Goal: Task Accomplishment & Management: Manage account settings

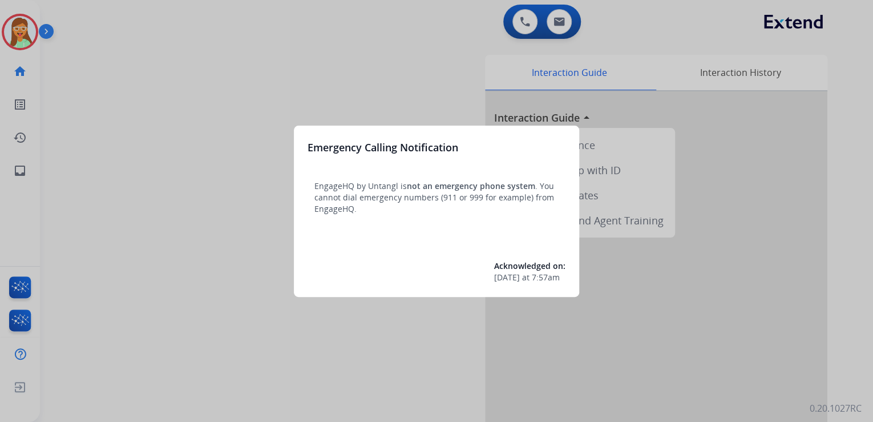
click at [95, 33] on div at bounding box center [436, 211] width 873 height 422
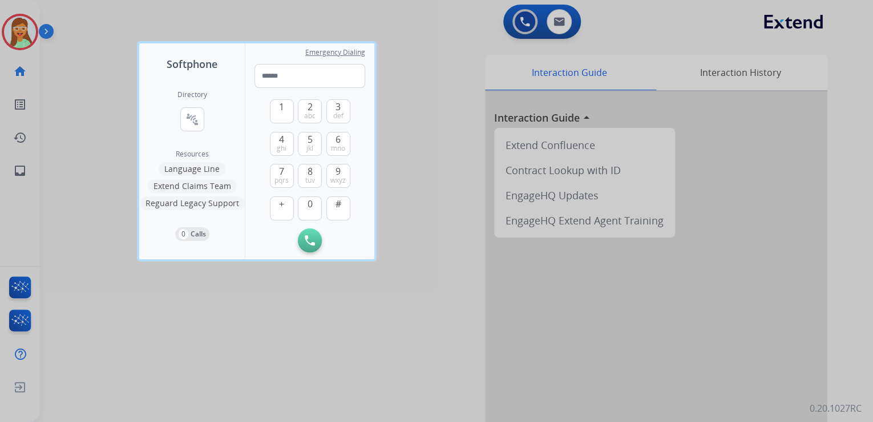
click at [23, 22] on div at bounding box center [436, 211] width 873 height 422
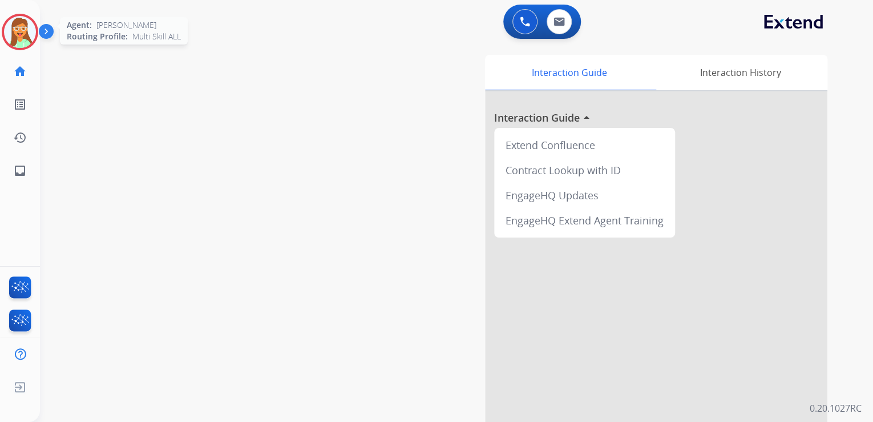
click at [19, 27] on img at bounding box center [20, 32] width 32 height 32
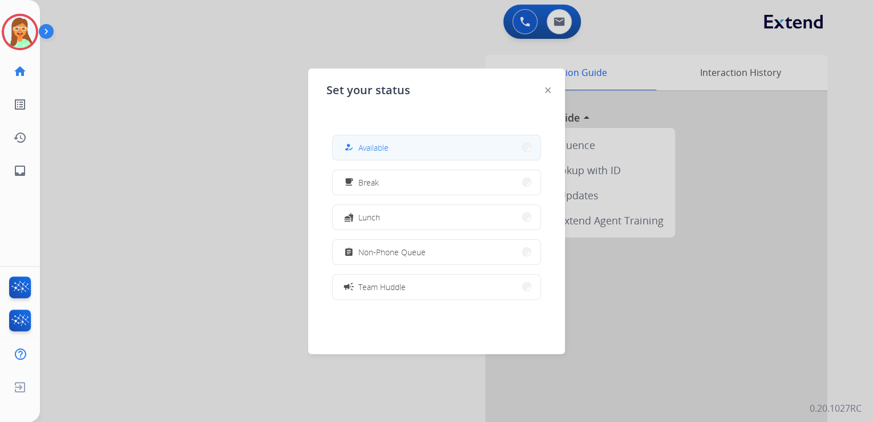
click at [416, 144] on button "how_to_reg Available" at bounding box center [437, 147] width 208 height 25
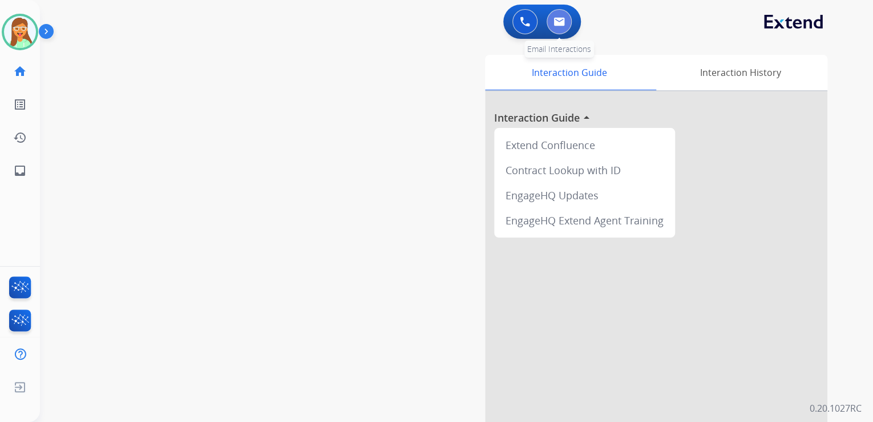
click at [557, 24] on img at bounding box center [559, 21] width 11 height 9
select select "**********"
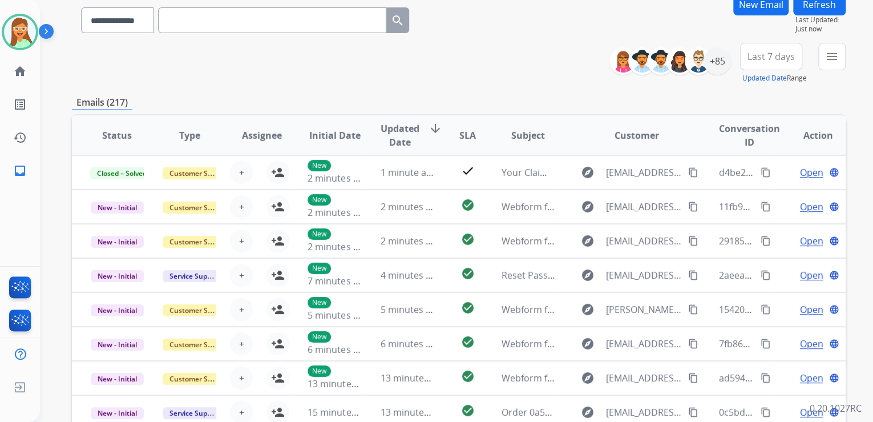
scroll to position [46, 0]
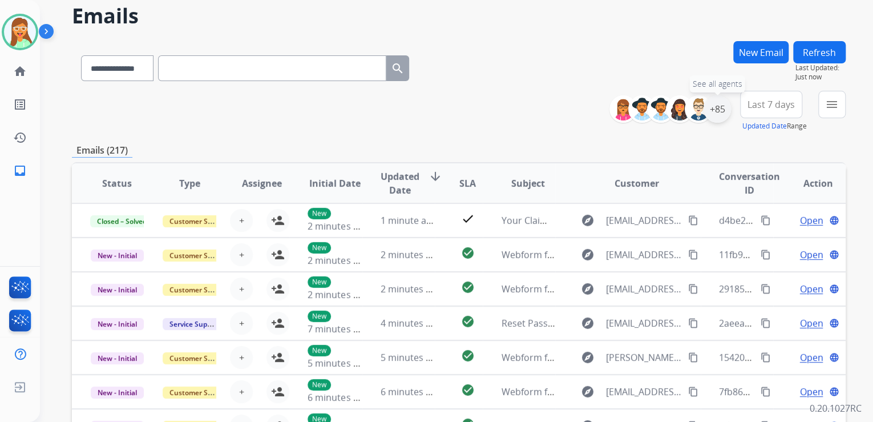
click at [723, 111] on div "+85" at bounding box center [717, 108] width 27 height 27
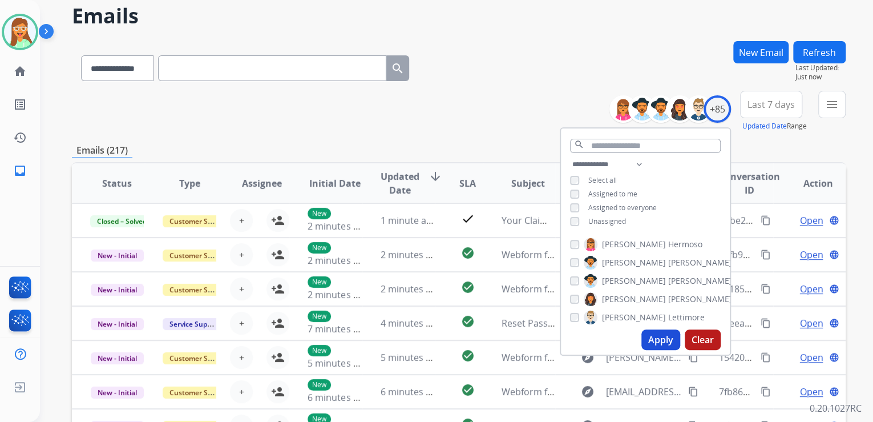
click at [648, 338] on button "Apply" at bounding box center [661, 339] width 39 height 21
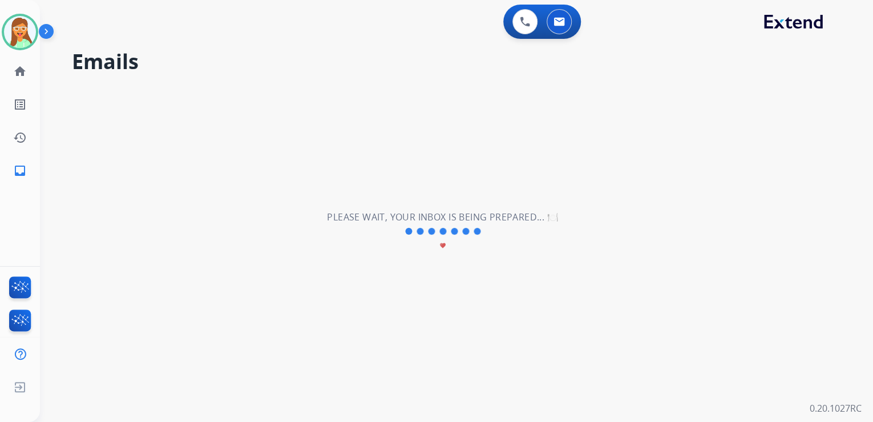
scroll to position [0, 0]
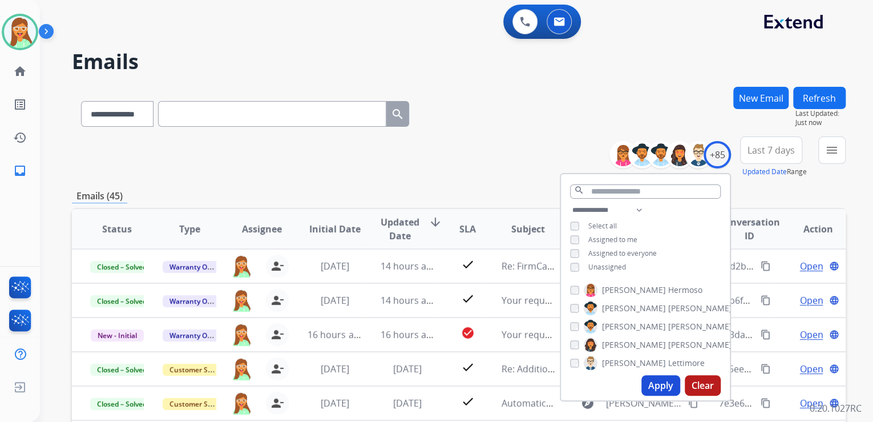
click at [435, 114] on div "**********" at bounding box center [459, 112] width 774 height 50
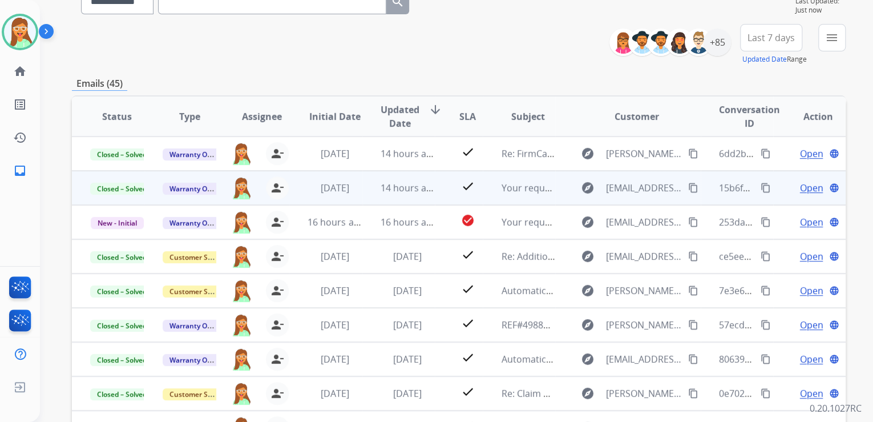
scroll to position [227, 0]
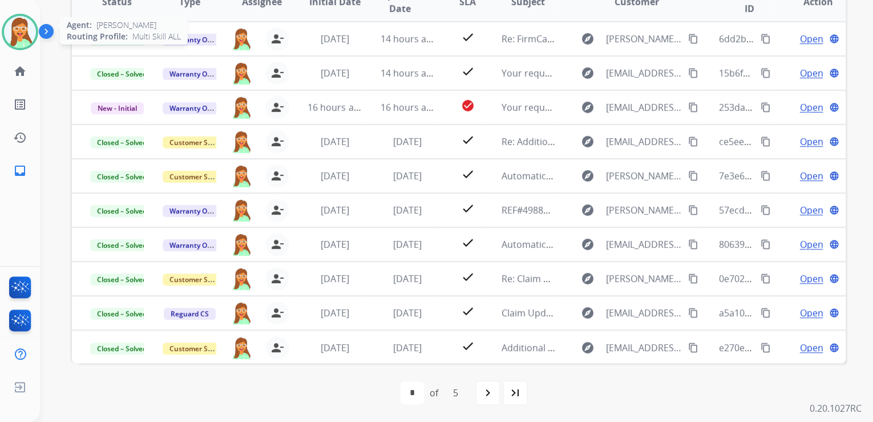
click at [18, 31] on img at bounding box center [20, 32] width 32 height 32
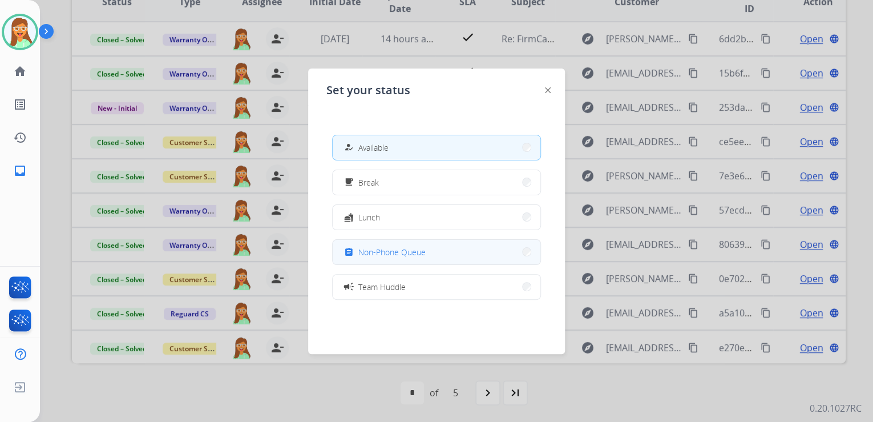
click at [430, 252] on button "assignment Non-Phone Queue" at bounding box center [437, 252] width 208 height 25
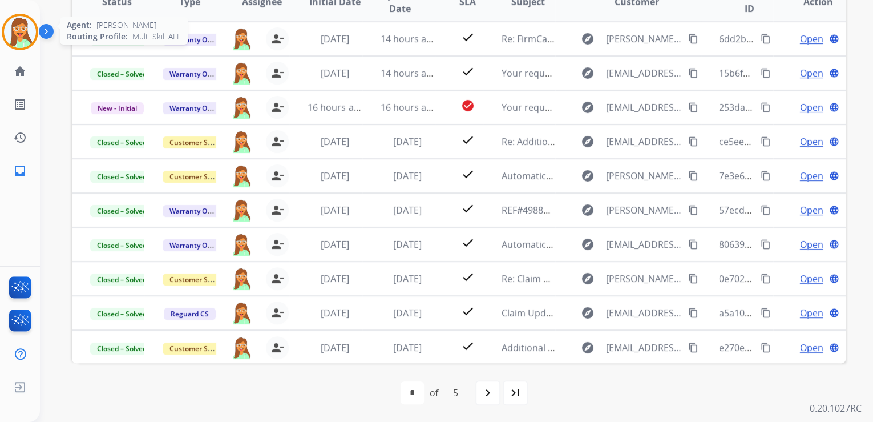
click at [19, 33] on img at bounding box center [20, 32] width 32 height 32
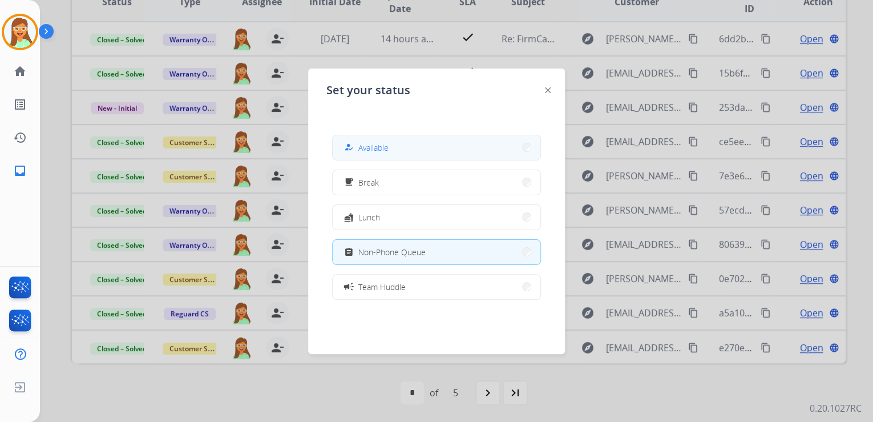
click at [459, 153] on button "how_to_reg Available" at bounding box center [437, 147] width 208 height 25
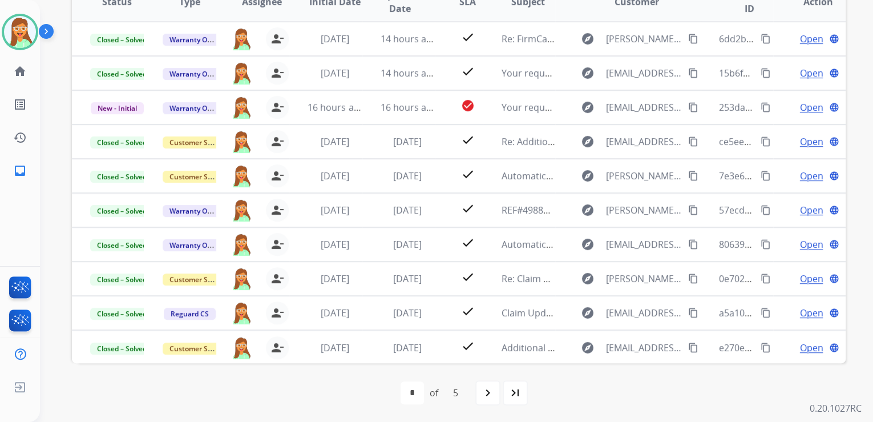
scroll to position [0, 0]
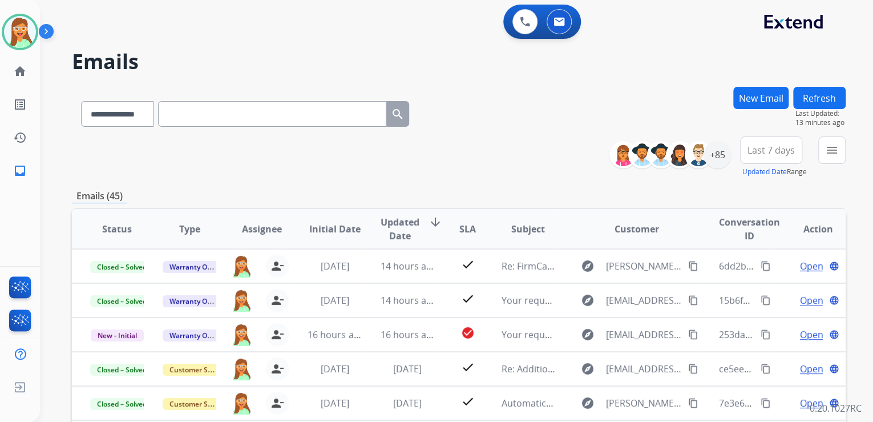
click at [243, 115] on input "text" at bounding box center [272, 114] width 228 height 26
paste input "**********"
type input "**********"
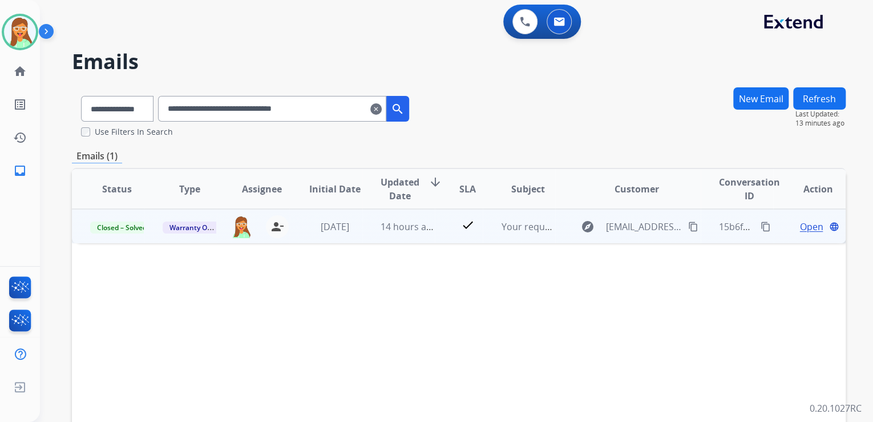
click at [803, 227] on span "Open" at bounding box center [811, 227] width 23 height 14
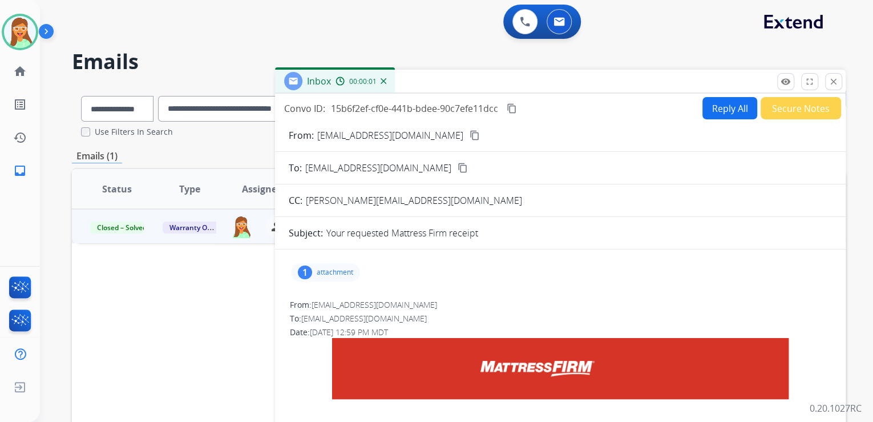
click at [792, 110] on button "Secure Notes" at bounding box center [801, 108] width 80 height 22
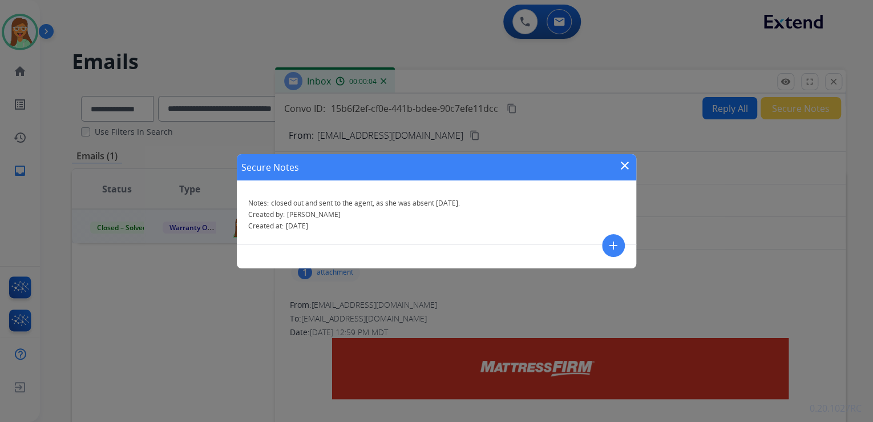
click at [630, 163] on mat-icon "close" at bounding box center [625, 166] width 14 height 14
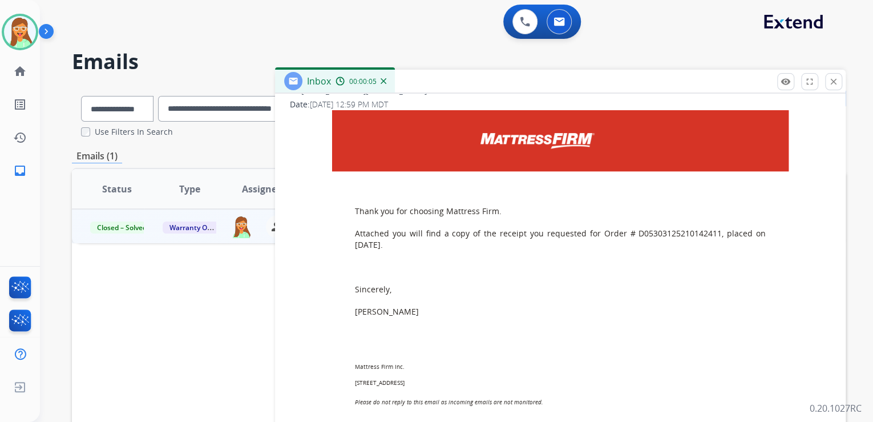
scroll to position [228, 0]
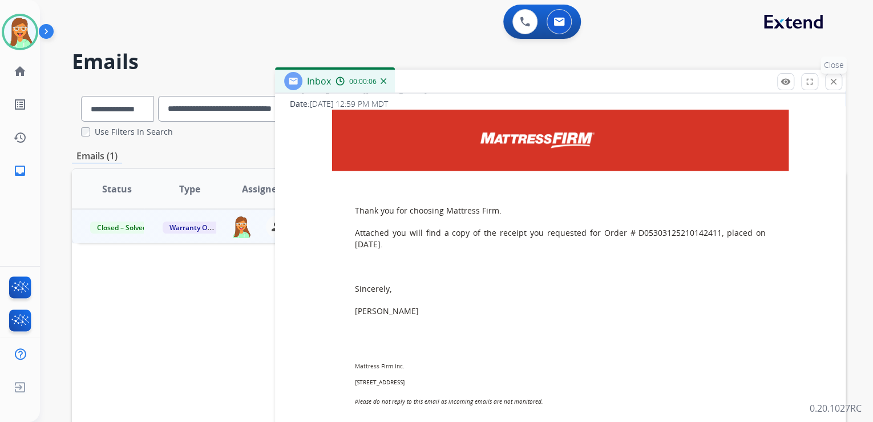
click at [832, 80] on mat-icon "close" at bounding box center [834, 81] width 10 height 10
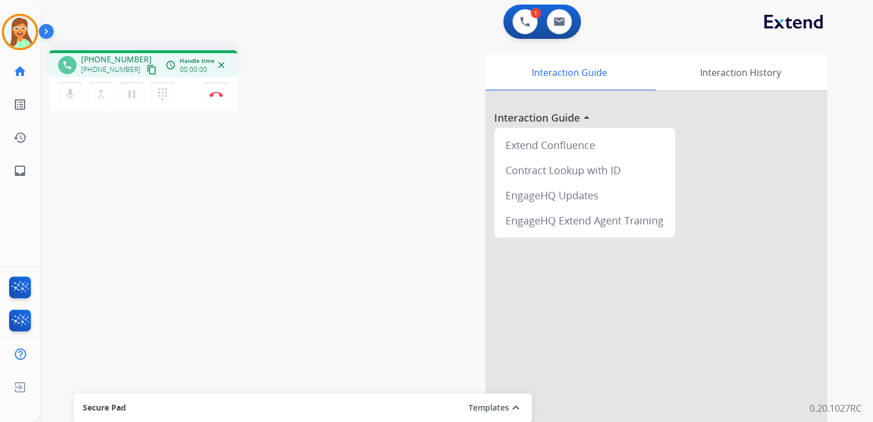
drag, startPoint x: 137, startPoint y: 65, endPoint x: 130, endPoint y: 2, distance: 63.8
click at [147, 64] on mat-icon "content_copy" at bounding box center [152, 69] width 10 height 10
click at [215, 92] on img at bounding box center [216, 94] width 14 height 6
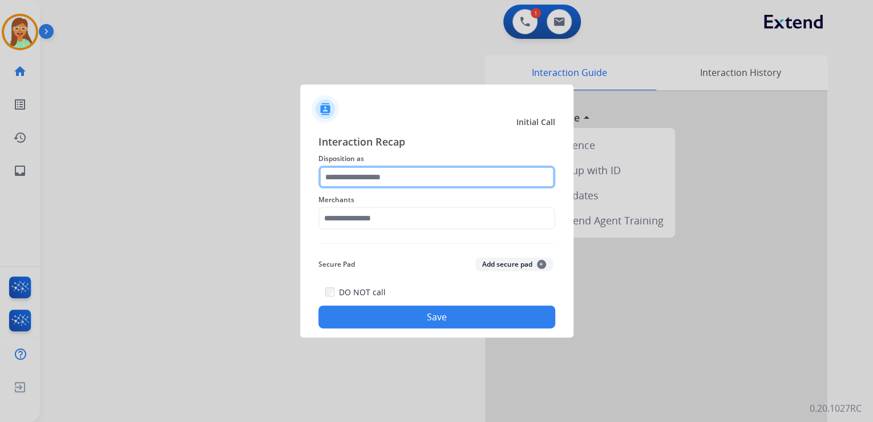
click at [453, 182] on input "text" at bounding box center [436, 177] width 237 height 23
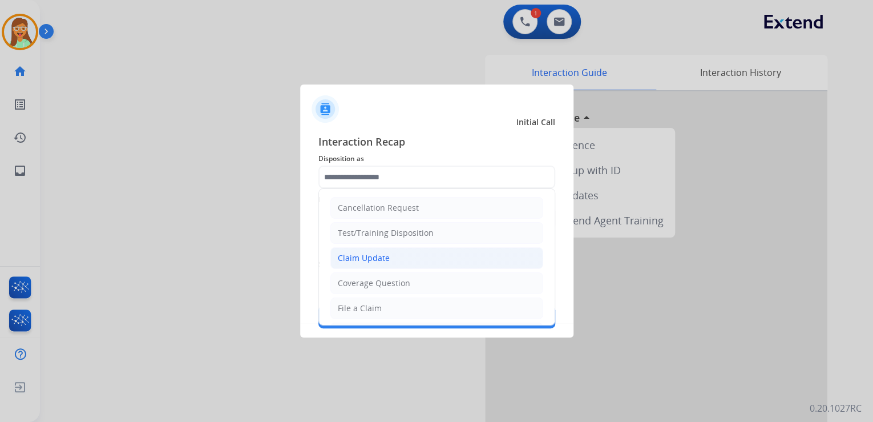
click at [422, 252] on li "Claim Update" at bounding box center [436, 258] width 213 height 22
type input "**********"
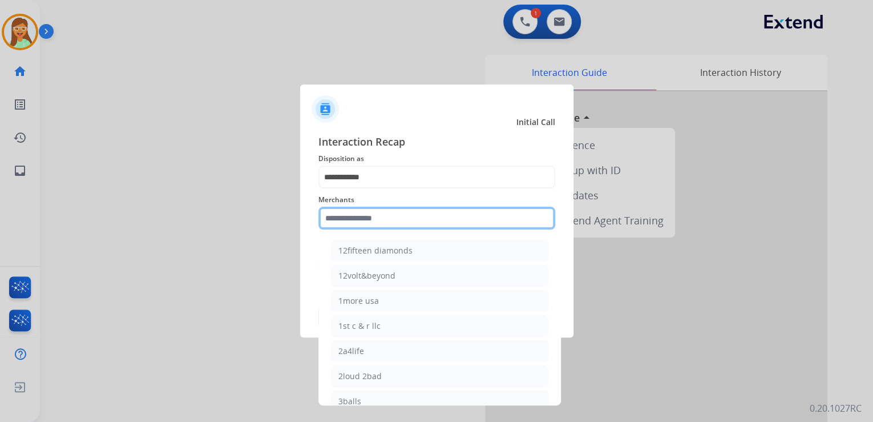
click at [405, 212] on input "text" at bounding box center [436, 218] width 237 height 23
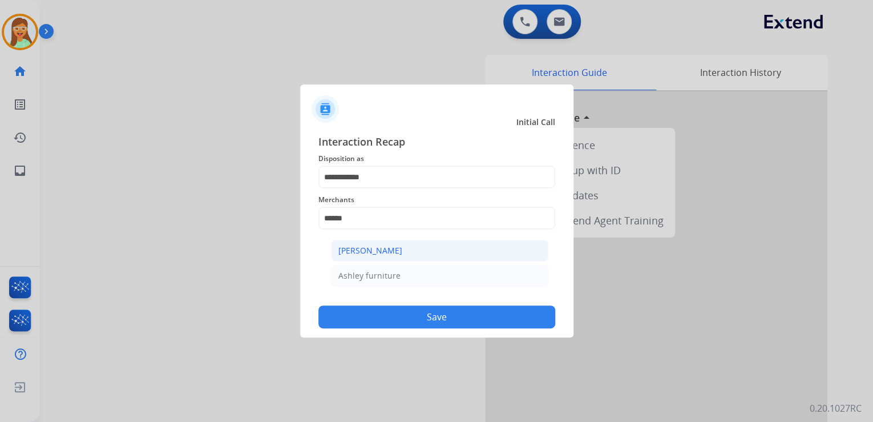
click at [450, 251] on li "[PERSON_NAME]" at bounding box center [439, 251] width 217 height 22
type input "**********"
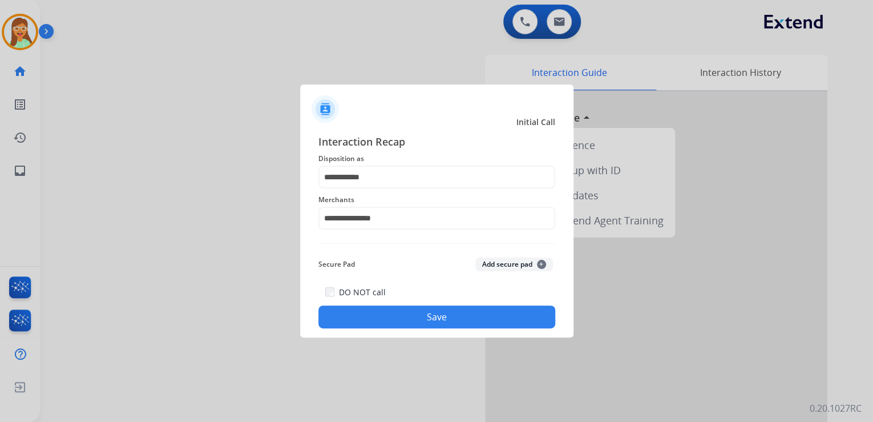
click at [446, 308] on button "Save" at bounding box center [436, 316] width 237 height 23
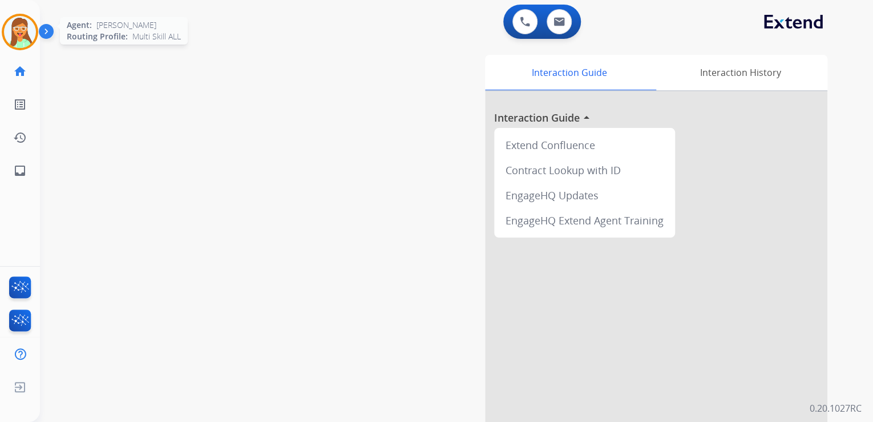
click at [17, 27] on img at bounding box center [20, 32] width 32 height 32
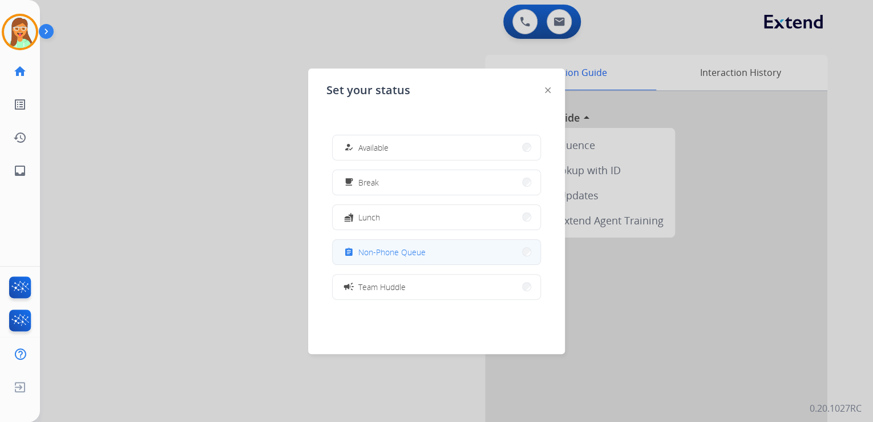
click at [463, 261] on button "assignment Non-Phone Queue" at bounding box center [437, 252] width 208 height 25
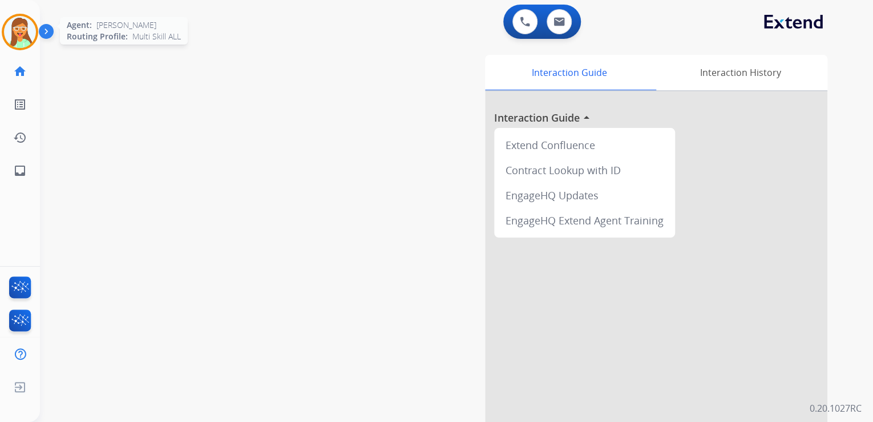
drag, startPoint x: 25, startPoint y: 22, endPoint x: 29, endPoint y: 29, distance: 7.4
click at [25, 22] on img at bounding box center [20, 32] width 32 height 32
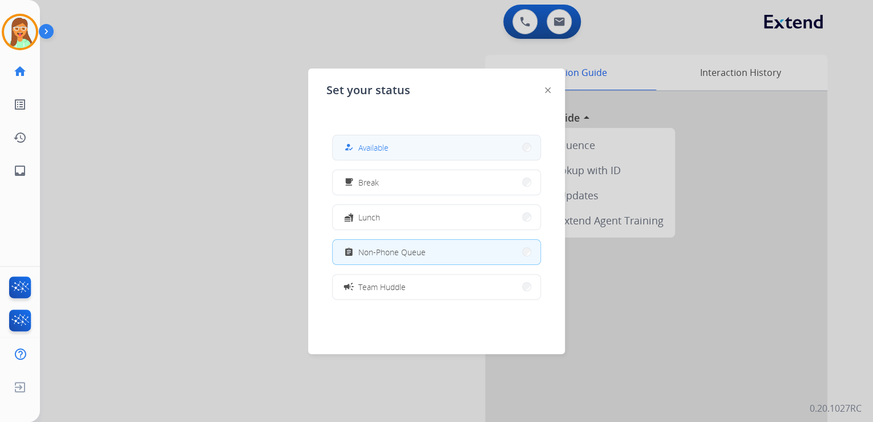
click at [400, 142] on button "how_to_reg Available" at bounding box center [437, 147] width 208 height 25
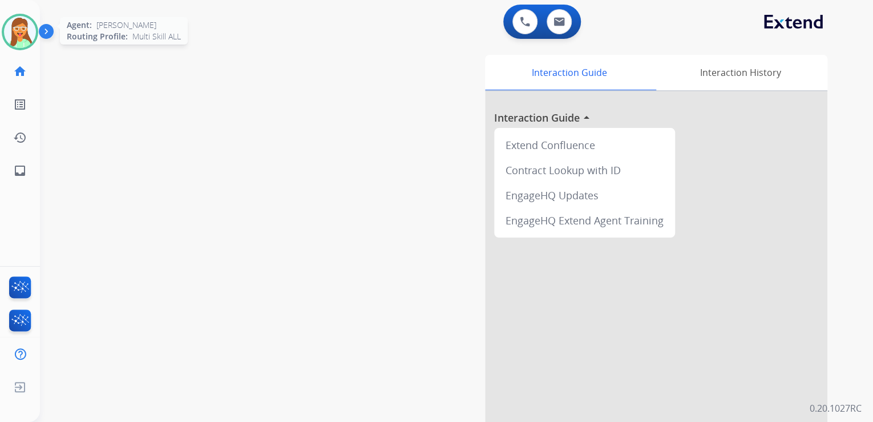
click at [30, 35] on img at bounding box center [20, 32] width 32 height 32
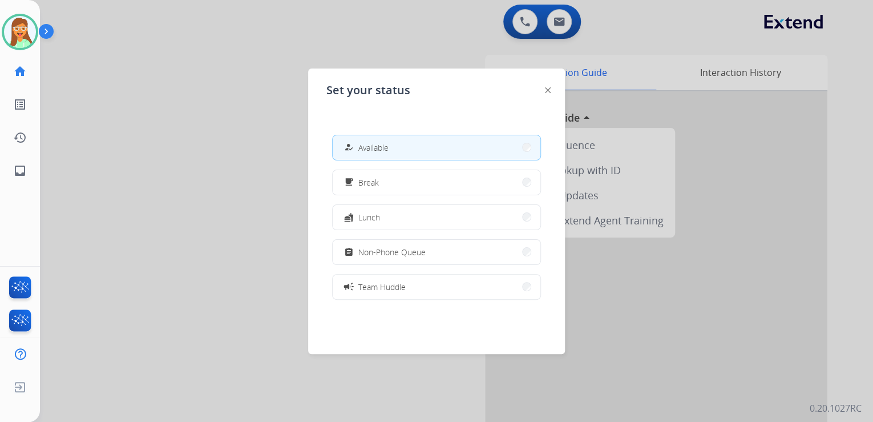
click at [446, 253] on button "assignment Non-Phone Queue" at bounding box center [437, 252] width 208 height 25
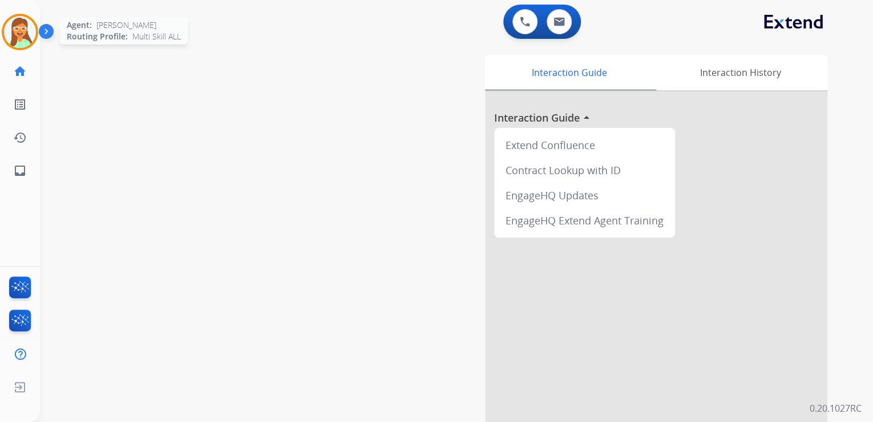
click at [7, 33] on img at bounding box center [20, 32] width 32 height 32
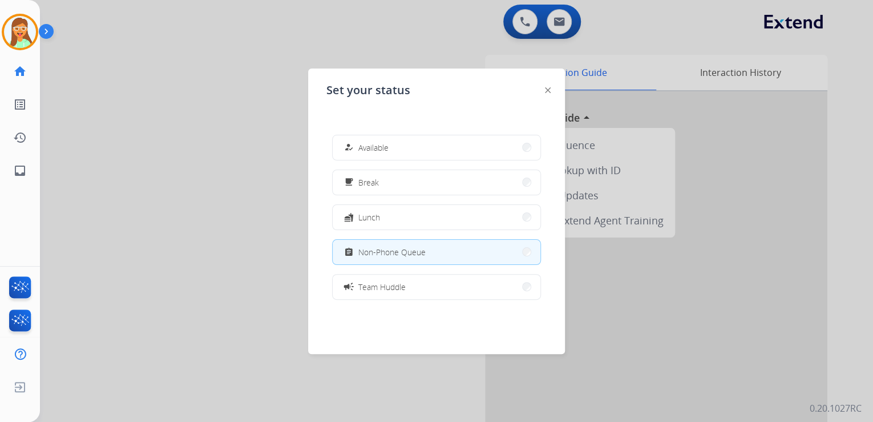
click at [372, 155] on button "how_to_reg Available" at bounding box center [437, 147] width 208 height 25
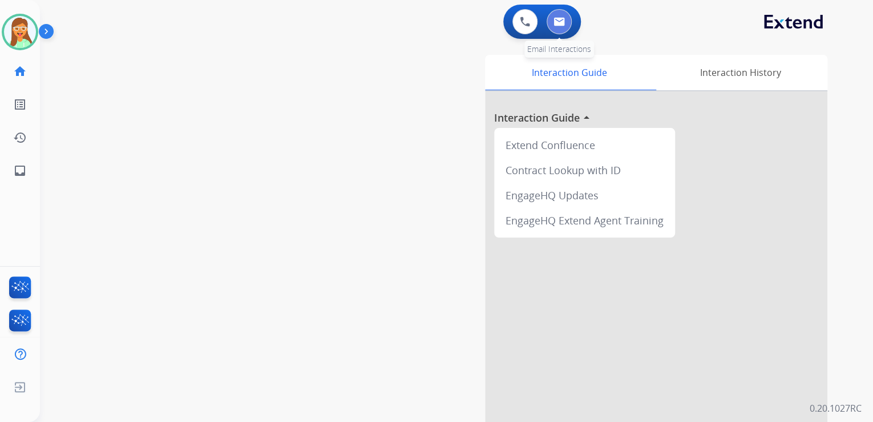
click at [563, 14] on button at bounding box center [559, 21] width 25 height 25
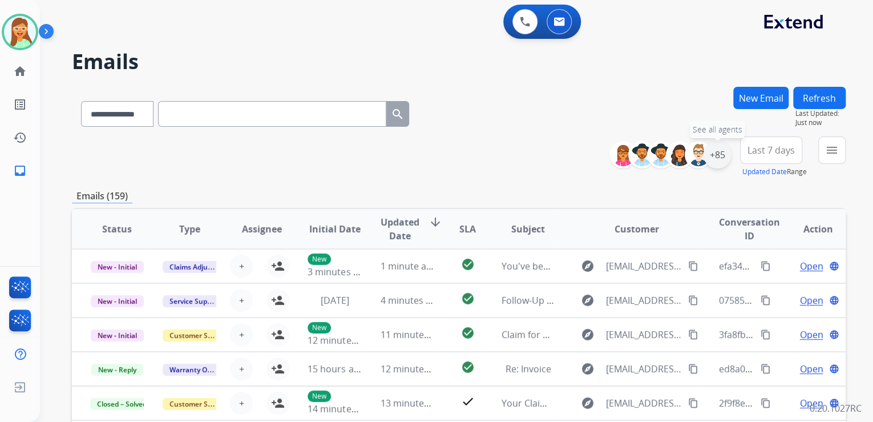
click at [721, 154] on div "+85" at bounding box center [717, 154] width 27 height 27
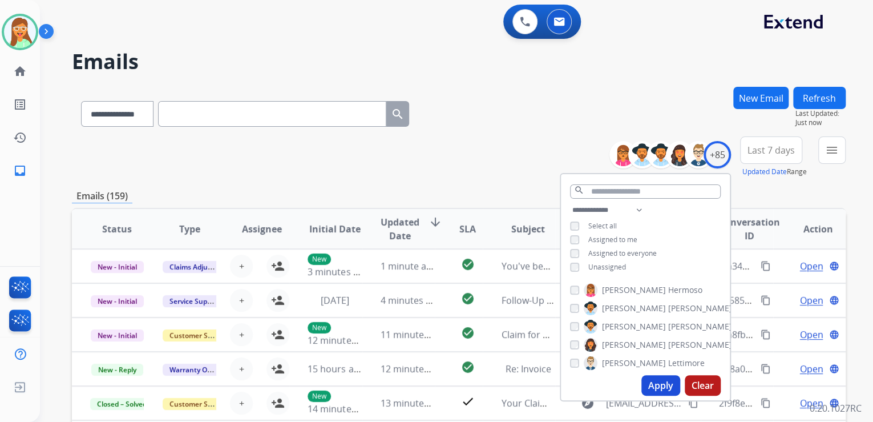
click at [664, 384] on button "Apply" at bounding box center [661, 385] width 39 height 21
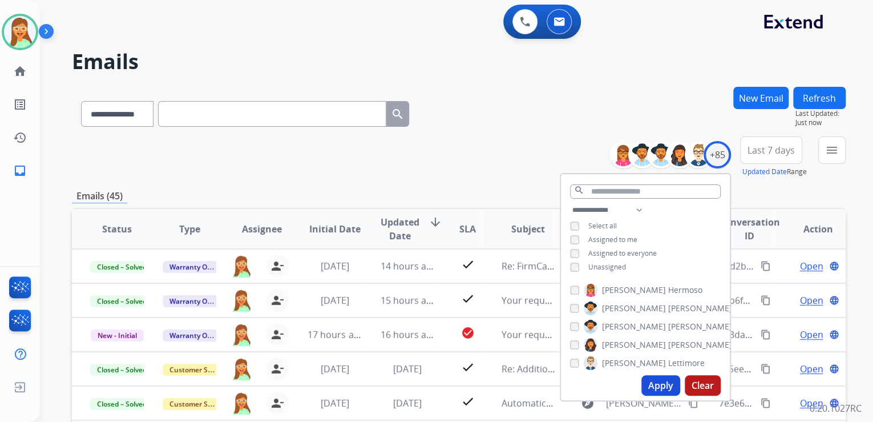
click at [543, 114] on div "**********" at bounding box center [459, 112] width 774 height 50
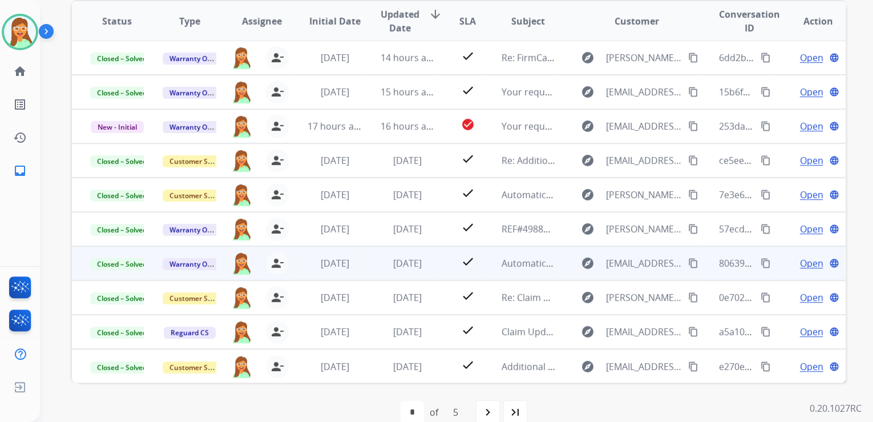
scroll to position [227, 0]
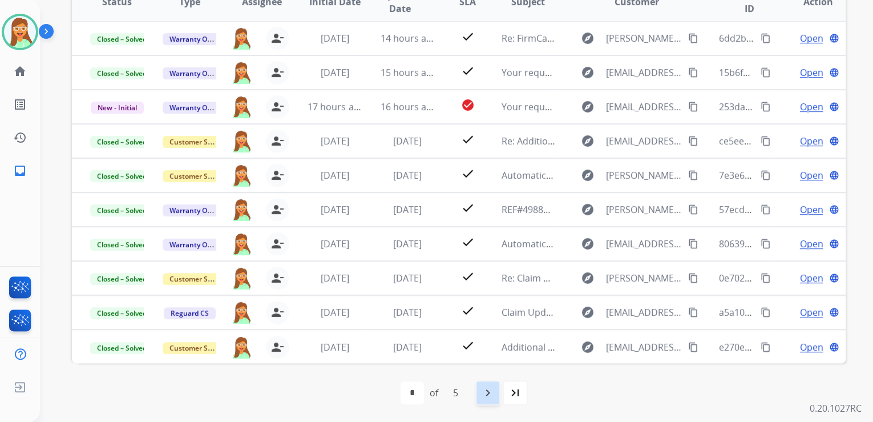
click at [488, 393] on mat-icon "navigate_next" at bounding box center [488, 393] width 14 height 14
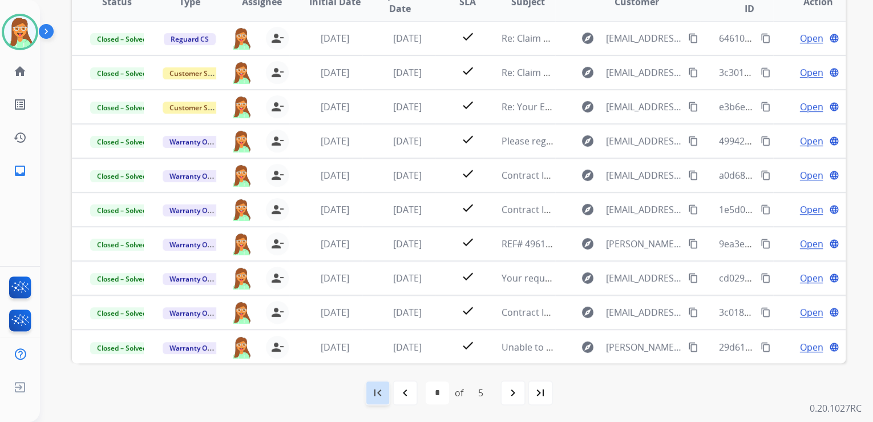
click at [373, 395] on mat-icon "first_page" at bounding box center [378, 393] width 14 height 14
select select "*"
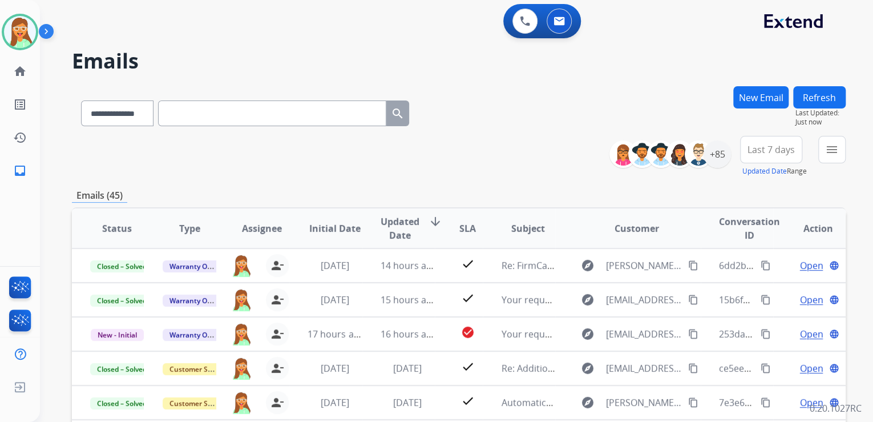
scroll to position [0, 0]
click at [523, 18] on img at bounding box center [525, 22] width 10 height 10
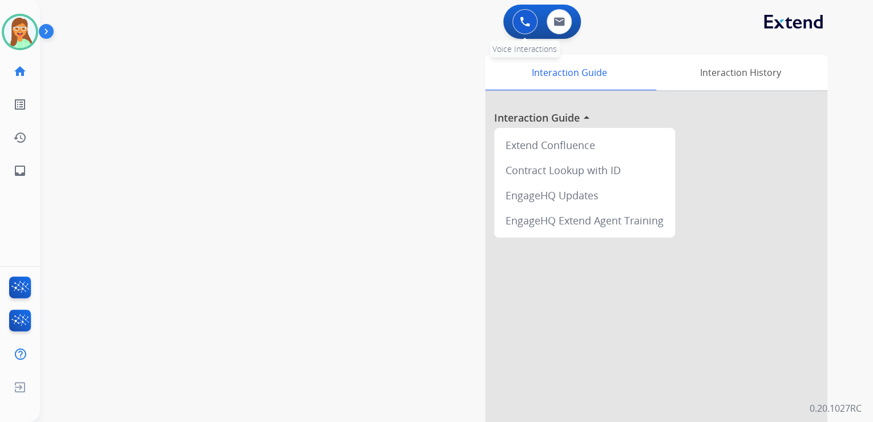
click at [526, 20] on img at bounding box center [525, 22] width 10 height 10
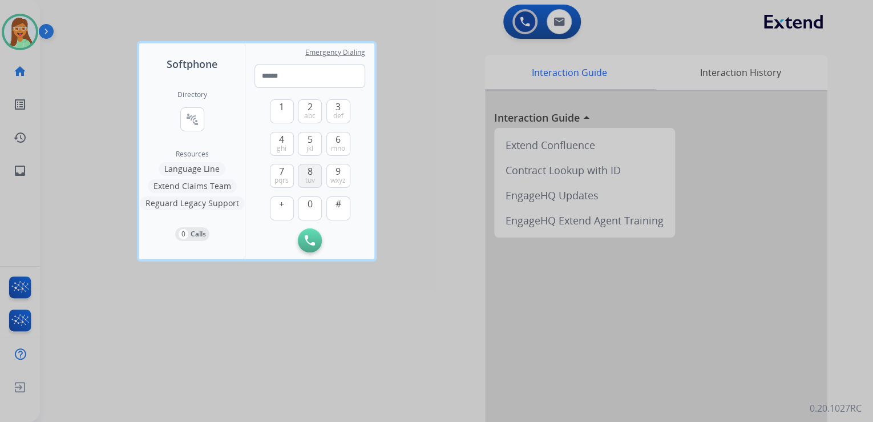
click at [317, 176] on button "8 tuv" at bounding box center [310, 176] width 24 height 24
click at [312, 207] on span "0" at bounding box center [310, 204] width 5 height 14
click at [283, 140] on span "4" at bounding box center [281, 139] width 5 height 14
click at [281, 173] on span "7" at bounding box center [281, 171] width 5 height 14
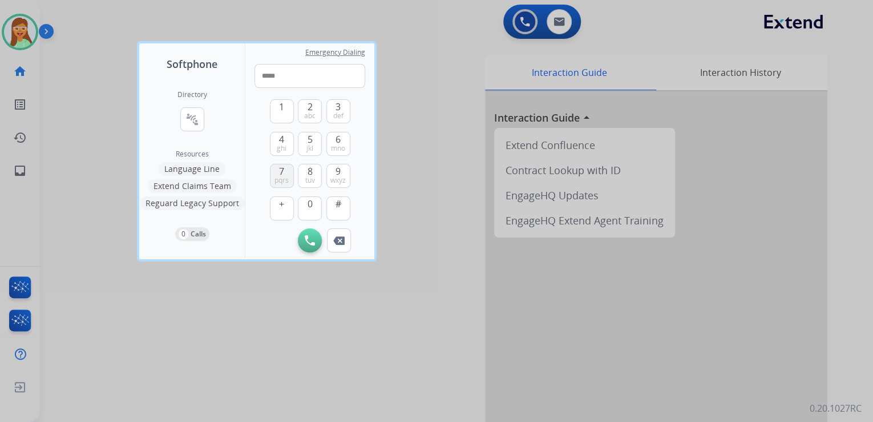
click at [281, 173] on span "7" at bounding box center [281, 171] width 5 height 14
click at [306, 205] on button "0" at bounding box center [310, 208] width 24 height 24
click at [334, 179] on span "wxyz" at bounding box center [337, 180] width 15 height 9
click at [289, 174] on button "7 pqrs" at bounding box center [282, 176] width 24 height 24
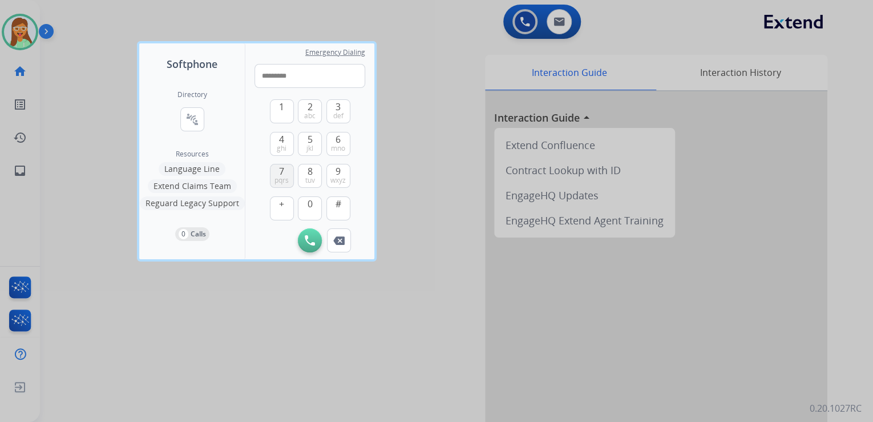
type input "**********"
click at [312, 239] on img at bounding box center [310, 240] width 10 height 10
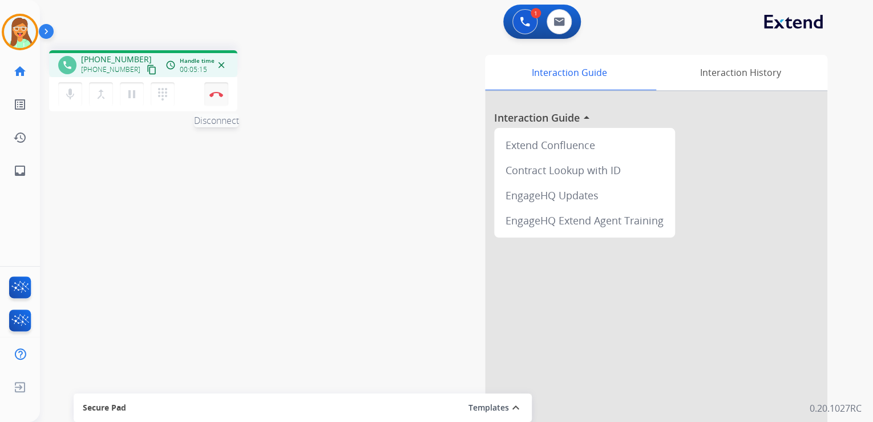
click at [221, 92] on img at bounding box center [216, 94] width 14 height 6
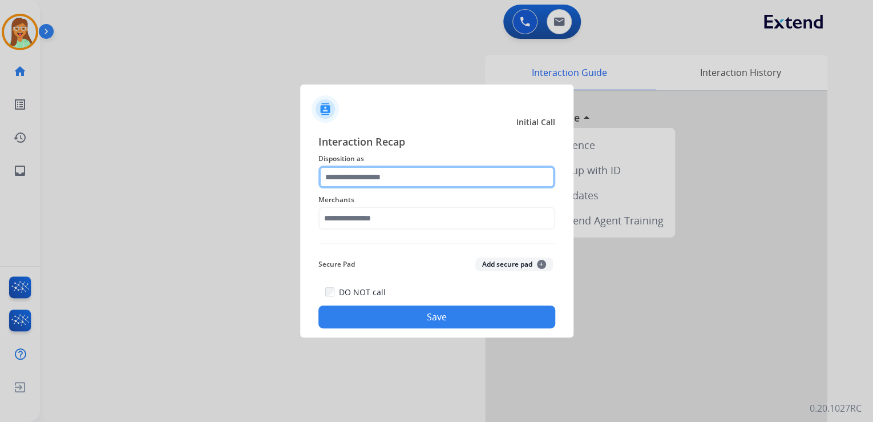
click at [439, 183] on input "text" at bounding box center [436, 177] width 237 height 23
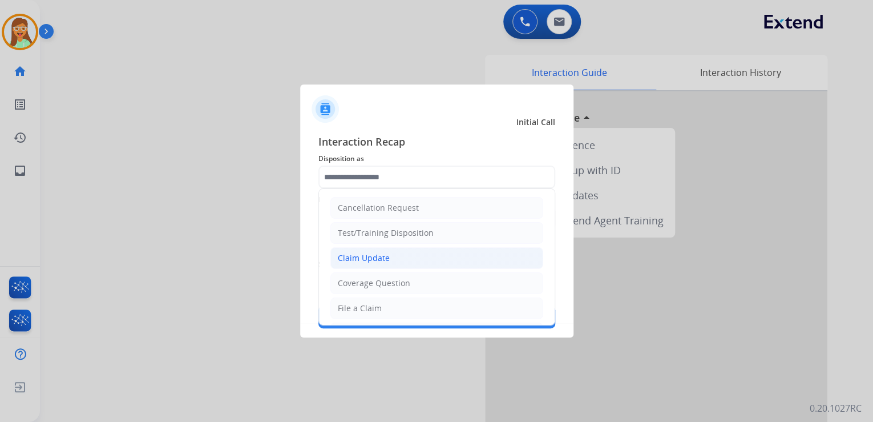
click at [425, 259] on li "Claim Update" at bounding box center [436, 258] width 213 height 22
type input "**********"
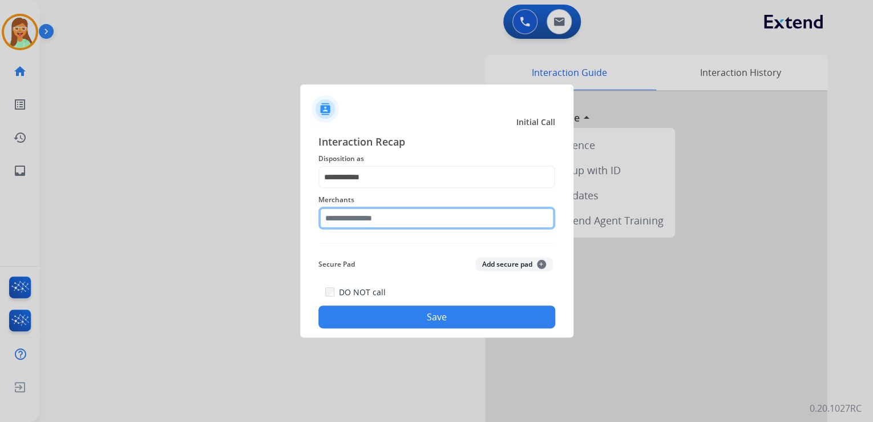
click at [407, 224] on input "text" at bounding box center [436, 218] width 237 height 23
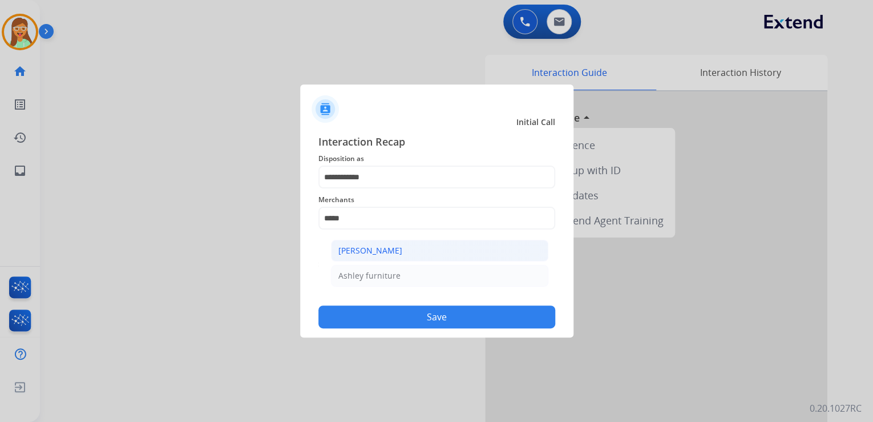
click at [472, 249] on li "[PERSON_NAME]" at bounding box center [439, 251] width 217 height 22
type input "**********"
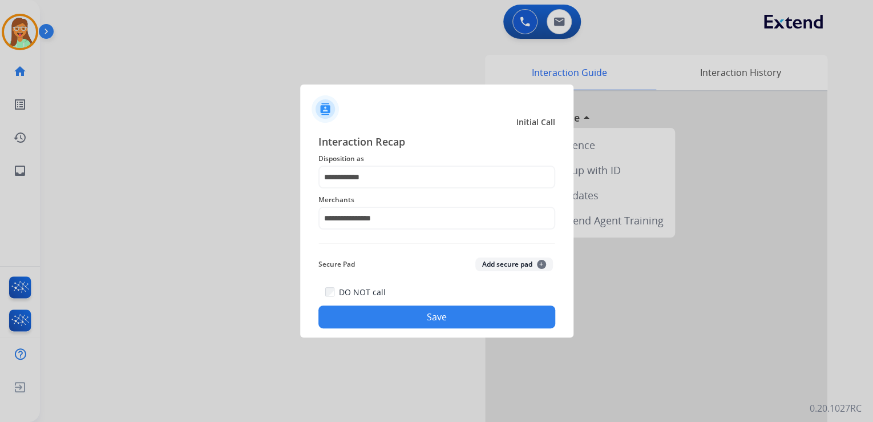
click at [460, 310] on button "Save" at bounding box center [436, 316] width 237 height 23
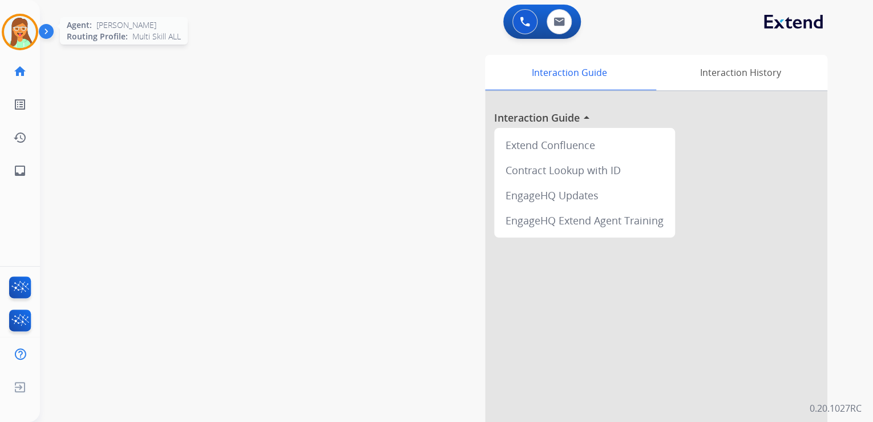
click at [27, 37] on img at bounding box center [20, 32] width 32 height 32
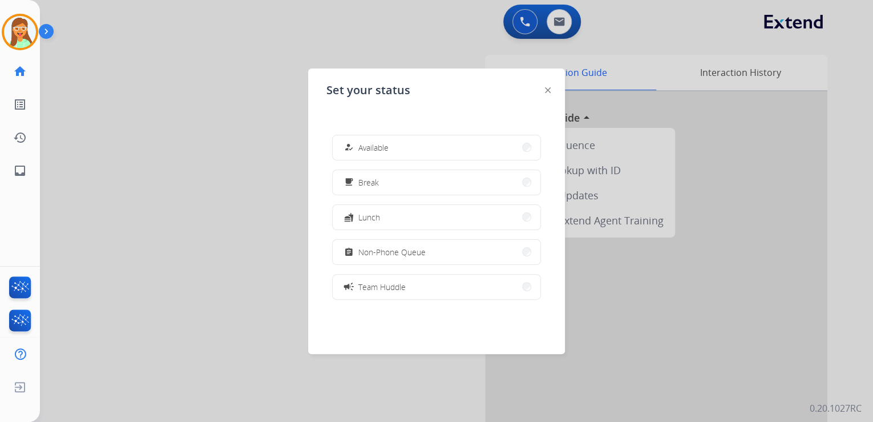
drag, startPoint x: 411, startPoint y: 244, endPoint x: 398, endPoint y: 235, distance: 15.7
click at [406, 244] on button "assignment Non-Phone Queue" at bounding box center [437, 252] width 208 height 25
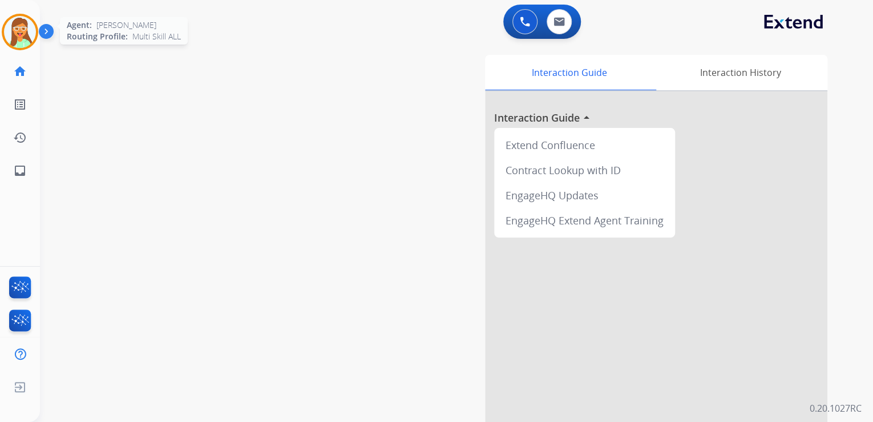
click at [24, 40] on img at bounding box center [20, 32] width 32 height 32
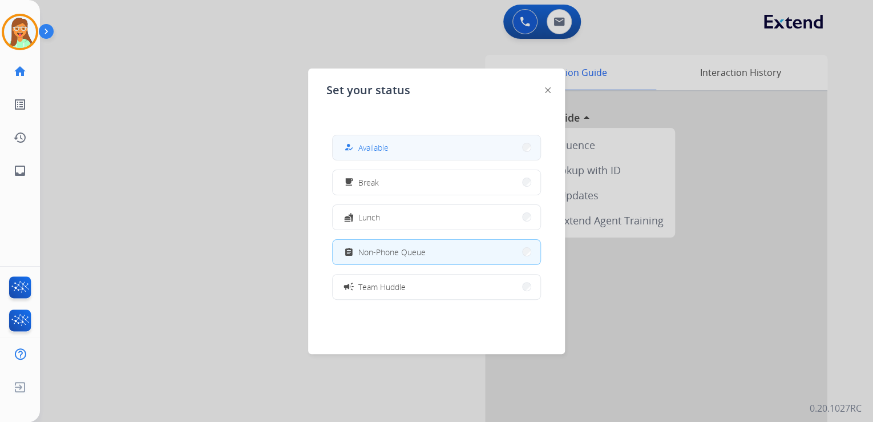
click at [456, 142] on button "how_to_reg Available" at bounding box center [437, 147] width 208 height 25
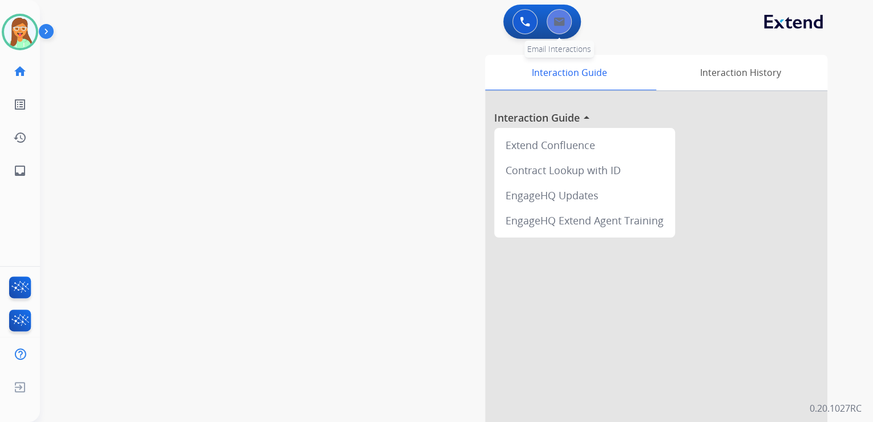
click at [560, 30] on button at bounding box center [559, 21] width 25 height 25
select select "**********"
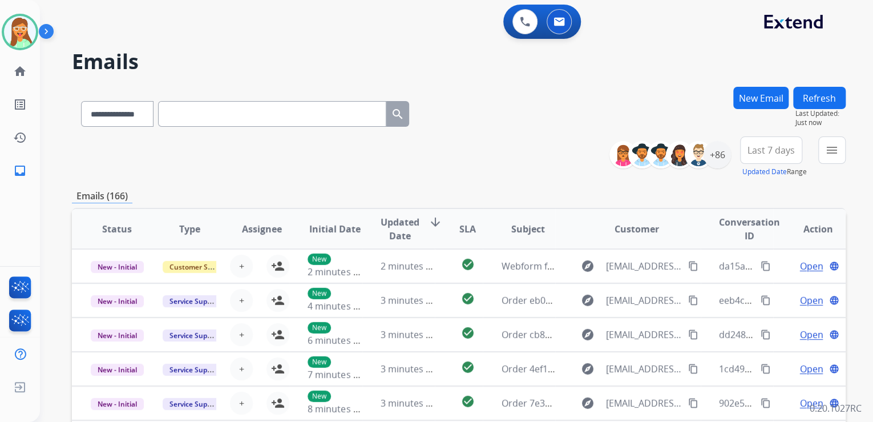
click at [768, 94] on button "New Email" at bounding box center [760, 98] width 55 height 22
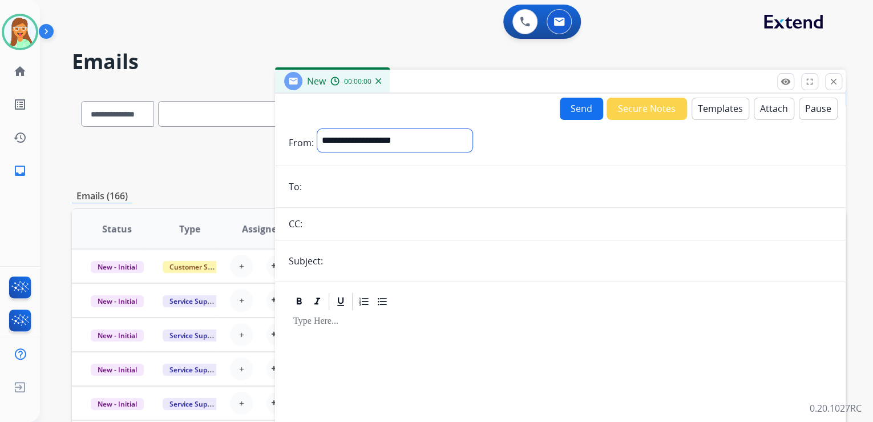
drag, startPoint x: 404, startPoint y: 132, endPoint x: 408, endPoint y: 139, distance: 7.7
click at [404, 132] on select "**********" at bounding box center [394, 140] width 155 height 23
select select "**********"
click at [317, 129] on select "**********" at bounding box center [394, 140] width 155 height 23
click at [362, 181] on input "email" at bounding box center [568, 187] width 527 height 23
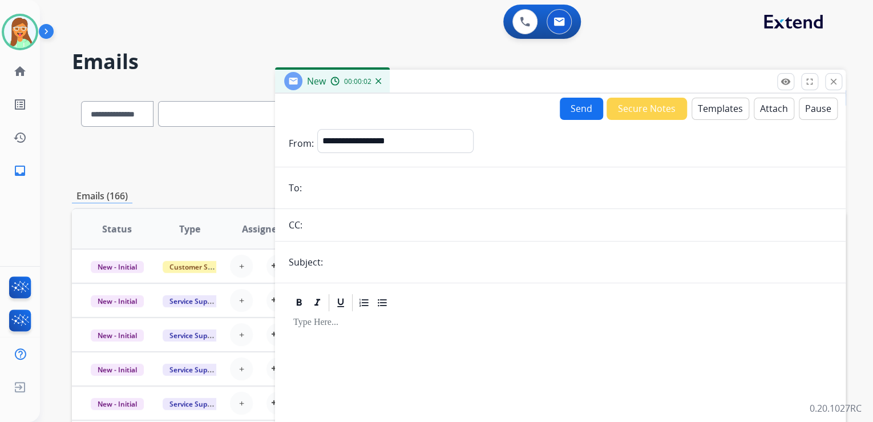
paste input "**********"
type input "**********"
click at [396, 248] on form "**********" at bounding box center [560, 318] width 571 height 396
click at [399, 256] on input "text" at bounding box center [579, 262] width 506 height 23
type input "*****"
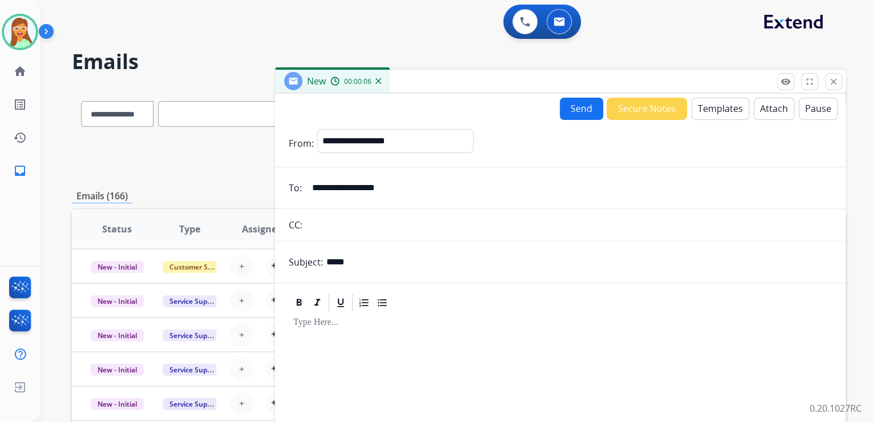
drag, startPoint x: 398, startPoint y: 263, endPoint x: 292, endPoint y: 263, distance: 105.6
click at [292, 263] on div "Subject: *****" at bounding box center [560, 262] width 571 height 23
type input "**********"
click at [714, 105] on button "Templates" at bounding box center [721, 109] width 58 height 22
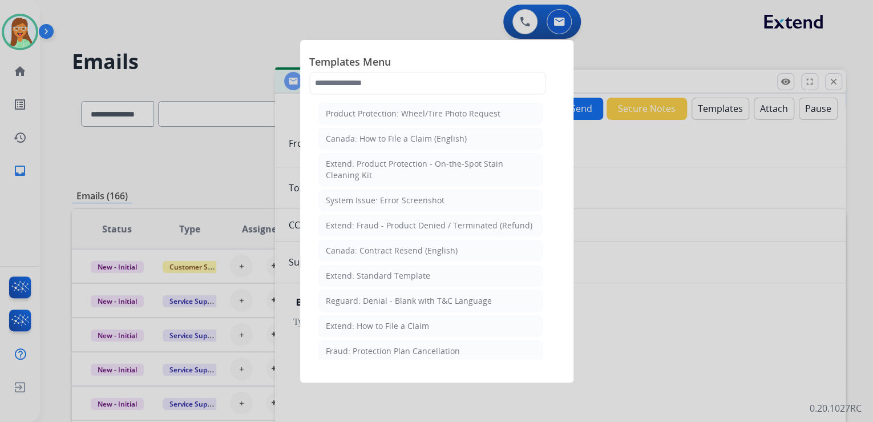
click at [373, 70] on span "Templates Menu" at bounding box center [436, 63] width 255 height 18
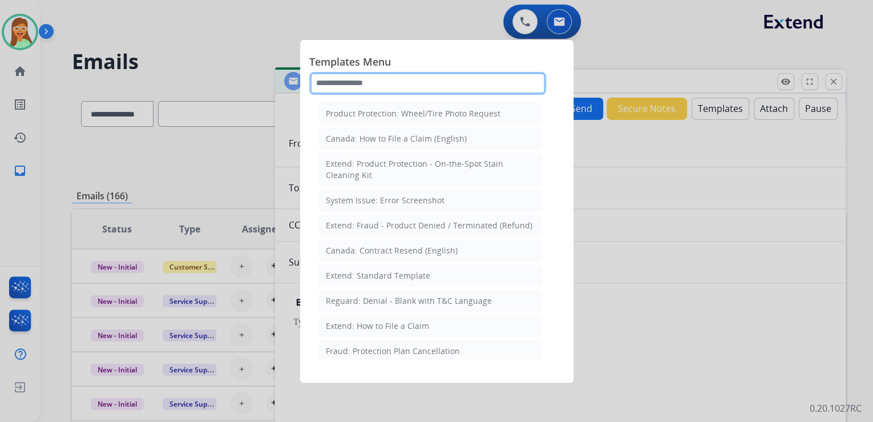
click at [373, 81] on input "text" at bounding box center [427, 83] width 237 height 23
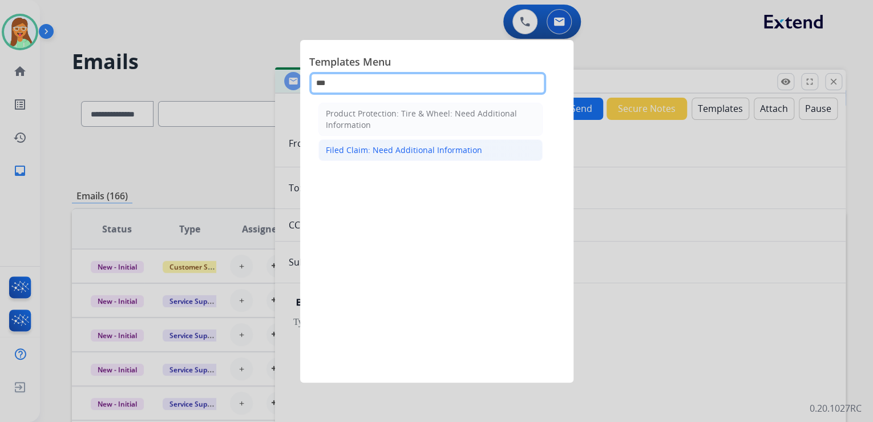
type input "***"
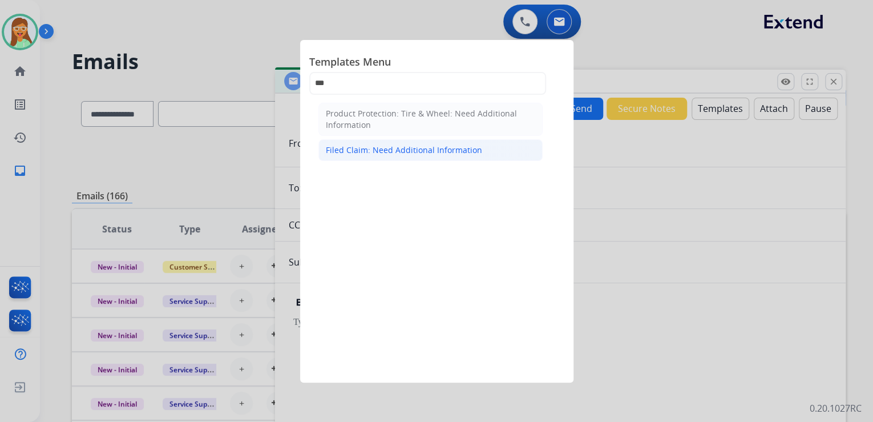
click at [409, 151] on div "Filed Claim: Need Additional Information" at bounding box center [404, 149] width 156 height 11
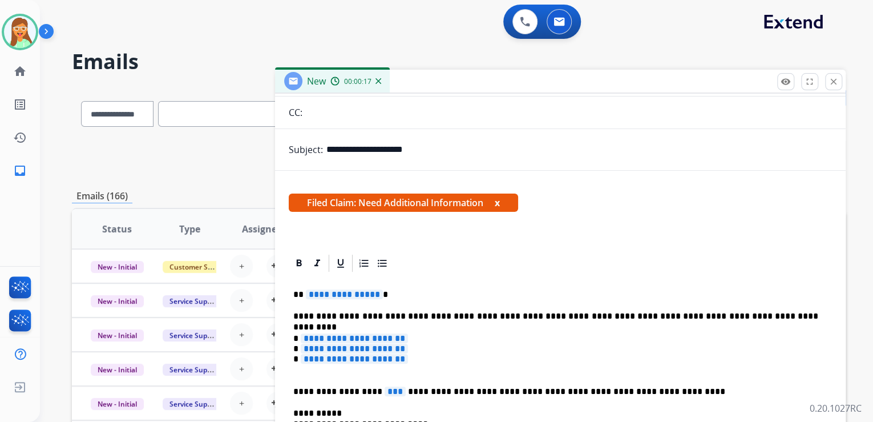
scroll to position [274, 0]
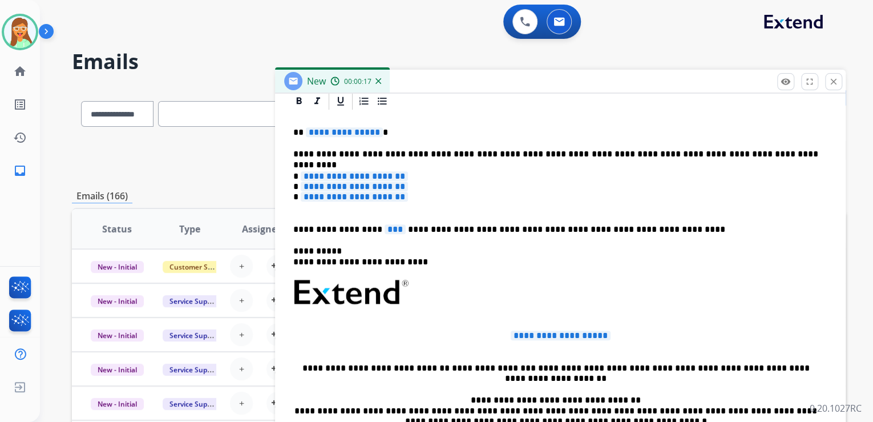
click at [345, 132] on span "**********" at bounding box center [344, 132] width 77 height 10
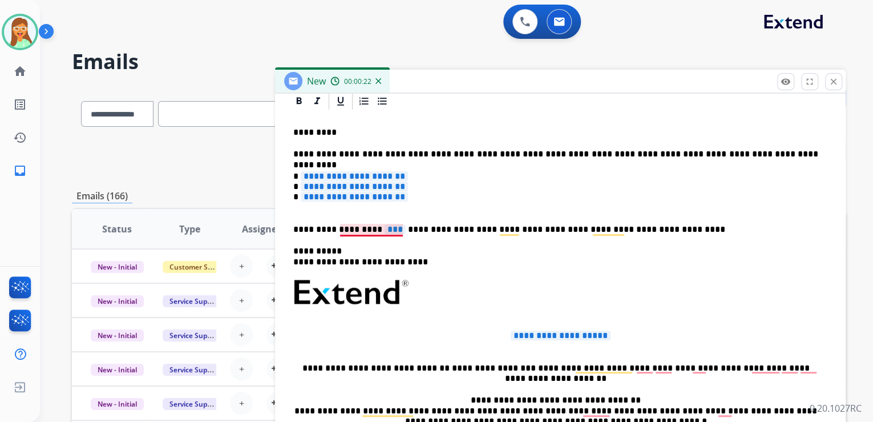
click at [385, 230] on span "***" at bounding box center [395, 229] width 21 height 10
click at [366, 200] on span "**********" at bounding box center [354, 197] width 107 height 10
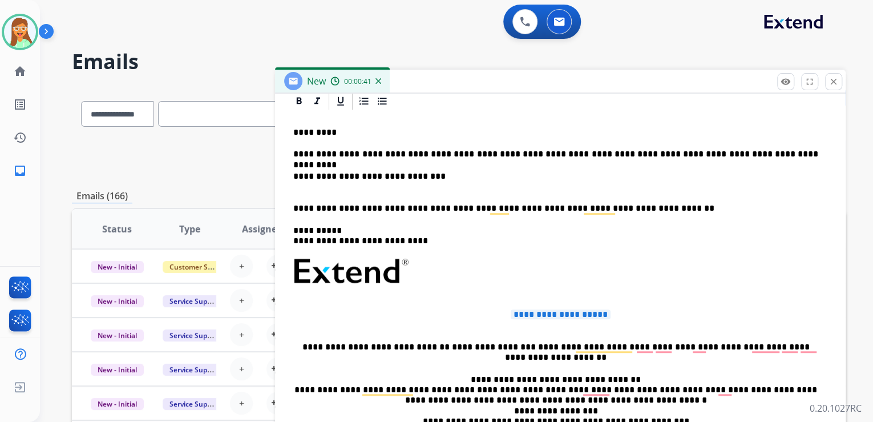
click at [361, 174] on p "**********" at bounding box center [555, 181] width 525 height 21
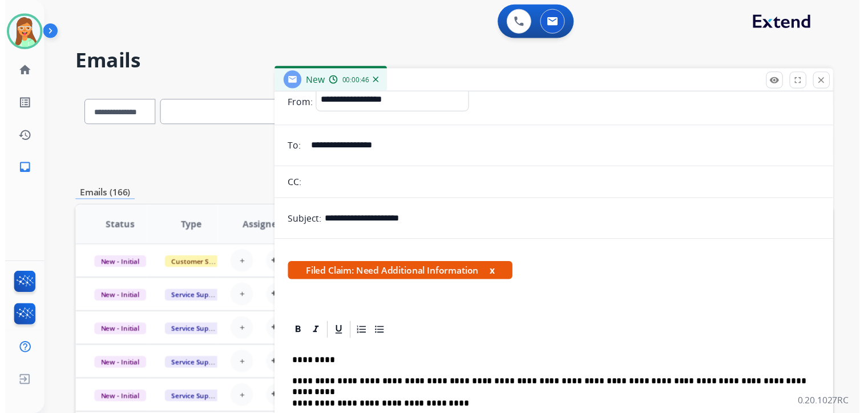
scroll to position [0, 0]
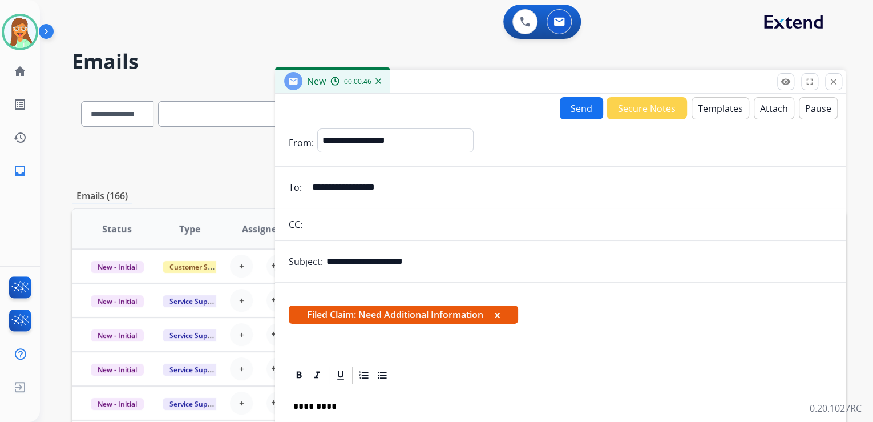
click at [582, 104] on button "Send" at bounding box center [581, 108] width 43 height 22
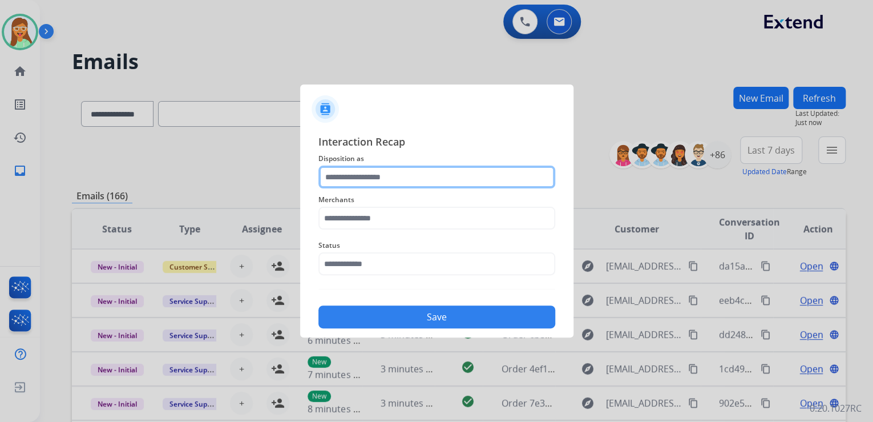
click at [425, 176] on input "text" at bounding box center [436, 177] width 237 height 23
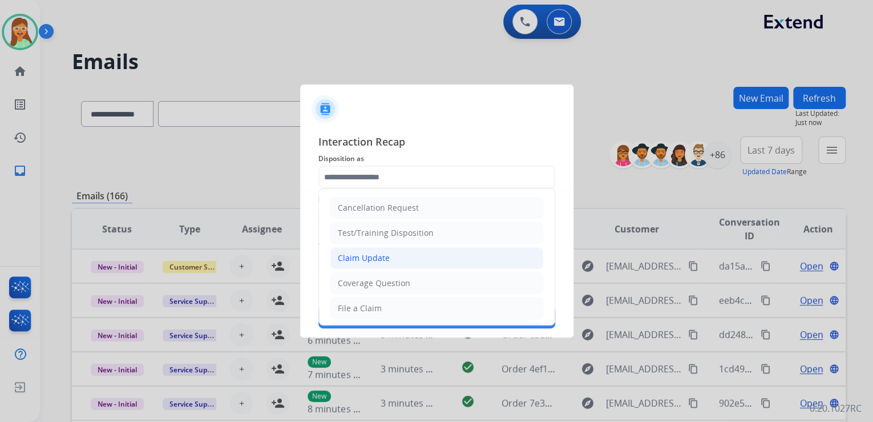
click at [400, 256] on li "Claim Update" at bounding box center [436, 258] width 213 height 22
type input "**********"
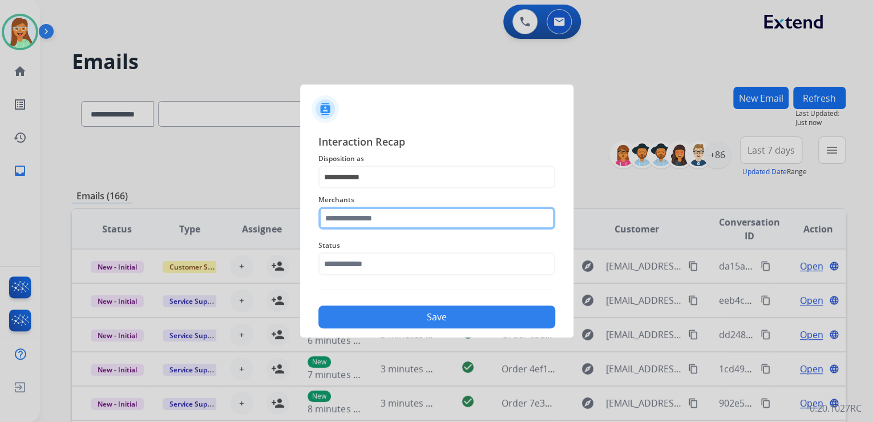
click at [382, 215] on input "text" at bounding box center [436, 218] width 237 height 23
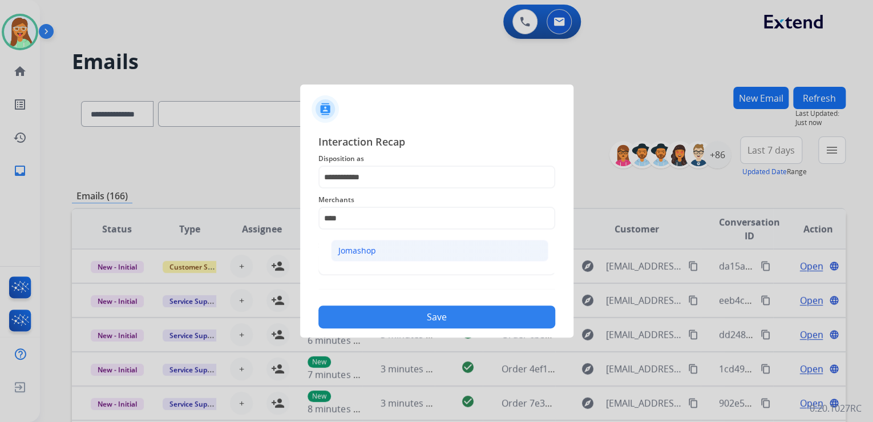
click at [392, 252] on li "Jomashop" at bounding box center [439, 251] width 217 height 22
type input "********"
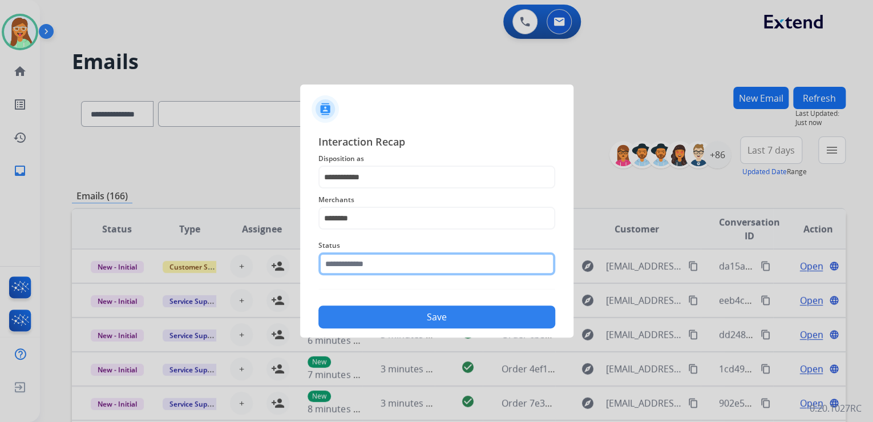
click at [387, 259] on input "text" at bounding box center [436, 263] width 237 height 23
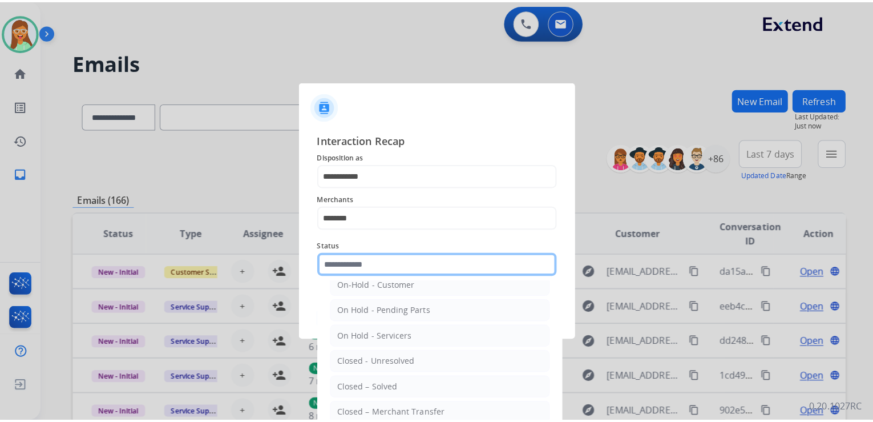
scroll to position [66, 0]
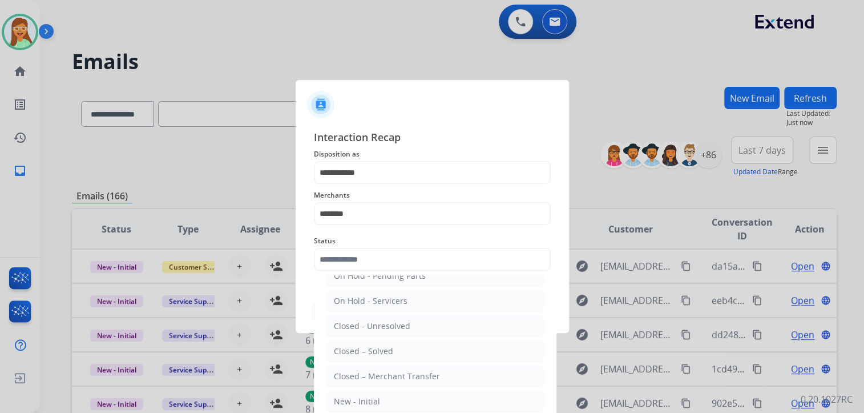
click at [386, 350] on div "Closed – Solved" at bounding box center [363, 350] width 59 height 11
type input "**********"
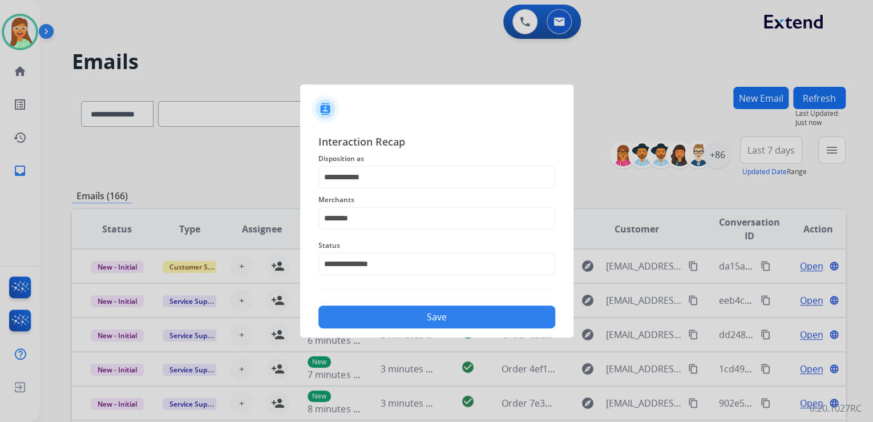
click at [406, 310] on button "Save" at bounding box center [436, 316] width 237 height 23
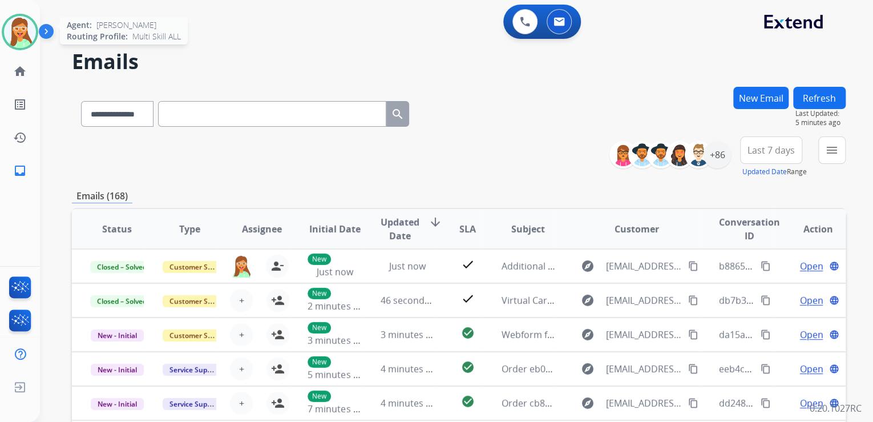
click at [25, 23] on img at bounding box center [20, 32] width 32 height 32
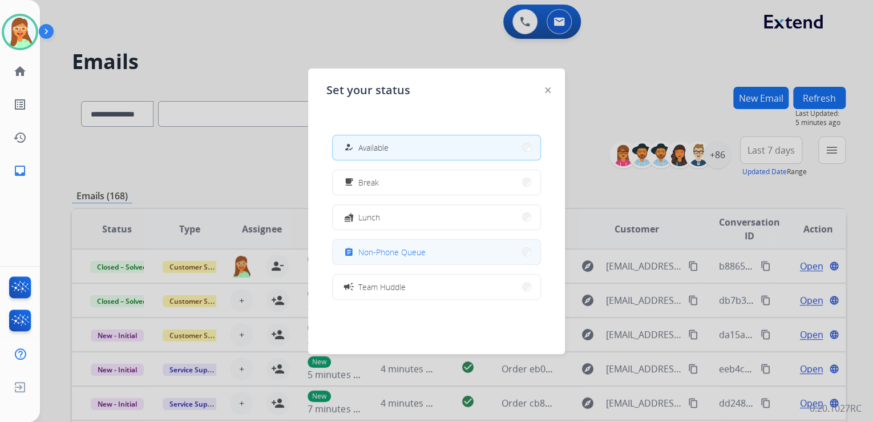
click at [438, 249] on button "assignment Non-Phone Queue" at bounding box center [437, 252] width 208 height 25
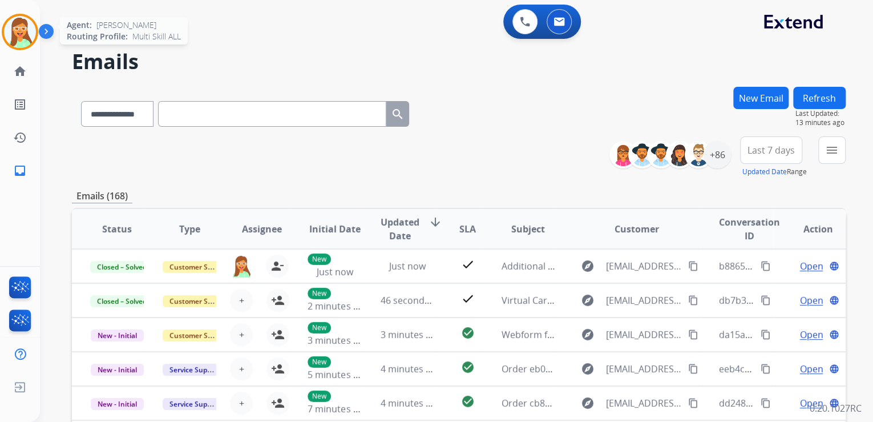
click at [23, 31] on img at bounding box center [20, 32] width 32 height 32
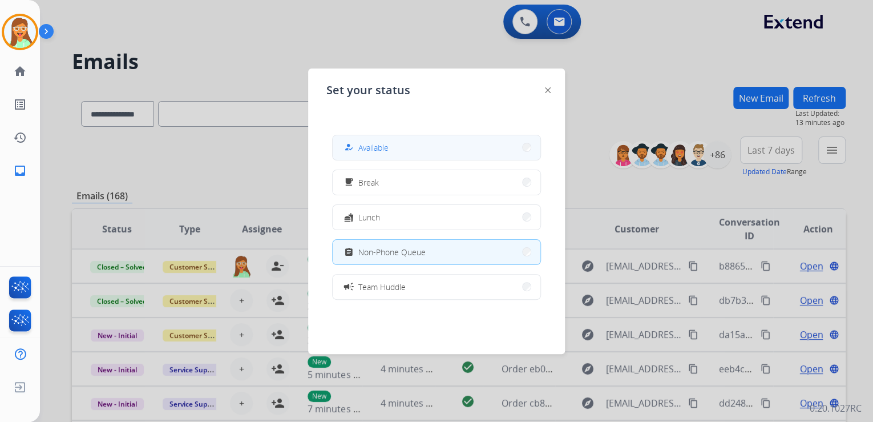
click at [449, 142] on button "how_to_reg Available" at bounding box center [437, 147] width 208 height 25
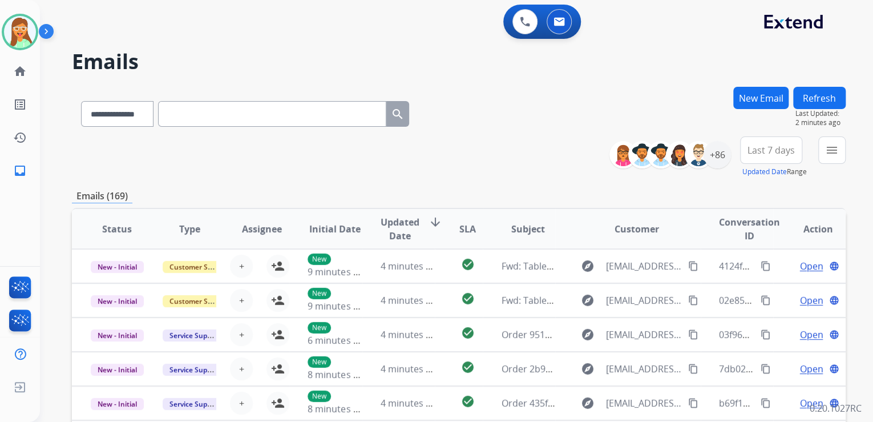
click at [745, 92] on button "New Email" at bounding box center [760, 98] width 55 height 22
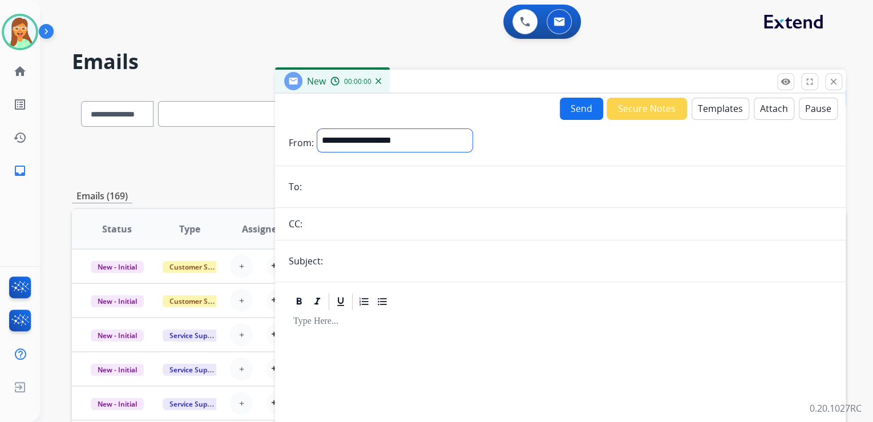
click at [457, 147] on select "**********" at bounding box center [394, 140] width 155 height 23
select select "**********"
click at [317, 129] on select "**********" at bounding box center [394, 140] width 155 height 23
click at [399, 195] on input "email" at bounding box center [568, 187] width 527 height 23
paste input "**********"
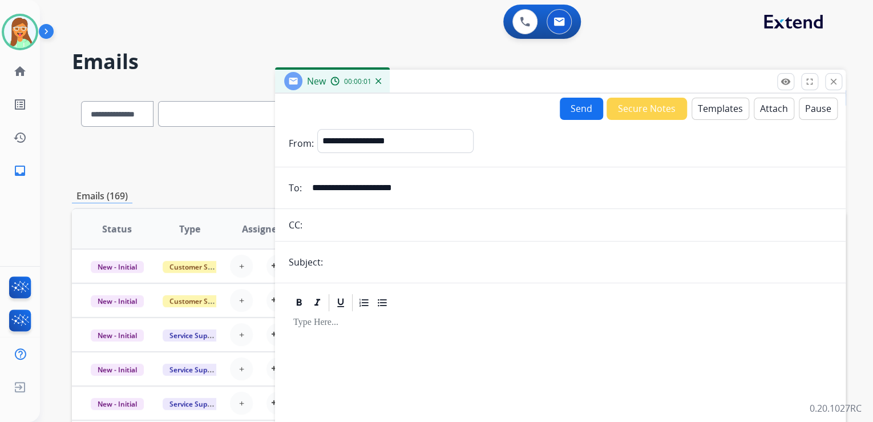
type input "**********"
click at [394, 253] on input "text" at bounding box center [579, 262] width 506 height 23
type input "**********"
click at [721, 105] on button "Templates" at bounding box center [721, 109] width 58 height 22
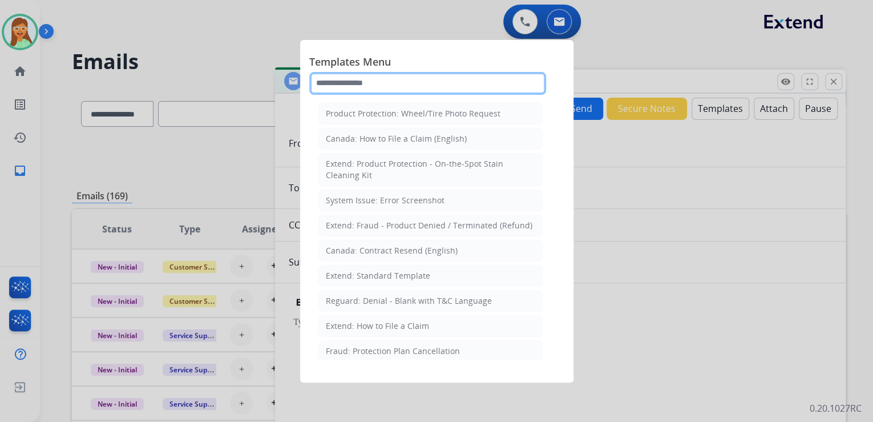
click at [398, 78] on input "text" at bounding box center [427, 83] width 237 height 23
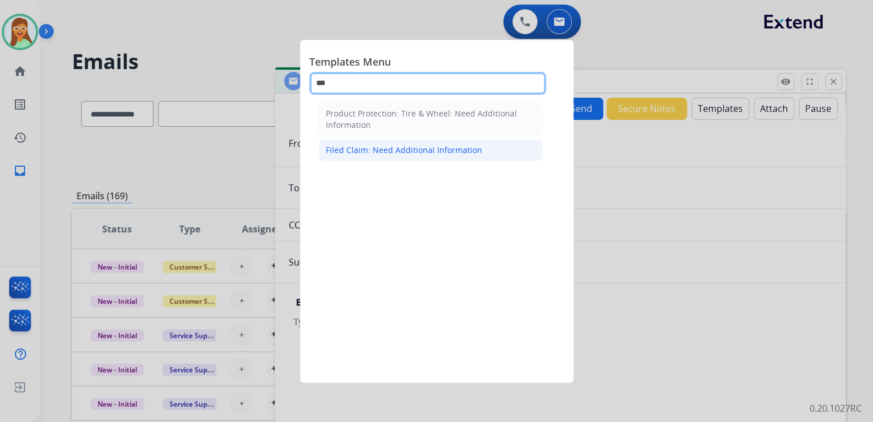
type input "***"
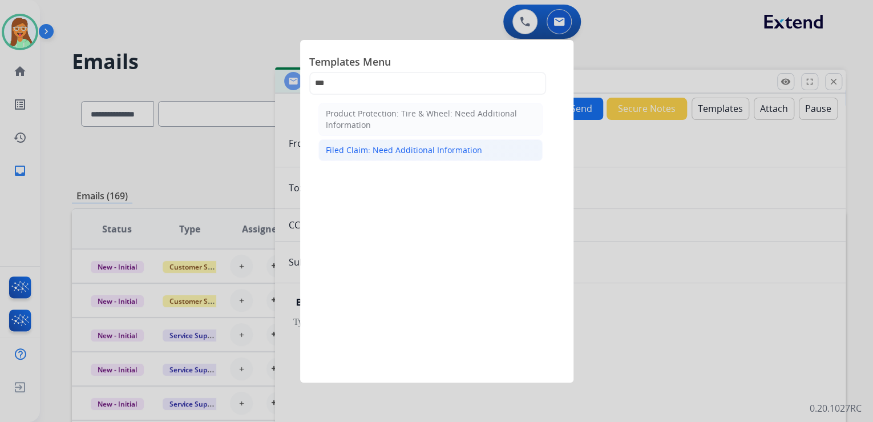
click at [397, 146] on div "Filed Claim: Need Additional Information" at bounding box center [404, 149] width 156 height 11
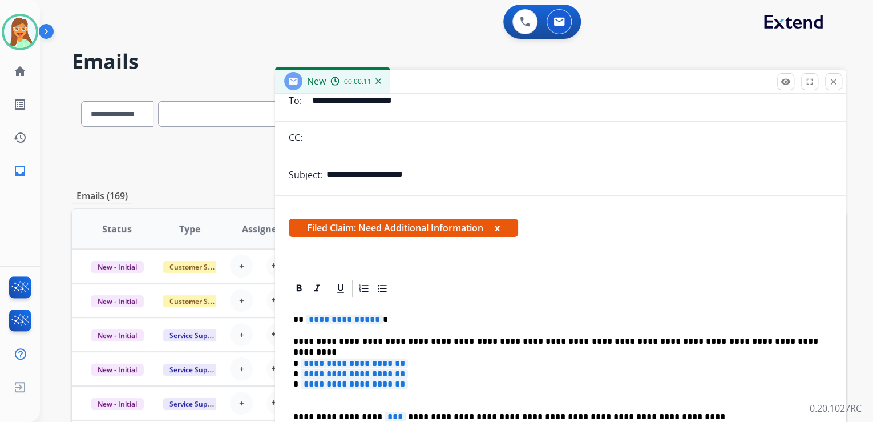
scroll to position [137, 0]
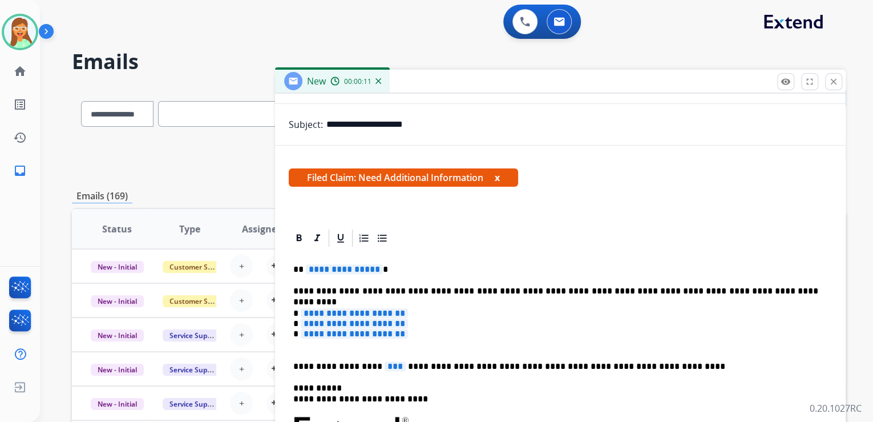
click at [352, 264] on span "**********" at bounding box center [344, 269] width 77 height 10
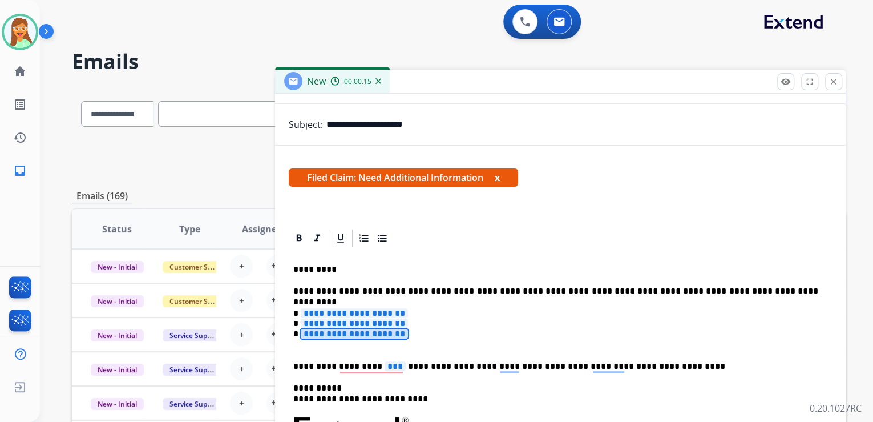
click at [328, 334] on span "**********" at bounding box center [354, 334] width 107 height 10
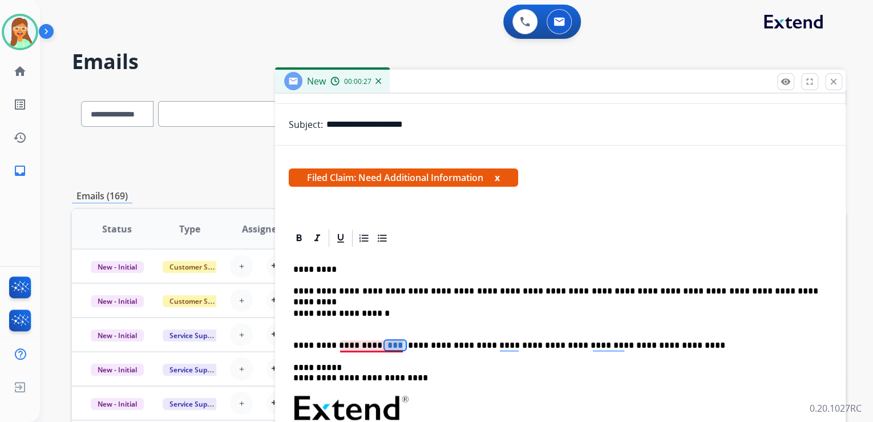
click at [385, 344] on span "***" at bounding box center [395, 345] width 21 height 10
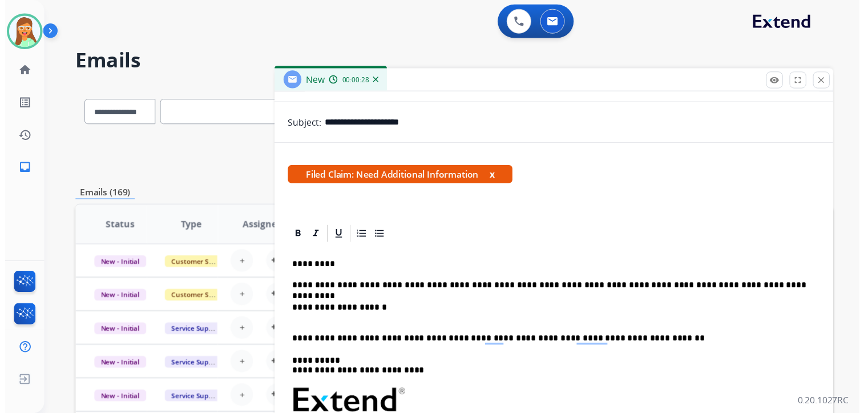
scroll to position [0, 0]
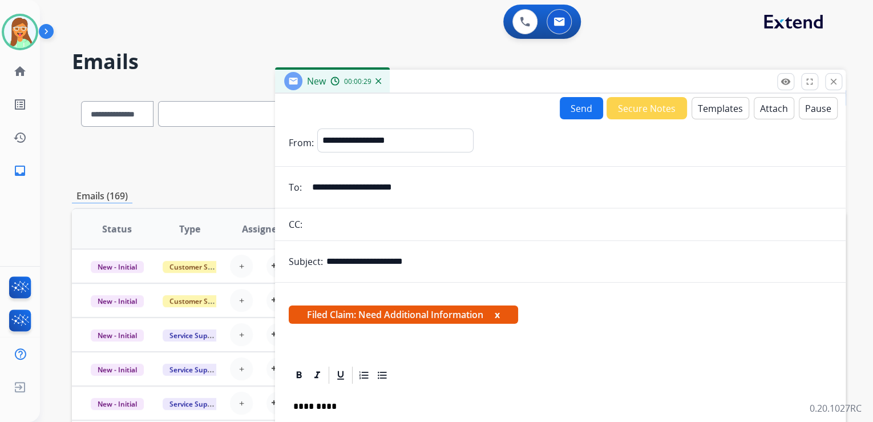
click at [578, 114] on button "Send" at bounding box center [581, 108] width 43 height 22
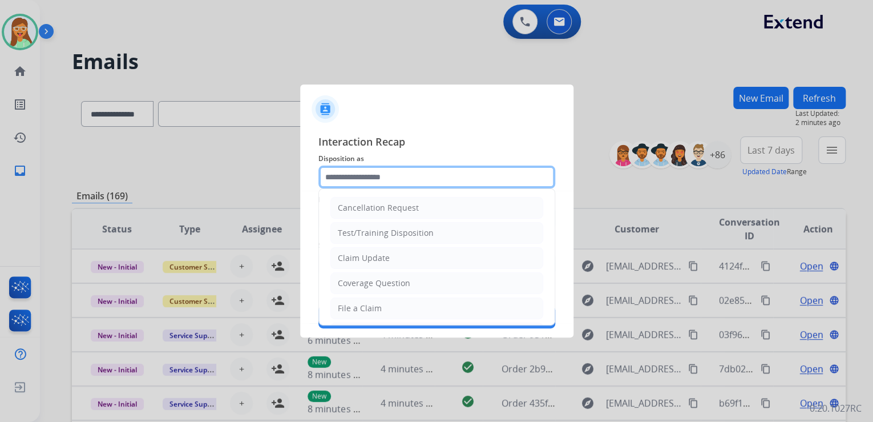
click at [366, 175] on input "text" at bounding box center [436, 177] width 237 height 23
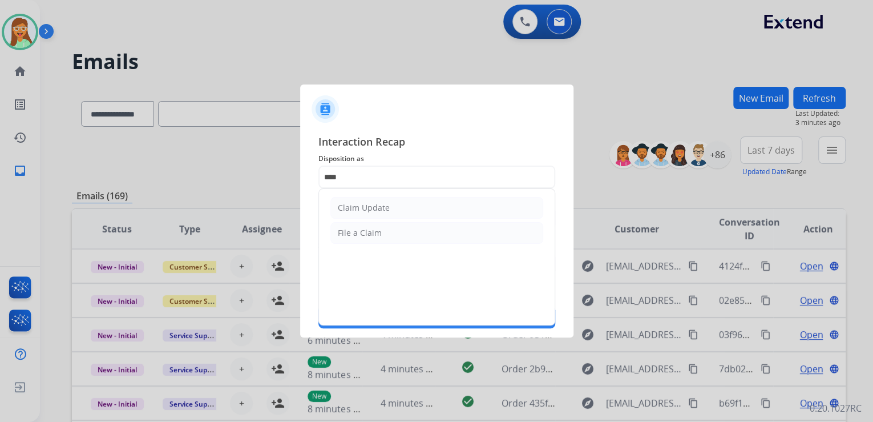
click at [370, 205] on div "Claim Update" at bounding box center [364, 207] width 52 height 11
type input "**********"
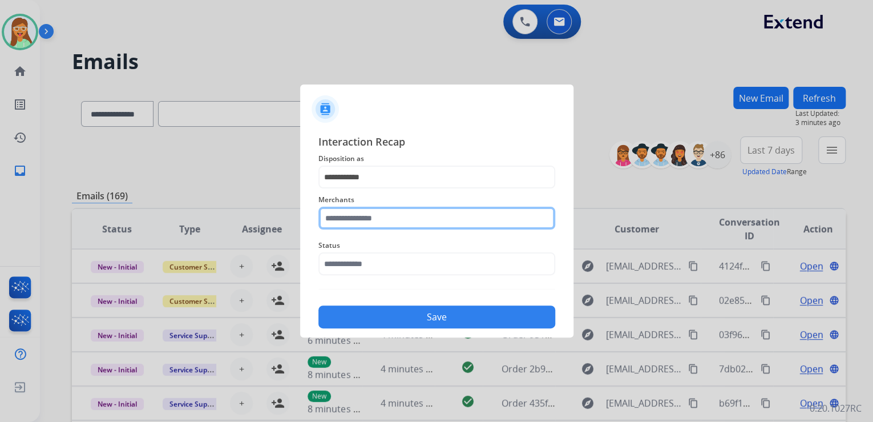
click at [369, 215] on input "text" at bounding box center [436, 218] width 237 height 23
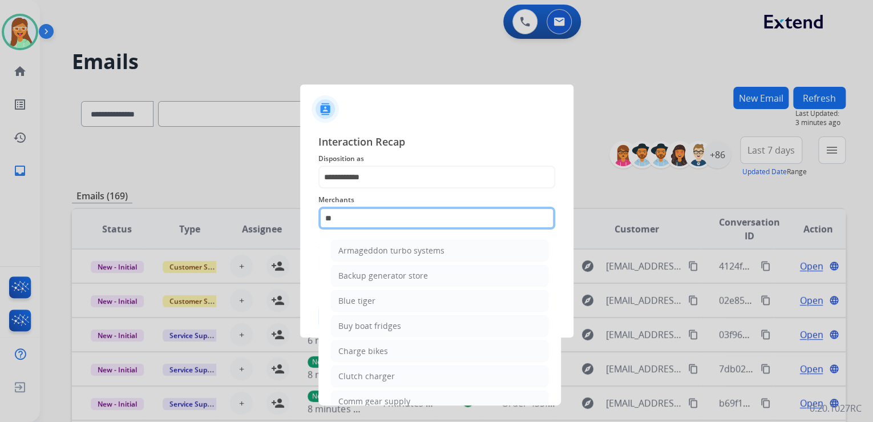
type input "*"
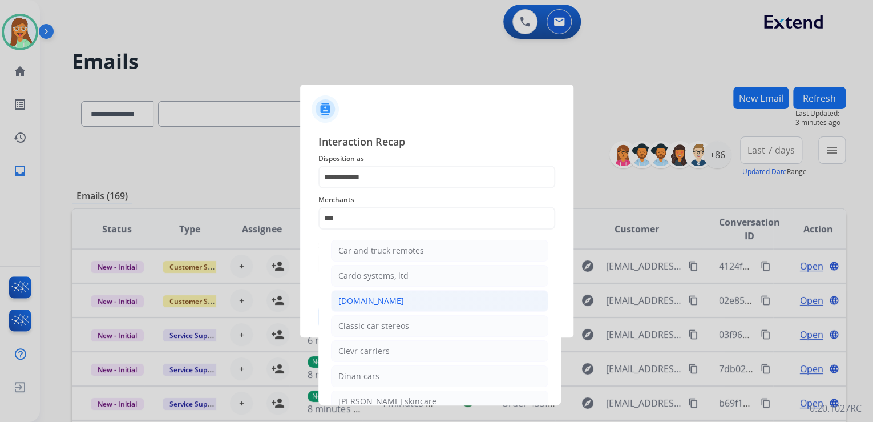
drag, startPoint x: 404, startPoint y: 305, endPoint x: 400, endPoint y: 290, distance: 15.8
click at [404, 305] on li "[DOMAIN_NAME]" at bounding box center [439, 301] width 217 height 22
type input "**********"
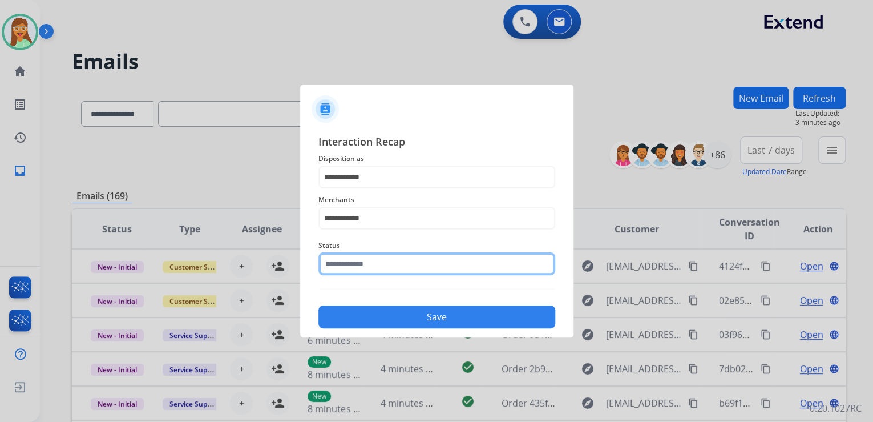
click at [397, 258] on input "text" at bounding box center [436, 263] width 237 height 23
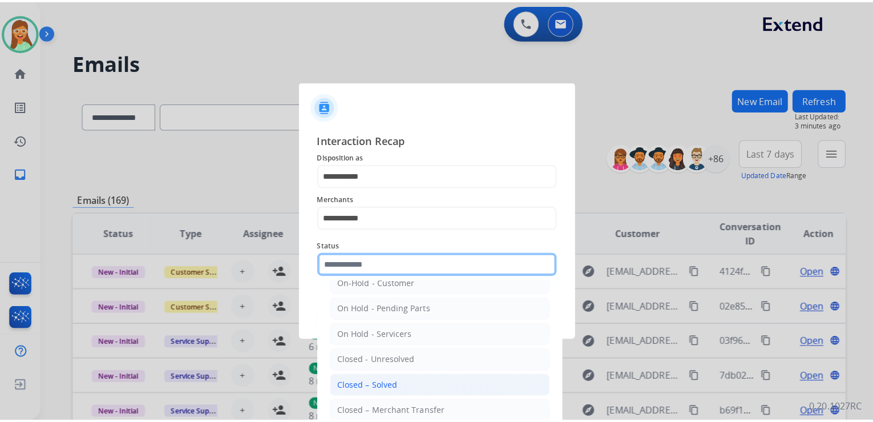
scroll to position [66, 0]
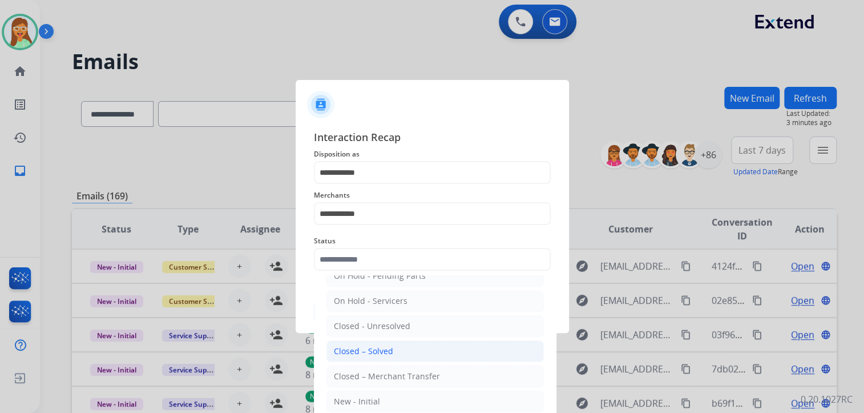
click at [388, 349] on div "Closed – Solved" at bounding box center [363, 350] width 59 height 11
type input "**********"
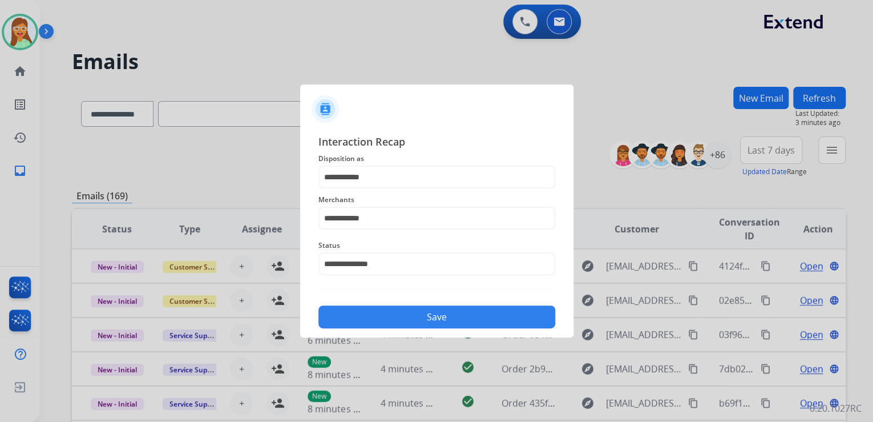
drag, startPoint x: 400, startPoint y: 326, endPoint x: 404, endPoint y: 310, distance: 16.1
click at [404, 315] on button "Save" at bounding box center [436, 316] width 237 height 23
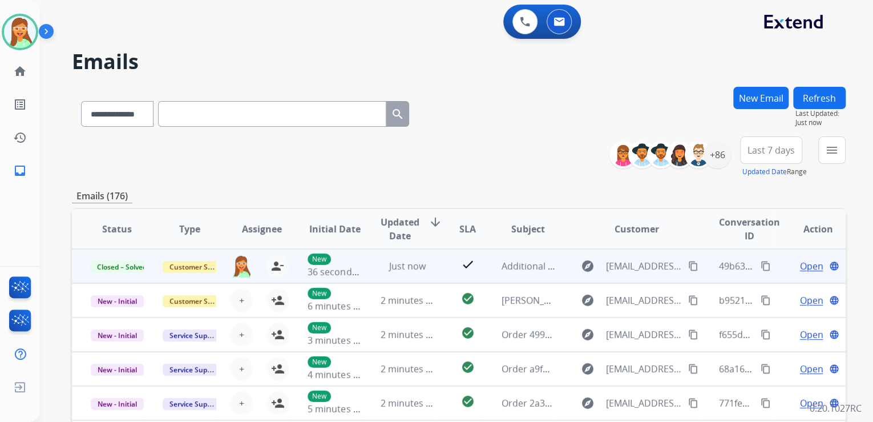
click at [761, 263] on mat-icon "content_copy" at bounding box center [766, 266] width 10 height 10
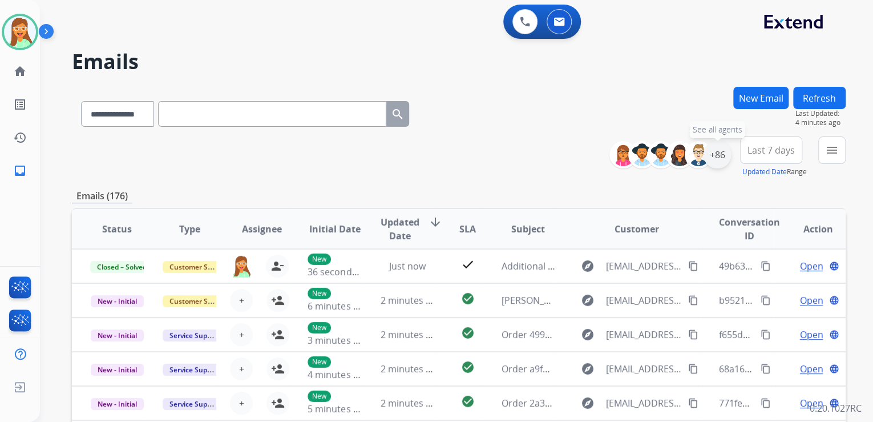
click at [721, 158] on div "+86" at bounding box center [717, 154] width 27 height 27
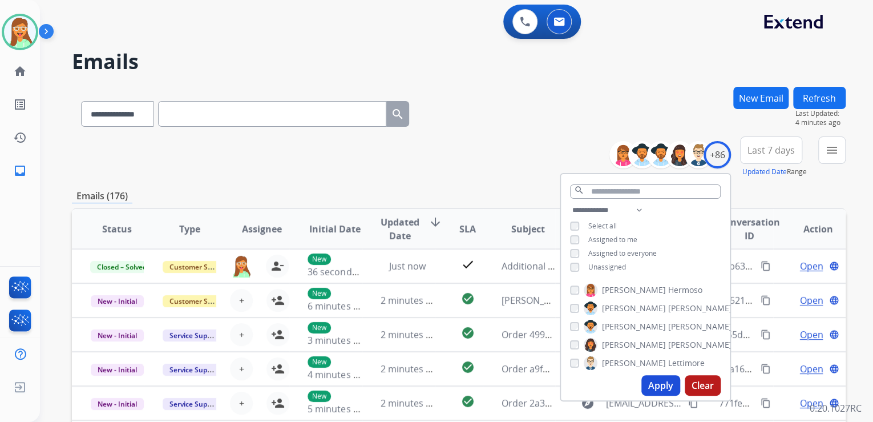
click at [665, 386] on button "Apply" at bounding box center [661, 385] width 39 height 21
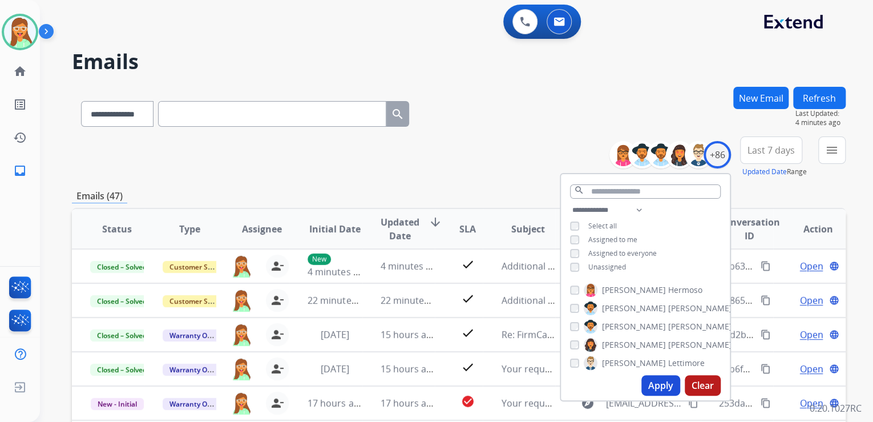
click at [532, 144] on div "**********" at bounding box center [459, 156] width 774 height 41
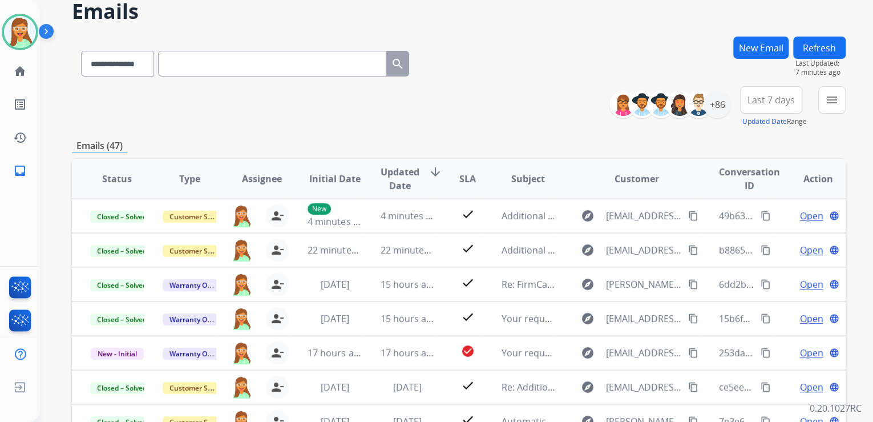
scroll to position [0, 0]
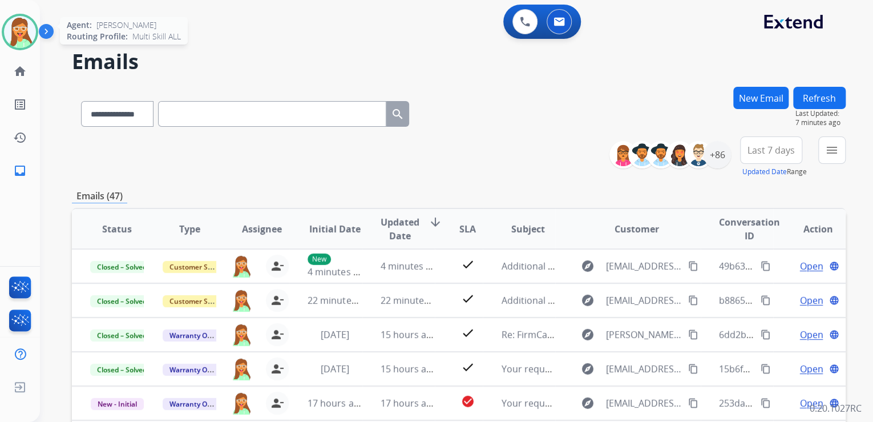
click at [13, 37] on img at bounding box center [20, 32] width 32 height 32
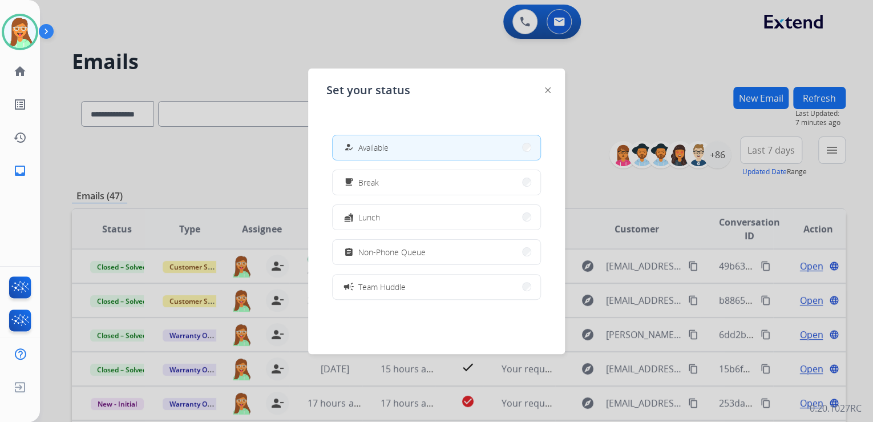
click at [362, 46] on div at bounding box center [436, 211] width 873 height 422
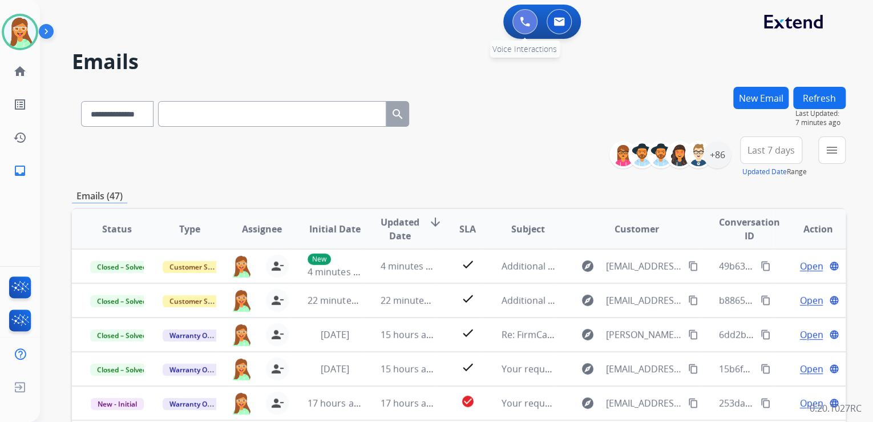
click at [523, 22] on img at bounding box center [525, 22] width 10 height 10
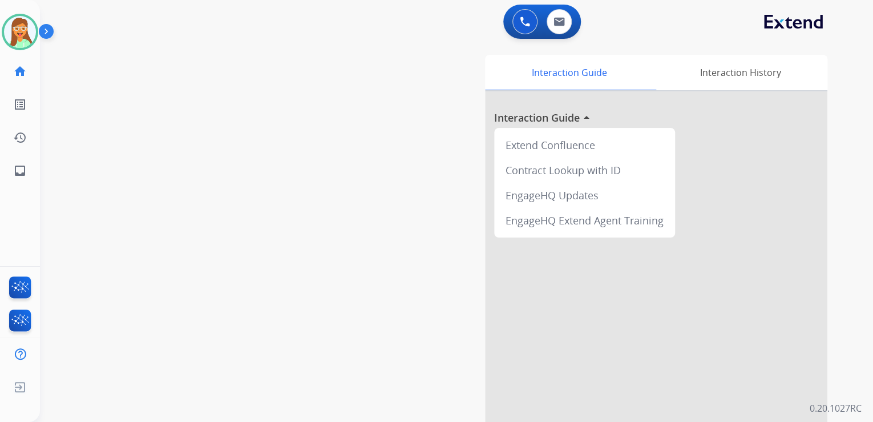
click at [523, 22] on img at bounding box center [525, 22] width 10 height 10
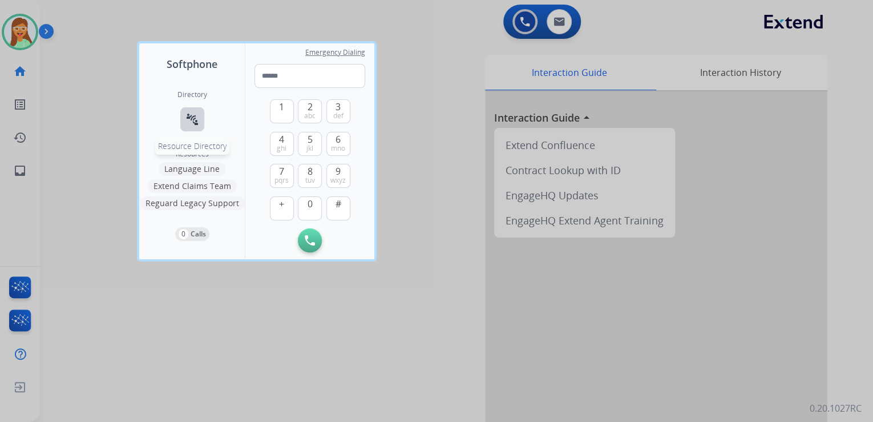
click at [187, 118] on mat-icon "connect_without_contact" at bounding box center [192, 119] width 14 height 14
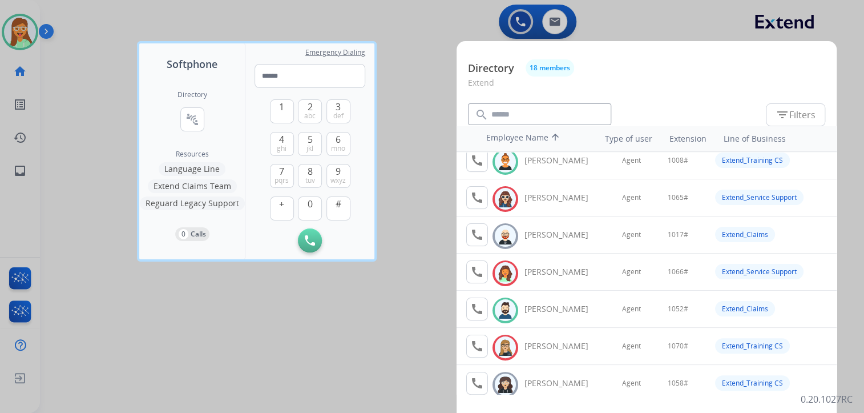
scroll to position [91, 0]
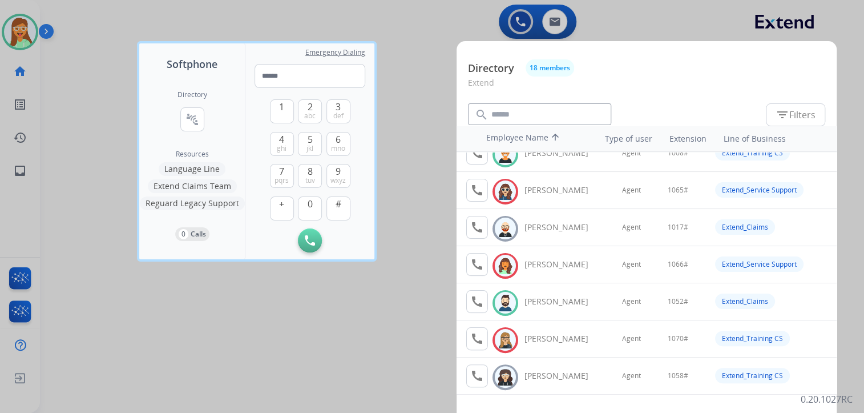
click at [404, 80] on div at bounding box center [432, 206] width 864 height 413
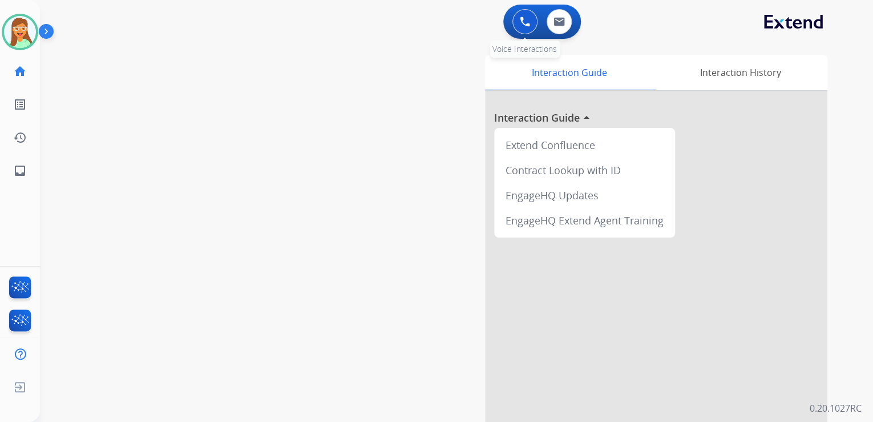
click at [520, 26] on img at bounding box center [525, 22] width 10 height 10
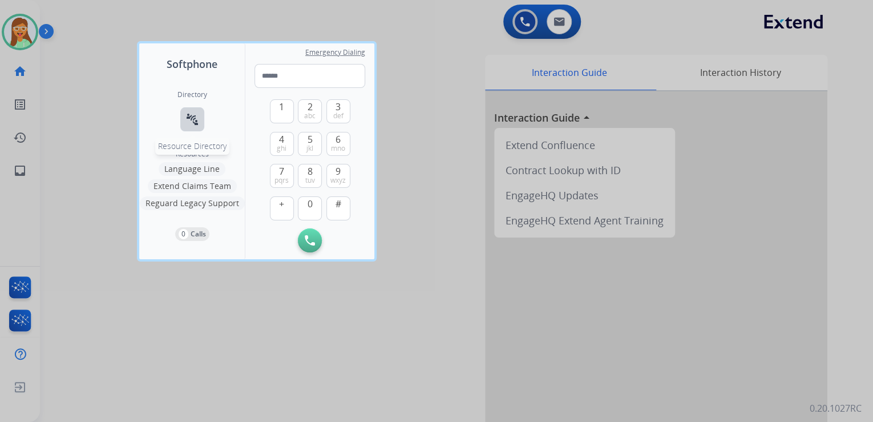
click at [192, 118] on mat-icon "connect_without_contact" at bounding box center [192, 119] width 14 height 14
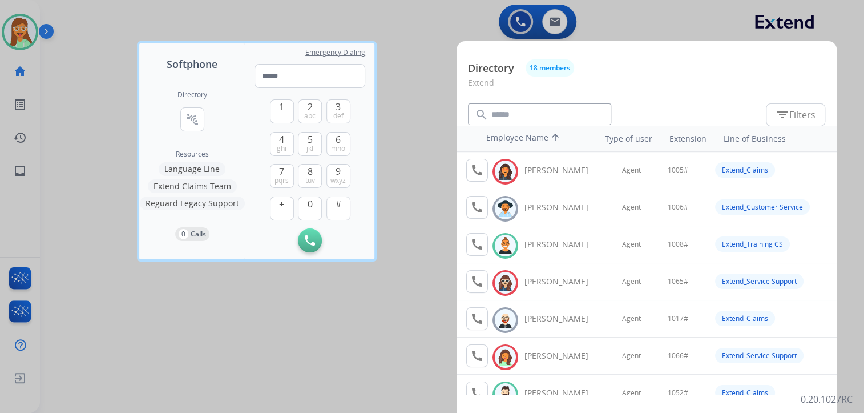
scroll to position [46, 0]
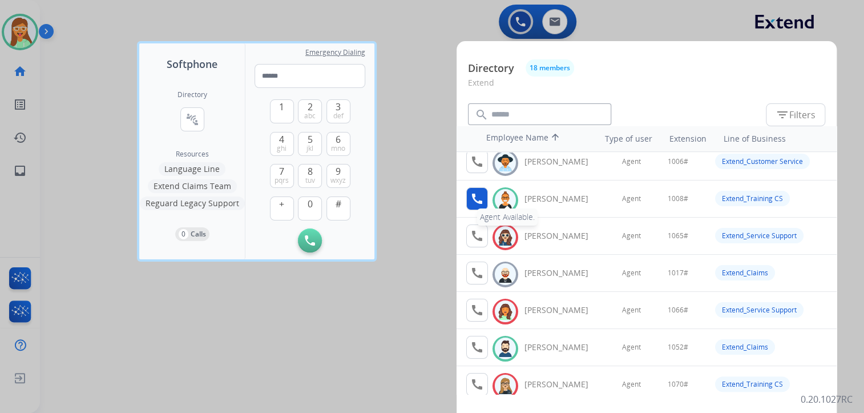
click at [485, 189] on button "call Agent Available." at bounding box center [477, 198] width 22 height 23
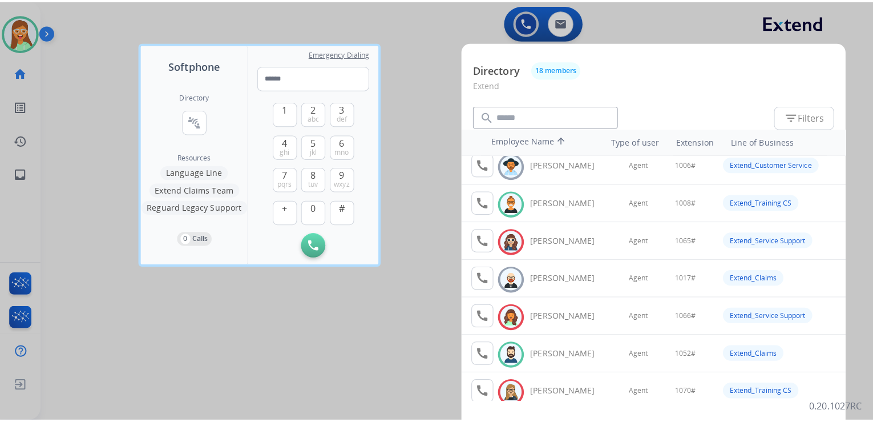
scroll to position [0, 0]
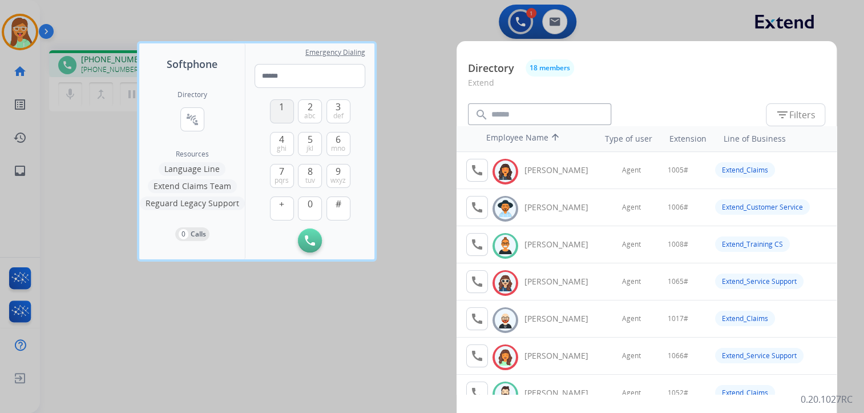
click at [290, 112] on button "1" at bounding box center [282, 111] width 24 height 24
click at [306, 203] on button "0" at bounding box center [310, 208] width 24 height 24
click at [310, 172] on span "8" at bounding box center [310, 171] width 5 height 14
click at [342, 208] on button "#" at bounding box center [338, 208] width 24 height 24
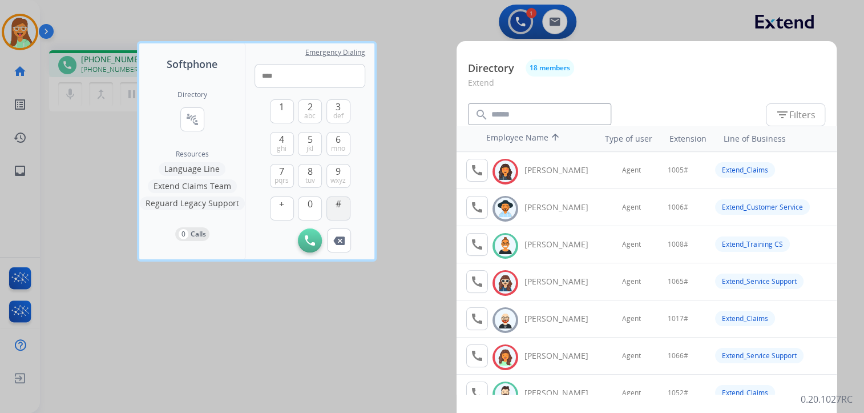
type input "*****"
click at [453, 15] on div at bounding box center [432, 206] width 864 height 413
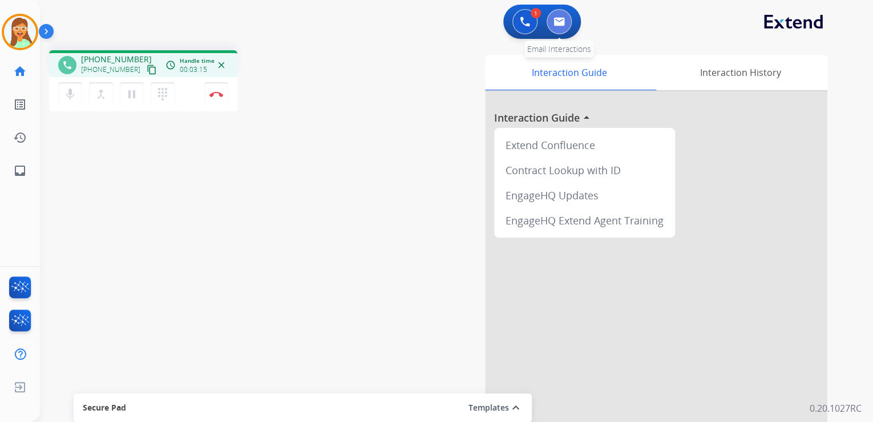
click at [567, 16] on button at bounding box center [559, 21] width 25 height 25
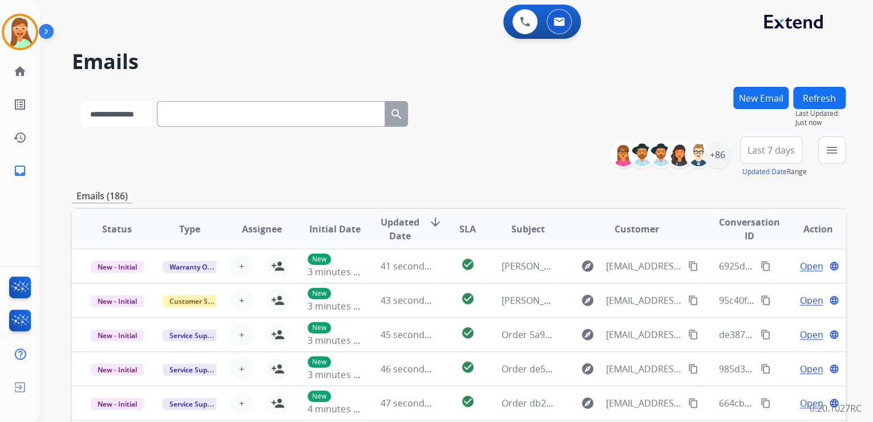
click at [122, 114] on select "**********" at bounding box center [116, 114] width 71 height 26
select select "**********"
click at [81, 101] on select "**********" at bounding box center [116, 114] width 71 height 26
click at [211, 118] on input "text" at bounding box center [272, 114] width 228 height 26
paste input "**********"
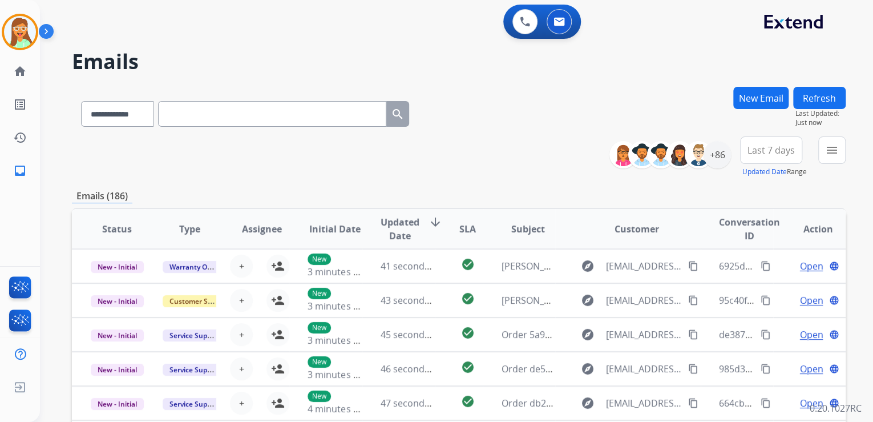
type input "**********"
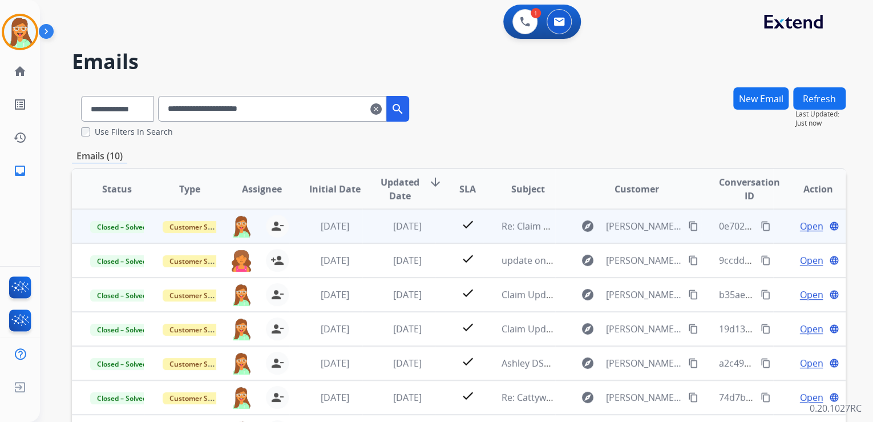
click at [800, 225] on span "Open" at bounding box center [811, 226] width 23 height 14
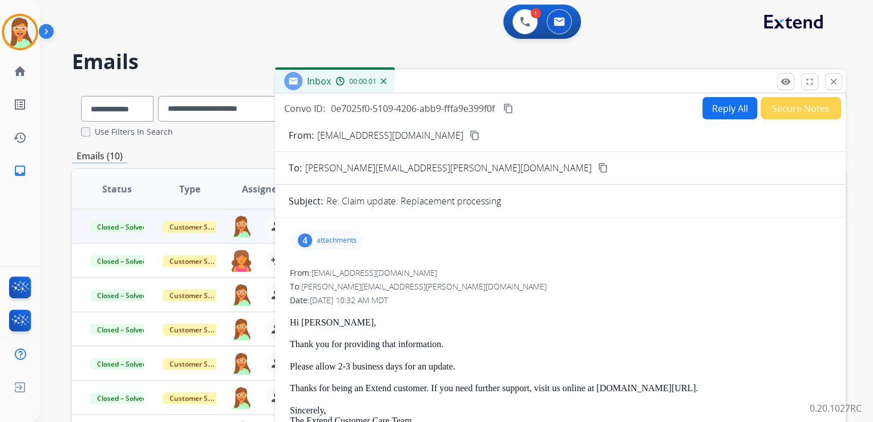
click at [333, 240] on p "attachments" at bounding box center [337, 240] width 40 height 9
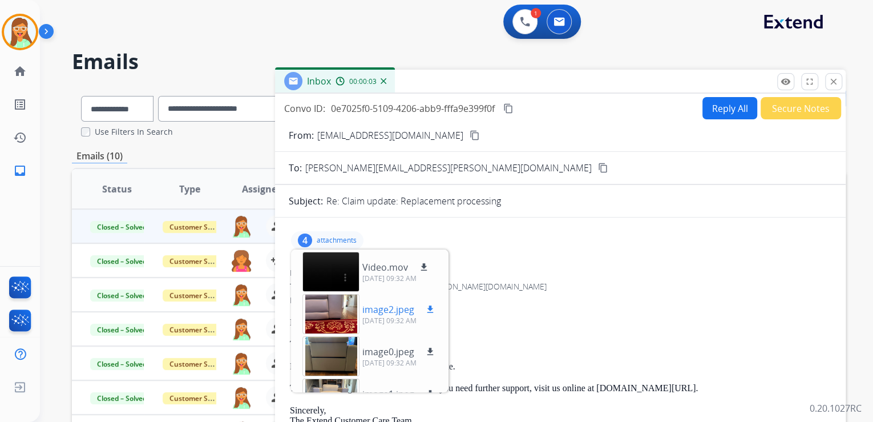
click at [339, 304] on div at bounding box center [331, 314] width 57 height 40
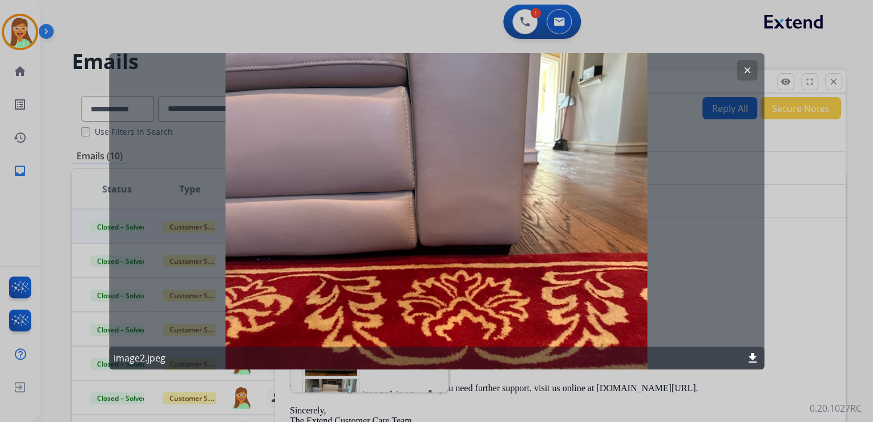
click at [740, 66] on button "clear" at bounding box center [747, 69] width 21 height 21
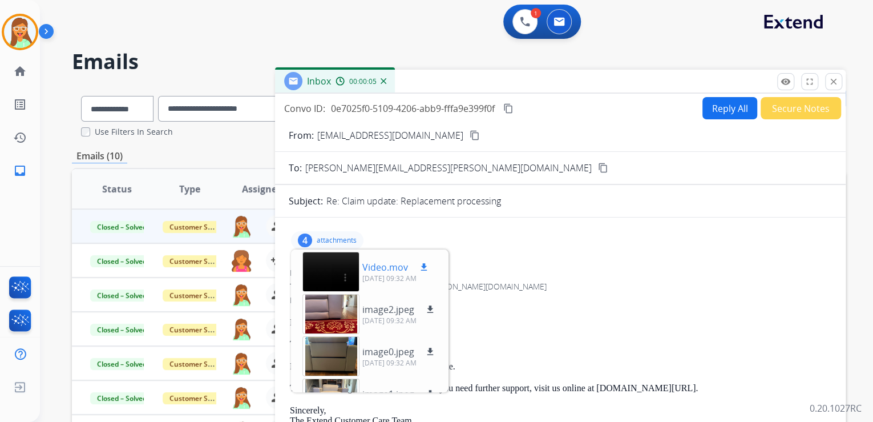
scroll to position [28, 0]
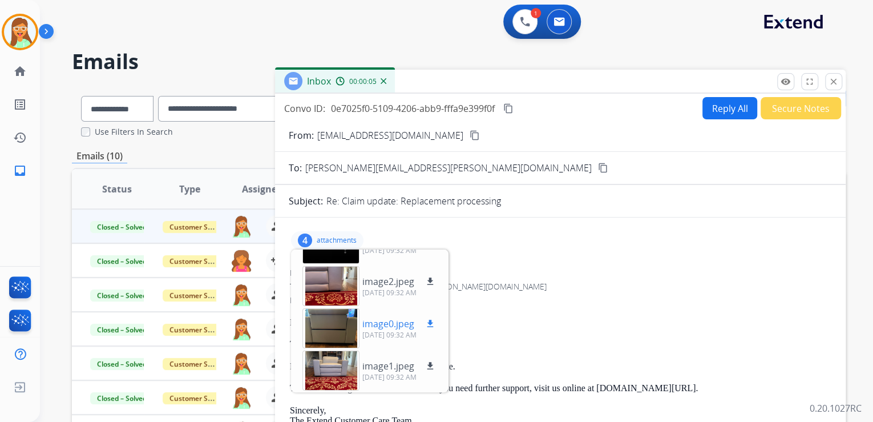
click at [330, 316] on div at bounding box center [331, 328] width 57 height 40
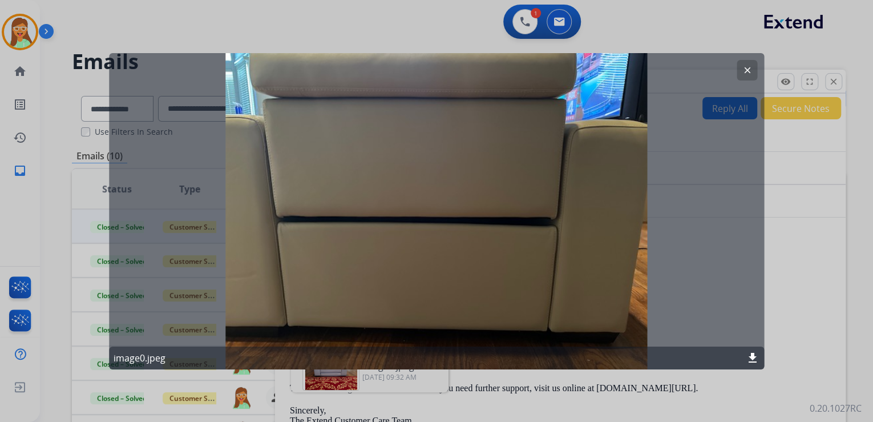
click at [743, 69] on mat-icon "clear" at bounding box center [747, 69] width 10 height 10
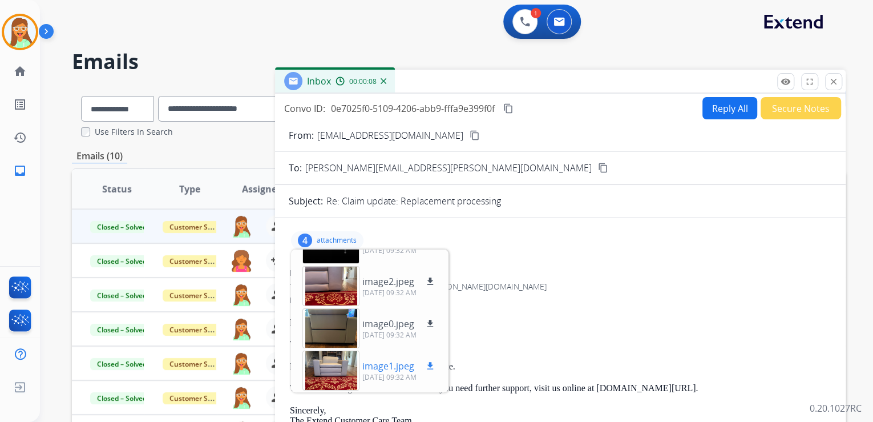
scroll to position [46, 0]
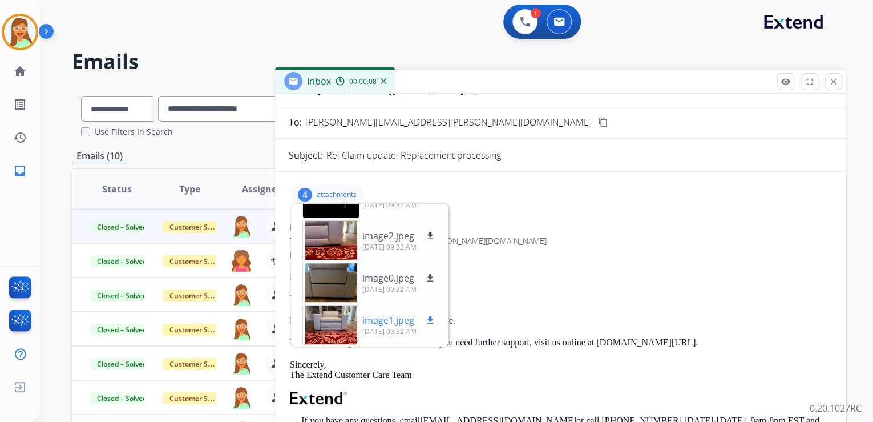
click at [340, 330] on div at bounding box center [331, 325] width 57 height 40
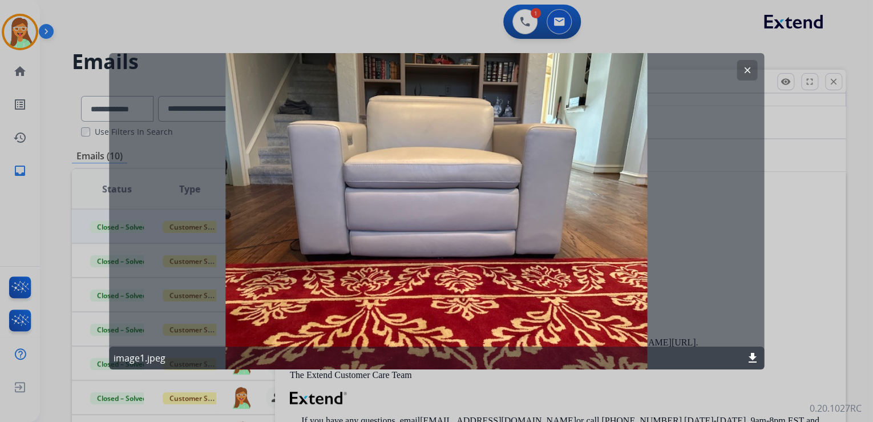
click at [746, 62] on button "clear" at bounding box center [747, 69] width 21 height 21
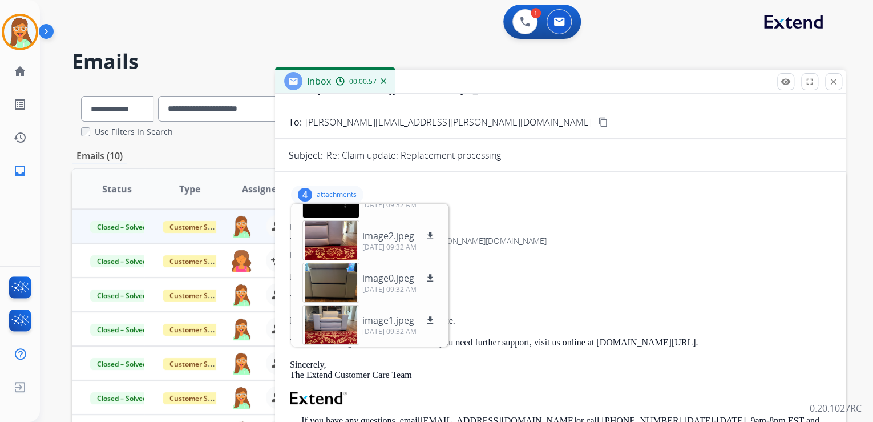
click at [330, 190] on p "attachments" at bounding box center [337, 194] width 40 height 9
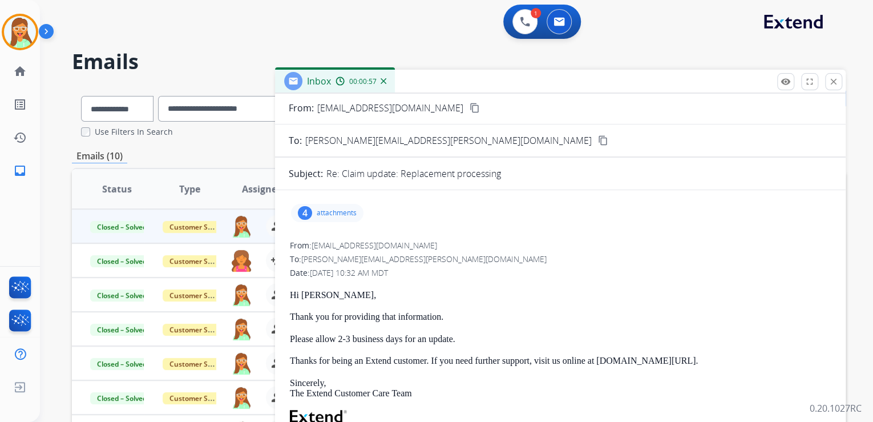
scroll to position [0, 0]
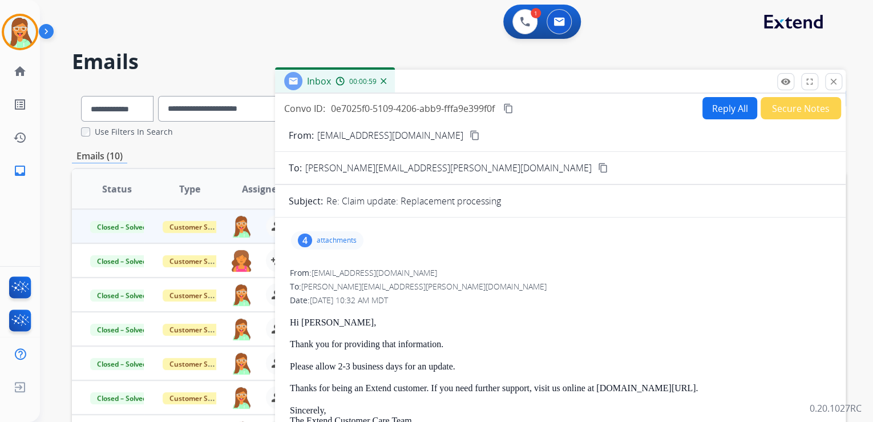
click at [342, 240] on p "attachments" at bounding box center [337, 240] width 40 height 9
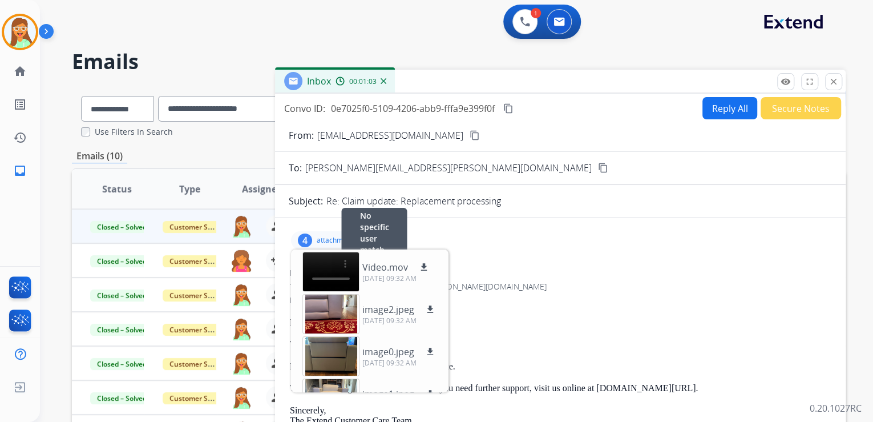
click at [549, 276] on div "From: support@extend.com No specific user match" at bounding box center [560, 272] width 541 height 11
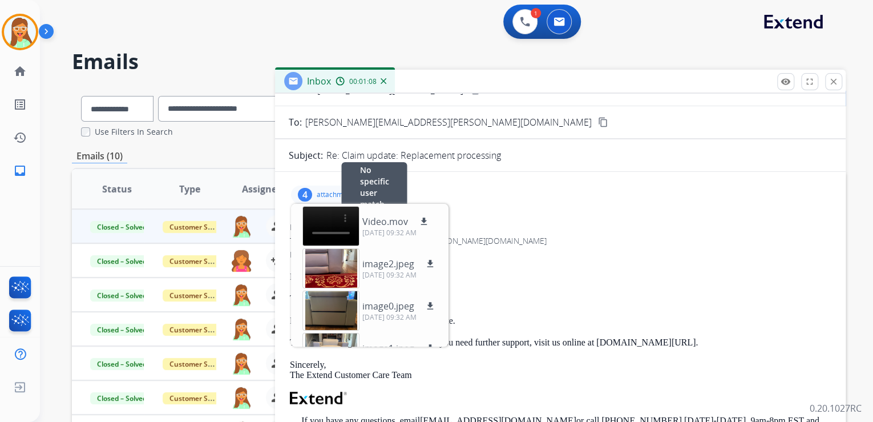
click at [609, 221] on div "From: support@extend.com No specific user match" at bounding box center [560, 226] width 541 height 11
click at [341, 193] on p "attachments" at bounding box center [337, 194] width 40 height 9
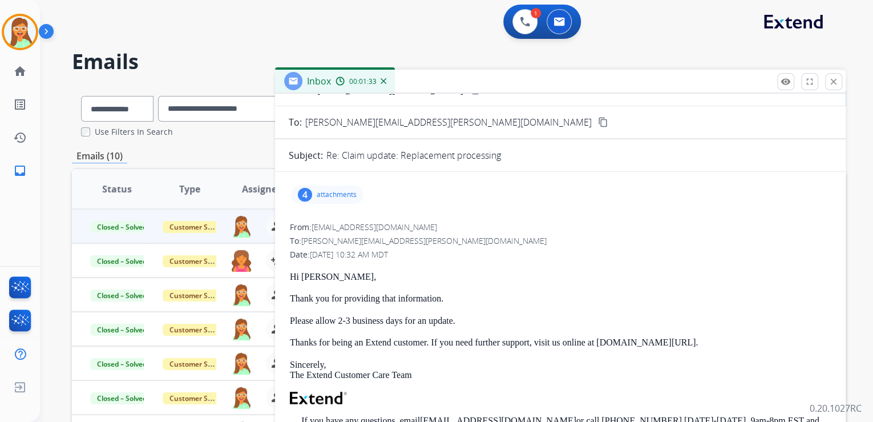
click at [341, 193] on p "attachments" at bounding box center [337, 194] width 40 height 9
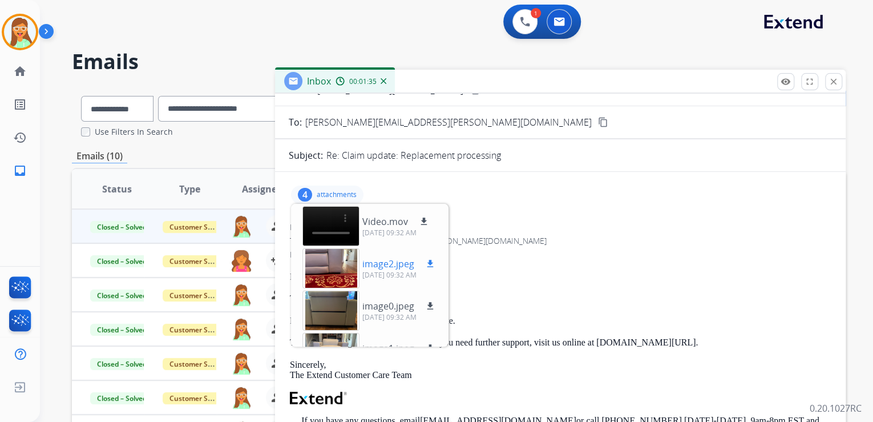
click at [333, 262] on div at bounding box center [331, 268] width 57 height 40
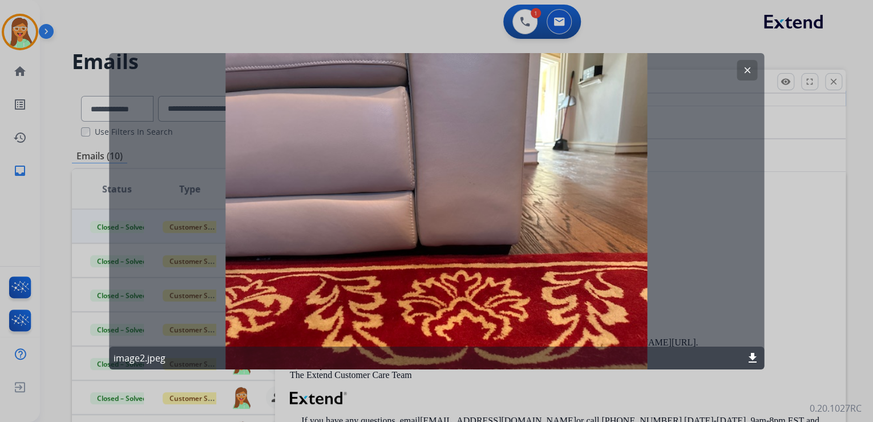
click at [751, 66] on mat-icon "clear" at bounding box center [747, 69] width 10 height 10
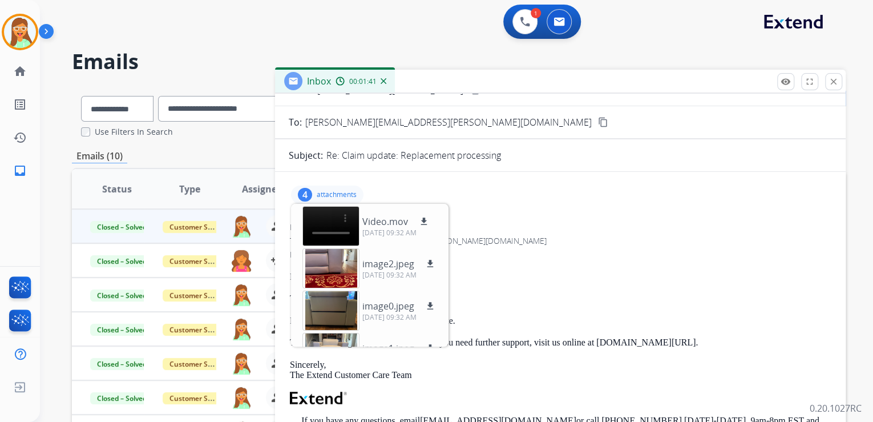
click at [345, 184] on div "4 attachments Video.mov download 10/07/2025, 09:32 AM image2.jpeg download 10/0…" at bounding box center [560, 194] width 543 height 27
click at [344, 190] on p "attachments" at bounding box center [337, 194] width 40 height 9
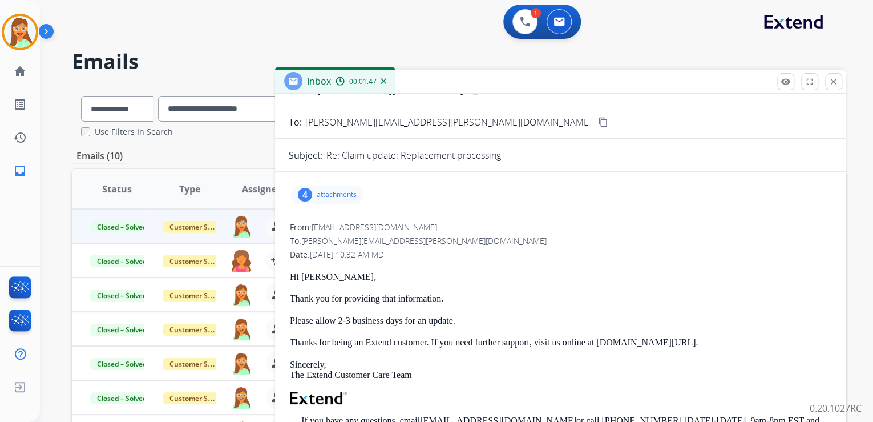
click at [352, 199] on div "4 attachments" at bounding box center [327, 194] width 72 height 18
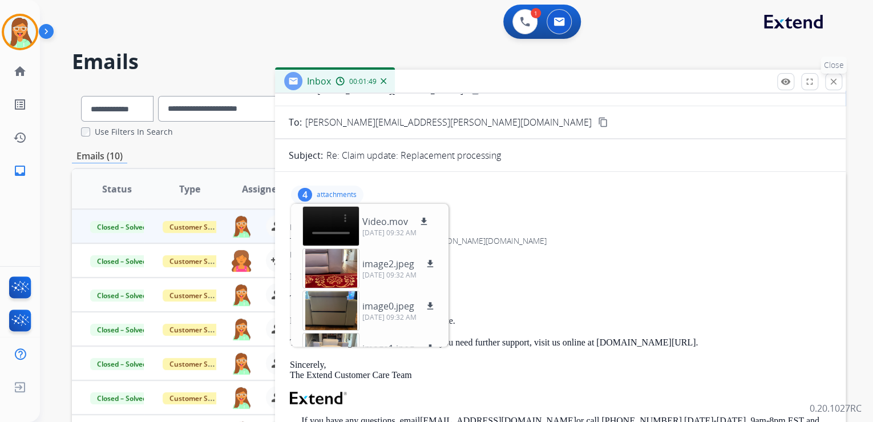
click at [833, 79] on mat-icon "close" at bounding box center [834, 81] width 10 height 10
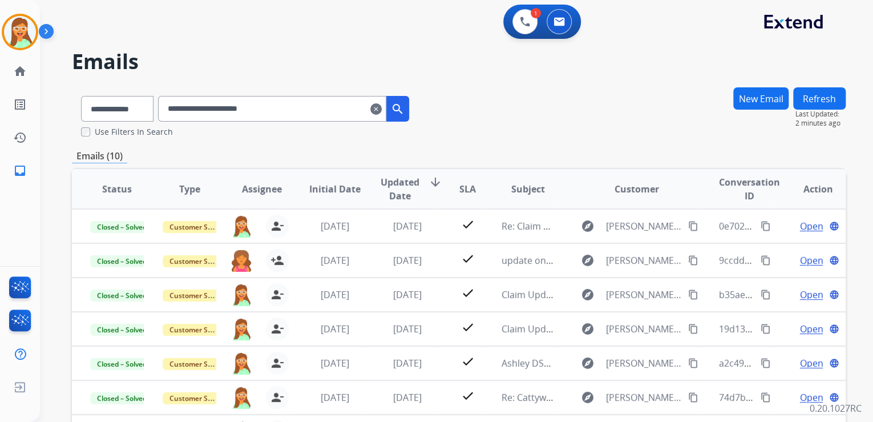
click at [521, 9] on div "1 Voice Interactions 0 Email Interactions" at bounding box center [542, 22] width 78 height 34
click at [522, 17] on img at bounding box center [525, 22] width 10 height 10
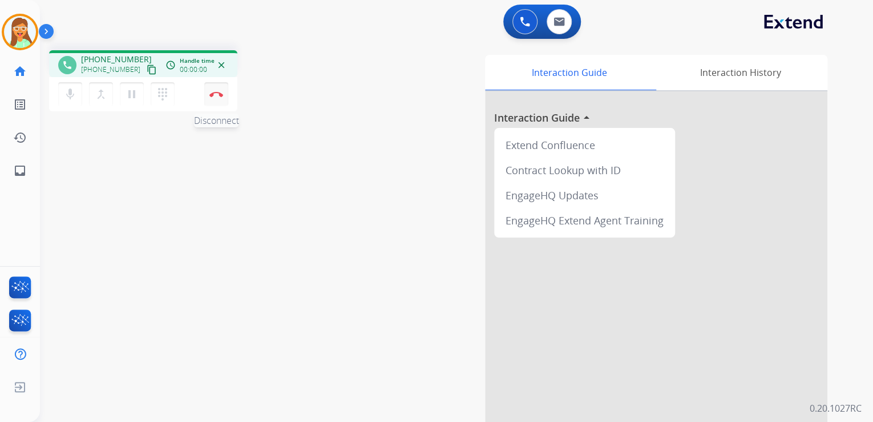
click at [217, 88] on button "Disconnect" at bounding box center [216, 94] width 24 height 24
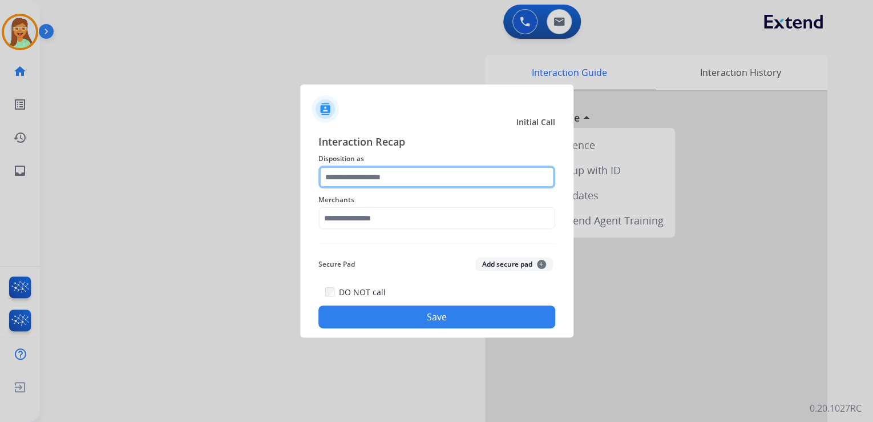
click at [397, 172] on input "text" at bounding box center [436, 177] width 237 height 23
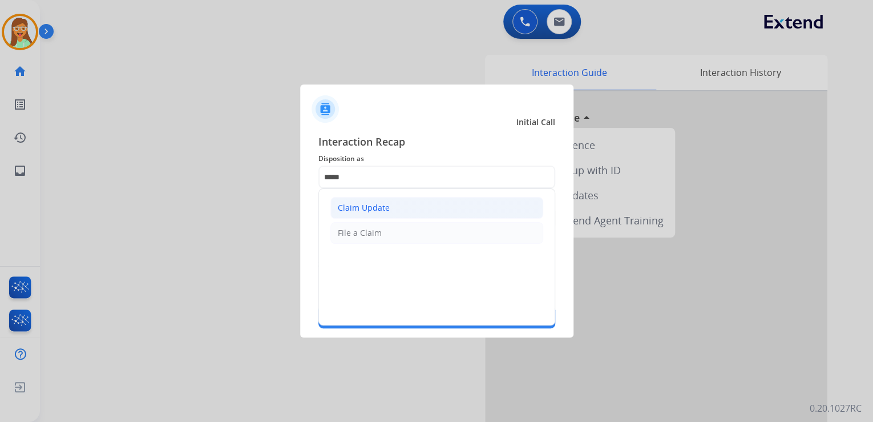
click at [369, 200] on li "Claim Update" at bounding box center [436, 208] width 213 height 22
type input "**********"
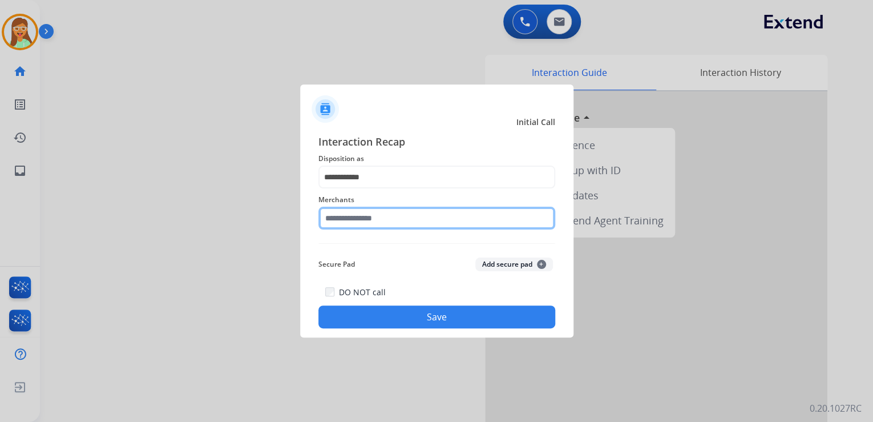
click at [396, 223] on input "text" at bounding box center [436, 218] width 237 height 23
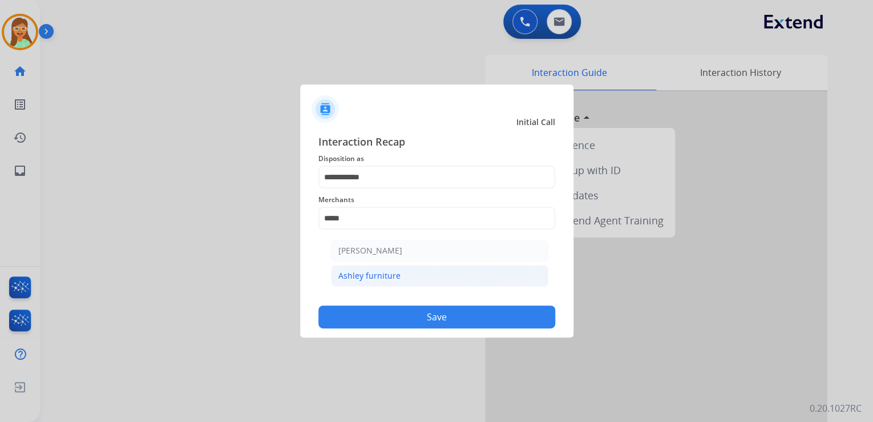
click at [403, 279] on li "Ashley furniture" at bounding box center [439, 276] width 217 height 22
type input "**********"
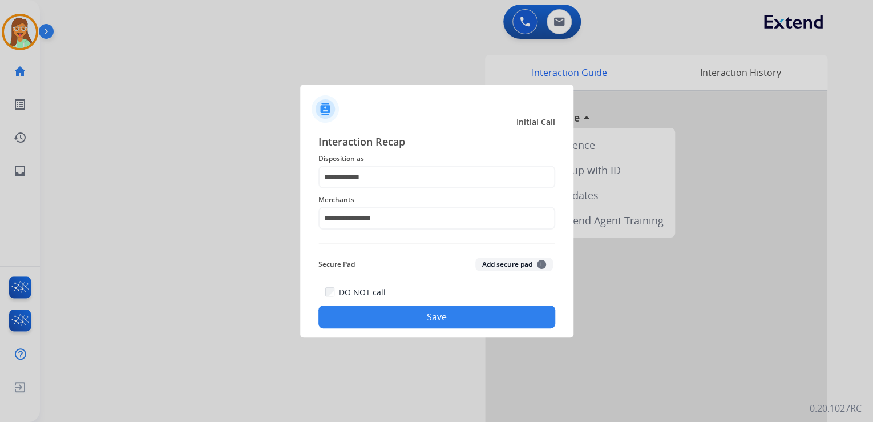
click at [438, 326] on button "Save" at bounding box center [436, 316] width 237 height 23
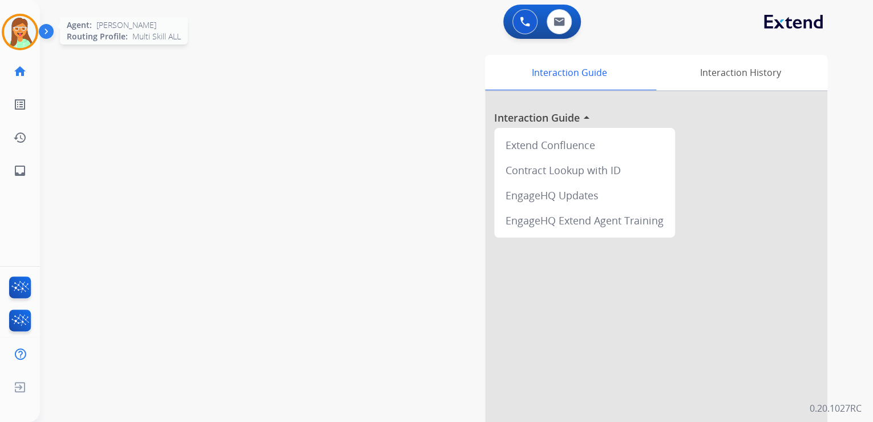
click at [10, 41] on img at bounding box center [20, 32] width 32 height 32
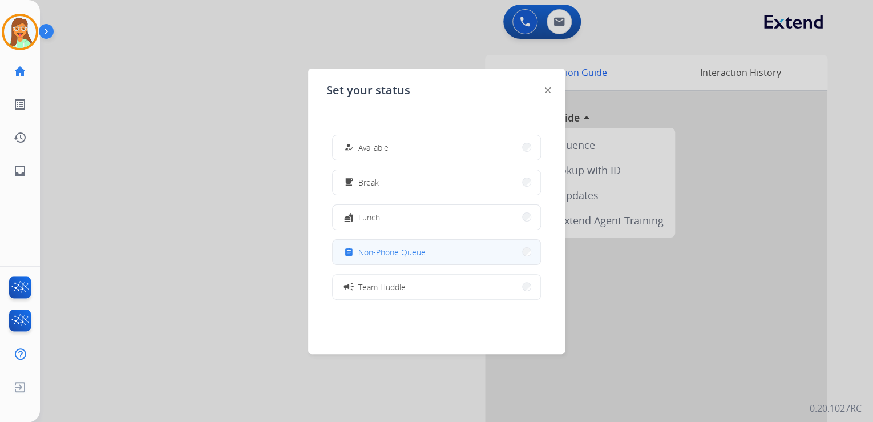
click at [457, 251] on button "assignment Non-Phone Queue" at bounding box center [437, 252] width 208 height 25
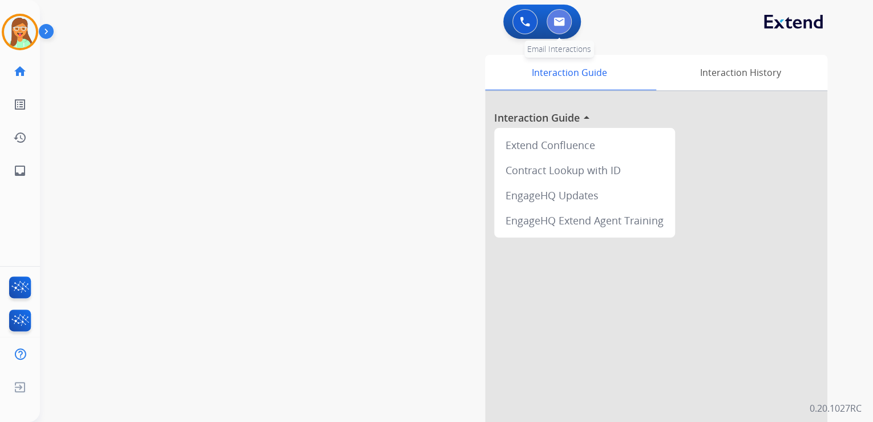
click at [557, 22] on img at bounding box center [559, 21] width 11 height 9
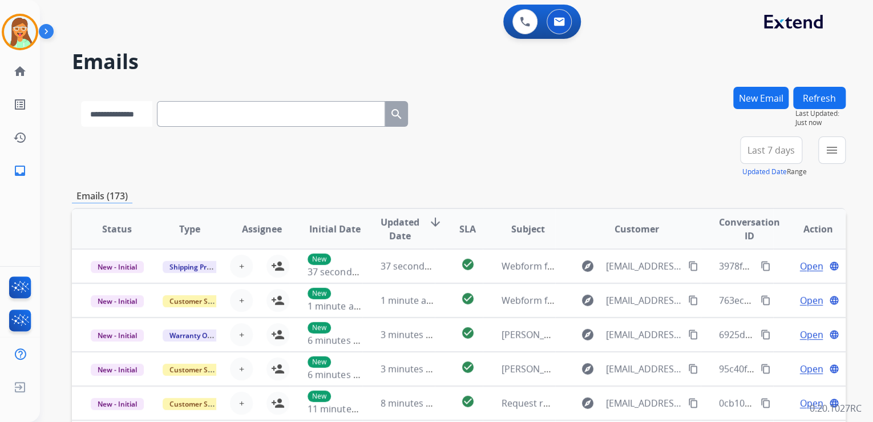
click at [136, 118] on select "**********" at bounding box center [116, 114] width 71 height 26
select select "**********"
click at [81, 101] on select "**********" at bounding box center [116, 114] width 71 height 26
click at [217, 118] on input "text" at bounding box center [272, 114] width 228 height 26
paste input "**********"
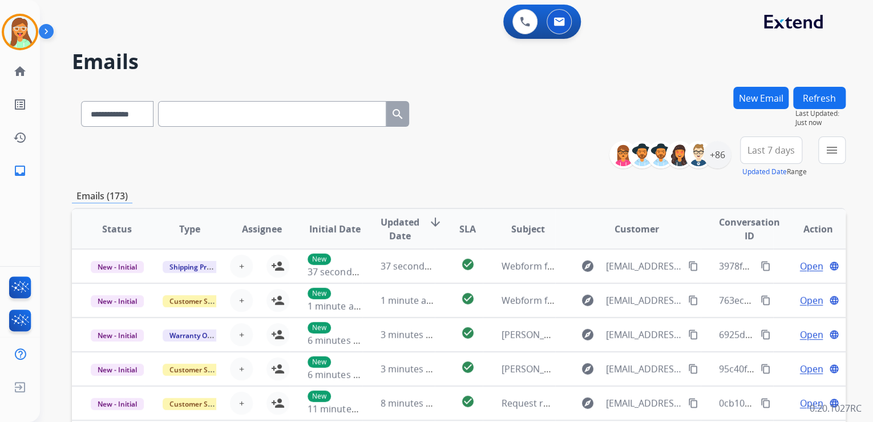
type input "**********"
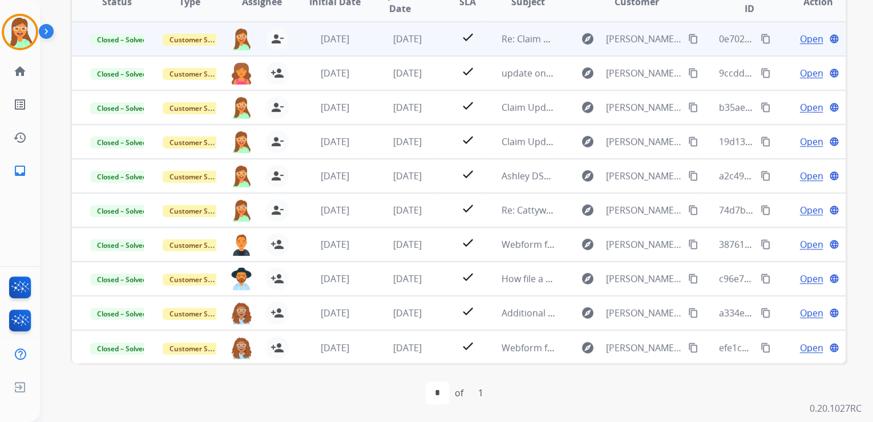
click at [803, 42] on span "Open" at bounding box center [811, 39] width 23 height 14
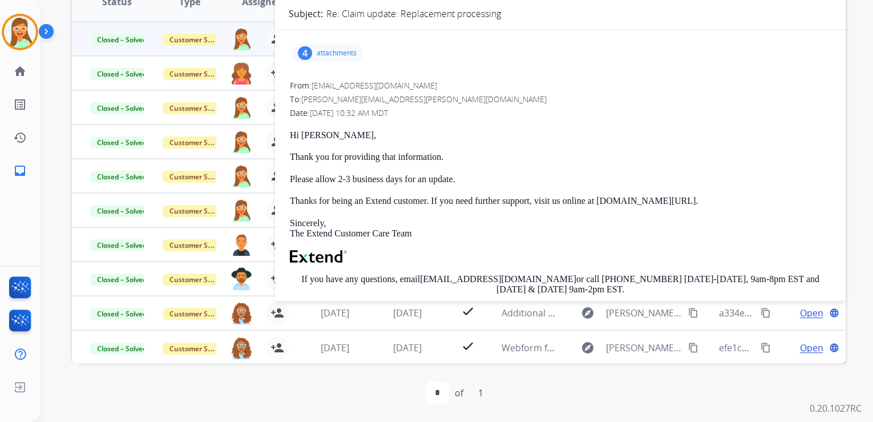
click at [326, 60] on div "4 attachments" at bounding box center [327, 53] width 72 height 18
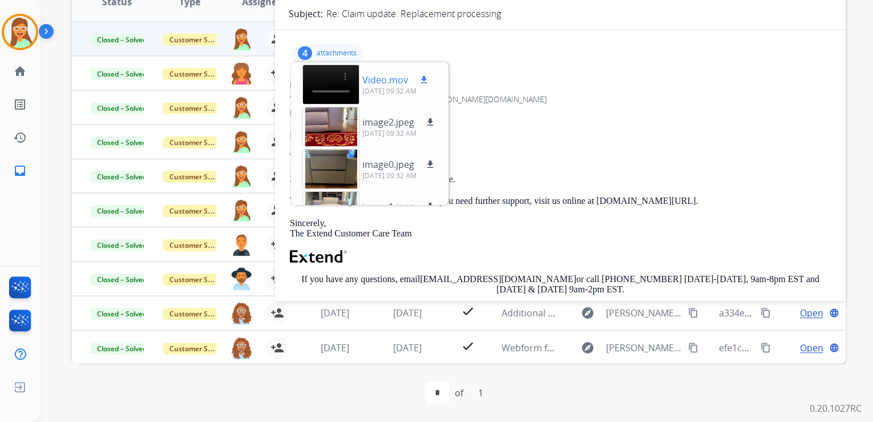
click at [415, 75] on div "Video.mov download" at bounding box center [396, 80] width 68 height 14
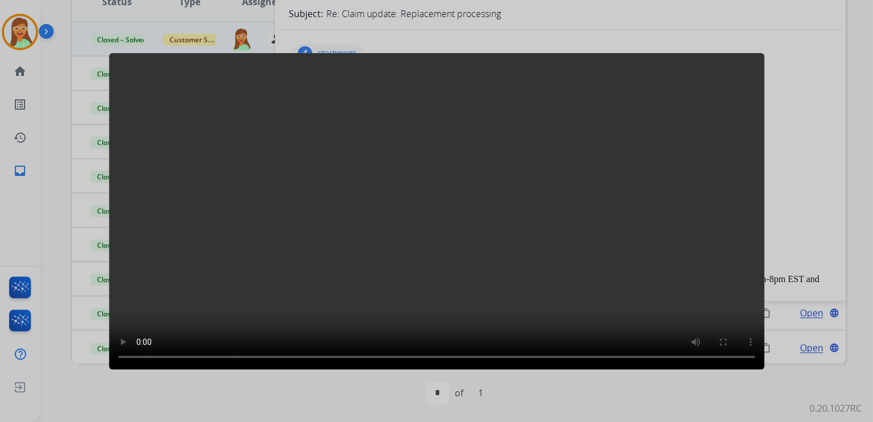
click at [744, 25] on div at bounding box center [436, 211] width 873 height 422
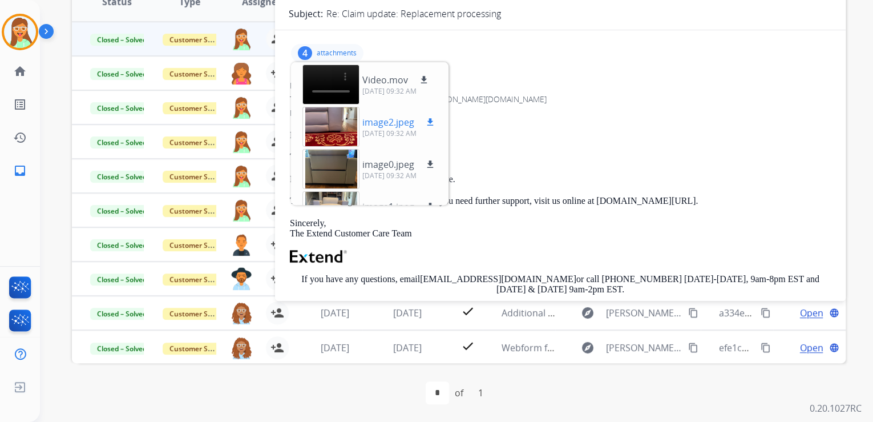
click at [329, 123] on div at bounding box center [331, 127] width 57 height 40
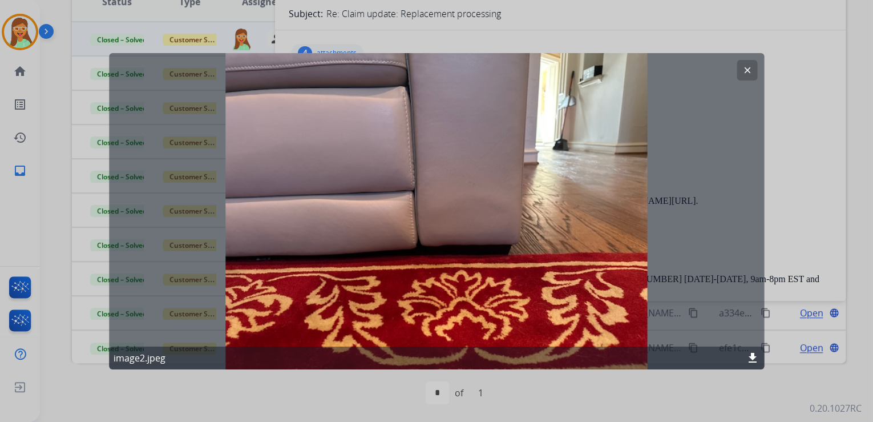
click at [749, 70] on mat-icon "clear" at bounding box center [747, 69] width 10 height 10
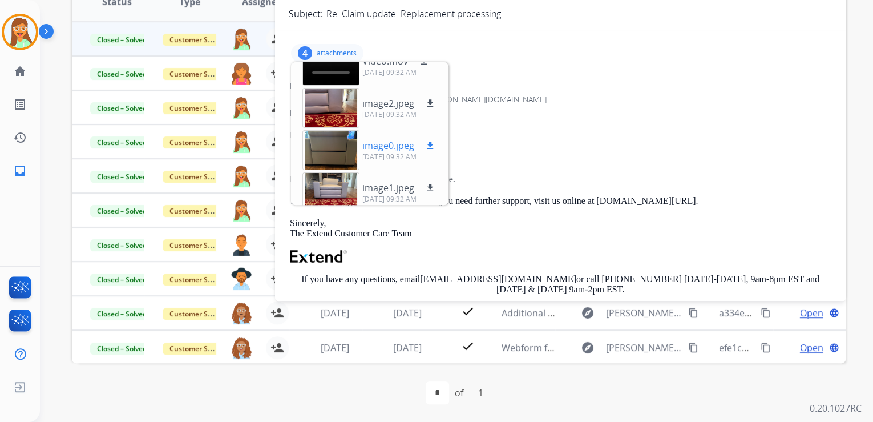
scroll to position [28, 0]
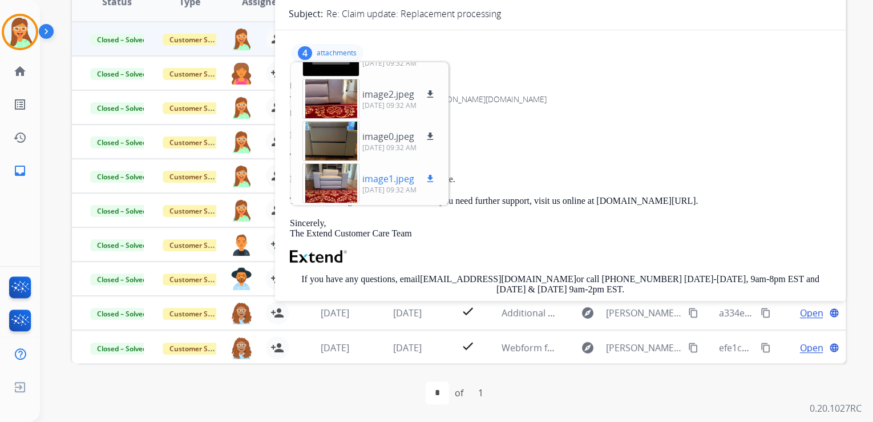
click at [331, 171] on div at bounding box center [331, 183] width 57 height 40
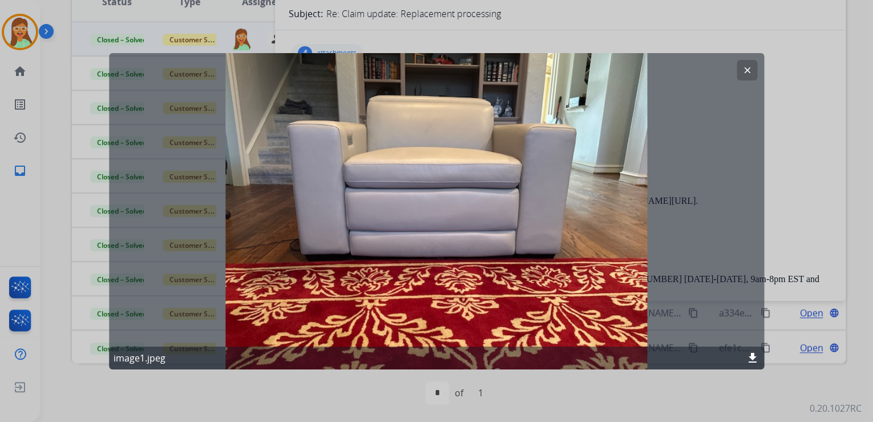
click at [748, 68] on mat-icon "clear" at bounding box center [747, 69] width 10 height 10
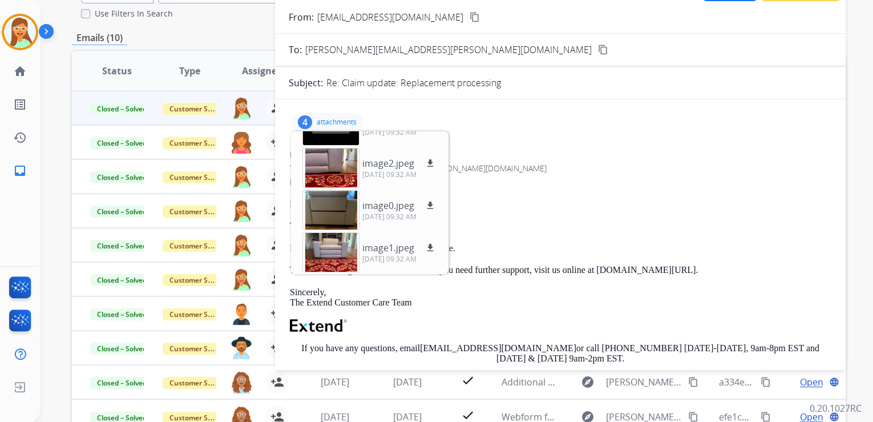
scroll to position [5, 0]
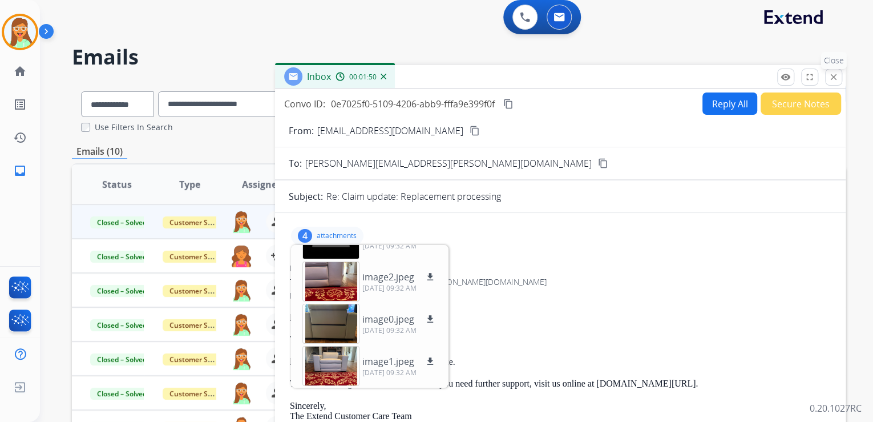
click at [838, 82] on button "close Close" at bounding box center [833, 76] width 17 height 17
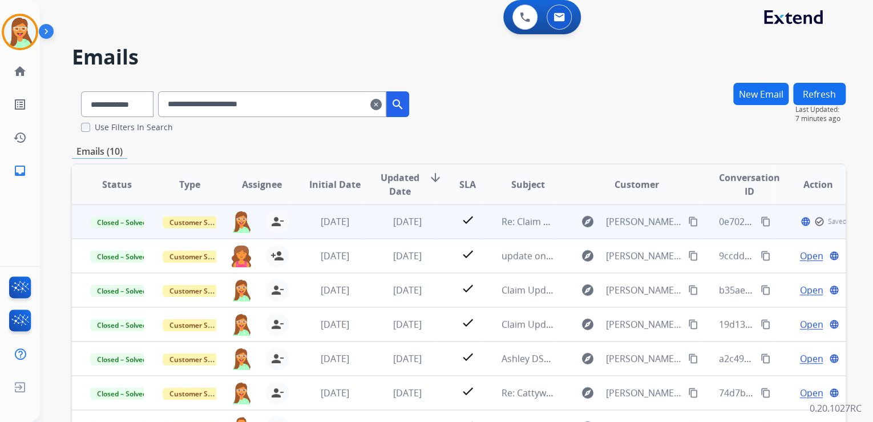
click at [761, 219] on mat-icon "content_copy" at bounding box center [766, 221] width 10 height 10
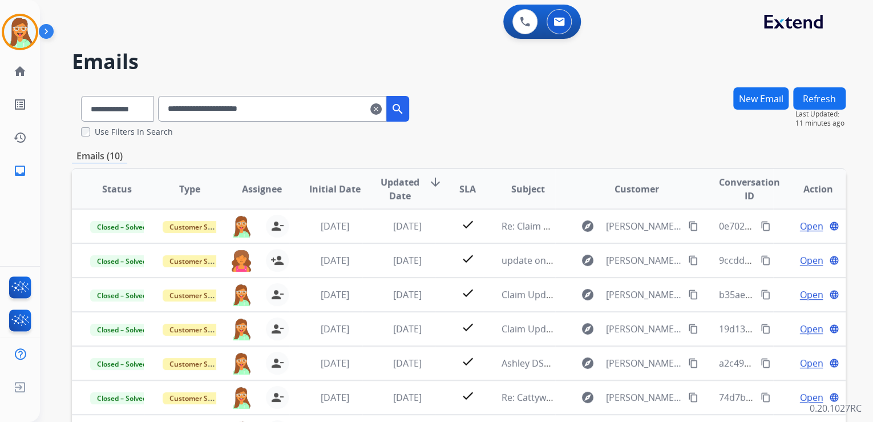
scroll to position [0, 0]
drag, startPoint x: 305, startPoint y: 114, endPoint x: 180, endPoint y: 119, distance: 125.1
click at [154, 120] on div "**********" at bounding box center [245, 106] width 346 height 39
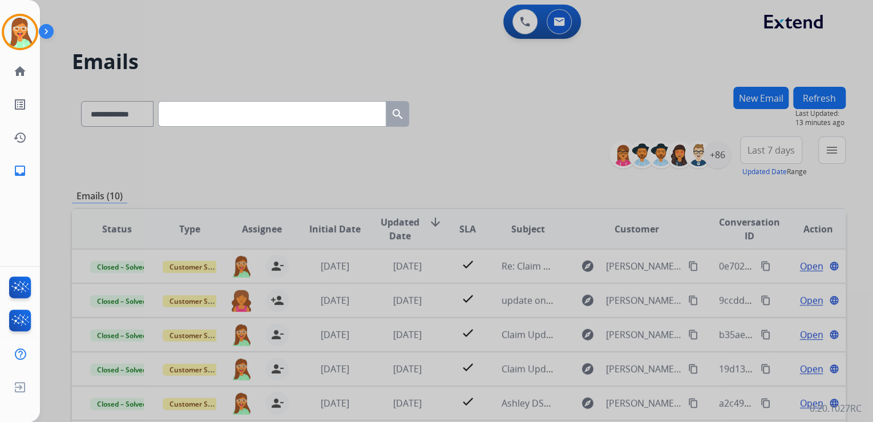
click at [377, 48] on div at bounding box center [436, 211] width 873 height 422
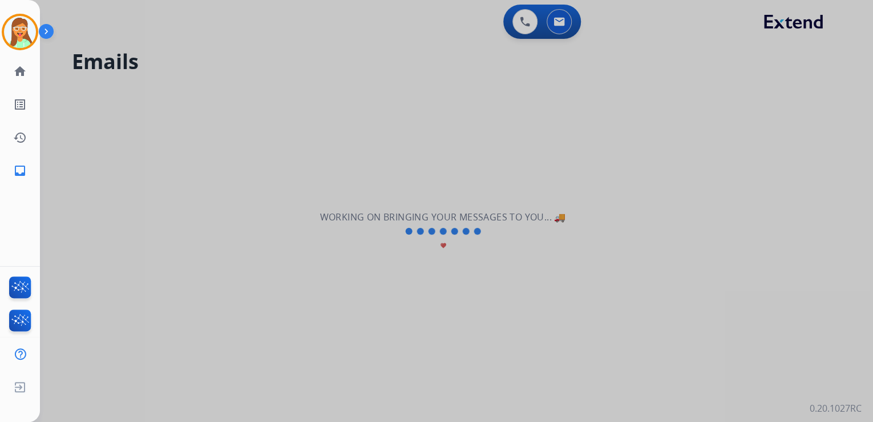
select select "**********"
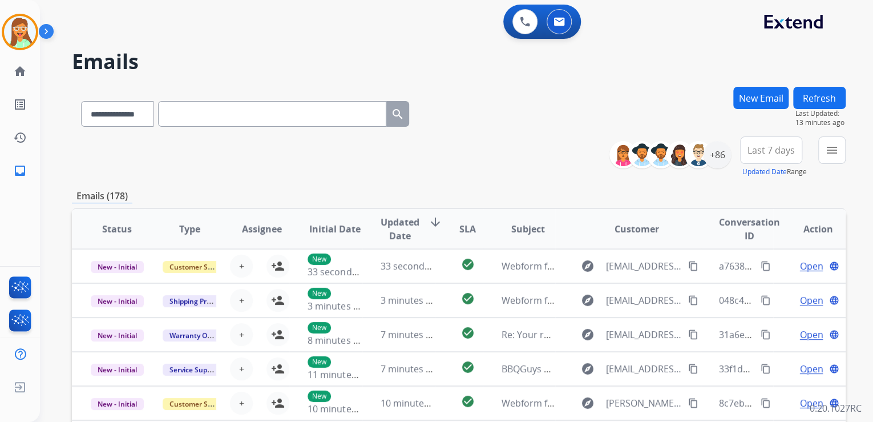
click at [191, 111] on input "text" at bounding box center [272, 114] width 228 height 26
paste input "**********"
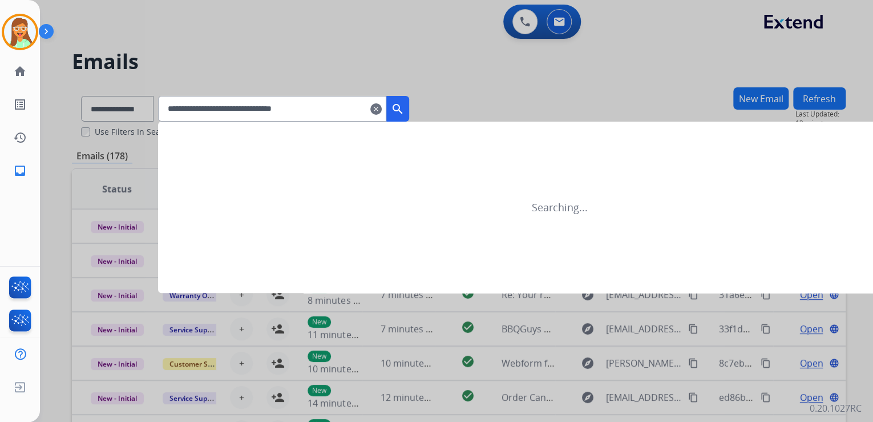
type input "**********"
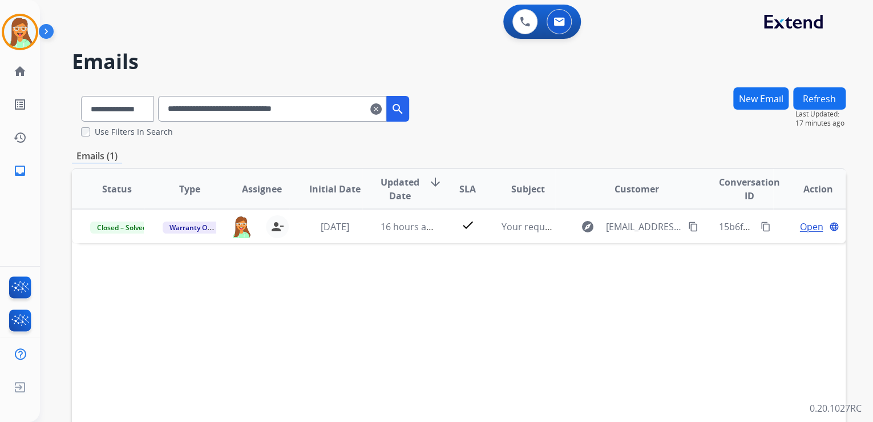
drag, startPoint x: 22, startPoint y: 35, endPoint x: 41, endPoint y: 43, distance: 20.5
click at [22, 35] on img at bounding box center [20, 32] width 32 height 32
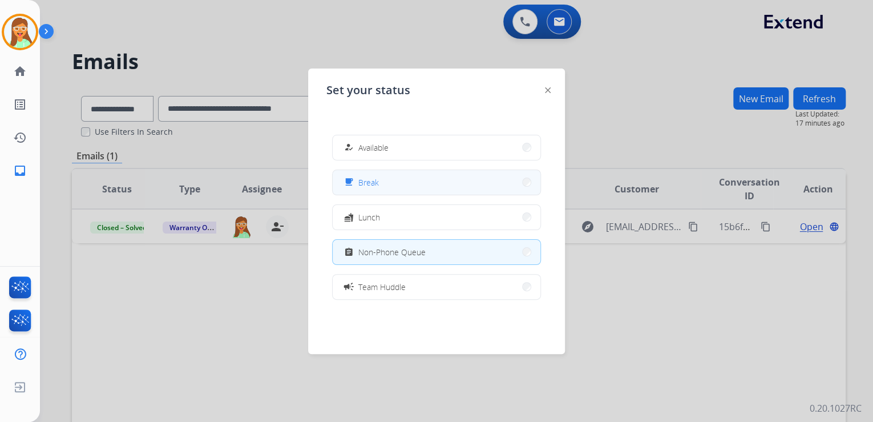
click at [393, 180] on button "free_breakfast Break" at bounding box center [437, 182] width 208 height 25
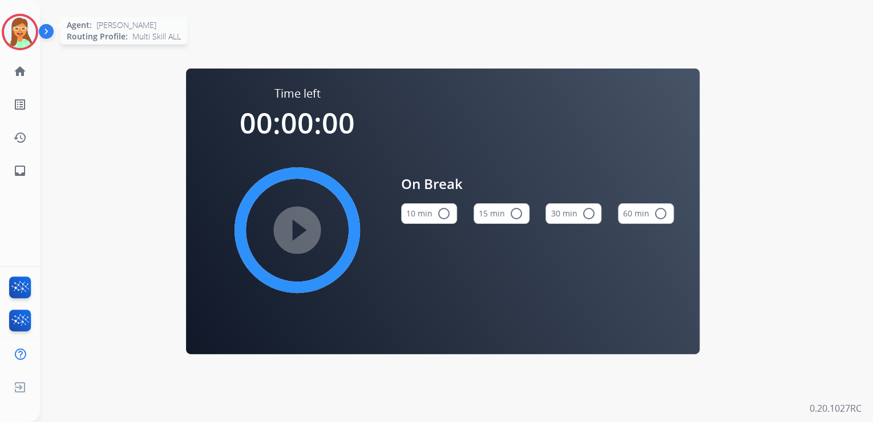
click at [24, 42] on img at bounding box center [20, 32] width 32 height 32
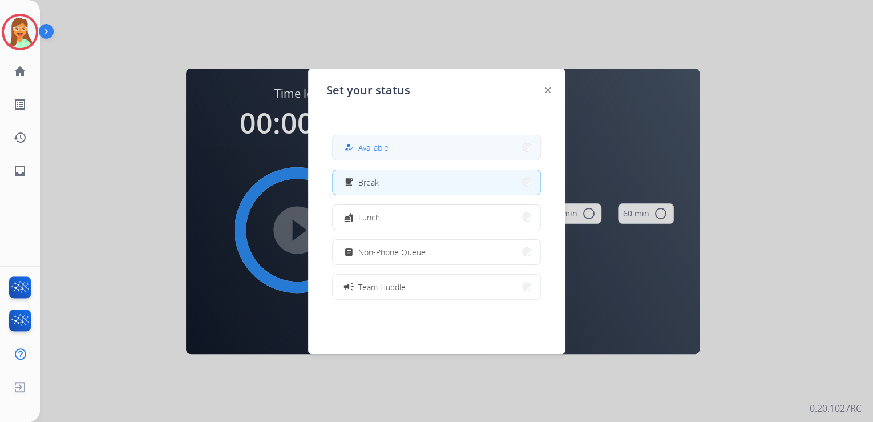
click at [477, 142] on button "how_to_reg Available" at bounding box center [437, 147] width 208 height 25
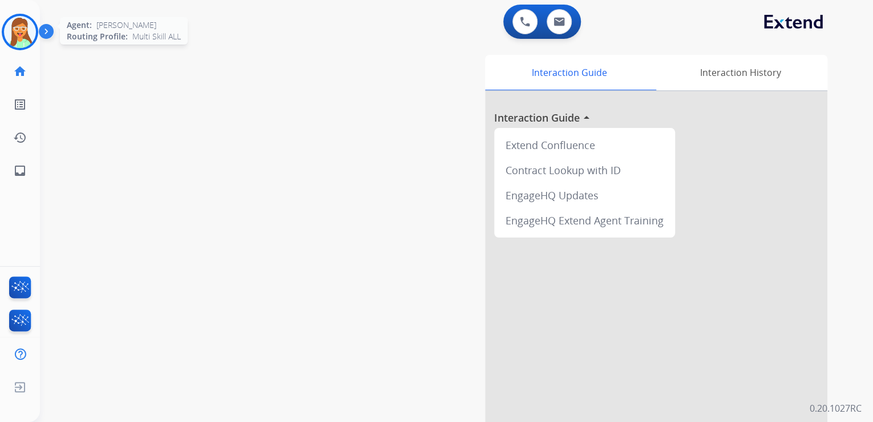
click at [22, 33] on img at bounding box center [20, 32] width 32 height 32
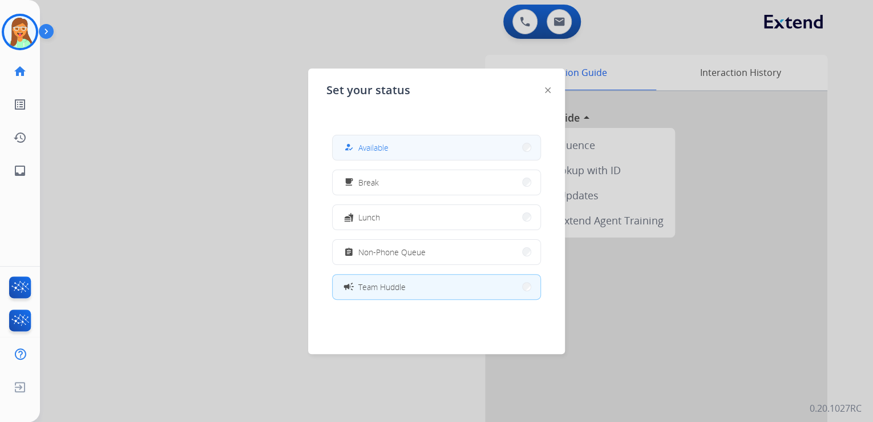
click at [434, 155] on button "how_to_reg Available" at bounding box center [437, 147] width 208 height 25
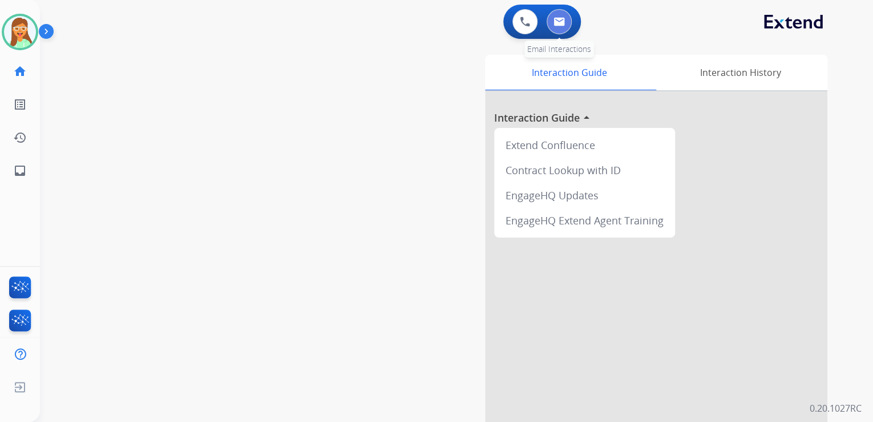
click at [557, 22] on img at bounding box center [559, 21] width 11 height 9
select select "**********"
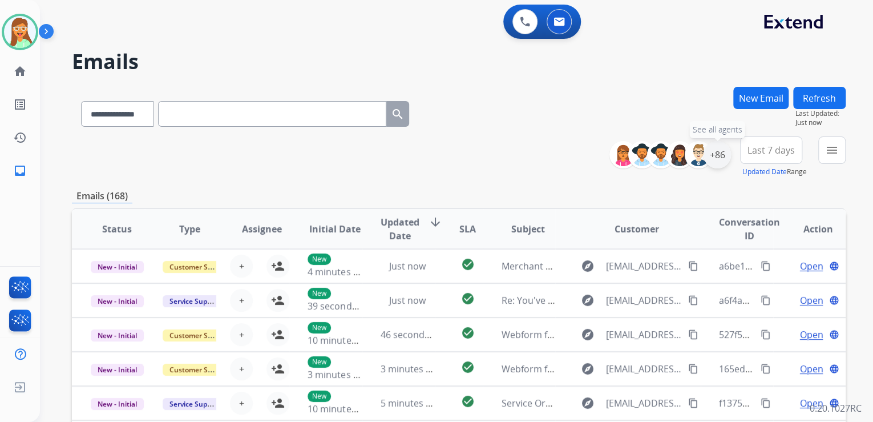
click at [723, 152] on div "+86" at bounding box center [717, 154] width 27 height 27
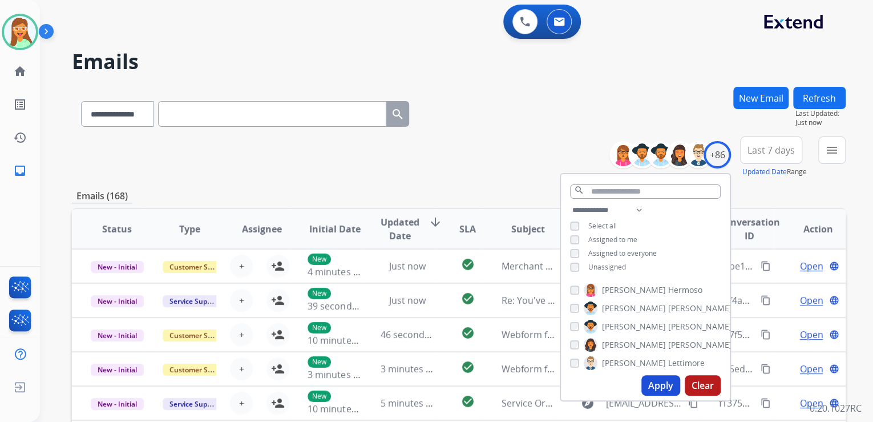
click at [657, 384] on button "Apply" at bounding box center [661, 385] width 39 height 21
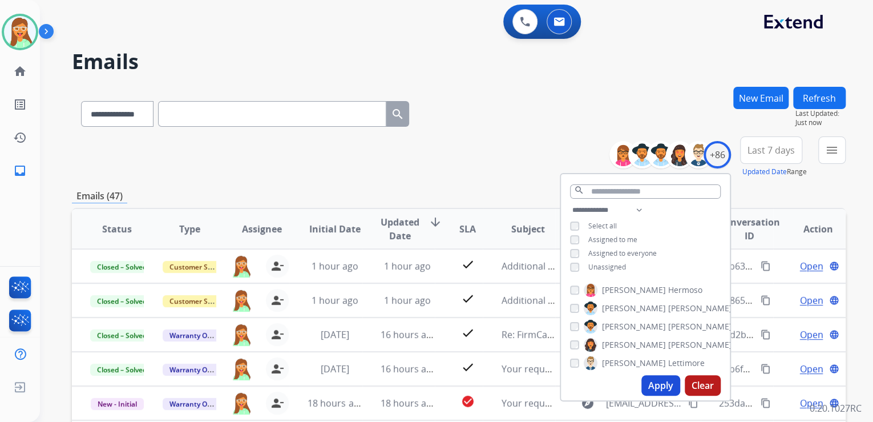
click at [495, 142] on div "**********" at bounding box center [459, 156] width 774 height 41
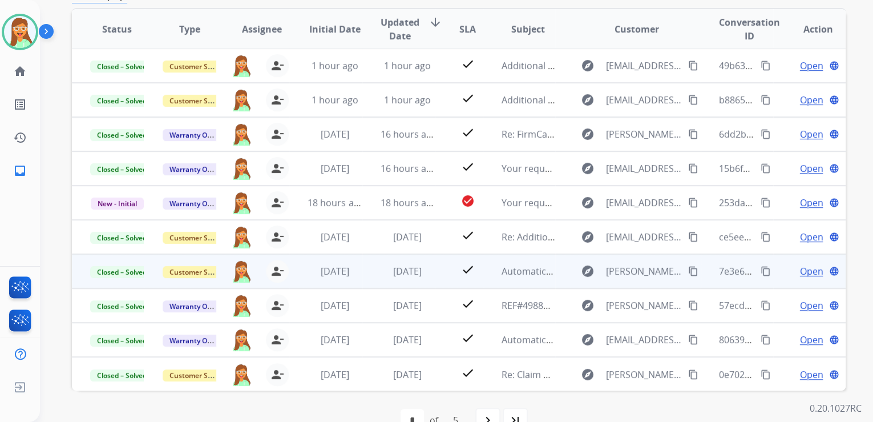
scroll to position [227, 0]
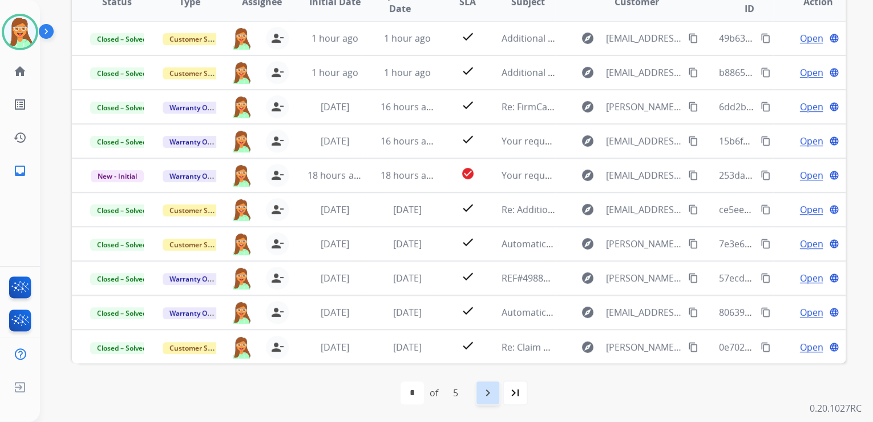
click at [490, 397] on mat-icon "navigate_next" at bounding box center [488, 393] width 14 height 14
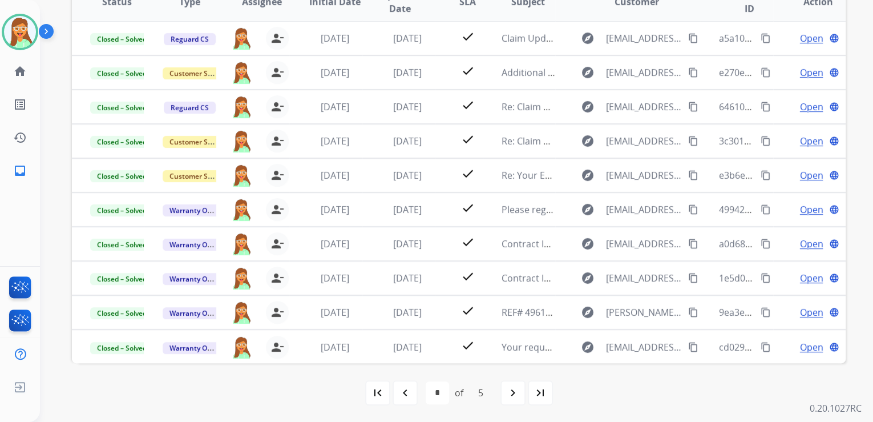
click at [372, 391] on mat-icon "first_page" at bounding box center [378, 393] width 14 height 14
select select "*"
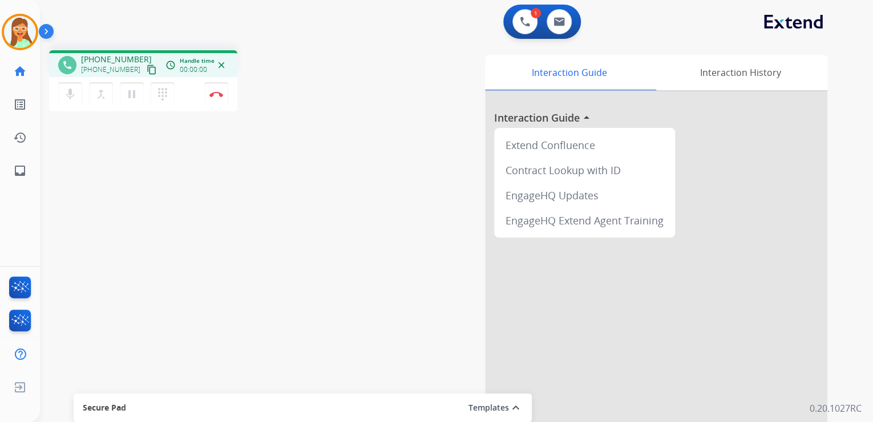
click at [147, 68] on mat-icon "content_copy" at bounding box center [152, 69] width 10 height 10
click at [561, 24] on img at bounding box center [559, 21] width 11 height 9
select select "**********"
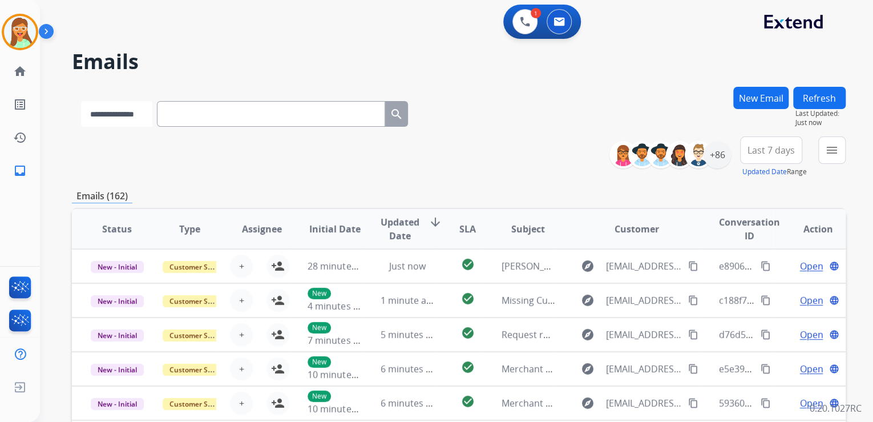
drag, startPoint x: 137, startPoint y: 106, endPoint x: 169, endPoint y: 142, distance: 47.7
click at [137, 106] on select "**********" at bounding box center [116, 114] width 71 height 26
drag, startPoint x: 534, startPoint y: 162, endPoint x: 622, endPoint y: 130, distance: 94.1
click at [534, 162] on div "**********" at bounding box center [459, 156] width 774 height 41
click at [773, 96] on button "New Email" at bounding box center [760, 98] width 55 height 22
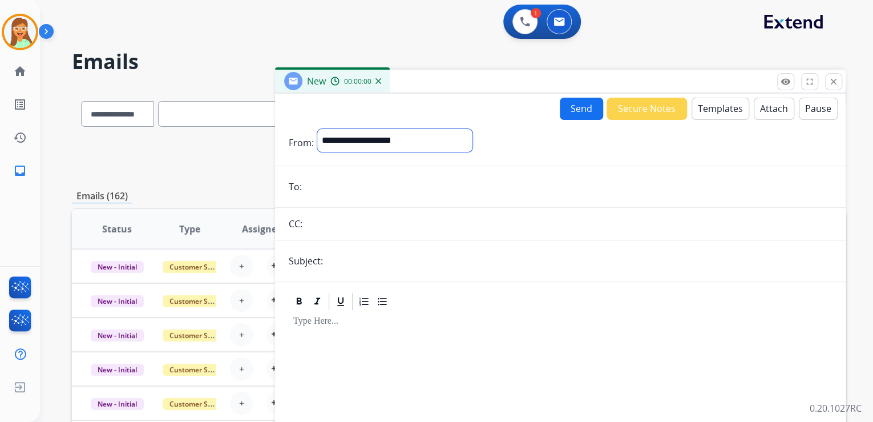
drag, startPoint x: 361, startPoint y: 139, endPoint x: 381, endPoint y: 151, distance: 23.3
click at [361, 139] on select "**********" at bounding box center [394, 140] width 155 height 23
select select "**********"
click at [317, 129] on select "**********" at bounding box center [394, 140] width 155 height 23
click at [387, 169] on form "**********" at bounding box center [560, 318] width 571 height 396
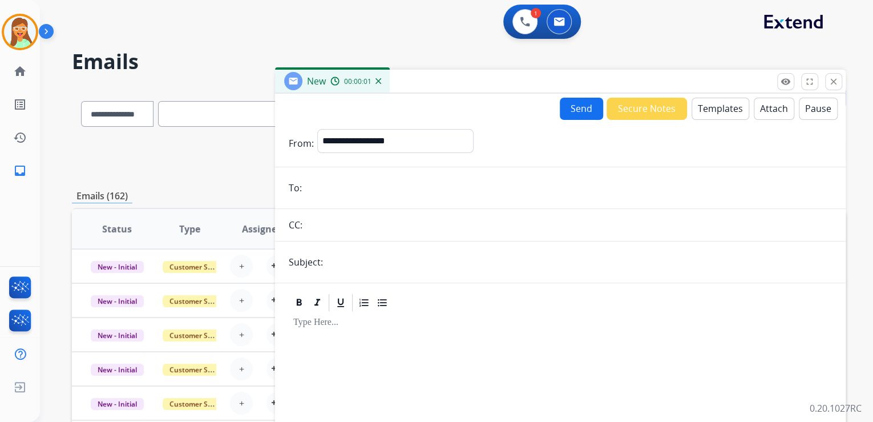
click at [382, 176] on input "email" at bounding box center [568, 187] width 527 height 23
paste input "**********"
type input "**********"
click at [410, 251] on input "text" at bounding box center [579, 262] width 506 height 23
type input "**********"
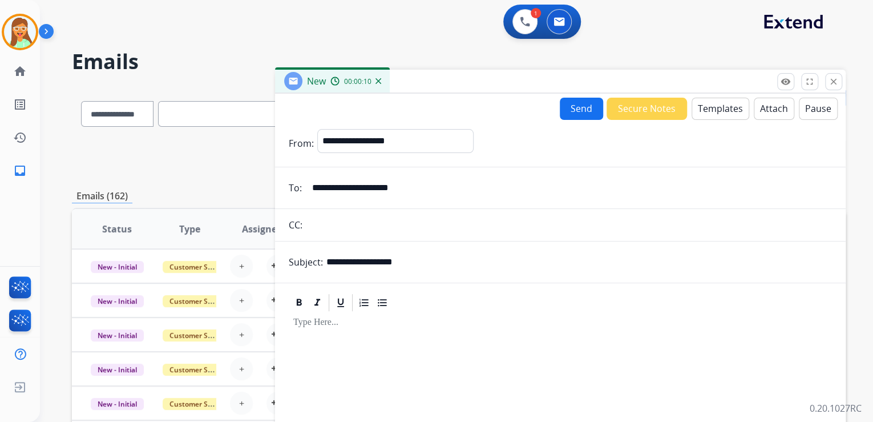
click at [709, 114] on button "Templates" at bounding box center [721, 109] width 58 height 22
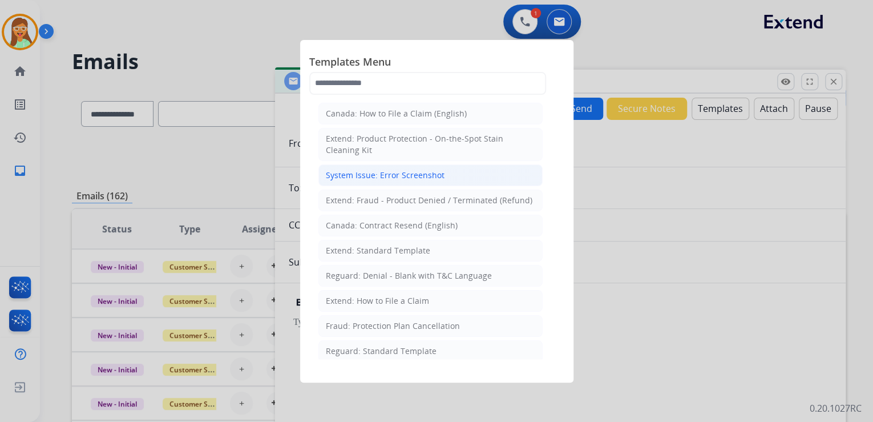
scroll to position [46, 0]
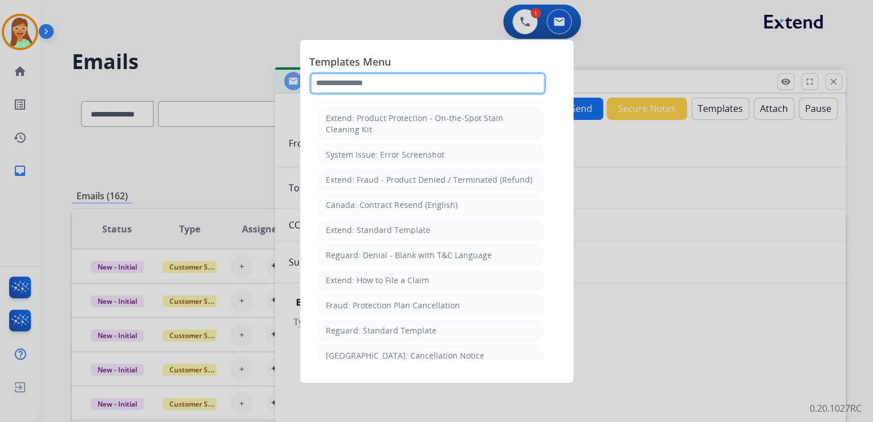
click at [380, 80] on input "text" at bounding box center [427, 83] width 237 height 23
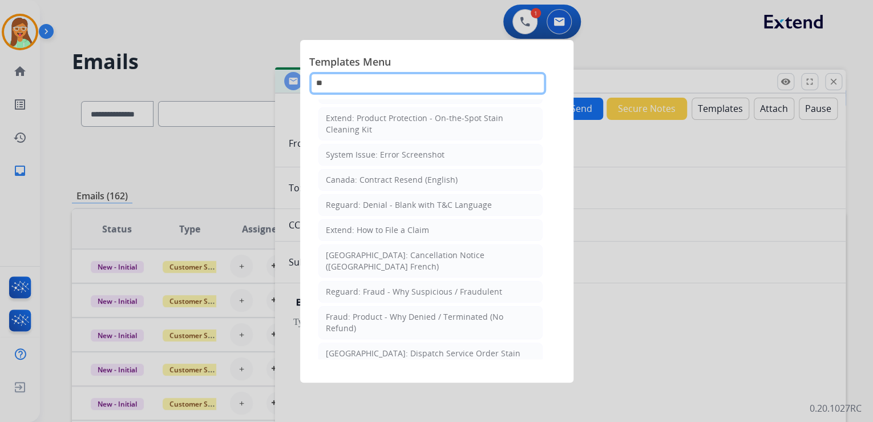
scroll to position [0, 0]
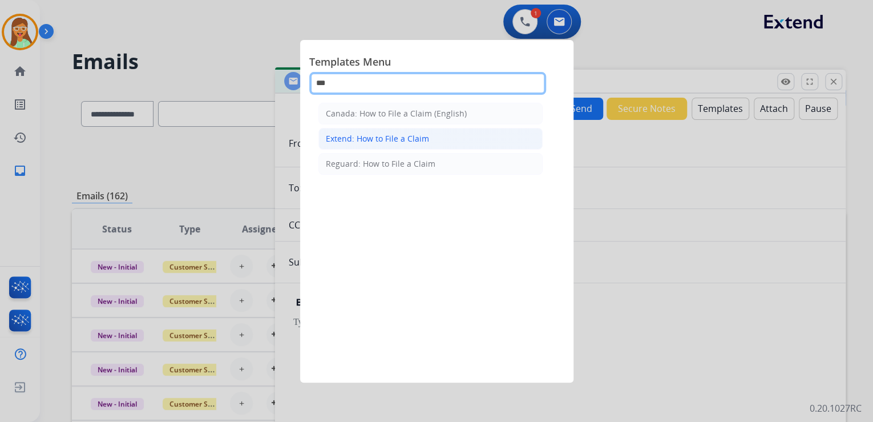
type input "***"
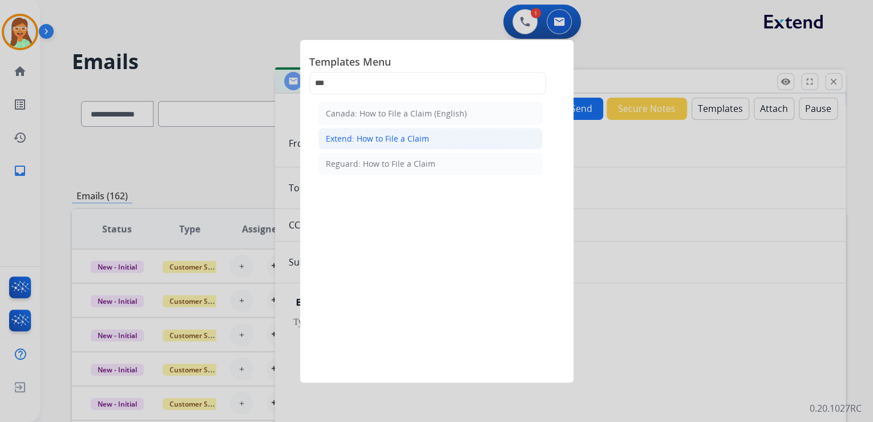
click at [384, 143] on div "Extend: How to File a Claim" at bounding box center [377, 138] width 103 height 11
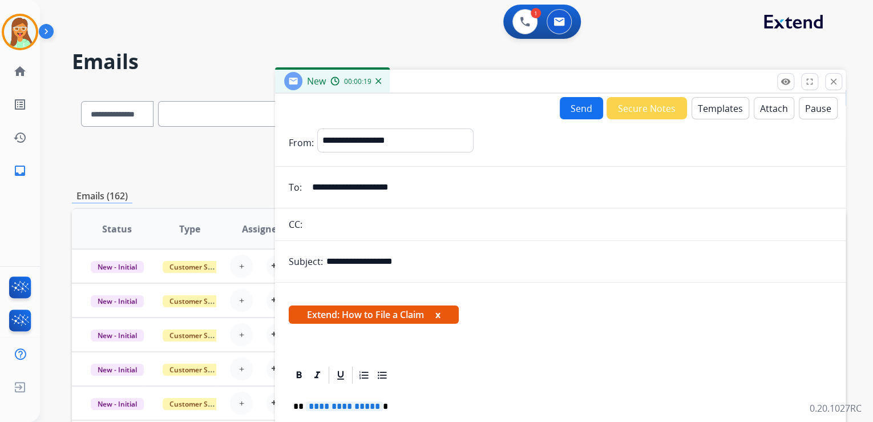
scroll to position [179, 0]
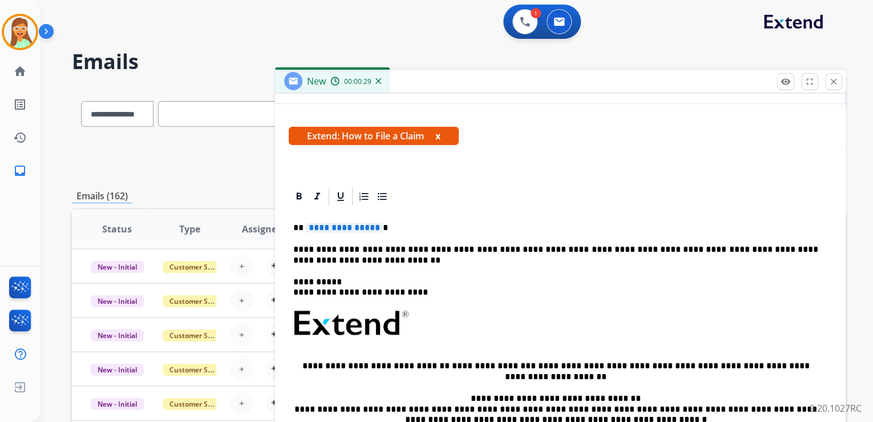
click at [352, 225] on span "**********" at bounding box center [344, 228] width 77 height 10
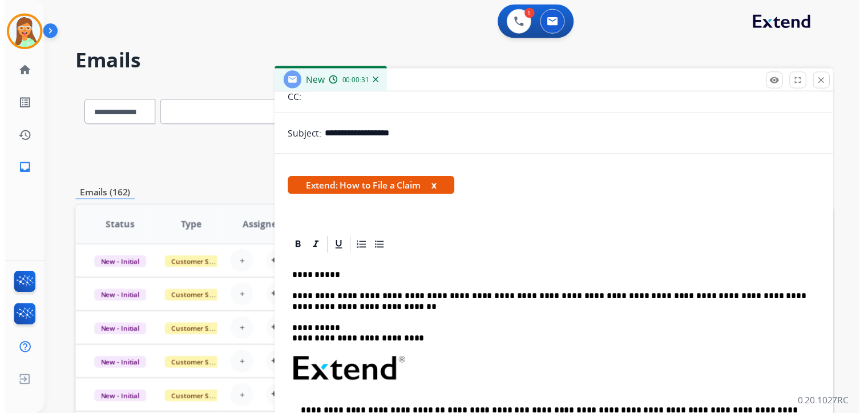
scroll to position [0, 0]
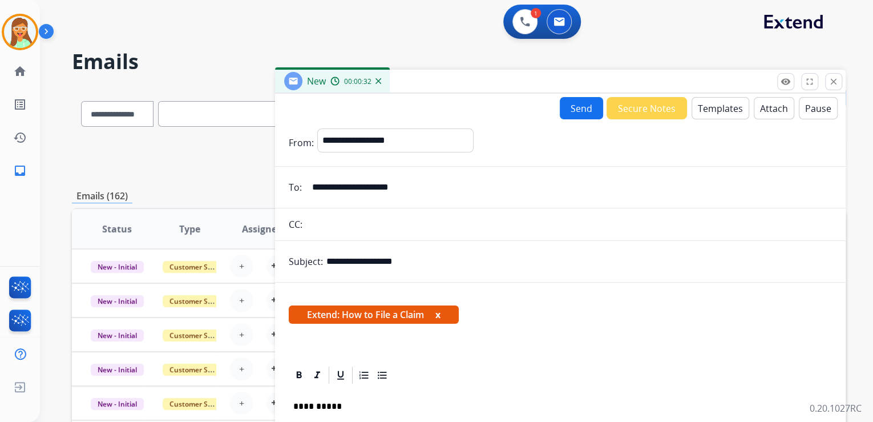
click at [573, 104] on button "Send" at bounding box center [581, 108] width 43 height 22
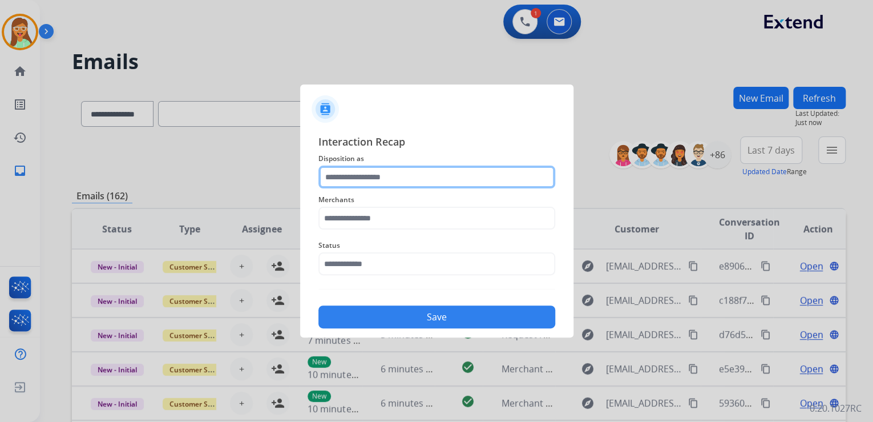
click at [448, 173] on input "text" at bounding box center [436, 177] width 237 height 23
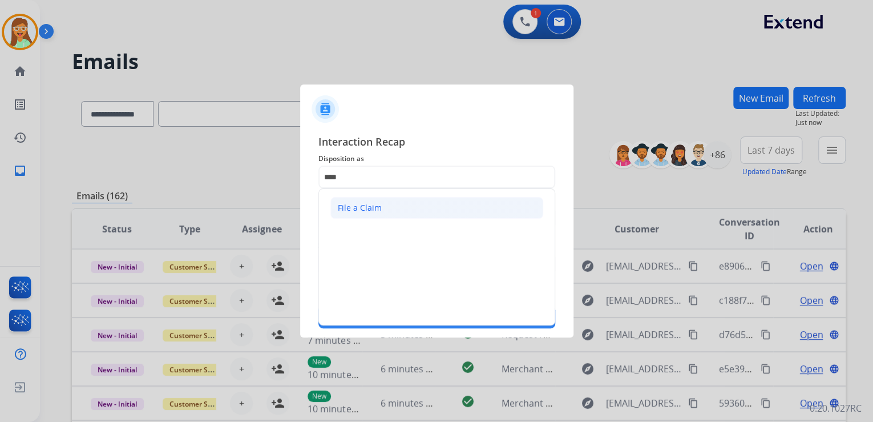
click at [424, 211] on li "File a Claim" at bounding box center [436, 208] width 213 height 22
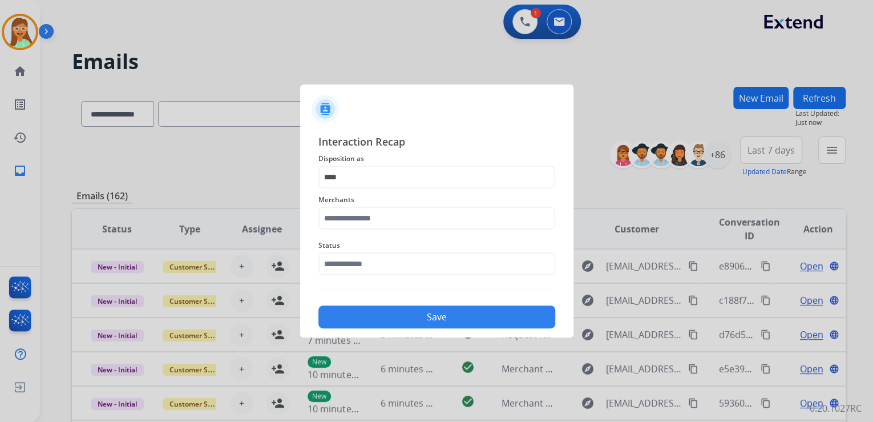
type input "**********"
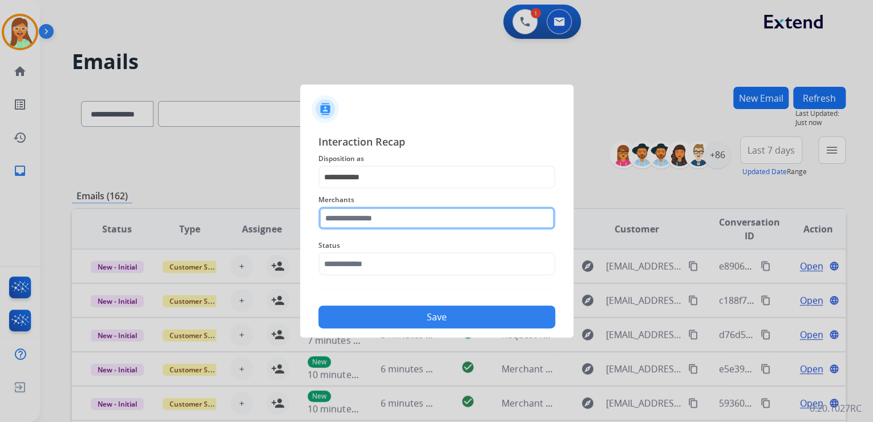
click at [413, 218] on input "text" at bounding box center [436, 218] width 237 height 23
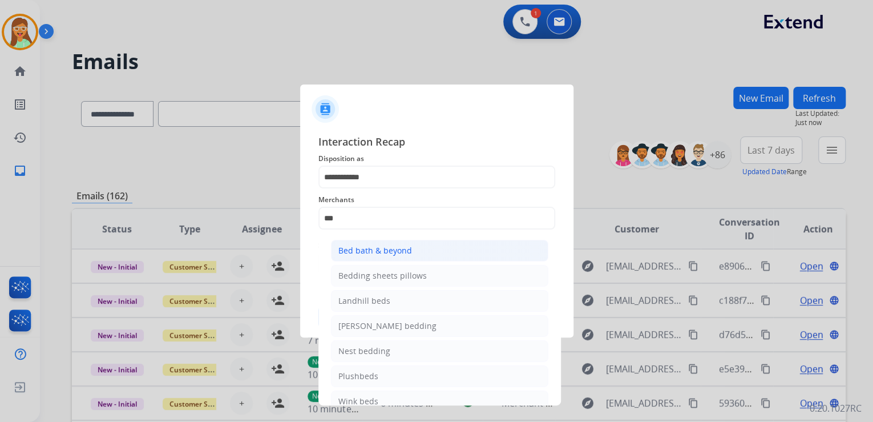
click at [391, 245] on div "Bed bath & beyond" at bounding box center [375, 250] width 74 height 11
type input "**********"
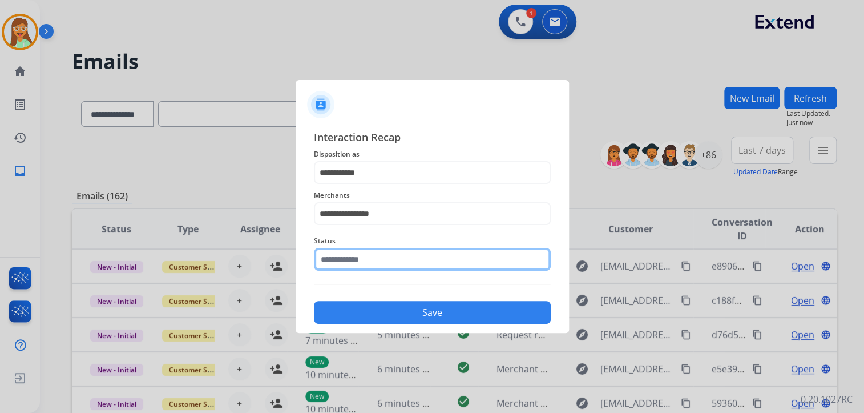
click at [391, 262] on input "text" at bounding box center [432, 259] width 237 height 23
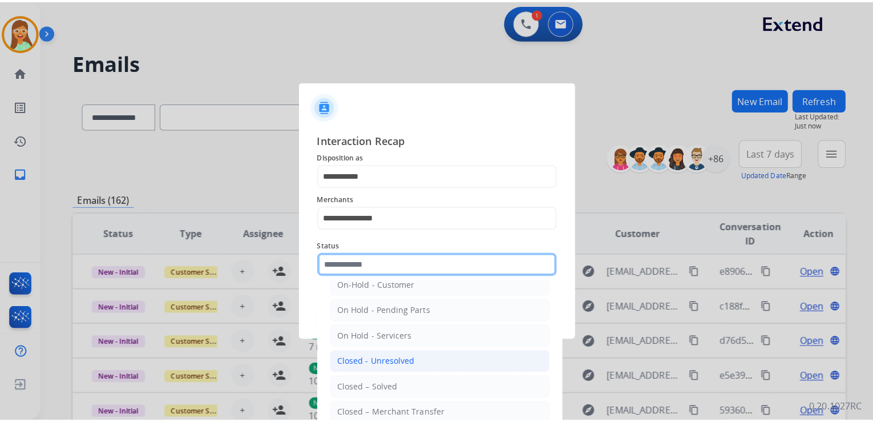
scroll to position [66, 0]
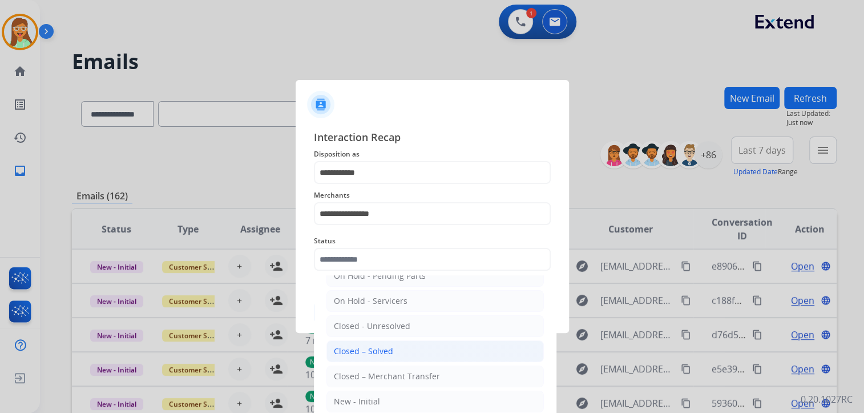
click at [438, 345] on li "Closed – Solved" at bounding box center [434, 351] width 217 height 22
type input "**********"
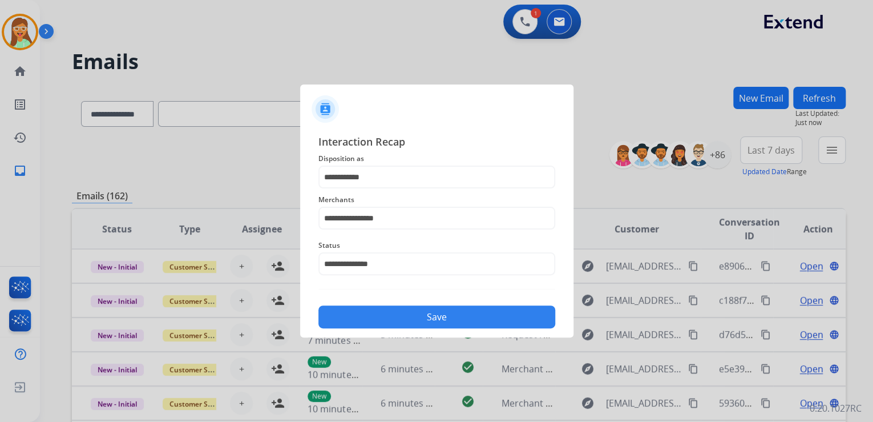
click at [439, 317] on button "Save" at bounding box center [436, 316] width 237 height 23
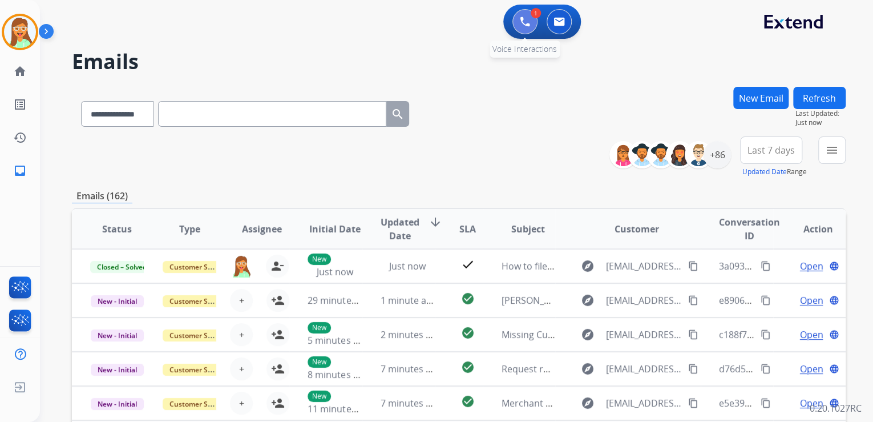
click at [527, 23] on img at bounding box center [525, 22] width 10 height 10
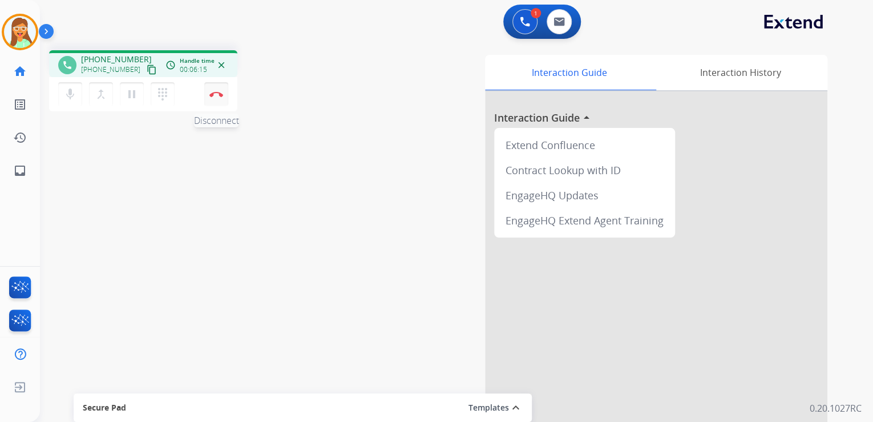
click at [219, 95] on img at bounding box center [216, 94] width 14 height 6
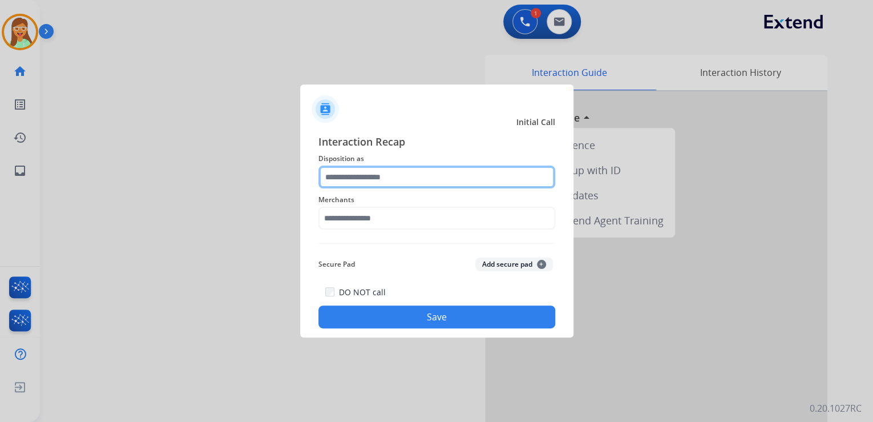
click at [438, 184] on input "text" at bounding box center [436, 177] width 237 height 23
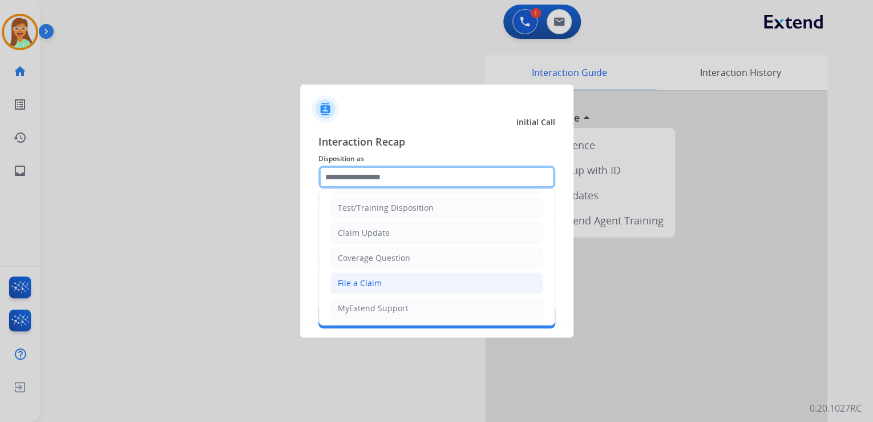
scroll to position [46, 0]
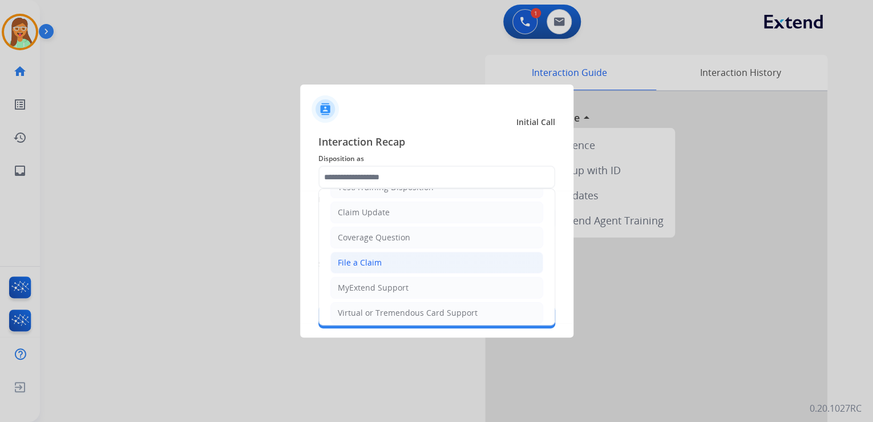
click at [408, 256] on li "File a Claim" at bounding box center [436, 263] width 213 height 22
type input "**********"
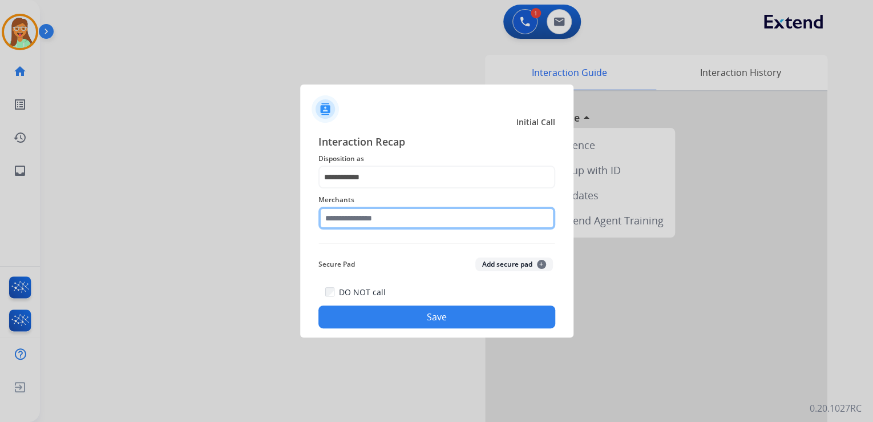
click at [388, 221] on input "text" at bounding box center [436, 218] width 237 height 23
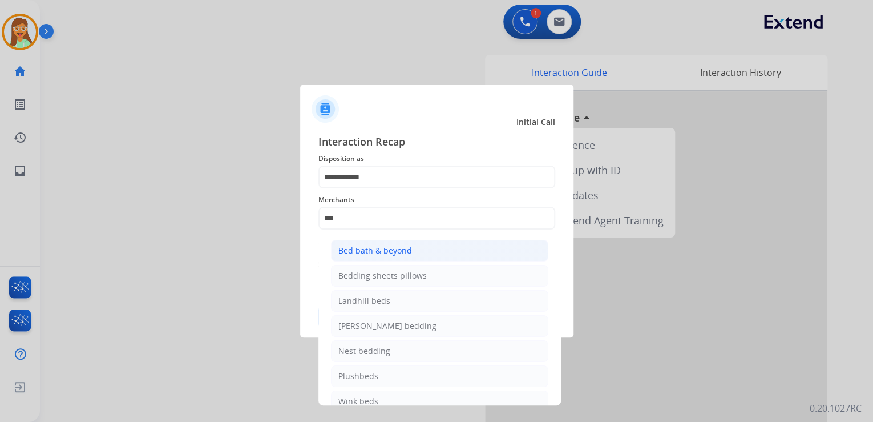
click at [475, 252] on li "Bed bath & beyond" at bounding box center [439, 251] width 217 height 22
type input "**********"
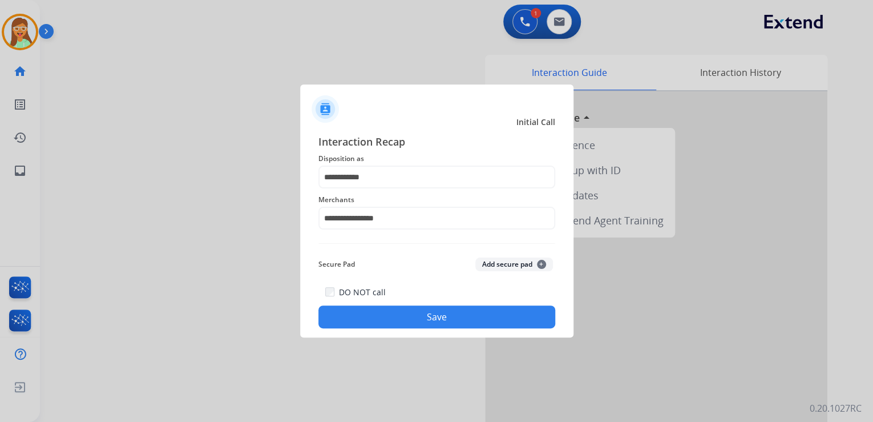
click at [406, 313] on button "Save" at bounding box center [436, 316] width 237 height 23
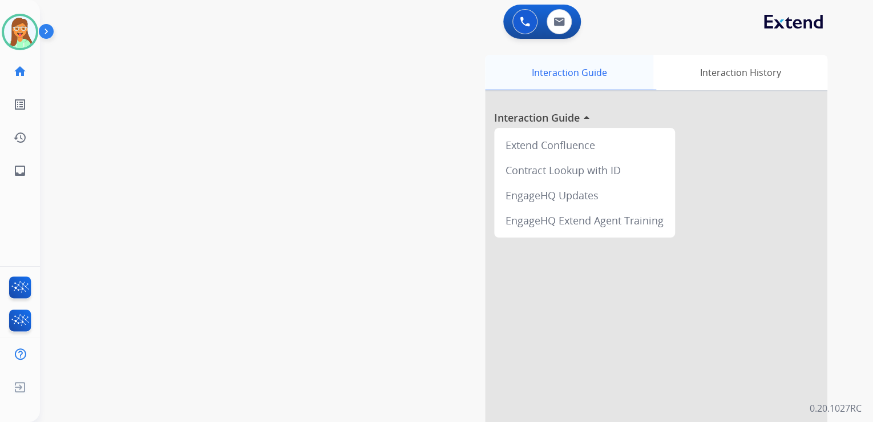
drag, startPoint x: 596, startPoint y: 73, endPoint x: 590, endPoint y: 72, distance: 5.7
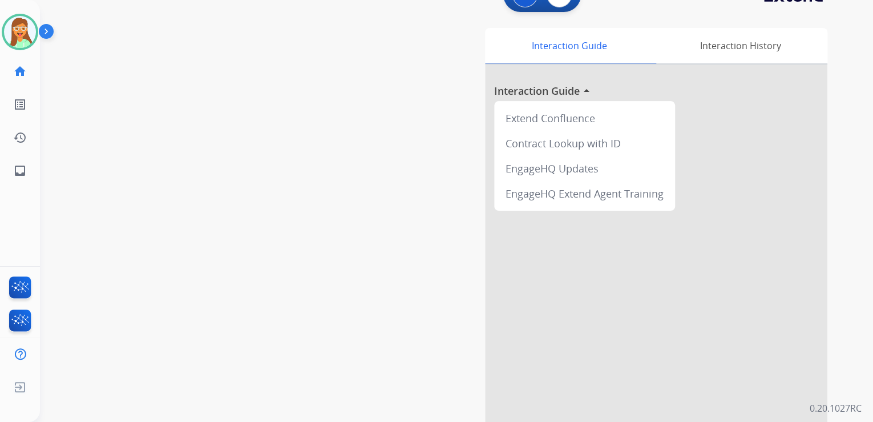
scroll to position [95, 0]
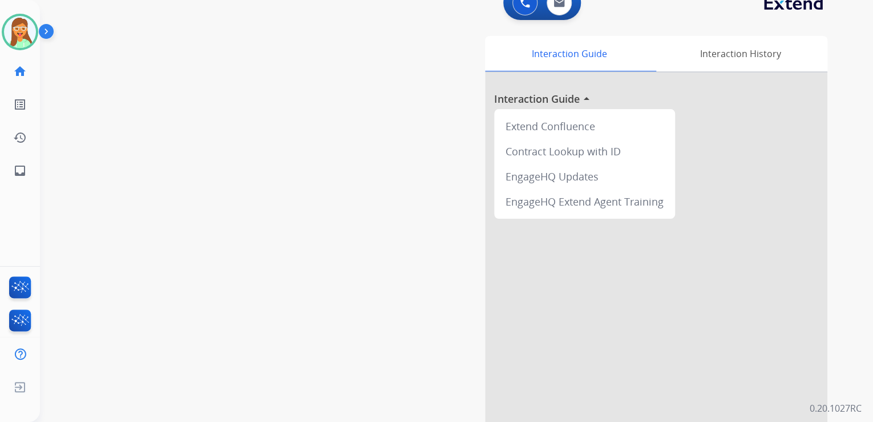
drag, startPoint x: 574, startPoint y: 281, endPoint x: 566, endPoint y: 296, distance: 16.1
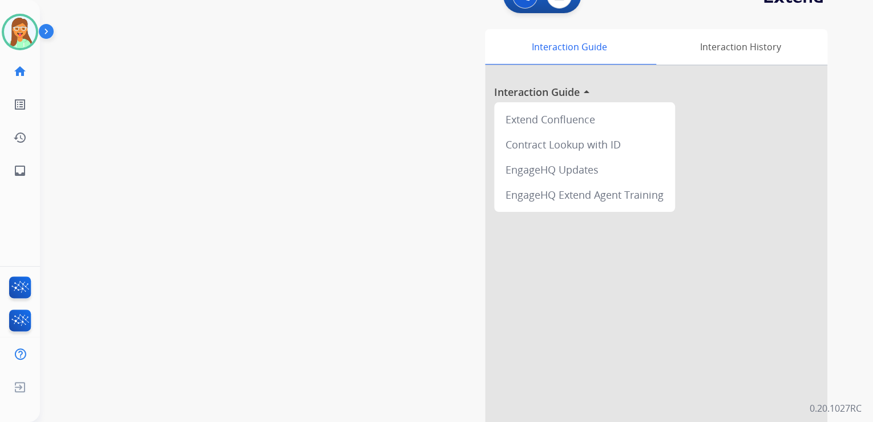
drag, startPoint x: 566, startPoint y: 296, endPoint x: 567, endPoint y: 310, distance: 14.3
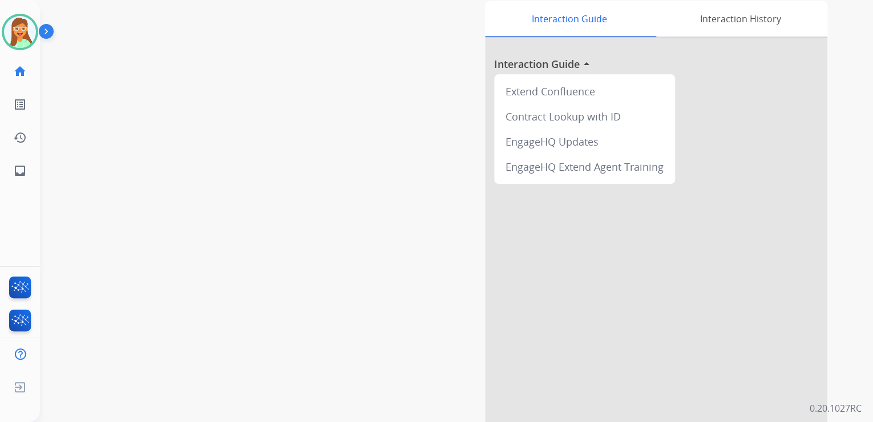
drag, startPoint x: 617, startPoint y: 225, endPoint x: 650, endPoint y: 194, distance: 45.6
click at [651, 193] on div "Extend Confluence Contract Lookup with ID EngageHQ Updates EngageHQ Extend Agen…" at bounding box center [656, 251] width 342 height 426
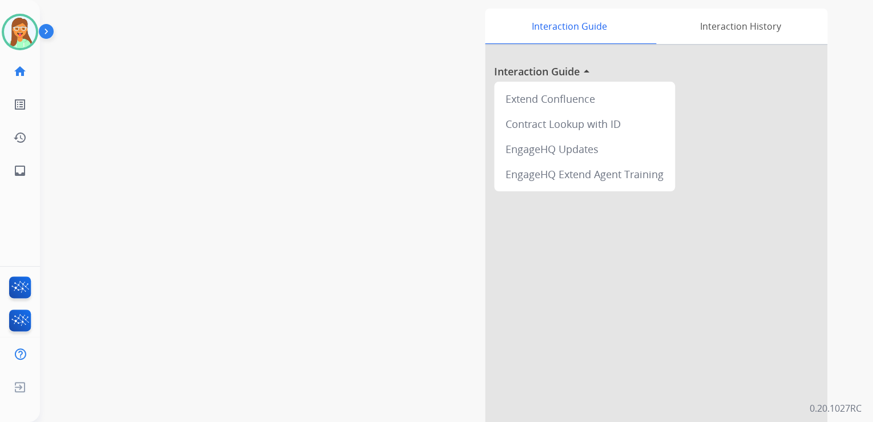
scroll to position [0, 0]
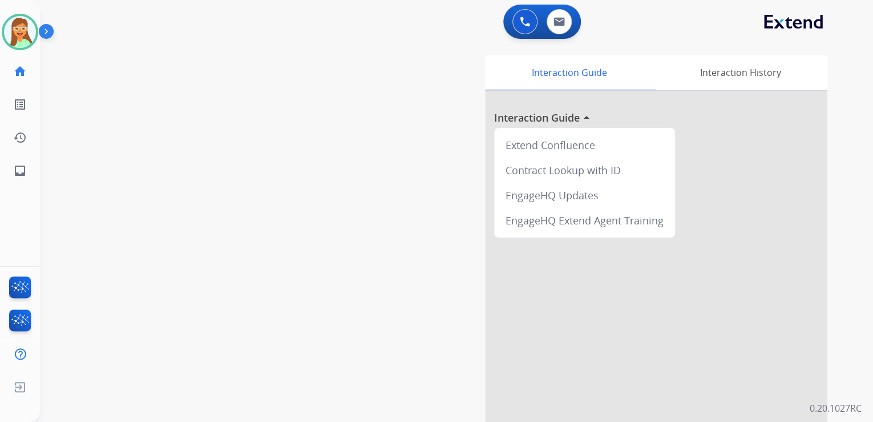
click at [679, 31] on div "0 Voice Interactions 0 Email Interactions" at bounding box center [450, 23] width 792 height 37
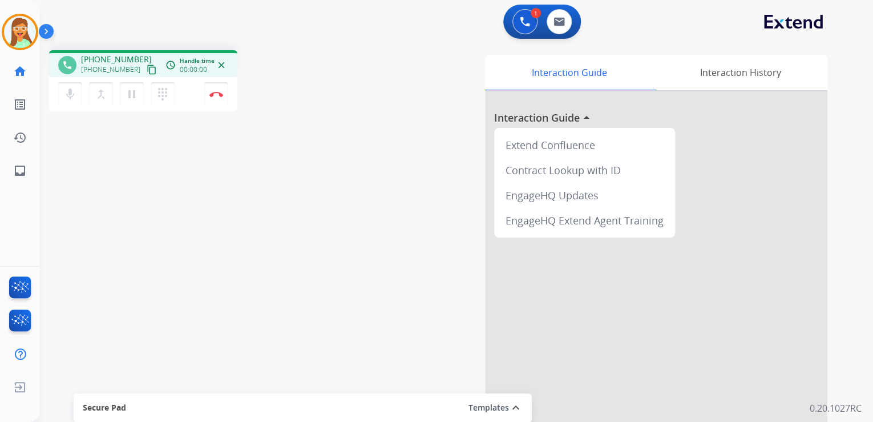
drag, startPoint x: 139, startPoint y: 66, endPoint x: 143, endPoint y: 47, distance: 19.3
click at [145, 63] on button "content_copy" at bounding box center [152, 70] width 14 height 14
click at [131, 96] on mat-icon "pause" at bounding box center [132, 94] width 14 height 14
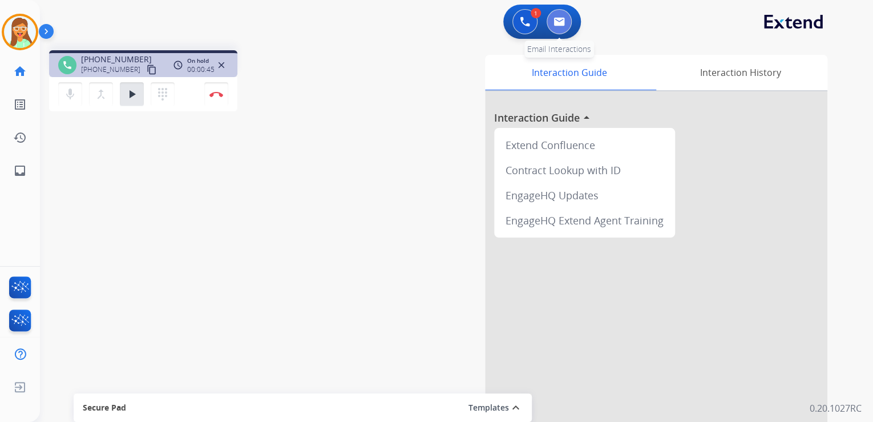
click at [555, 18] on img at bounding box center [559, 21] width 11 height 9
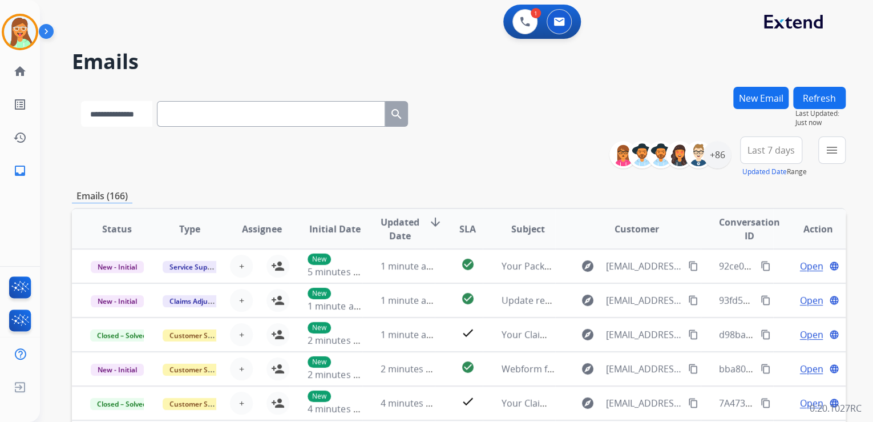
click at [105, 109] on select "**********" at bounding box center [116, 114] width 71 height 26
select select "**********"
click at [81, 101] on select "**********" at bounding box center [116, 114] width 71 height 26
click at [213, 119] on input "text" at bounding box center [272, 114] width 228 height 26
paste input "**********"
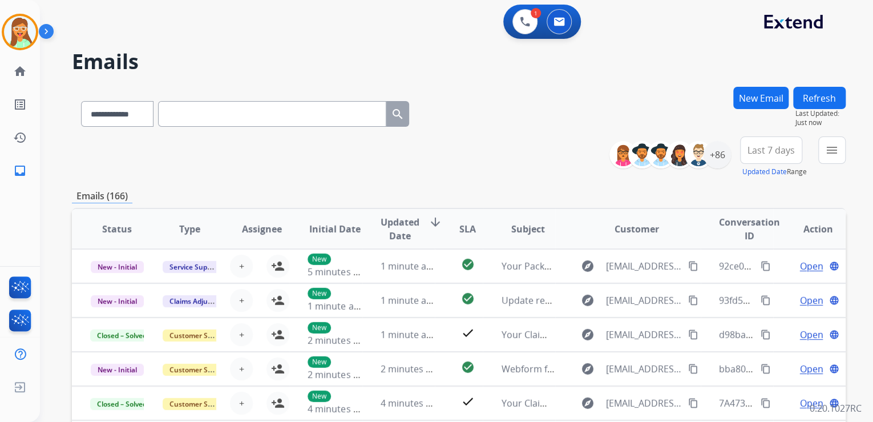
type input "**********"
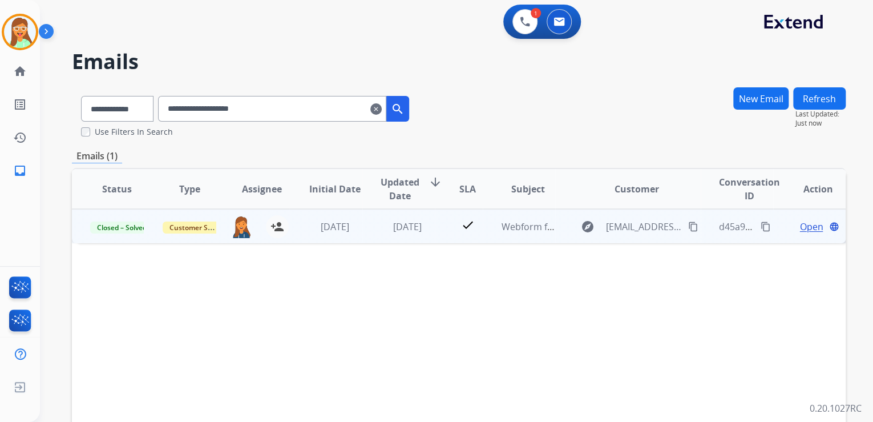
click at [800, 228] on span "Open" at bounding box center [811, 227] width 23 height 14
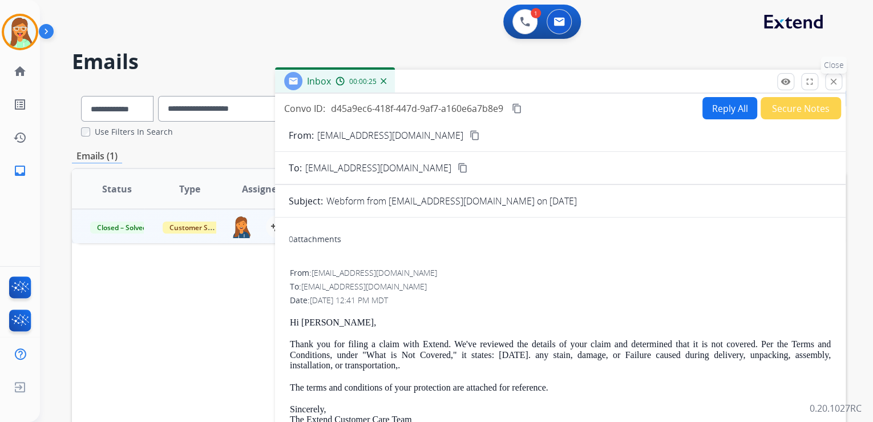
click at [831, 79] on mat-icon "close" at bounding box center [834, 81] width 10 height 10
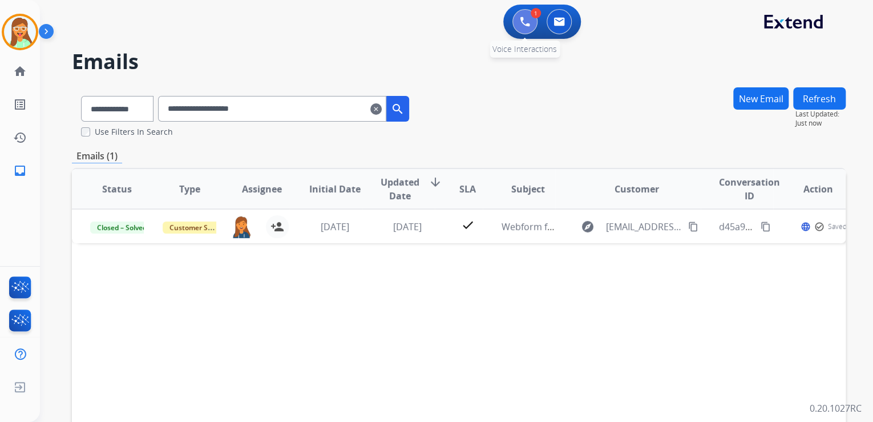
click at [518, 25] on button at bounding box center [525, 21] width 25 height 25
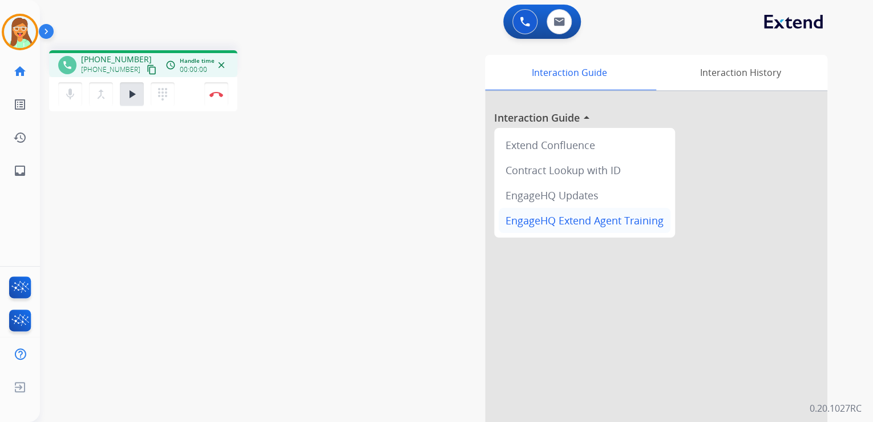
drag, startPoint x: 132, startPoint y: 98, endPoint x: 515, endPoint y: 232, distance: 405.3
click at [132, 97] on mat-icon "play_arrow" at bounding box center [132, 94] width 14 height 14
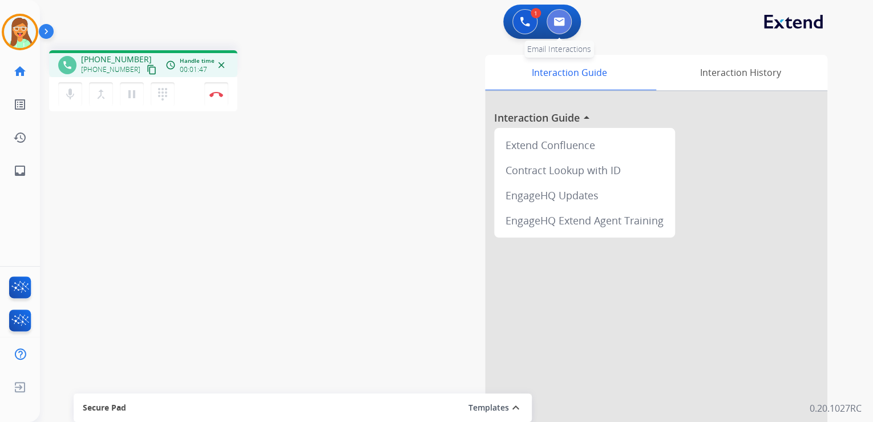
click at [558, 21] on img at bounding box center [559, 21] width 11 height 9
select select "**********"
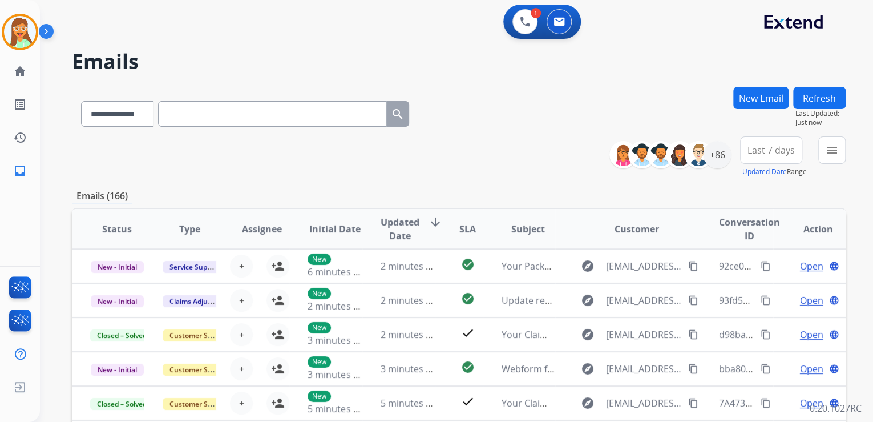
click at [537, 90] on div "**********" at bounding box center [459, 112] width 774 height 50
click at [517, 19] on button at bounding box center [525, 21] width 25 height 25
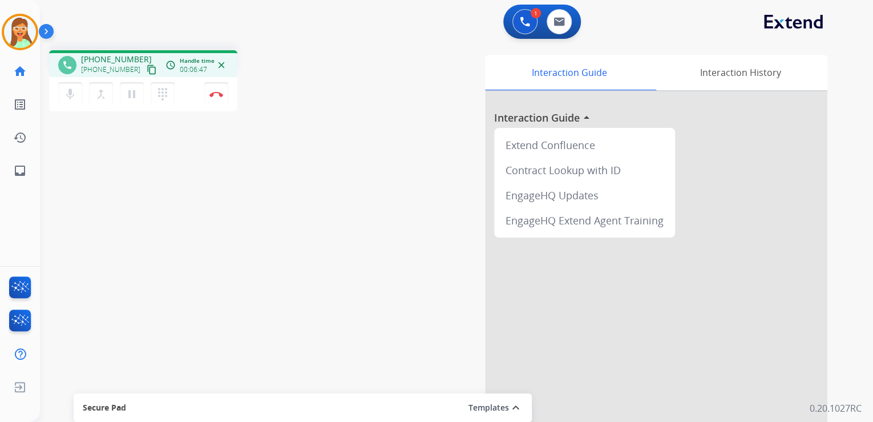
click at [147, 69] on mat-icon "content_copy" at bounding box center [152, 69] width 10 height 10
click at [211, 98] on button "Disconnect" at bounding box center [216, 94] width 24 height 24
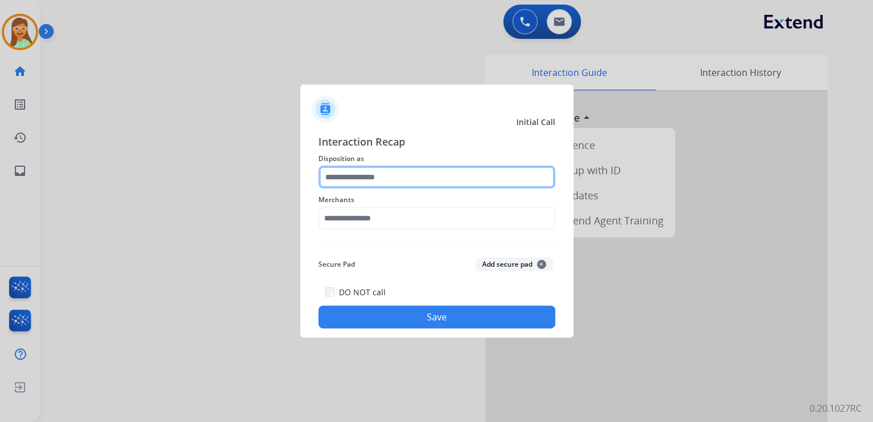
click at [429, 183] on input "text" at bounding box center [436, 177] width 237 height 23
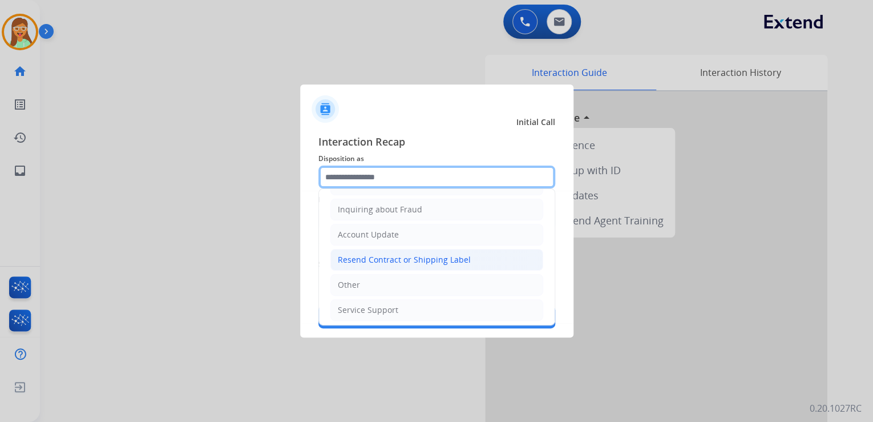
scroll to position [175, 0]
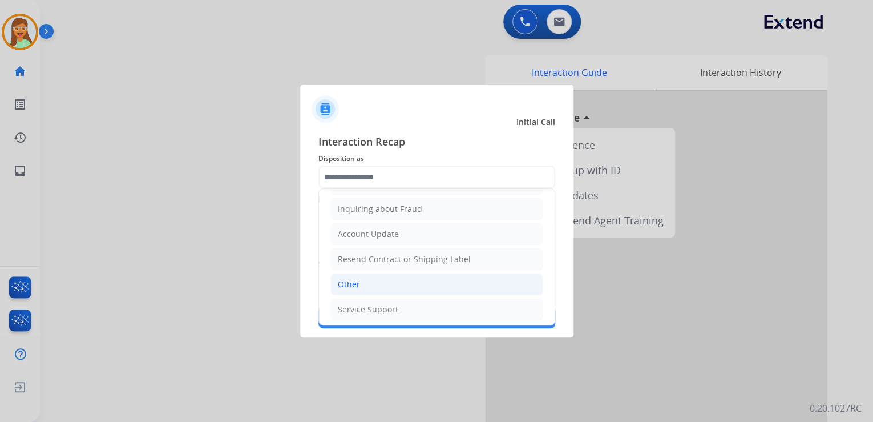
click at [382, 276] on li "Other" at bounding box center [436, 284] width 213 height 22
type input "*****"
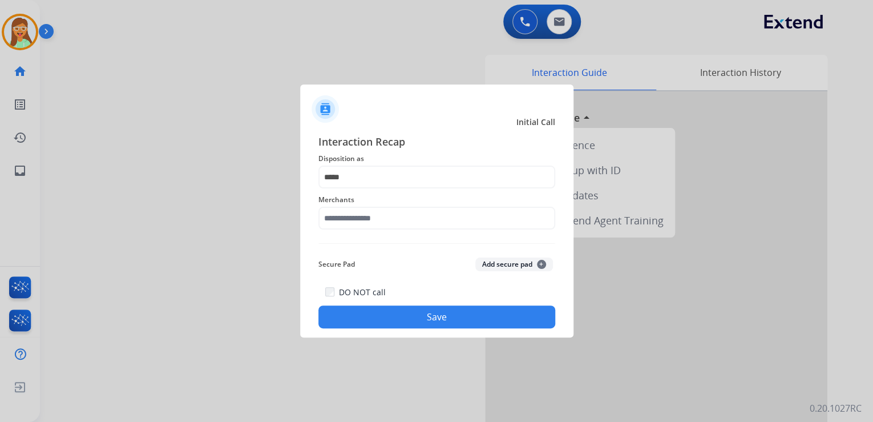
click at [381, 197] on span "Merchants" at bounding box center [436, 200] width 237 height 14
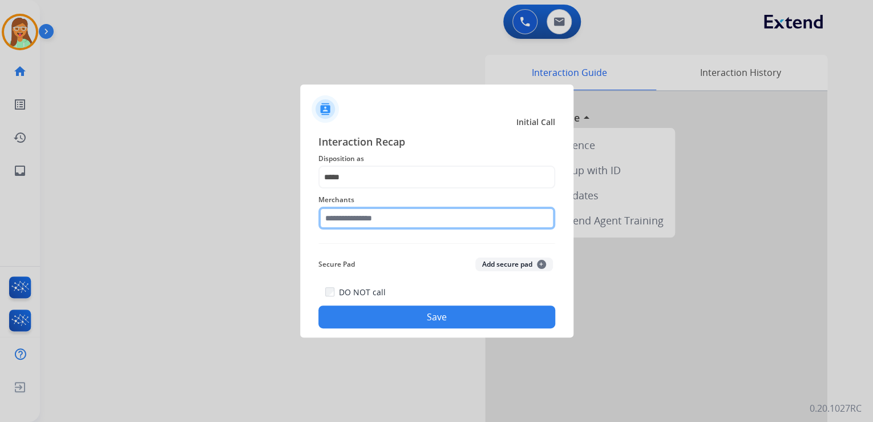
click at [396, 224] on input "text" at bounding box center [436, 218] width 237 height 23
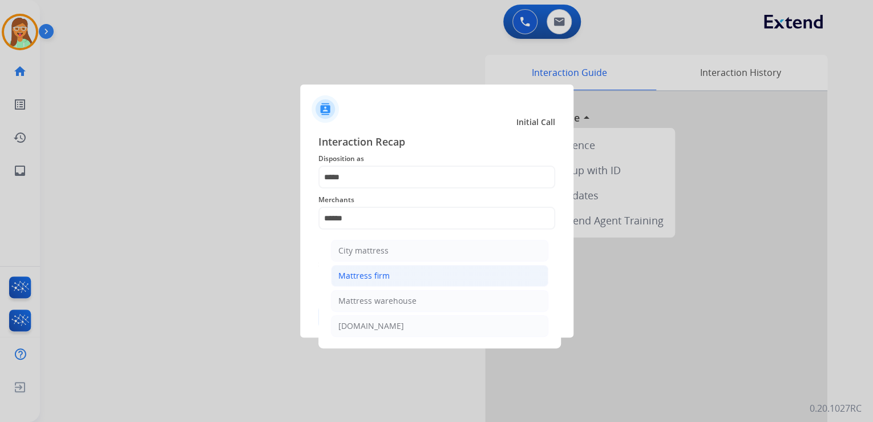
click at [421, 280] on li "Mattress firm" at bounding box center [439, 276] width 217 height 22
type input "**********"
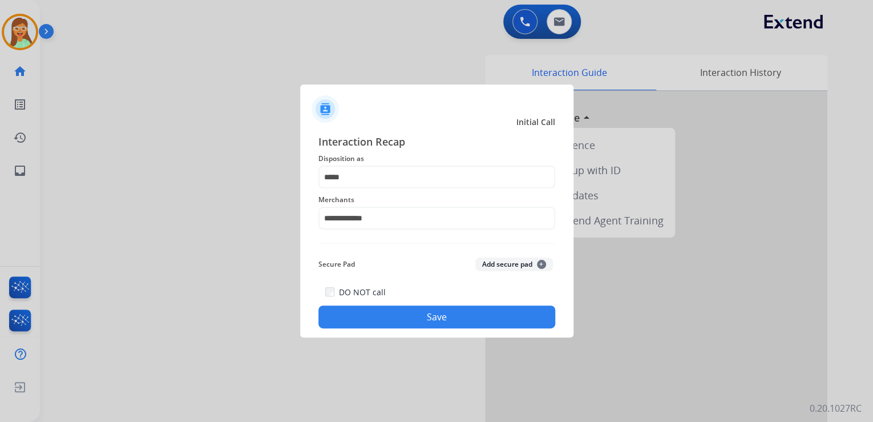
click at [415, 318] on button "Save" at bounding box center [436, 316] width 237 height 23
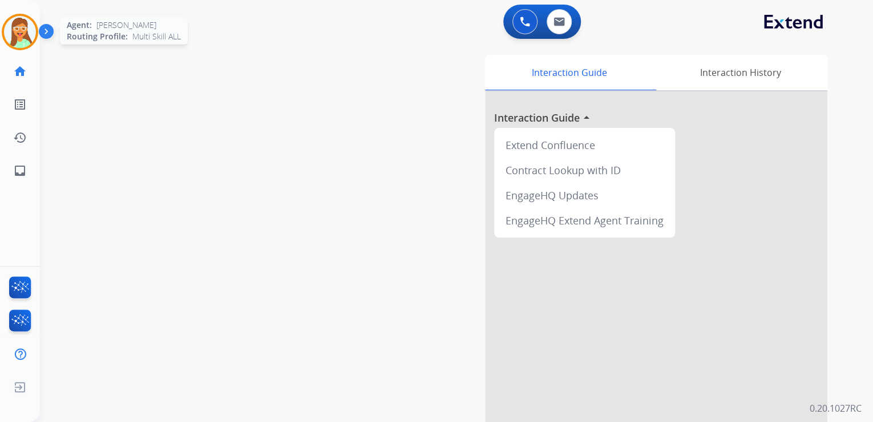
click at [2, 40] on div "Agent: [PERSON_NAME] Profile: Multi Skill ALL" at bounding box center [20, 32] width 37 height 37
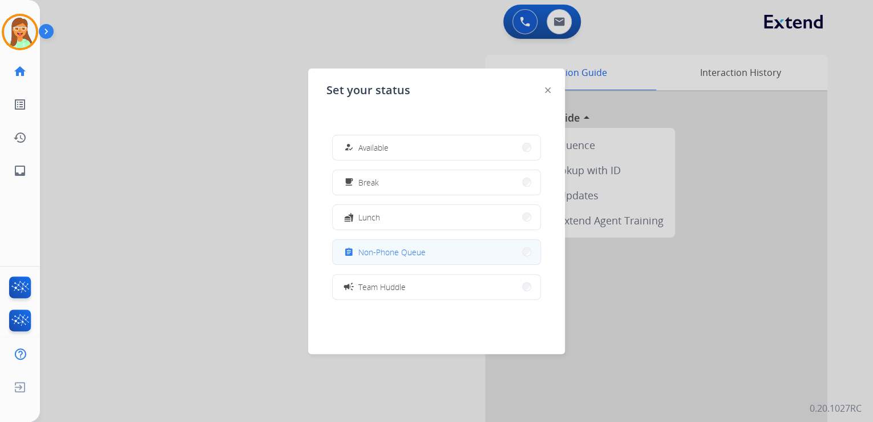
click at [447, 260] on button "assignment Non-Phone Queue" at bounding box center [437, 252] width 208 height 25
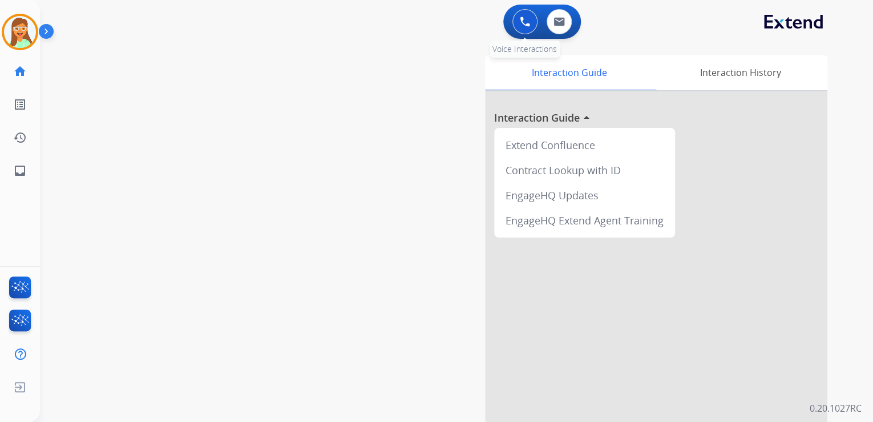
click at [535, 17] on button at bounding box center [525, 21] width 25 height 25
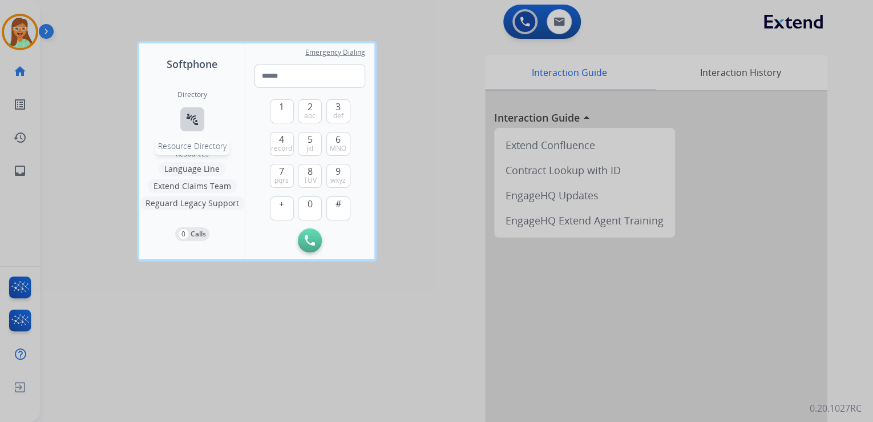
click at [184, 114] on button "connect_without_contact Resource Directory" at bounding box center [192, 119] width 24 height 24
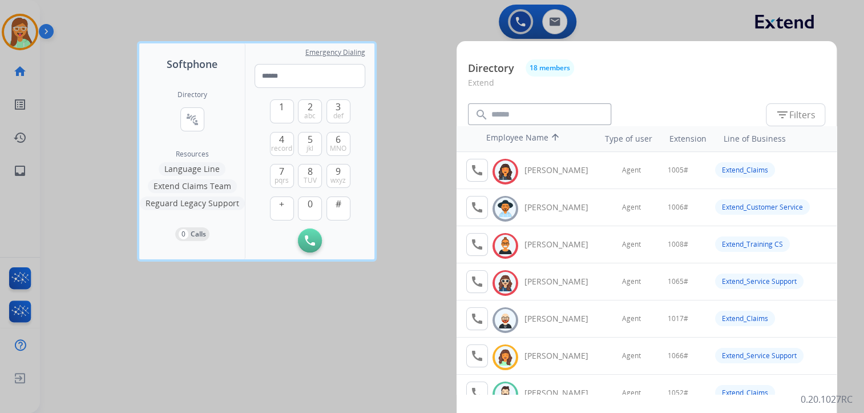
click at [427, 40] on div at bounding box center [432, 206] width 864 height 413
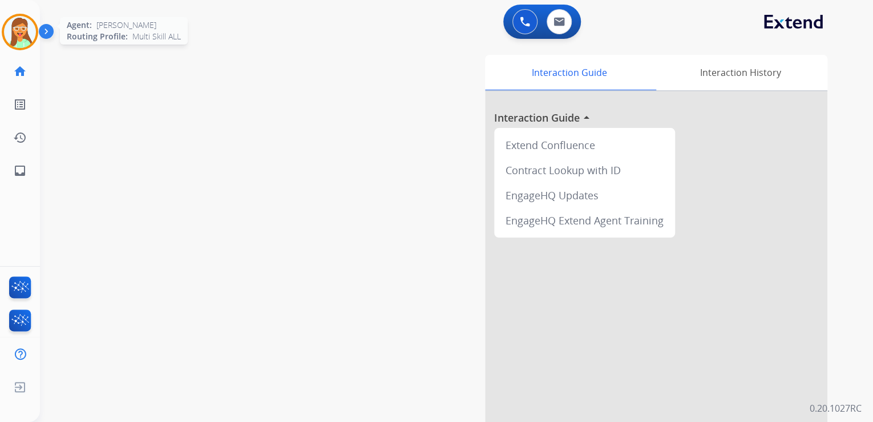
drag, startPoint x: 25, startPoint y: 22, endPoint x: 50, endPoint y: 35, distance: 28.6
click at [25, 22] on img at bounding box center [20, 32] width 32 height 32
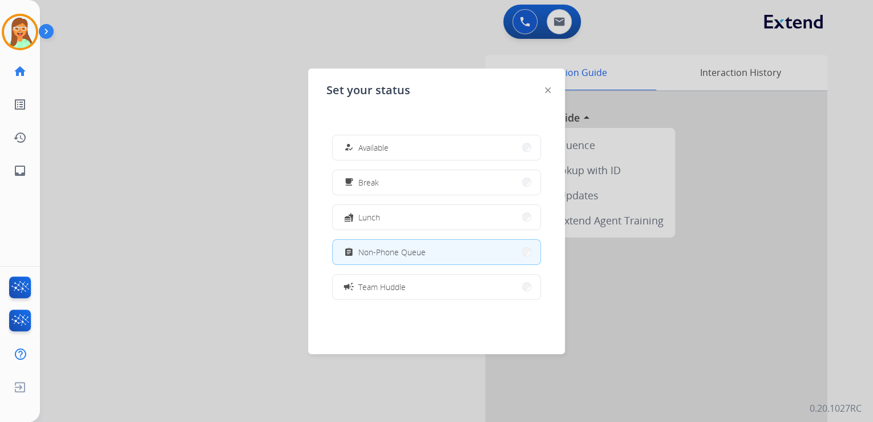
drag, startPoint x: 426, startPoint y: 39, endPoint x: 432, endPoint y: 38, distance: 5.8
click at [429, 39] on div at bounding box center [436, 211] width 873 height 422
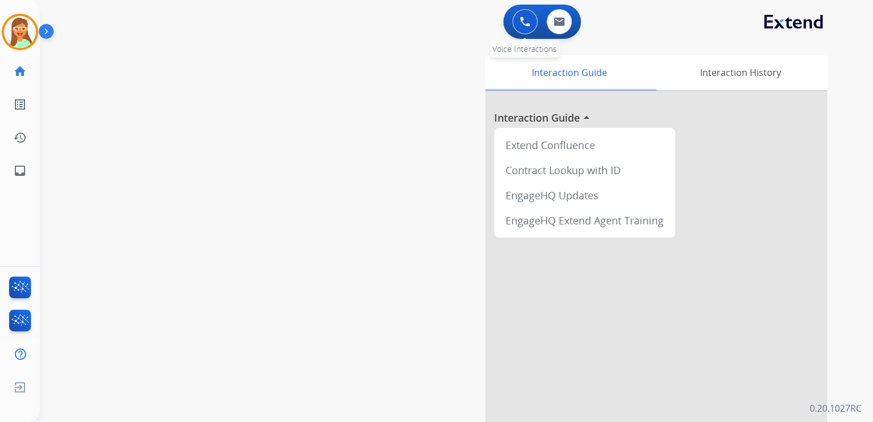
click at [513, 25] on button at bounding box center [525, 21] width 25 height 25
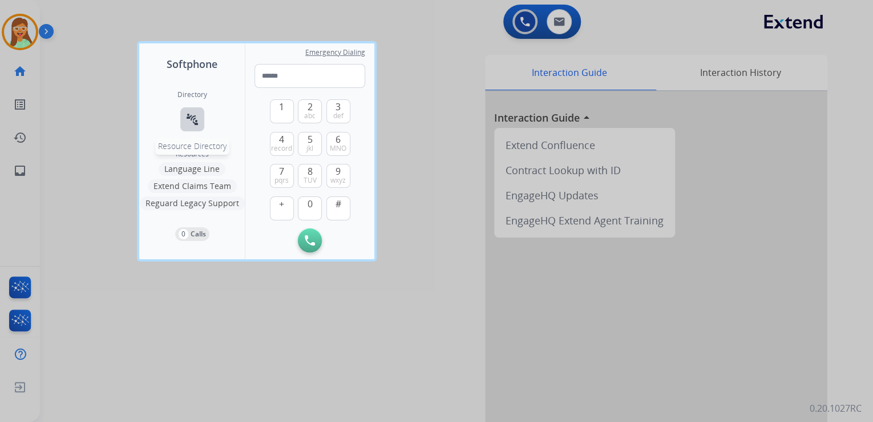
click at [188, 112] on mat-icon "connect_without_contact" at bounding box center [192, 119] width 14 height 14
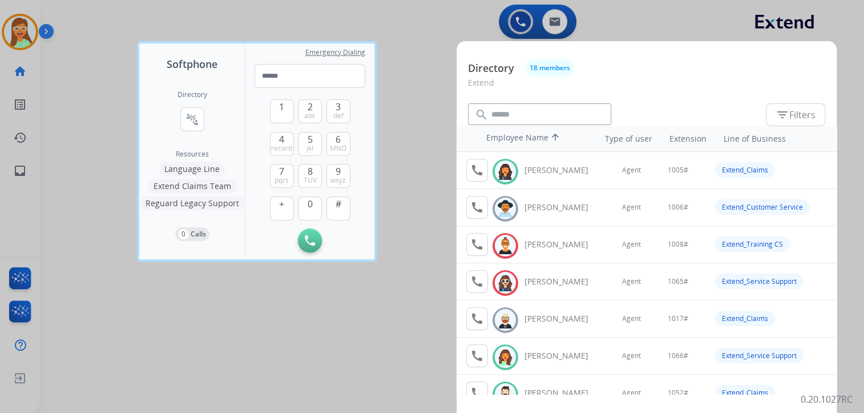
click at [65, 65] on div at bounding box center [432, 206] width 864 height 413
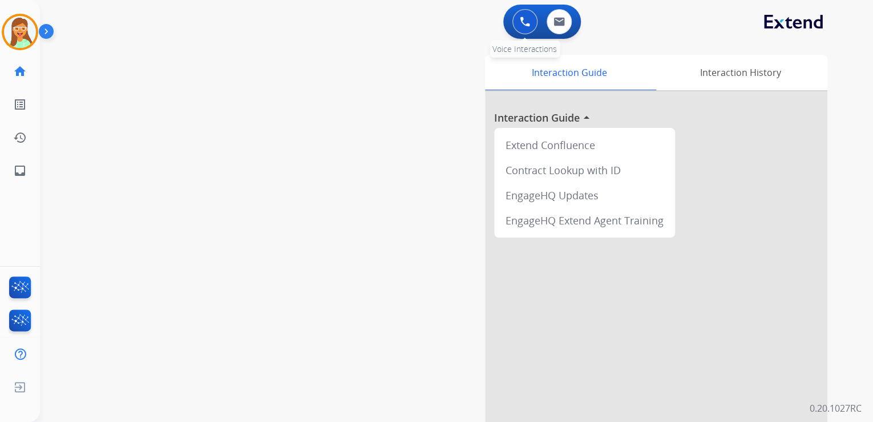
click at [525, 32] on button at bounding box center [525, 21] width 25 height 25
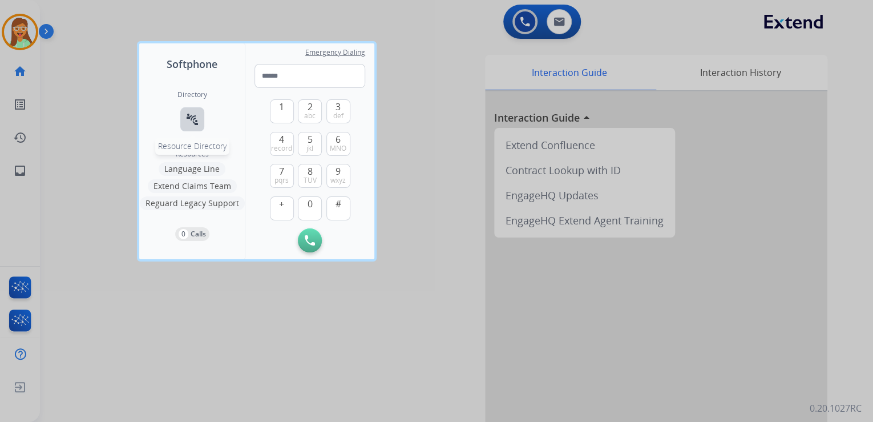
click at [189, 120] on mat-icon "connect_without_contact" at bounding box center [192, 119] width 14 height 14
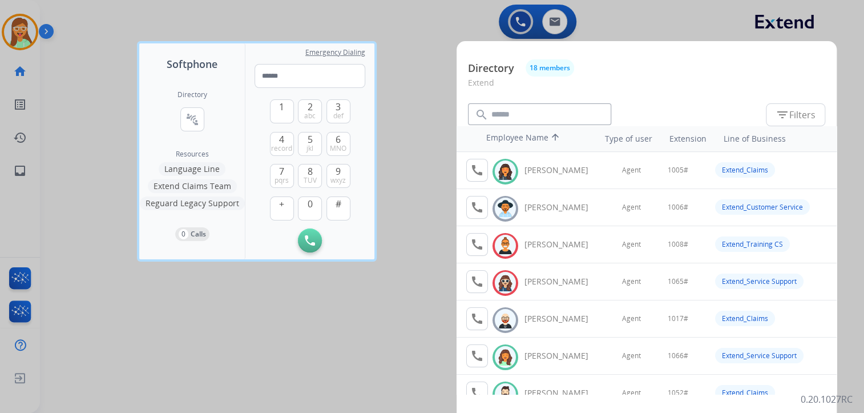
drag, startPoint x: 442, startPoint y: 42, endPoint x: 168, endPoint y: 23, distance: 274.7
click at [410, 43] on div at bounding box center [432, 206] width 864 height 413
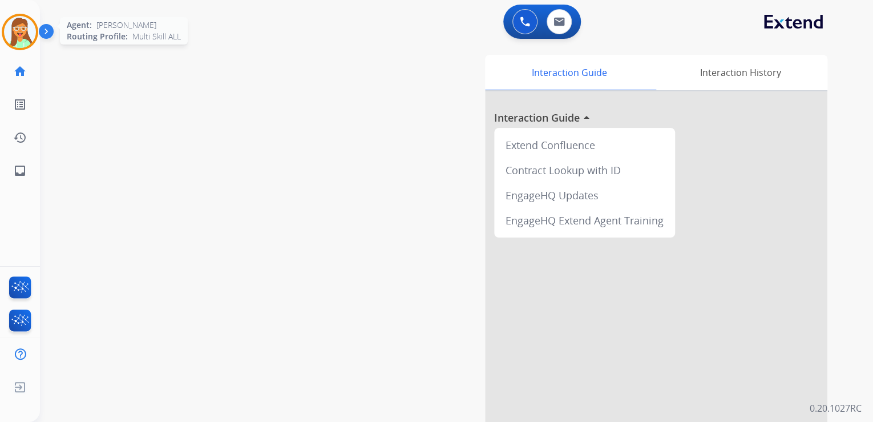
click at [11, 27] on img at bounding box center [20, 32] width 32 height 32
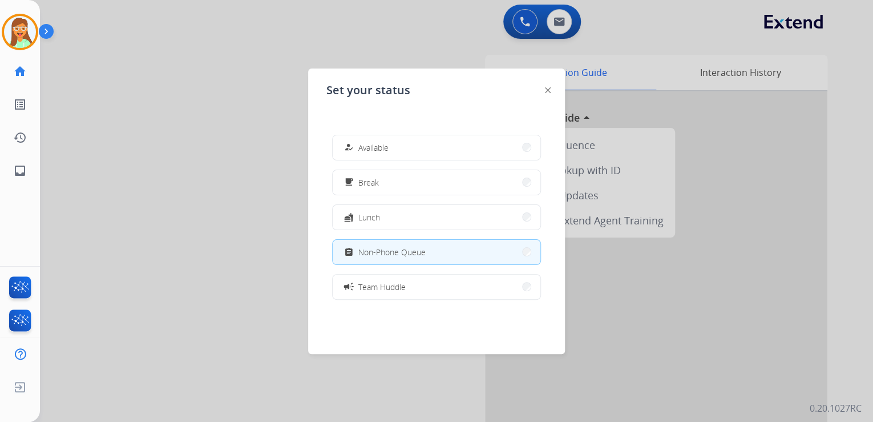
drag, startPoint x: 395, startPoint y: 151, endPoint x: 455, endPoint y: 121, distance: 67.6
click at [396, 151] on button "how_to_reg Available" at bounding box center [437, 147] width 208 height 25
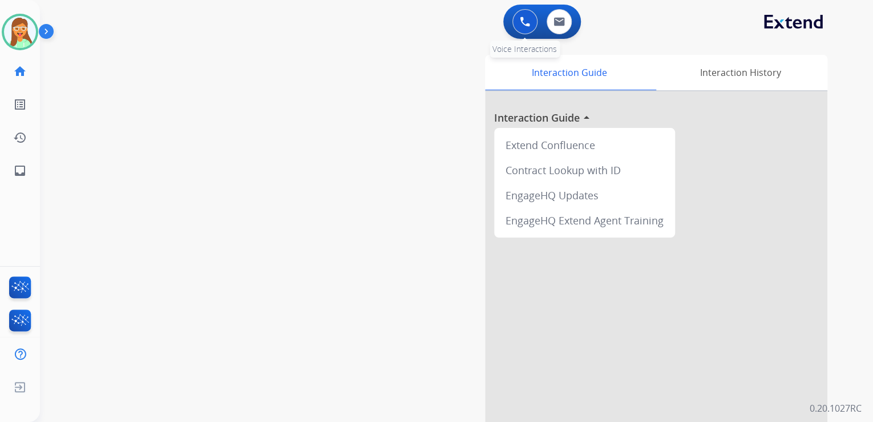
click at [522, 30] on button at bounding box center [525, 21] width 25 height 25
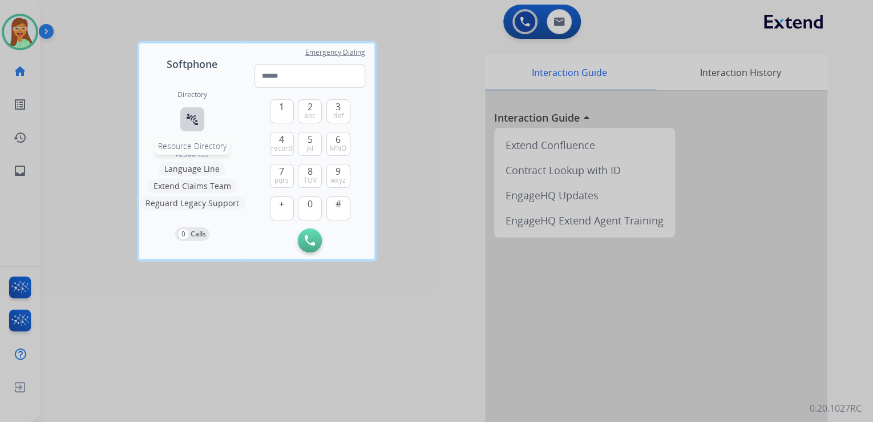
click at [196, 119] on mat-icon "connect_without_contact" at bounding box center [192, 119] width 14 height 14
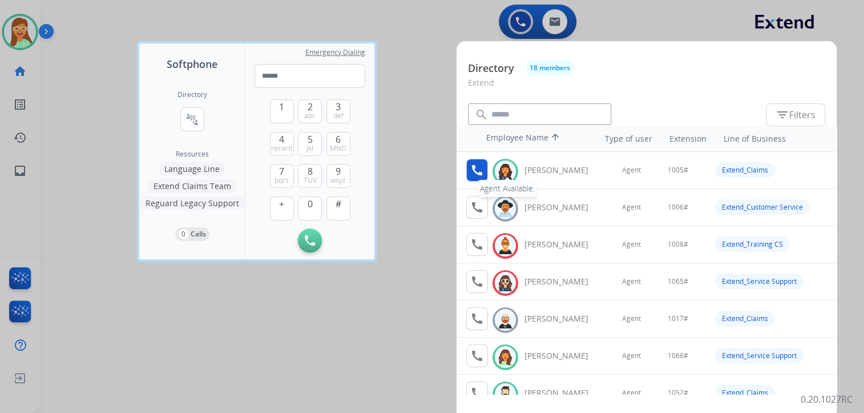
click at [484, 168] on button "call Agent Available." at bounding box center [477, 170] width 22 height 23
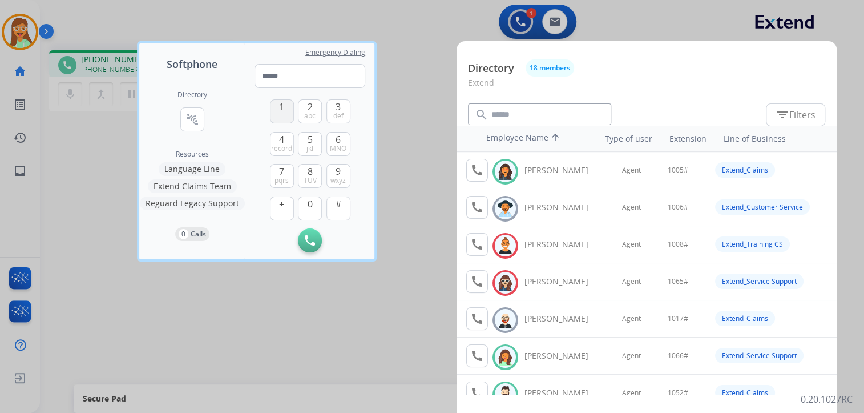
click at [277, 107] on button "1" at bounding box center [282, 111] width 24 height 24
click at [312, 203] on span "0" at bounding box center [310, 204] width 5 height 14
click at [317, 144] on button "5 jkl" at bounding box center [310, 144] width 24 height 24
click at [344, 201] on button "#" at bounding box center [338, 208] width 24 height 24
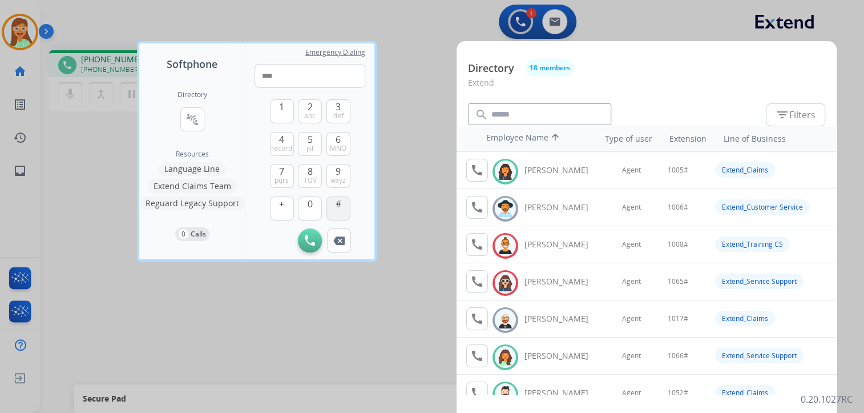
type input "*****"
click at [418, 7] on div at bounding box center [432, 206] width 864 height 413
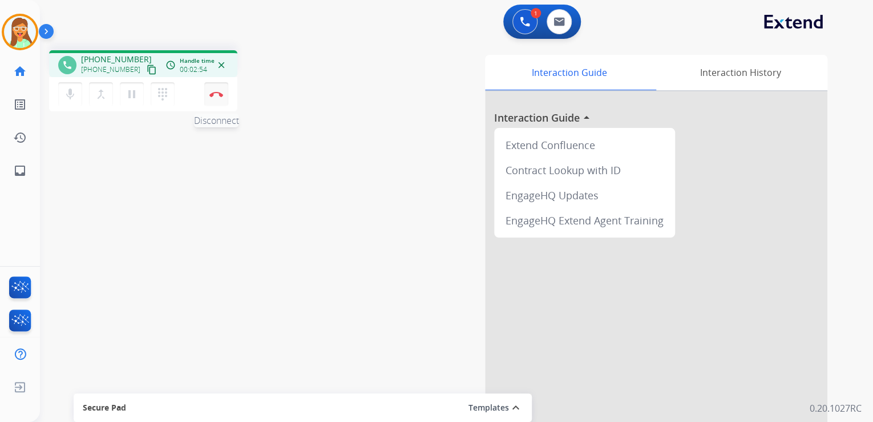
click at [224, 89] on button "Disconnect" at bounding box center [216, 94] width 24 height 24
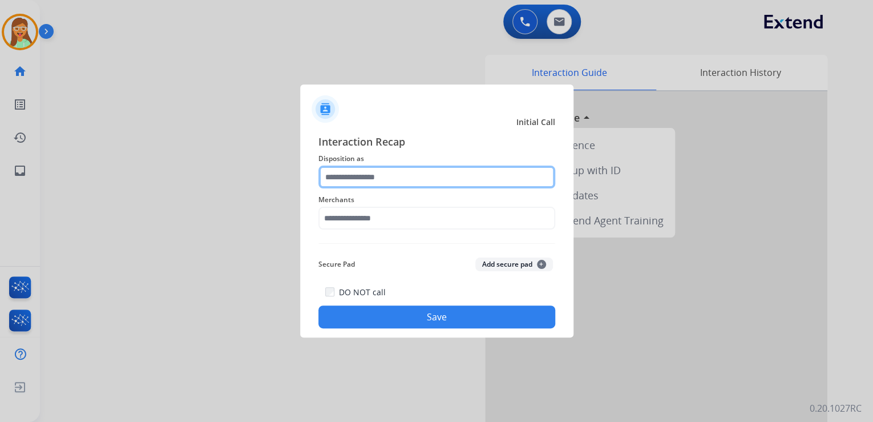
drag, startPoint x: 340, startPoint y: 156, endPoint x: 374, endPoint y: 170, distance: 36.9
click at [374, 170] on input "text" at bounding box center [436, 177] width 237 height 23
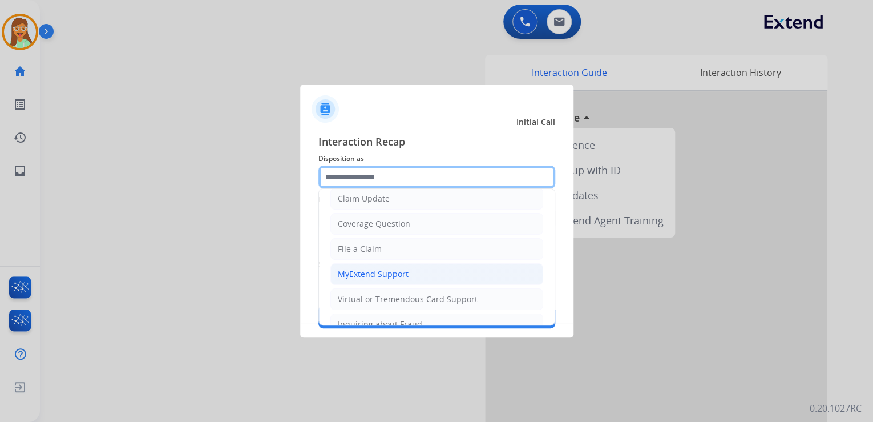
scroll to position [91, 0]
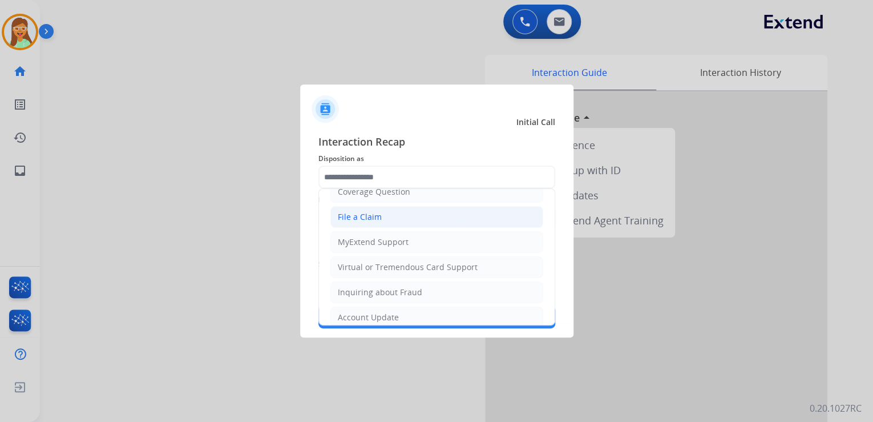
click at [410, 219] on li "File a Claim" at bounding box center [436, 217] width 213 height 22
type input "**********"
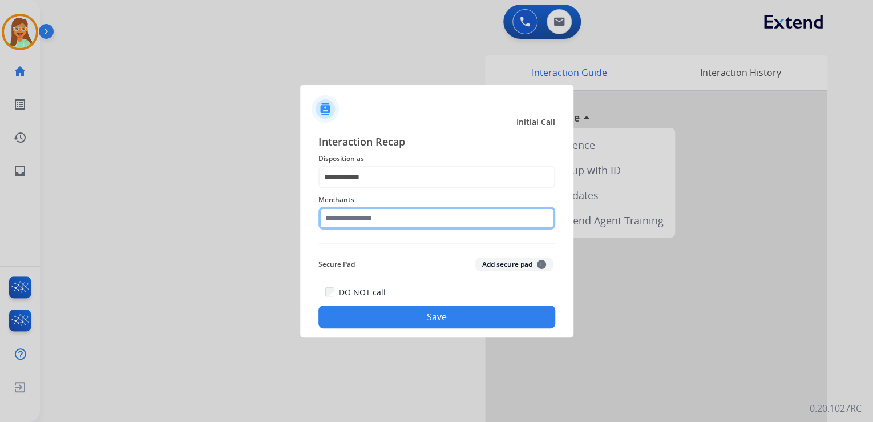
click at [404, 221] on input "text" at bounding box center [436, 218] width 237 height 23
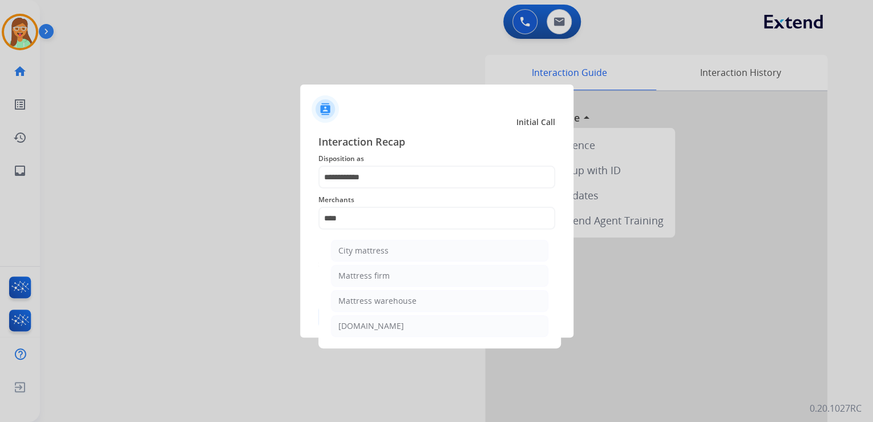
click at [378, 286] on ul "City mattress Mattress firm Mattress warehouse [DOMAIN_NAME]" at bounding box center [440, 291] width 224 height 114
click at [381, 275] on div "Mattress firm" at bounding box center [363, 275] width 51 height 11
type input "**********"
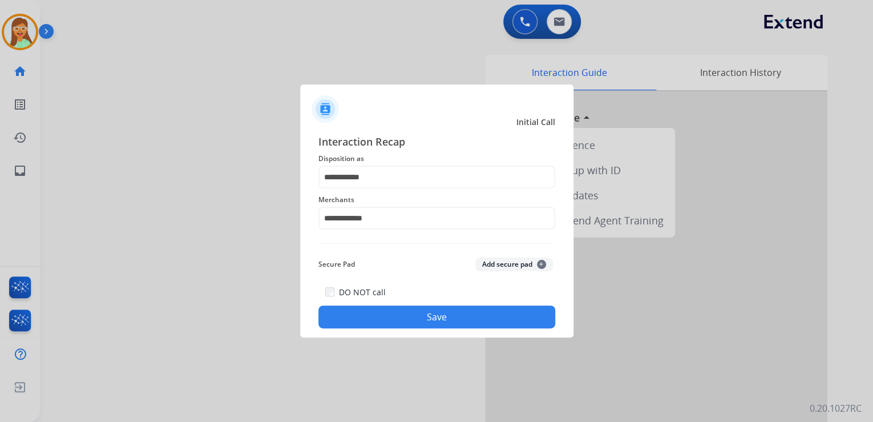
click at [436, 322] on button "Save" at bounding box center [436, 316] width 237 height 23
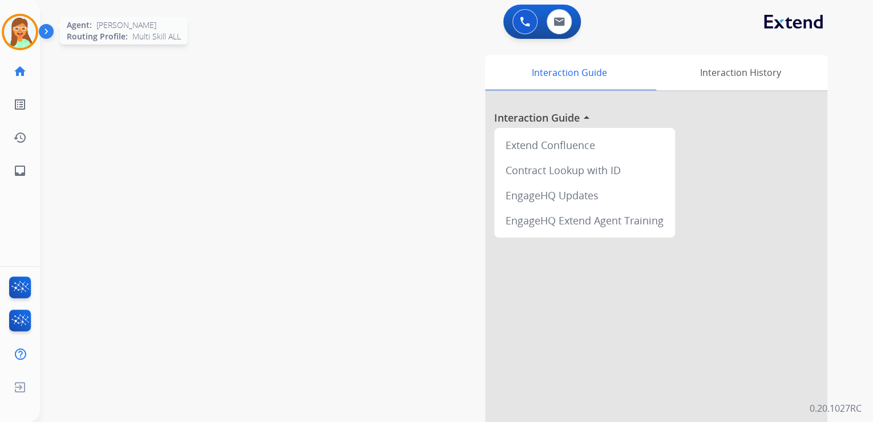
click at [20, 37] on img at bounding box center [20, 32] width 32 height 32
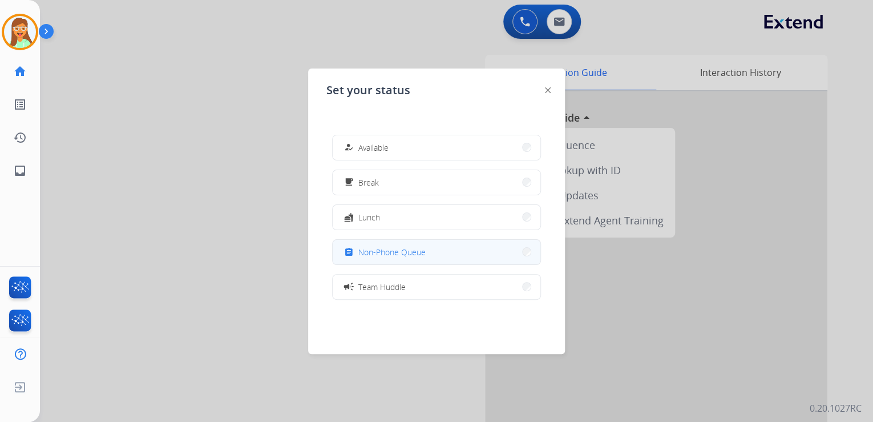
click at [388, 251] on span "Non-Phone Queue" at bounding box center [391, 252] width 67 height 12
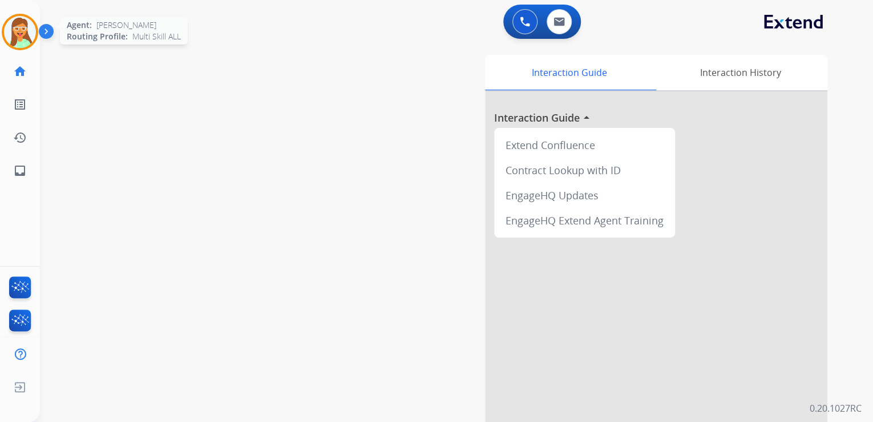
drag, startPoint x: 23, startPoint y: 22, endPoint x: 34, endPoint y: 23, distance: 10.9
click at [23, 23] on img at bounding box center [20, 32] width 32 height 32
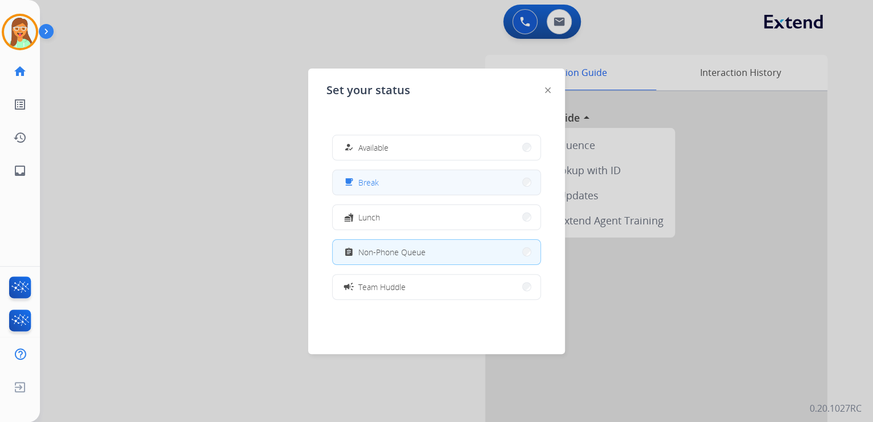
click at [433, 182] on button "free_breakfast Break" at bounding box center [437, 182] width 208 height 25
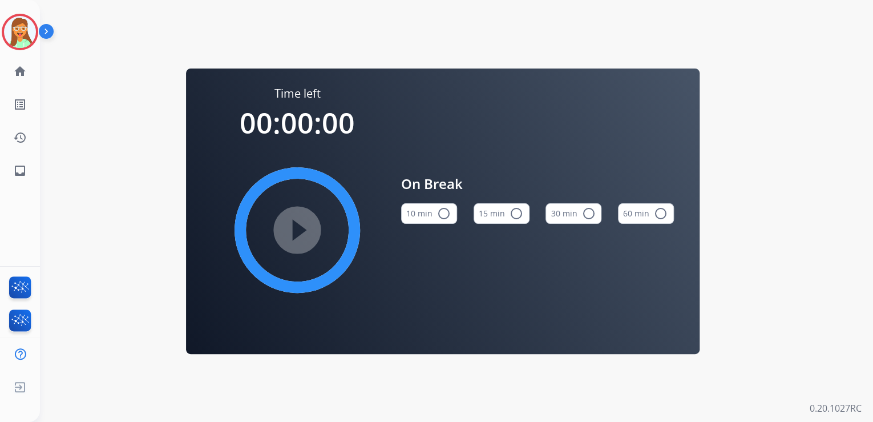
click at [516, 221] on button "15 min radio_button_unchecked" at bounding box center [502, 213] width 56 height 21
click at [291, 224] on mat-icon "play_circle_filled" at bounding box center [298, 230] width 14 height 14
drag, startPoint x: 30, startPoint y: 21, endPoint x: 50, endPoint y: 27, distance: 21.7
click at [30, 21] on img at bounding box center [20, 32] width 32 height 32
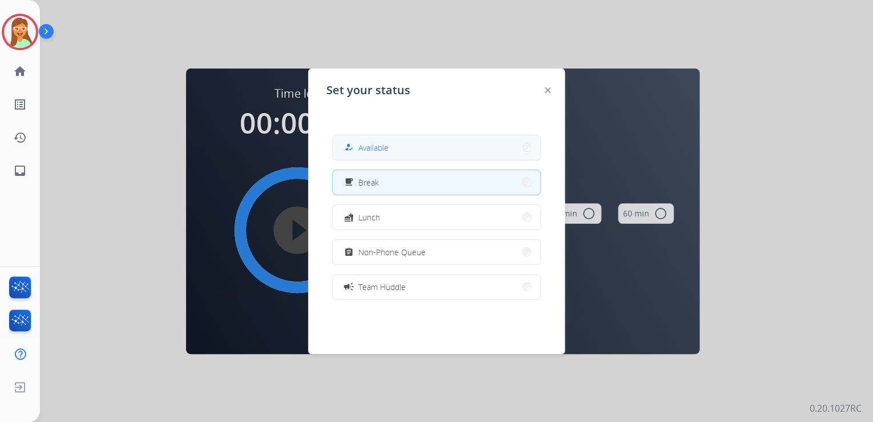
click at [408, 148] on button "how_to_reg Available" at bounding box center [437, 147] width 208 height 25
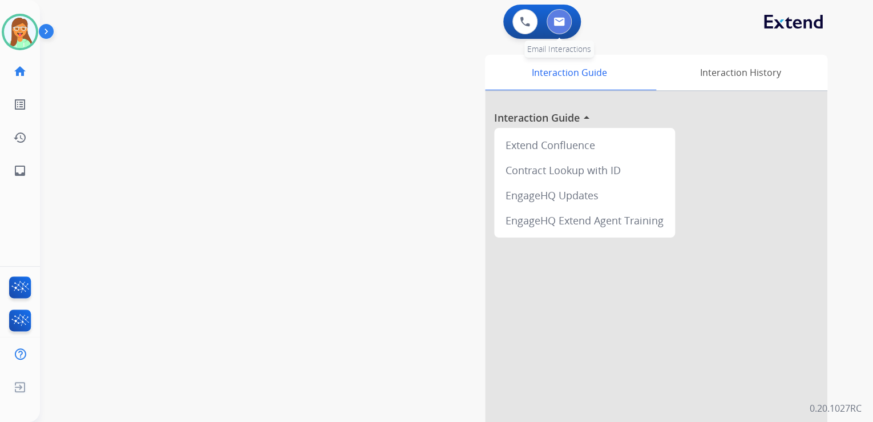
click at [550, 17] on button at bounding box center [559, 21] width 25 height 25
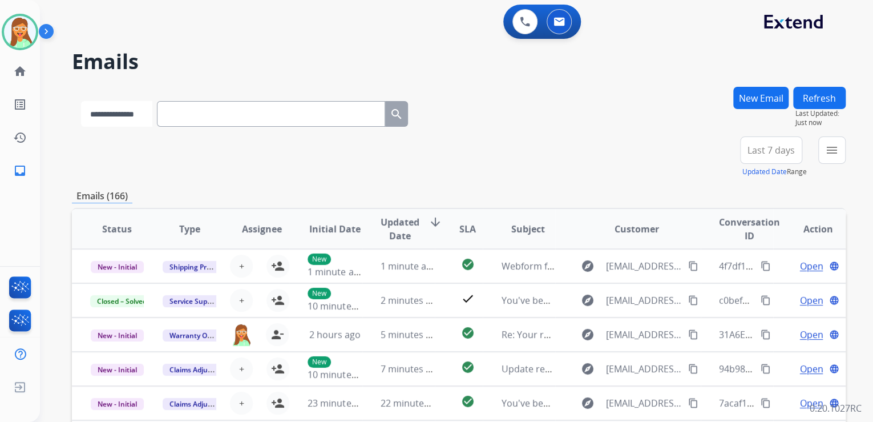
drag, startPoint x: 112, startPoint y: 114, endPoint x: 112, endPoint y: 123, distance: 8.6
click at [112, 114] on select "**********" at bounding box center [116, 114] width 71 height 26
select select "**********"
click at [81, 101] on select "**********" at bounding box center [116, 114] width 71 height 26
click at [199, 123] on input "text" at bounding box center [272, 114] width 228 height 26
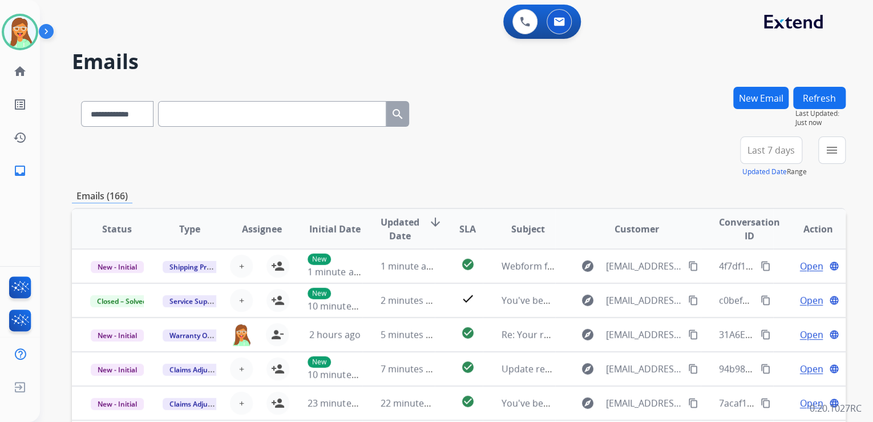
paste input "**********"
type input "**********"
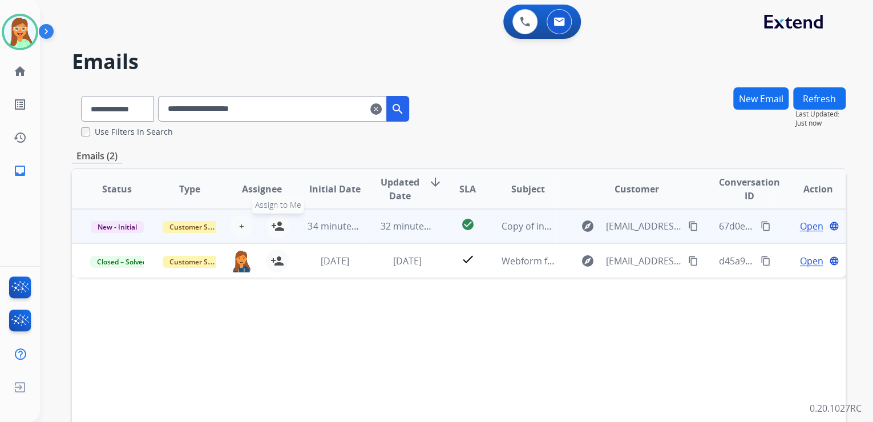
click at [281, 224] on mat-icon "person_add" at bounding box center [278, 226] width 14 height 14
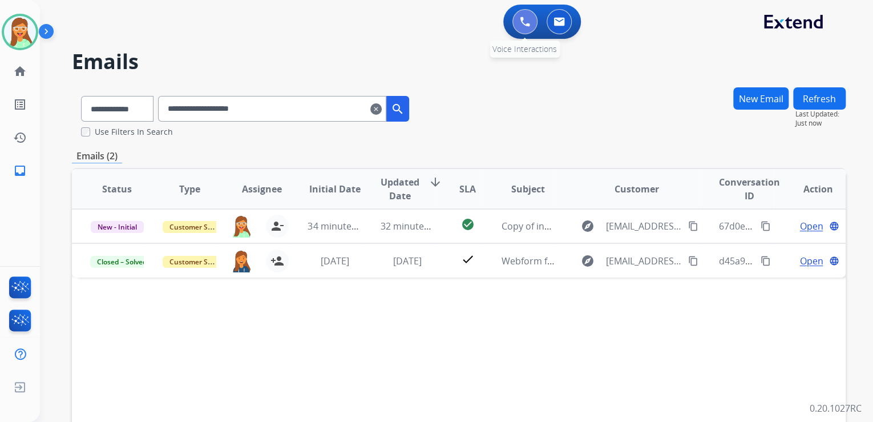
click at [516, 27] on button at bounding box center [525, 21] width 25 height 25
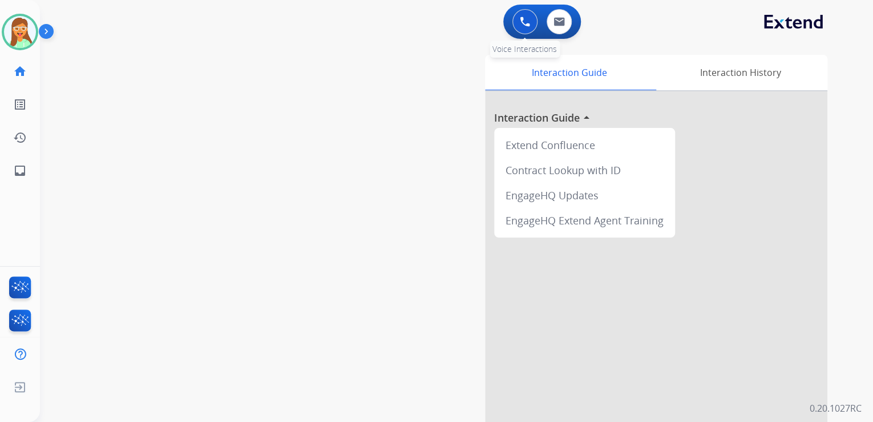
click at [530, 22] on button at bounding box center [525, 21] width 25 height 25
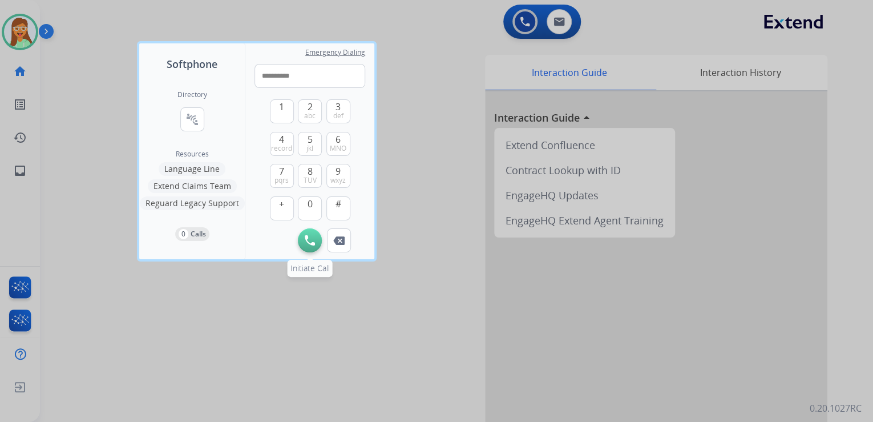
type input "**********"
click at [306, 242] on img at bounding box center [310, 240] width 10 height 10
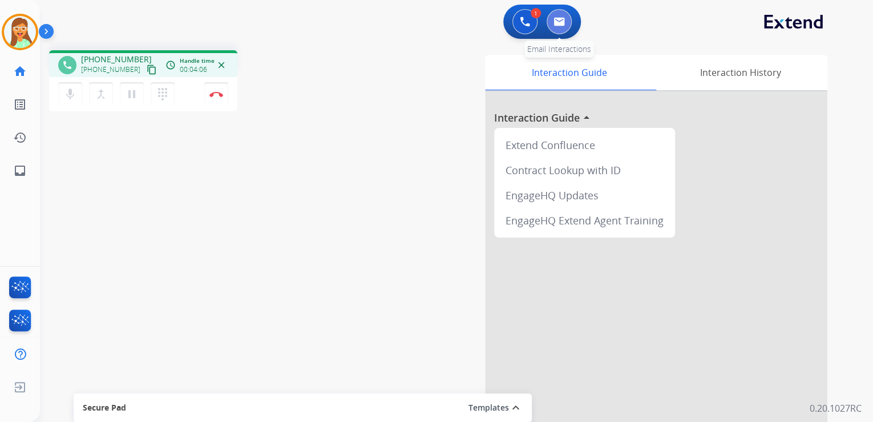
click at [570, 25] on button at bounding box center [559, 21] width 25 height 25
select select "**********"
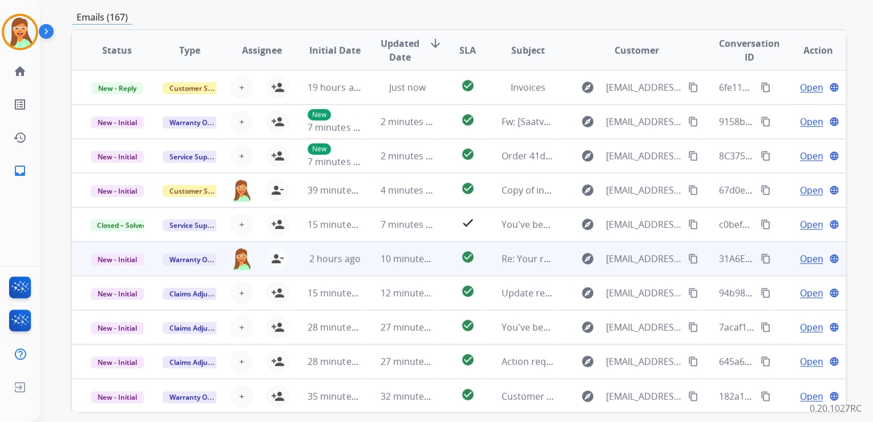
scroll to position [227, 0]
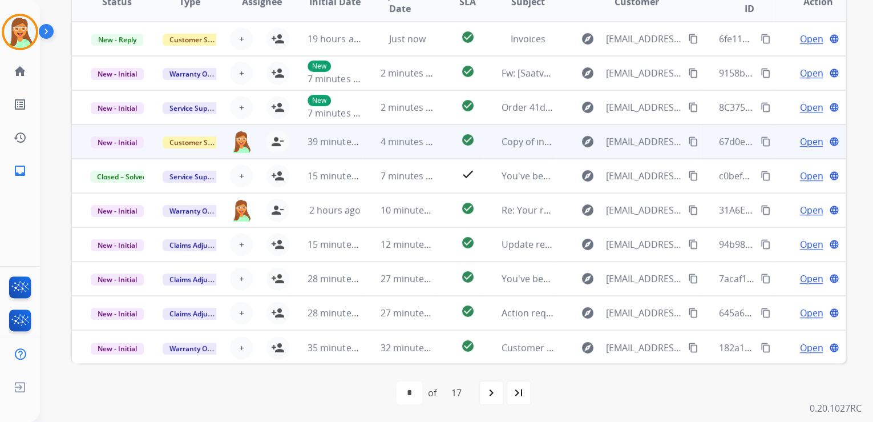
click at [800, 140] on span "Open" at bounding box center [811, 142] width 23 height 14
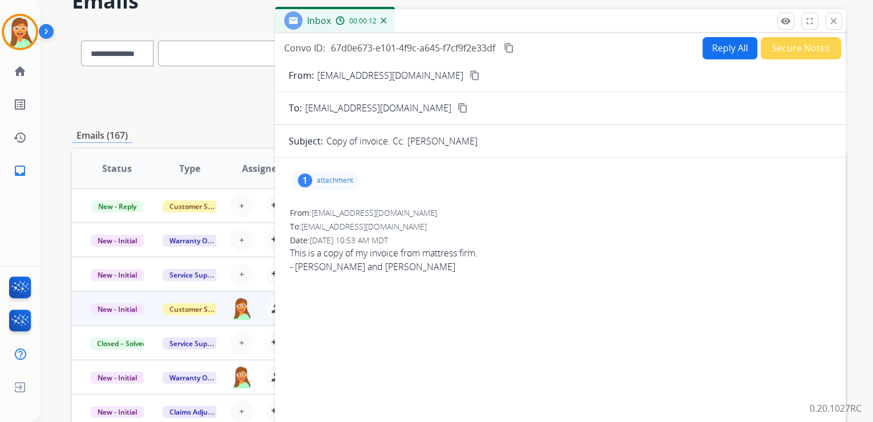
scroll to position [0, 0]
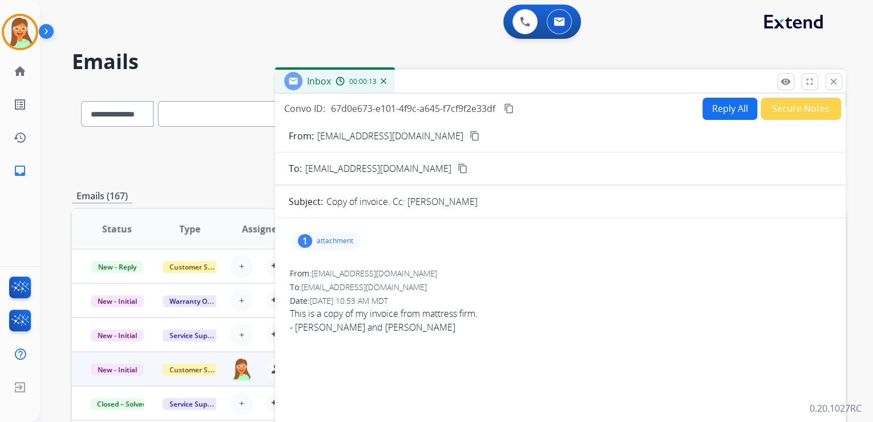
click at [341, 239] on p "attachment" at bounding box center [335, 240] width 37 height 9
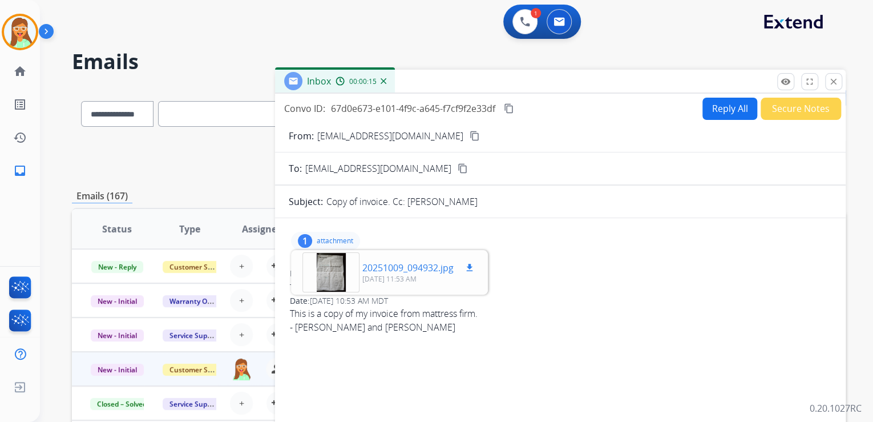
click at [325, 274] on div at bounding box center [331, 272] width 57 height 40
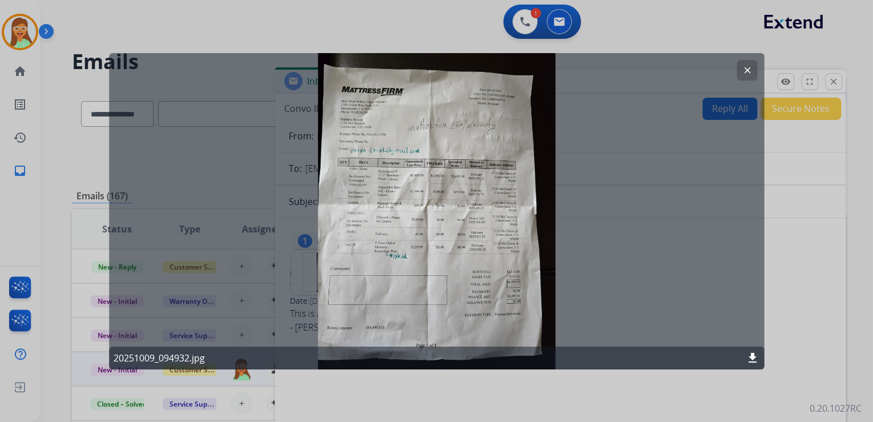
drag, startPoint x: 751, startPoint y: 68, endPoint x: 831, endPoint y: 96, distance: 85.0
click at [750, 69] on mat-icon "clear" at bounding box center [747, 69] width 10 height 10
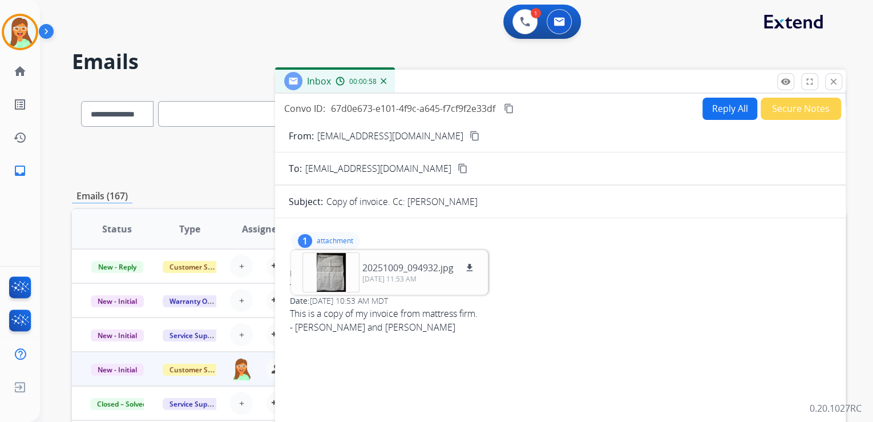
click at [351, 235] on div "1 attachment 20251009_094932.jpg download [DATE] 11:53 AM" at bounding box center [325, 241] width 69 height 18
click at [842, 80] on button "close Close" at bounding box center [833, 81] width 17 height 17
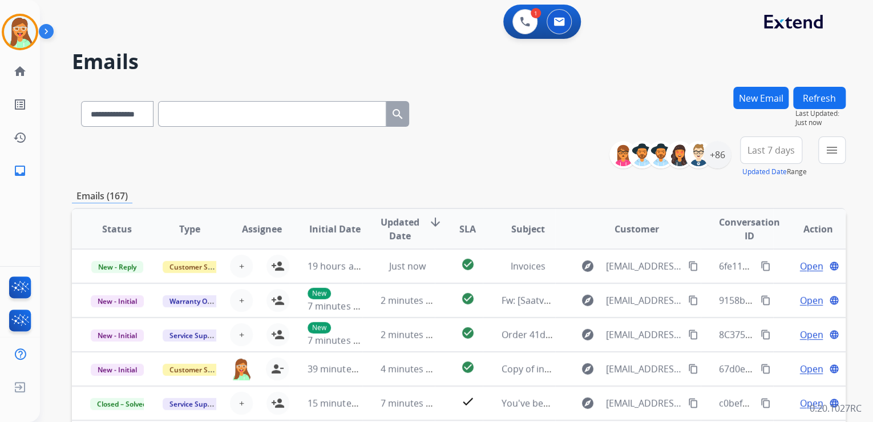
click at [820, 100] on button "Refresh" at bounding box center [819, 98] width 53 height 22
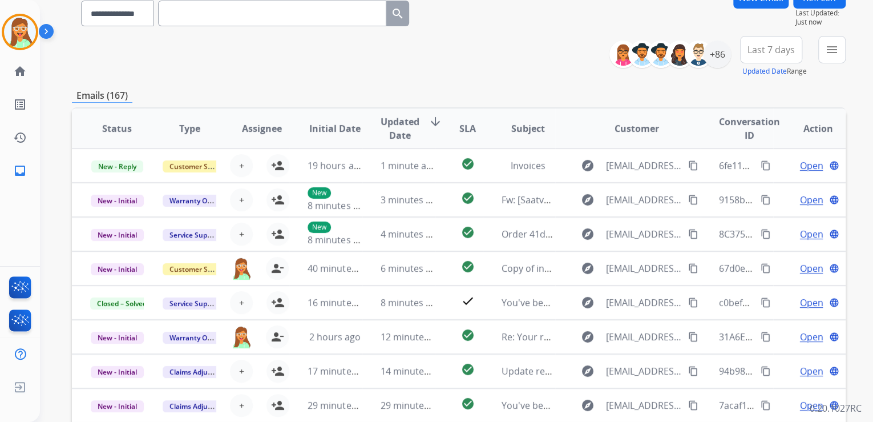
scroll to position [137, 0]
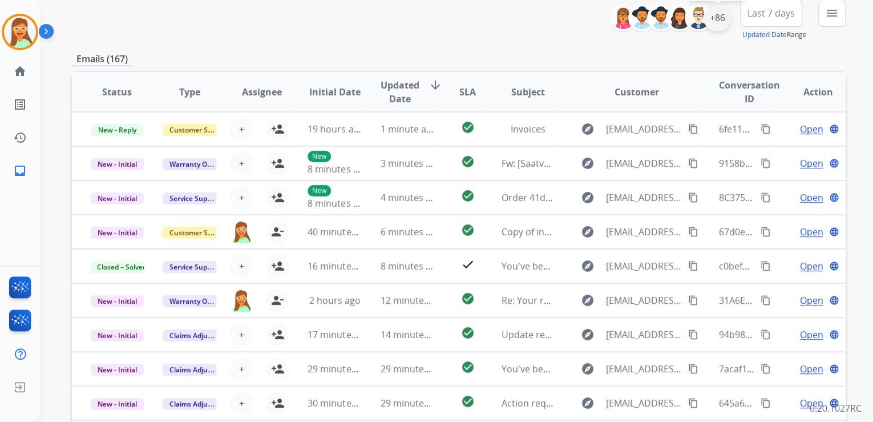
click at [715, 24] on div "+86" at bounding box center [717, 17] width 27 height 27
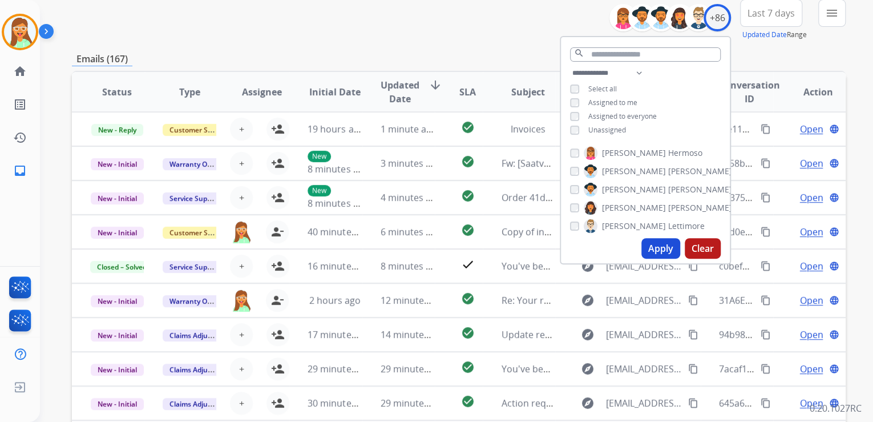
click at [662, 250] on button "Apply" at bounding box center [661, 248] width 39 height 21
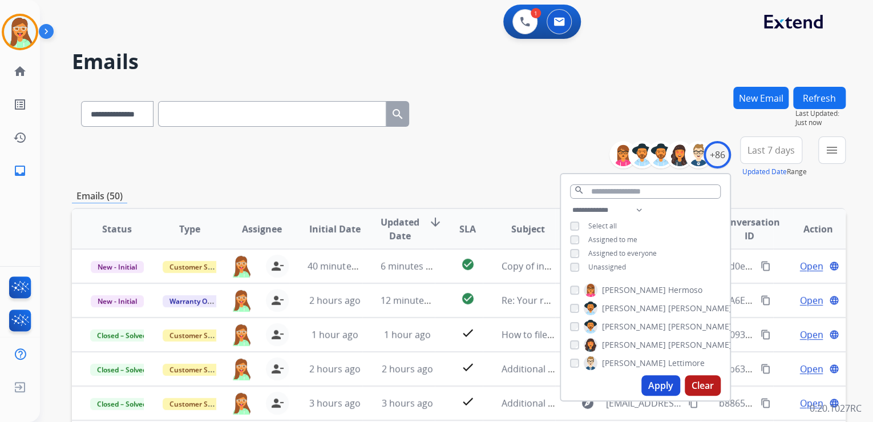
click at [474, 113] on div "**********" at bounding box center [459, 112] width 774 height 50
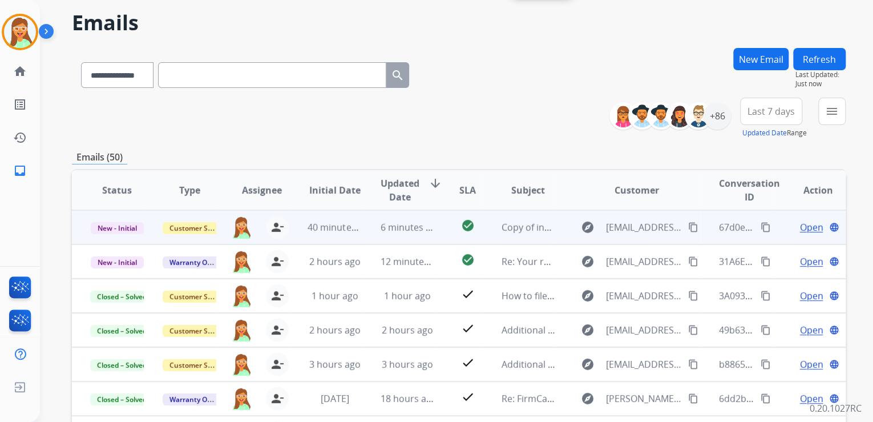
scroll to position [91, 0]
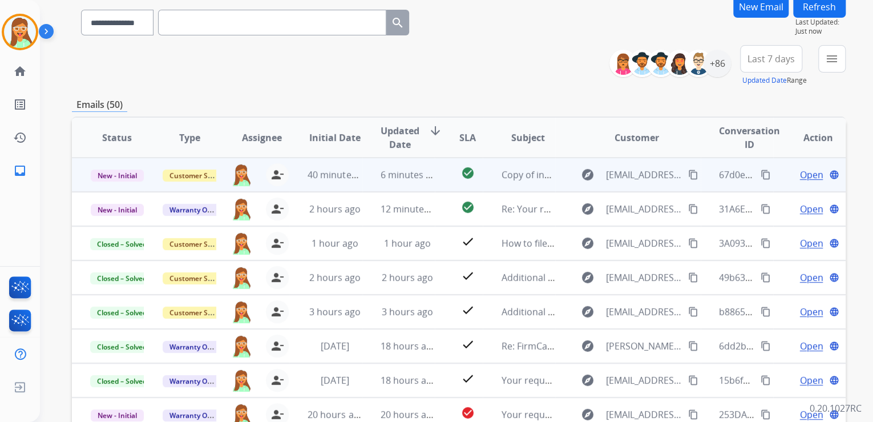
click at [808, 177] on span "Open" at bounding box center [811, 175] width 23 height 14
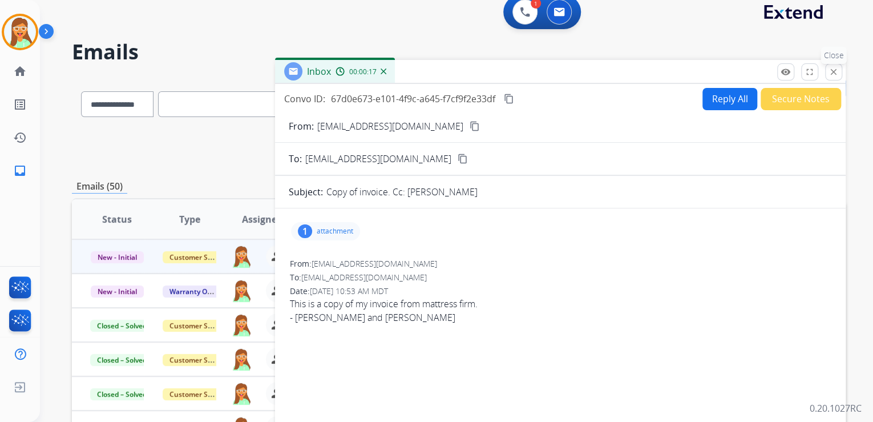
scroll to position [0, 0]
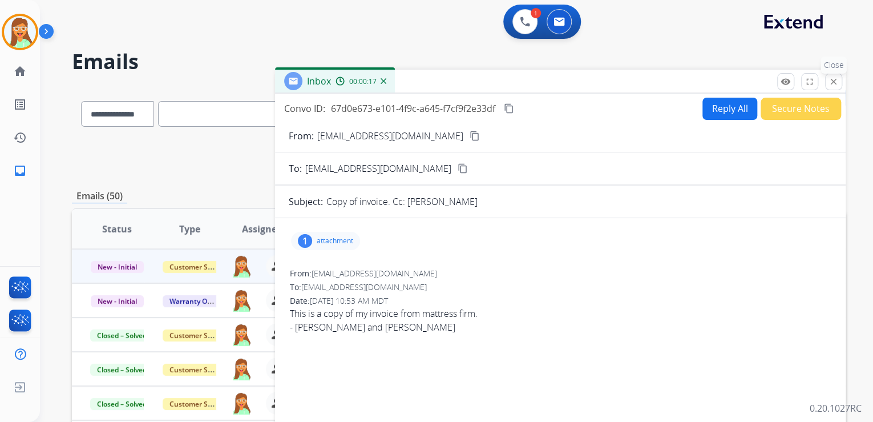
click at [833, 85] on mat-icon "close" at bounding box center [834, 81] width 10 height 10
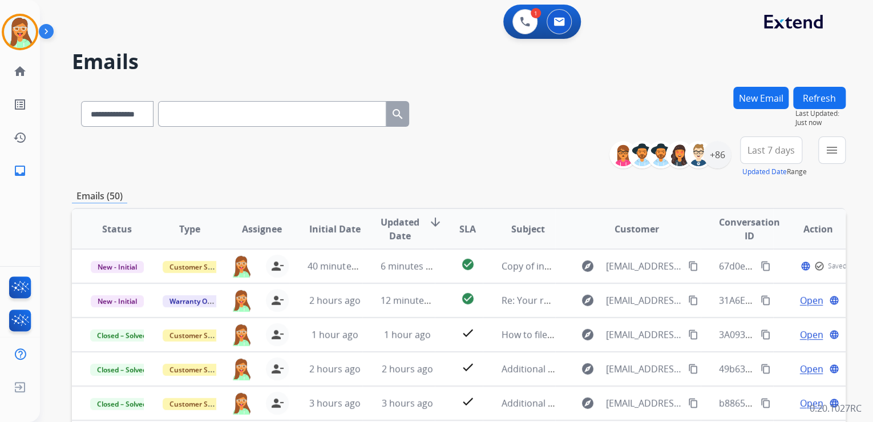
click at [828, 99] on button "Refresh" at bounding box center [819, 98] width 53 height 22
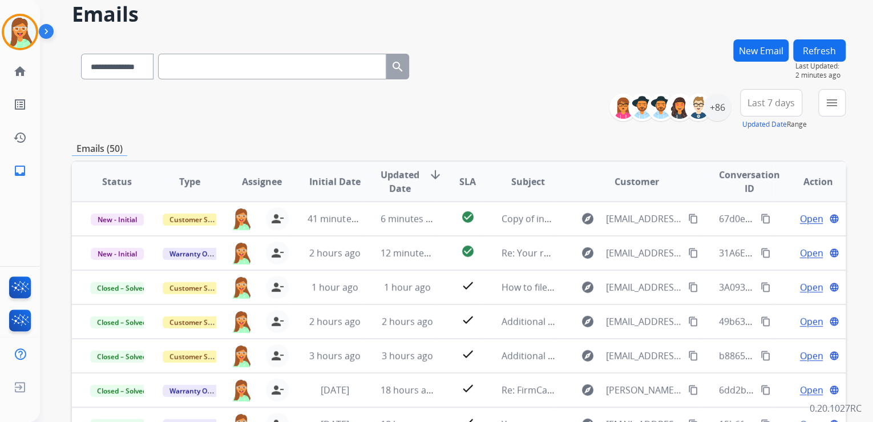
scroll to position [46, 0]
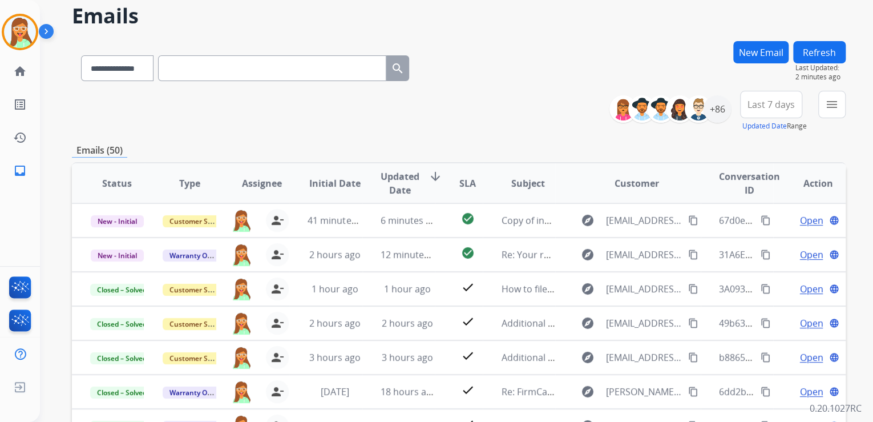
click at [821, 54] on button "Refresh" at bounding box center [819, 52] width 53 height 22
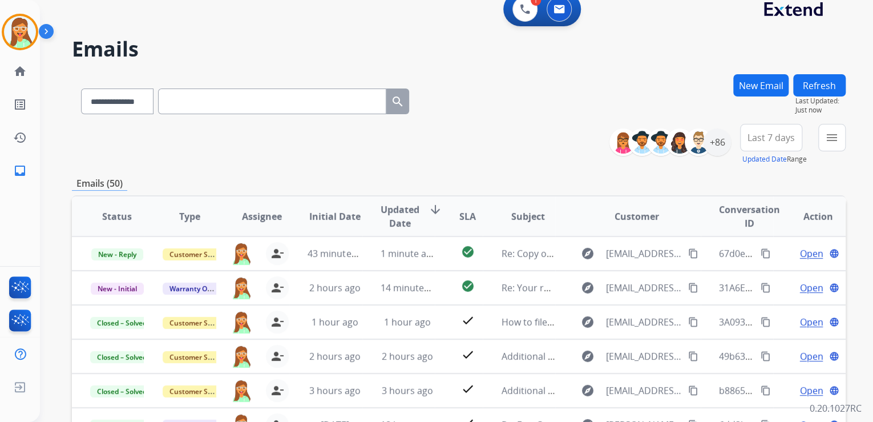
scroll to position [0, 0]
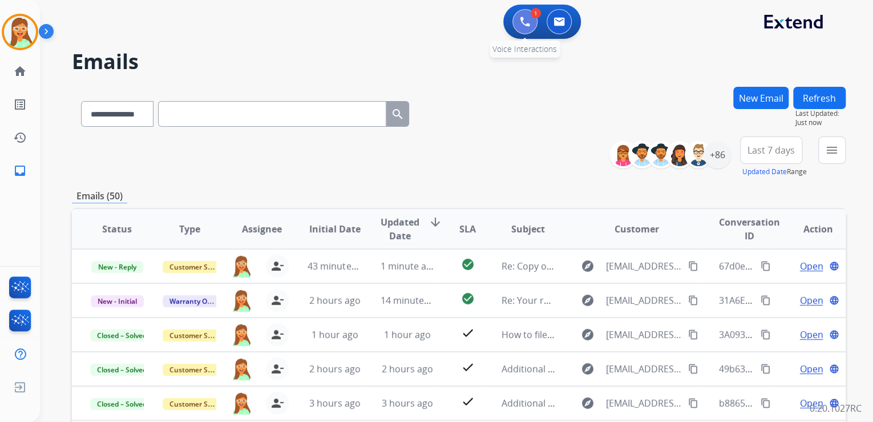
click at [531, 27] on button at bounding box center [525, 21] width 25 height 25
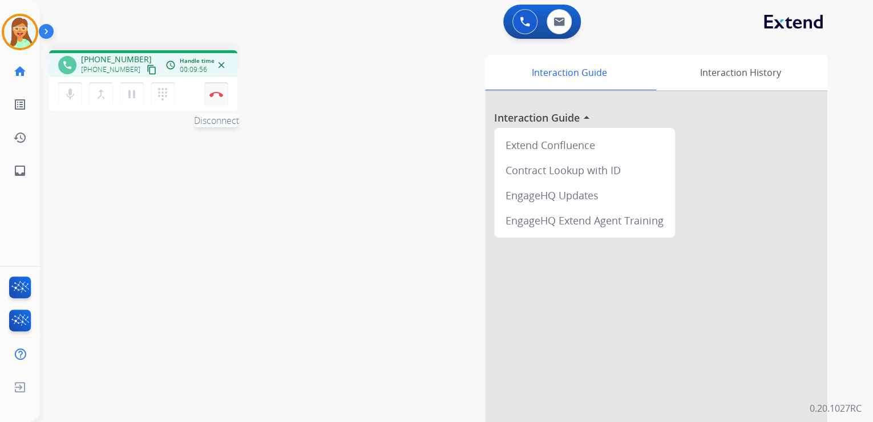
click at [221, 89] on button "Disconnect" at bounding box center [216, 94] width 24 height 24
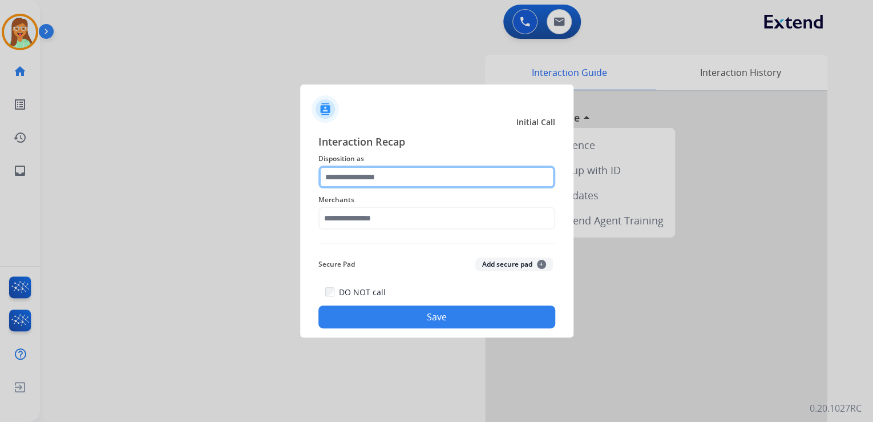
click at [394, 174] on input "text" at bounding box center [436, 177] width 237 height 23
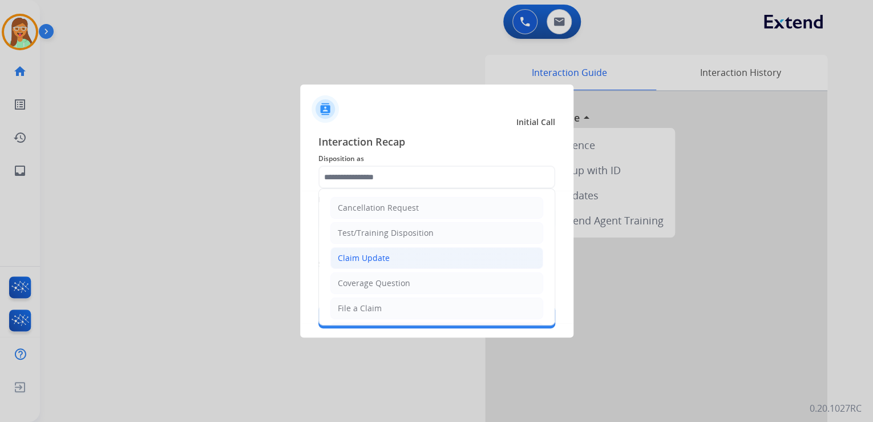
click at [402, 255] on li "Claim Update" at bounding box center [436, 258] width 213 height 22
type input "**********"
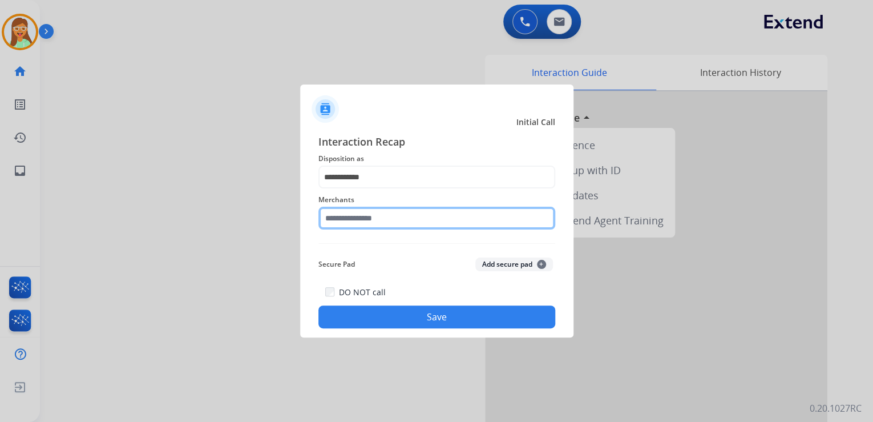
click at [398, 219] on input "text" at bounding box center [436, 218] width 237 height 23
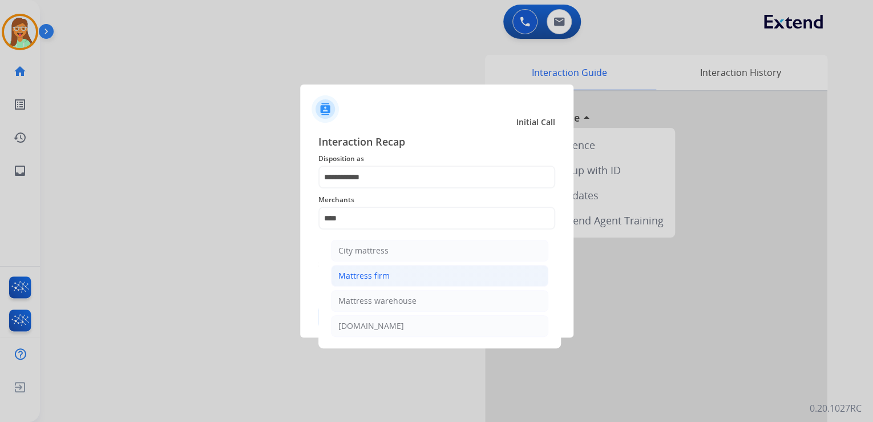
click at [400, 268] on li "Mattress firm" at bounding box center [439, 276] width 217 height 22
type input "**********"
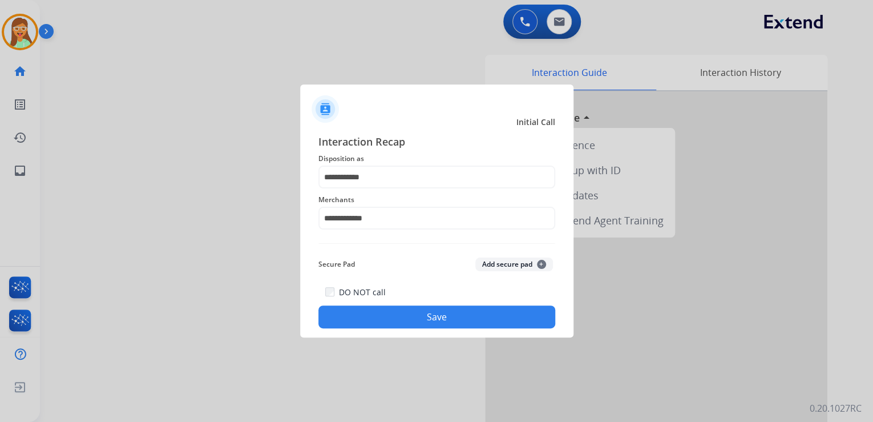
click at [413, 321] on button "Save" at bounding box center [436, 316] width 237 height 23
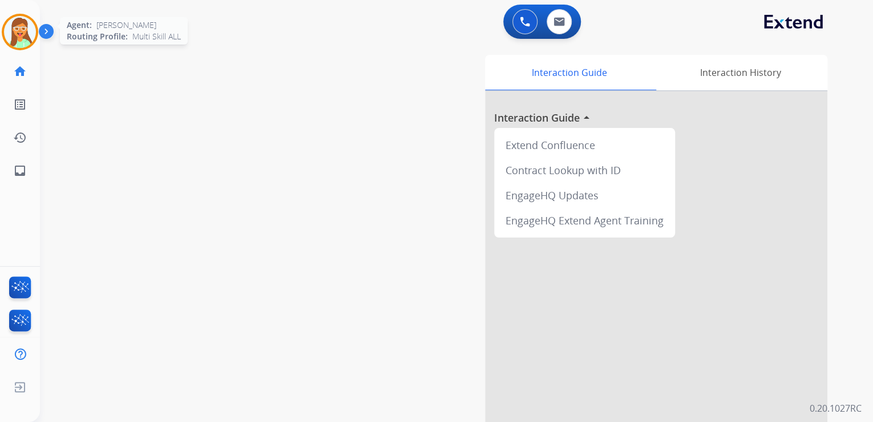
click at [10, 27] on img at bounding box center [20, 32] width 32 height 32
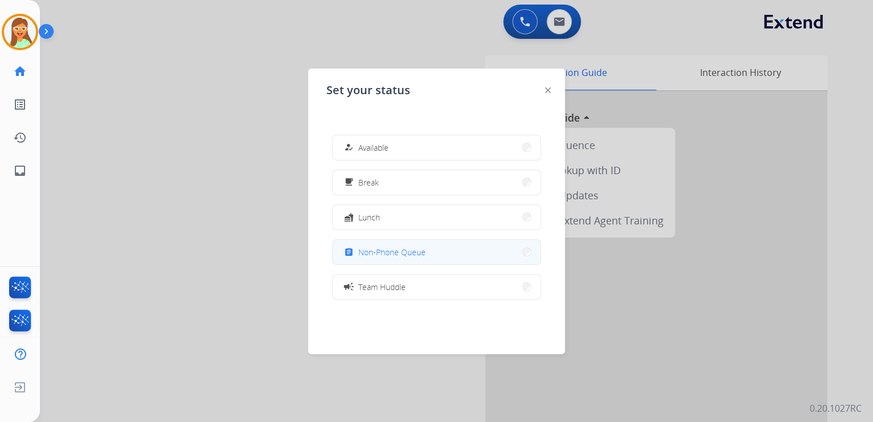
click at [487, 256] on button "assignment Non-Phone Queue" at bounding box center [437, 252] width 208 height 25
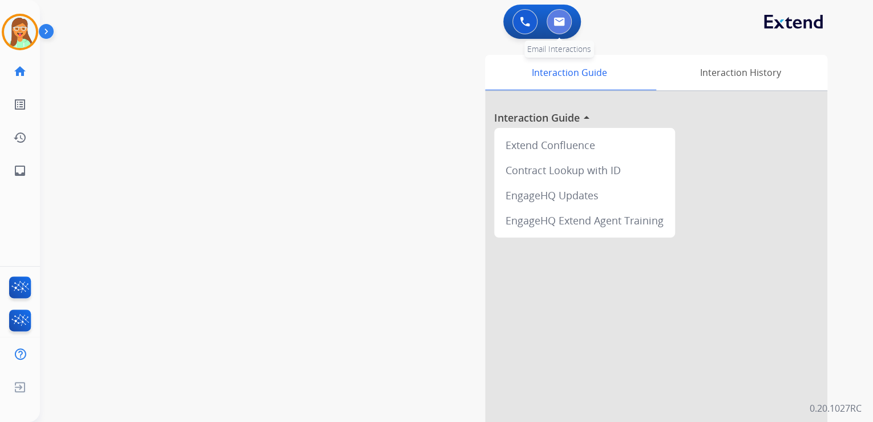
click at [562, 23] on img at bounding box center [559, 21] width 11 height 9
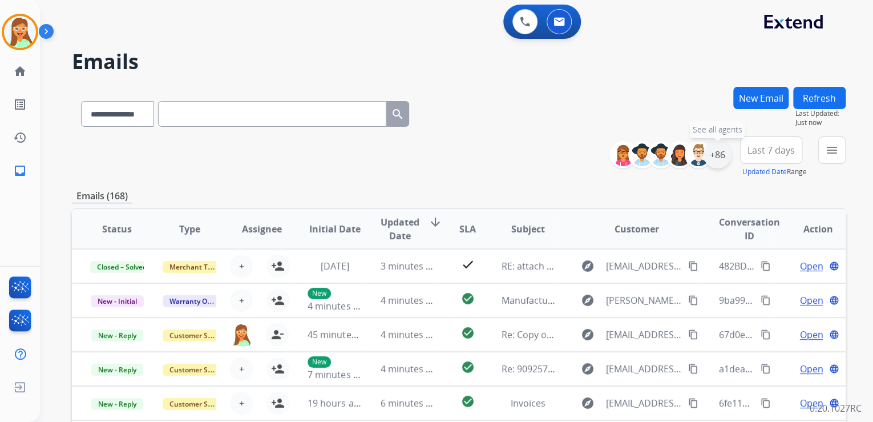
click at [721, 153] on div "+86" at bounding box center [717, 154] width 27 height 27
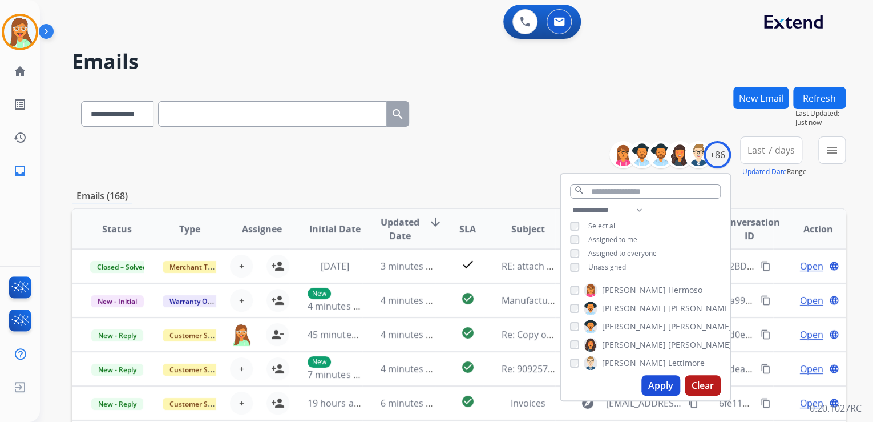
click at [660, 385] on button "Apply" at bounding box center [661, 385] width 39 height 21
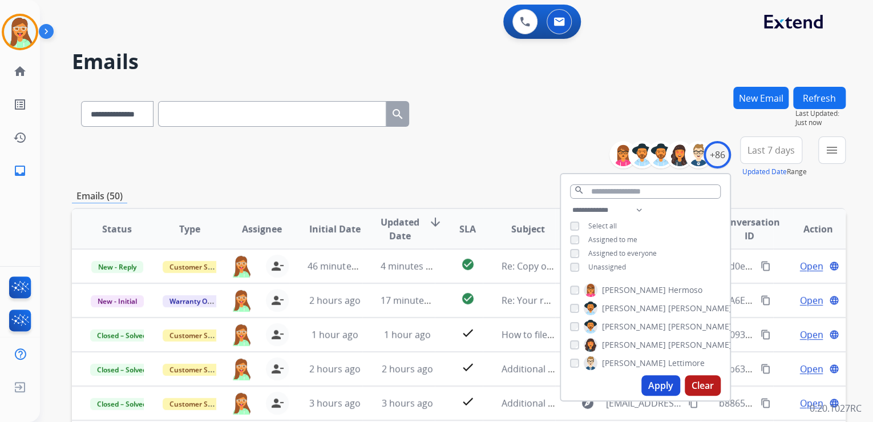
click at [486, 116] on div "**********" at bounding box center [459, 112] width 774 height 50
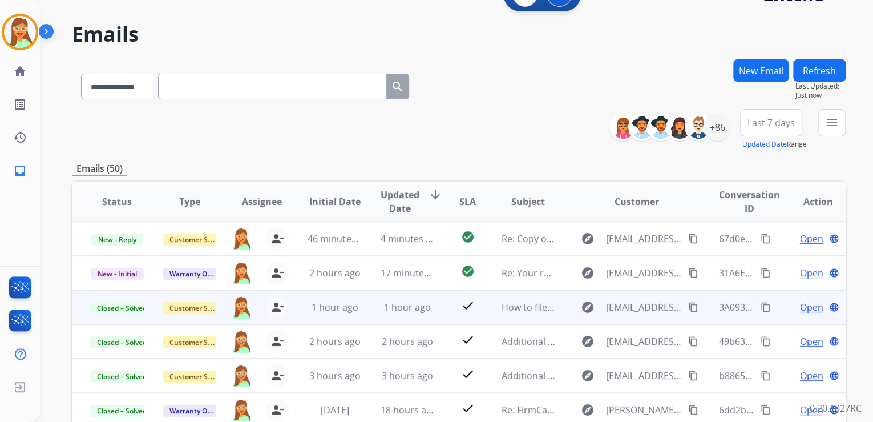
scroll to position [137, 0]
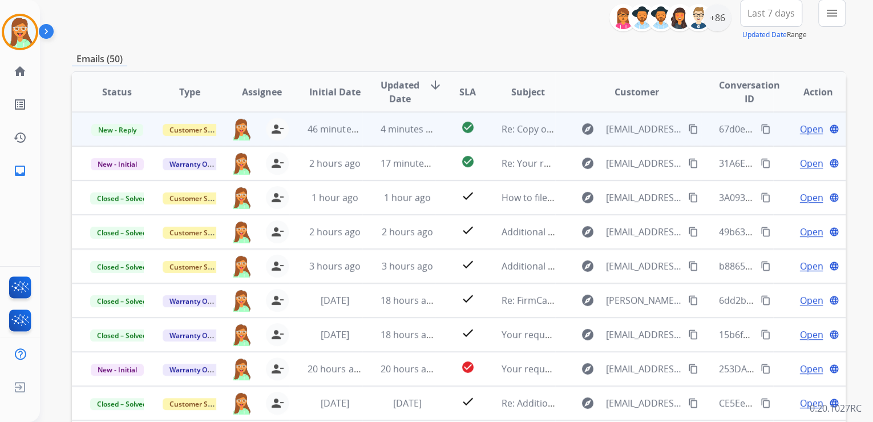
click at [800, 131] on span "Open" at bounding box center [811, 129] width 23 height 14
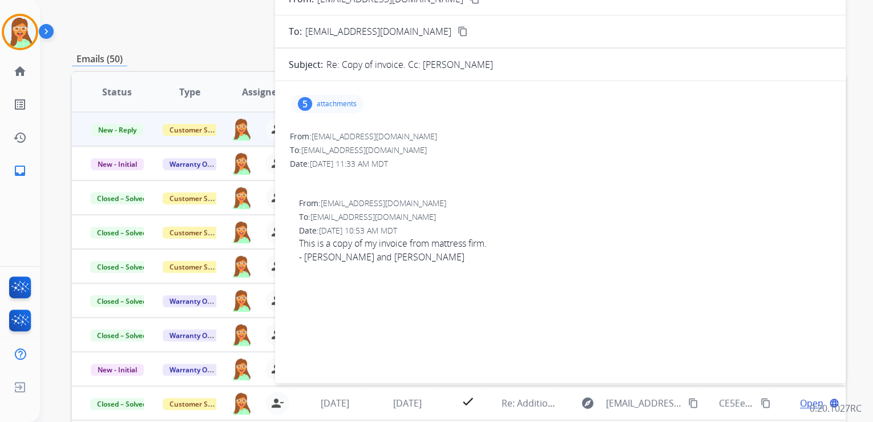
click at [348, 111] on div "5 attachments" at bounding box center [327, 104] width 72 height 18
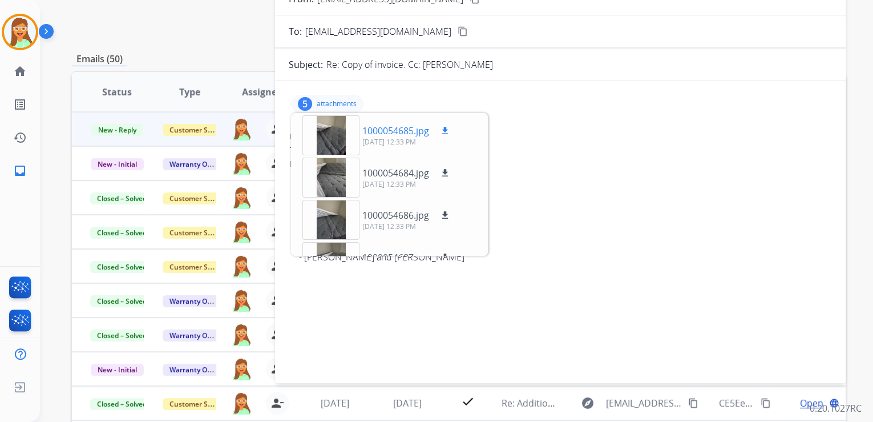
click at [342, 132] on div at bounding box center [331, 135] width 57 height 40
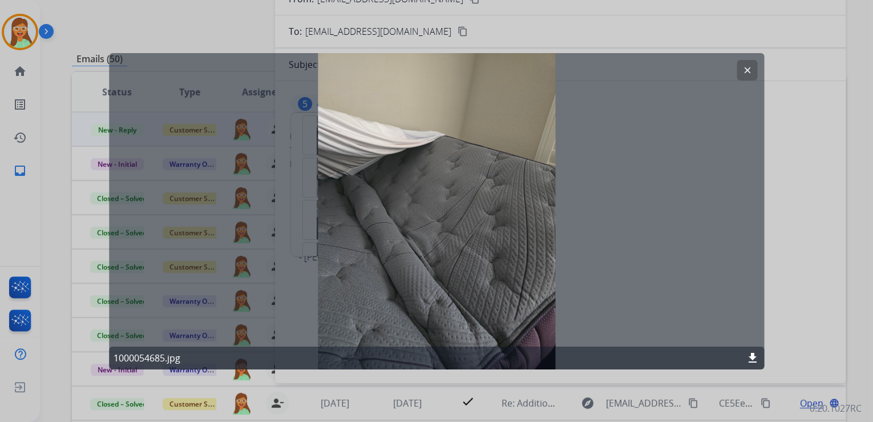
click at [752, 67] on button "clear" at bounding box center [747, 69] width 21 height 21
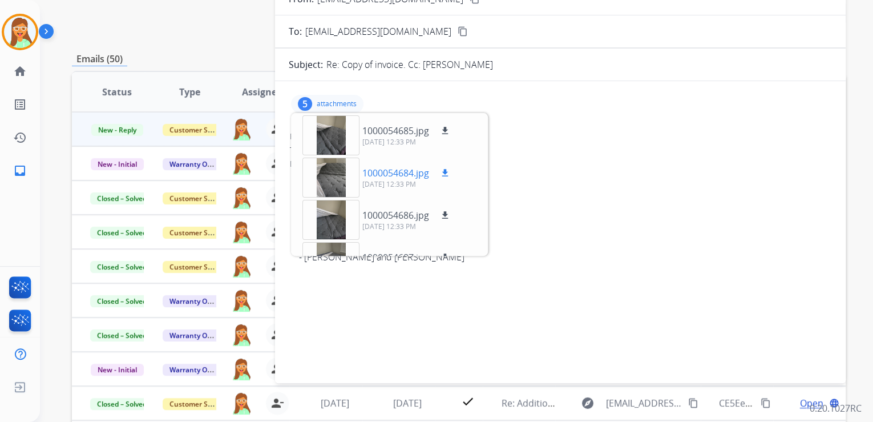
click at [342, 178] on div at bounding box center [331, 178] width 57 height 40
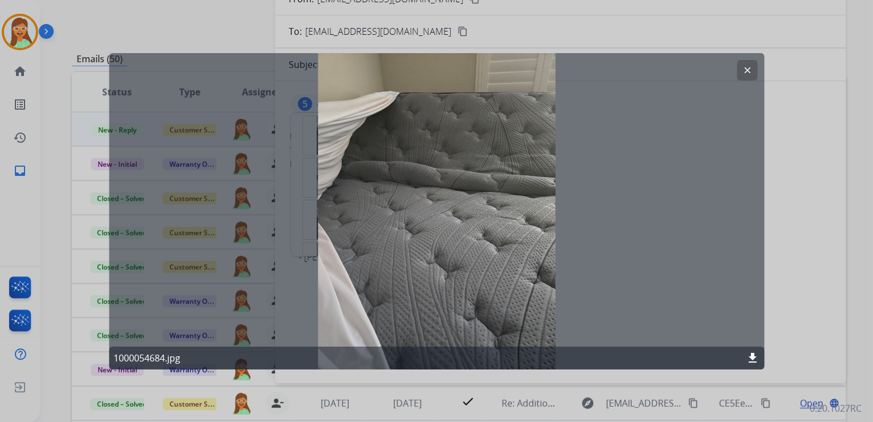
click at [749, 60] on button "clear" at bounding box center [747, 69] width 21 height 21
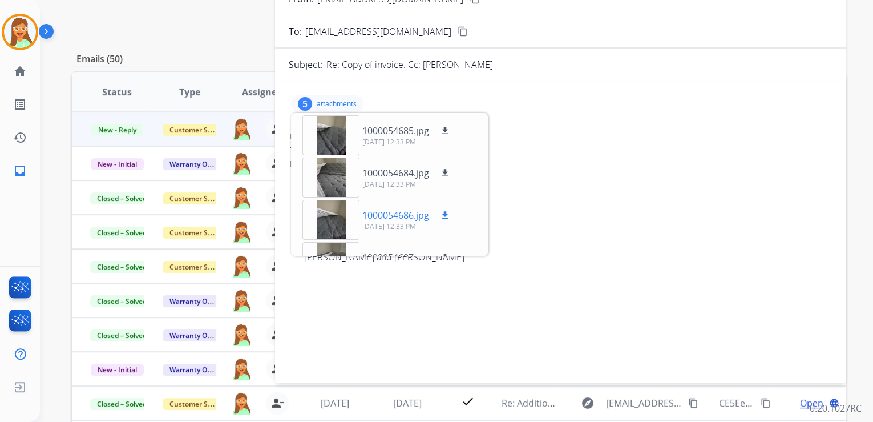
click at [329, 220] on div at bounding box center [331, 220] width 57 height 40
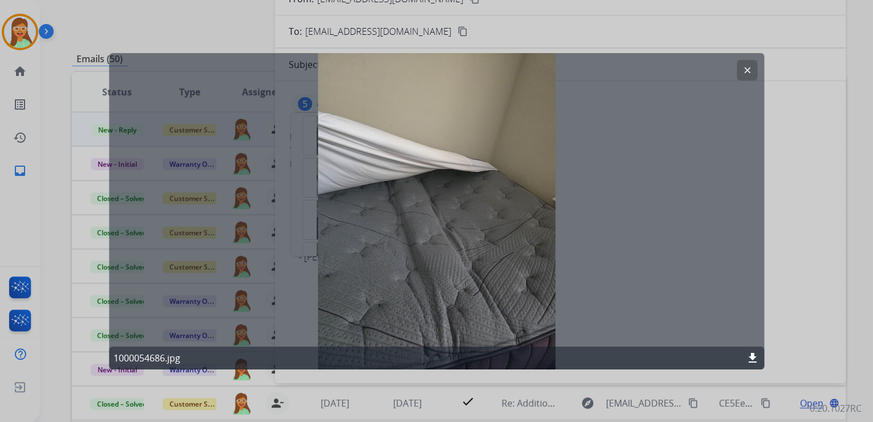
click at [740, 67] on button "clear" at bounding box center [747, 69] width 21 height 21
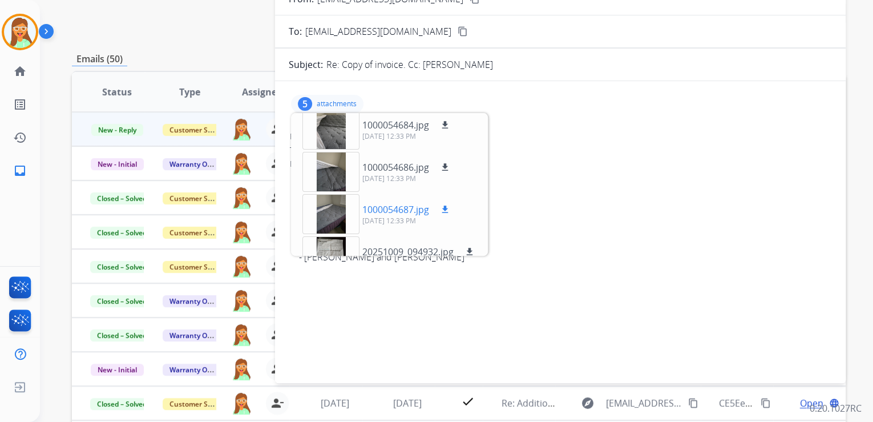
scroll to position [71, 0]
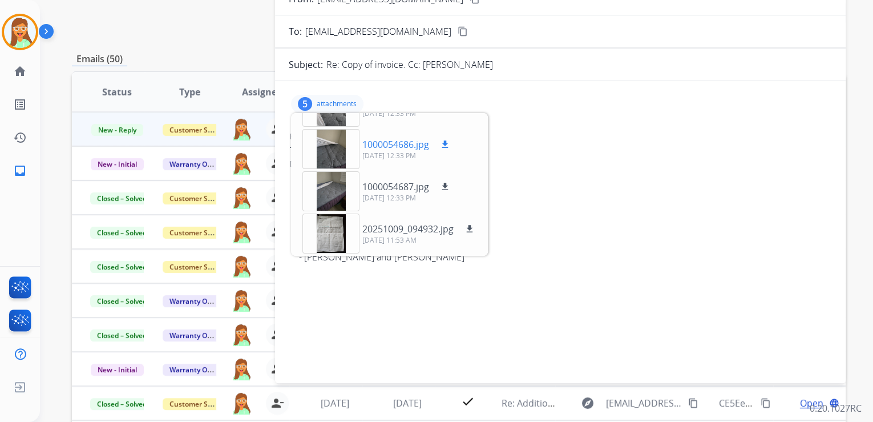
click at [335, 157] on div at bounding box center [331, 149] width 57 height 40
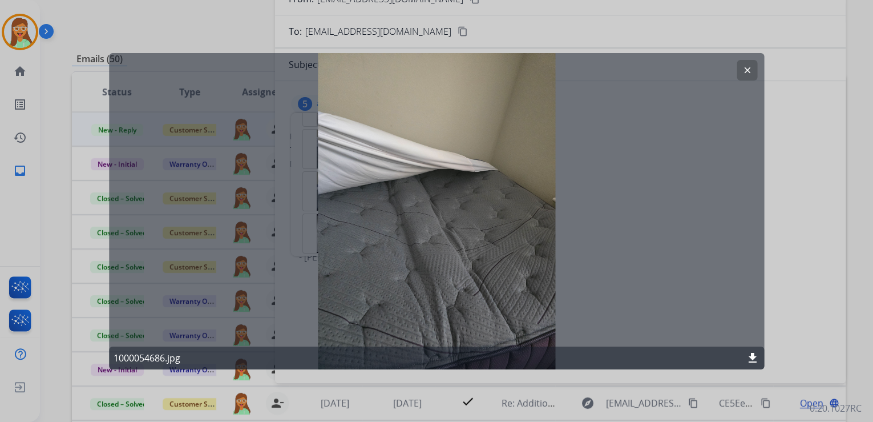
click at [747, 67] on mat-icon "clear" at bounding box center [747, 69] width 10 height 10
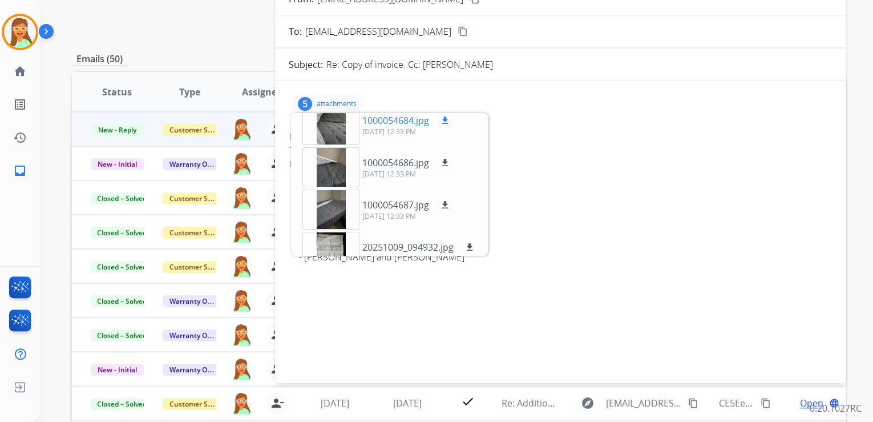
scroll to position [3, 0]
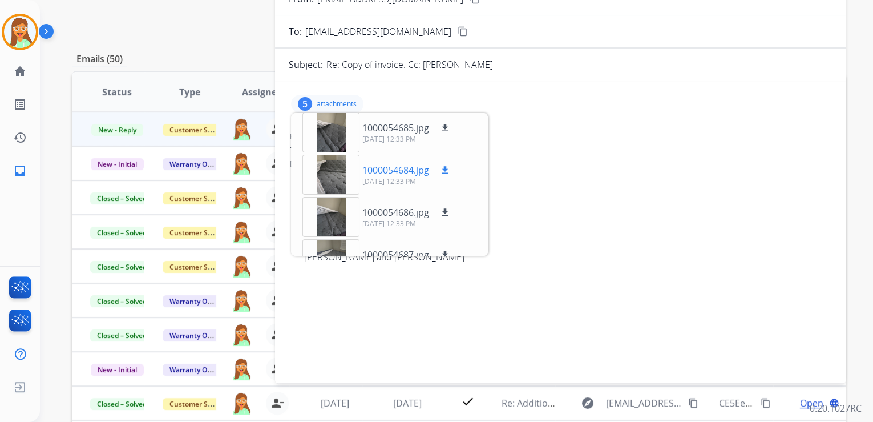
click at [339, 158] on div at bounding box center [331, 175] width 57 height 40
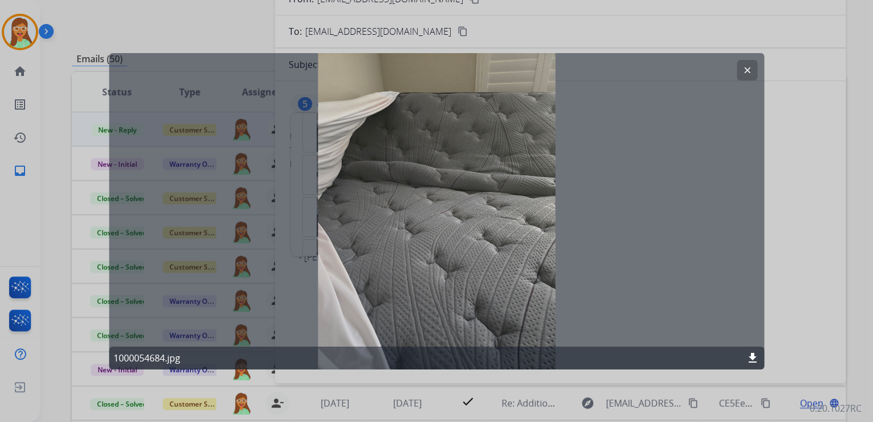
scroll to position [0, 0]
drag, startPoint x: 737, startPoint y: 73, endPoint x: 621, endPoint y: 192, distance: 166.3
click at [737, 72] on button "clear" at bounding box center [747, 69] width 21 height 21
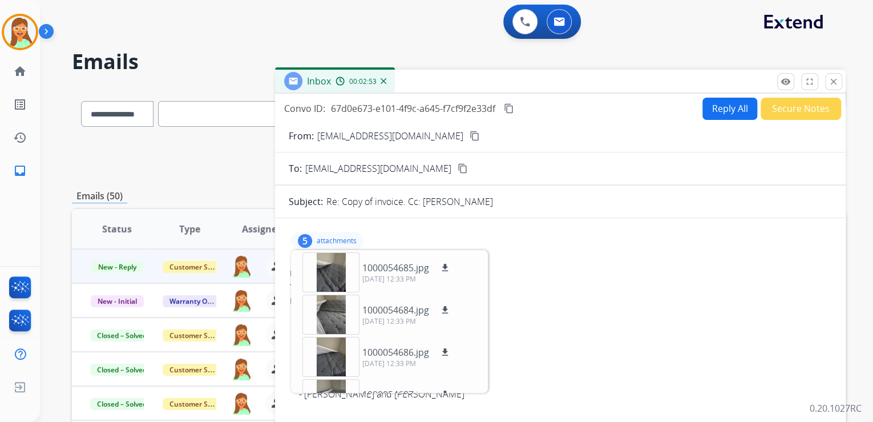
click at [326, 241] on p "attachments" at bounding box center [337, 240] width 40 height 9
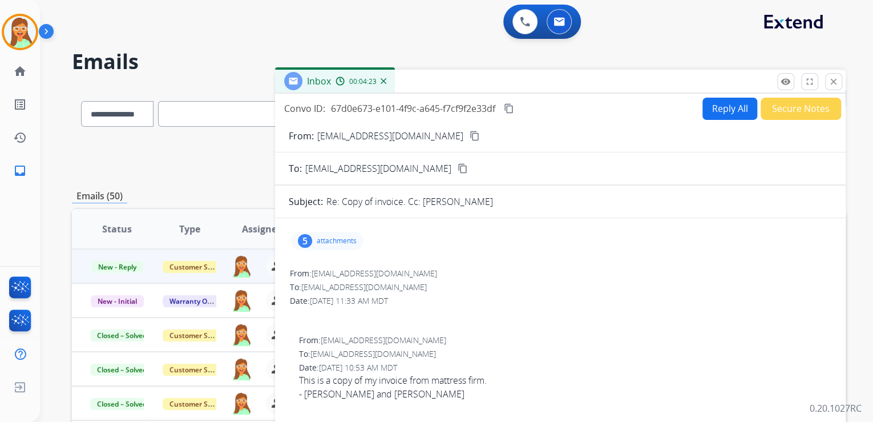
click at [518, 110] on div "Convo ID: 67d0e673-e101-4f9c-a645-f7cf9f2e33df content_copy Reply All Secure No…" at bounding box center [560, 108] width 571 height 23
click at [516, 109] on button "content_copy" at bounding box center [509, 109] width 14 height 14
drag, startPoint x: 835, startPoint y: 82, endPoint x: 815, endPoint y: 86, distance: 20.5
click at [835, 82] on mat-icon "close" at bounding box center [834, 81] width 10 height 10
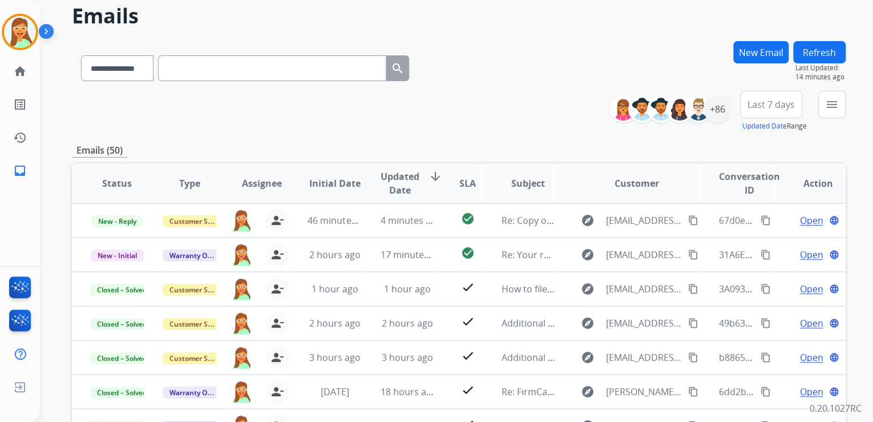
scroll to position [1, 0]
click at [17, 36] on img at bounding box center [20, 32] width 32 height 32
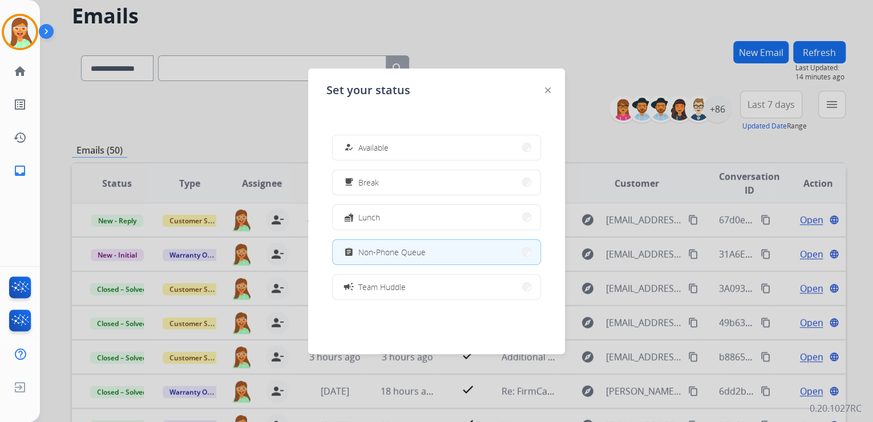
click at [658, 33] on div at bounding box center [436, 211] width 873 height 422
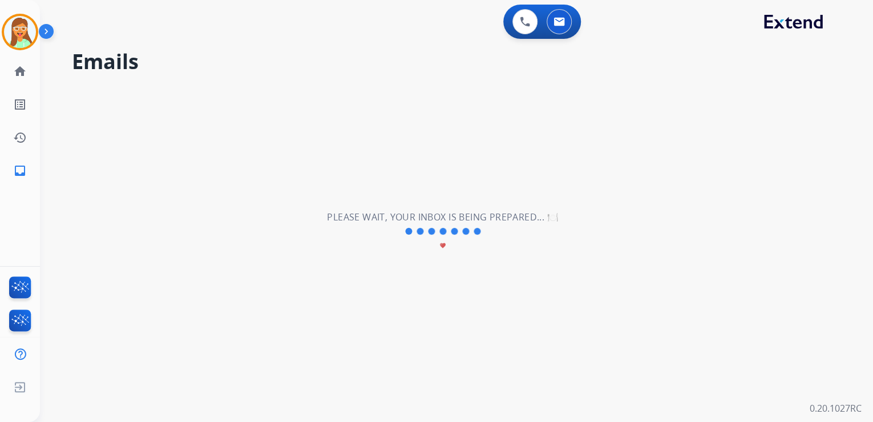
scroll to position [0, 0]
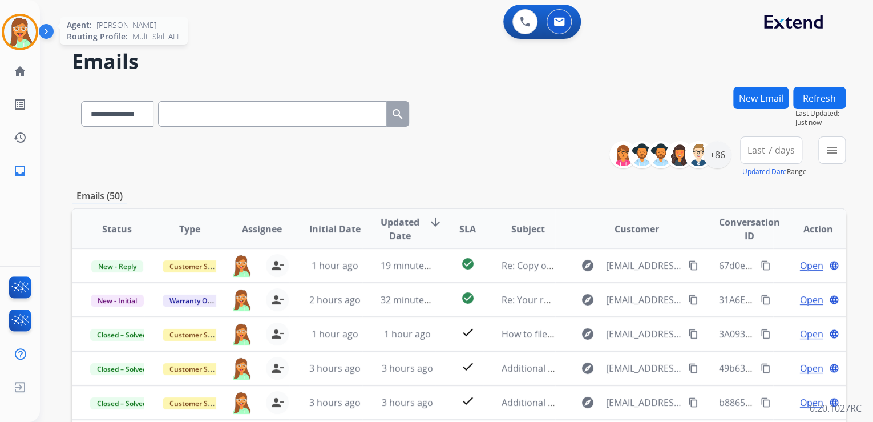
drag, startPoint x: 0, startPoint y: 18, endPoint x: 17, endPoint y: 25, distance: 17.7
click at [0, 18] on html "**********" at bounding box center [436, 211] width 873 height 422
drag, startPoint x: 17, startPoint y: 25, endPoint x: 45, endPoint y: 44, distance: 34.0
click at [17, 25] on img at bounding box center [20, 32] width 32 height 32
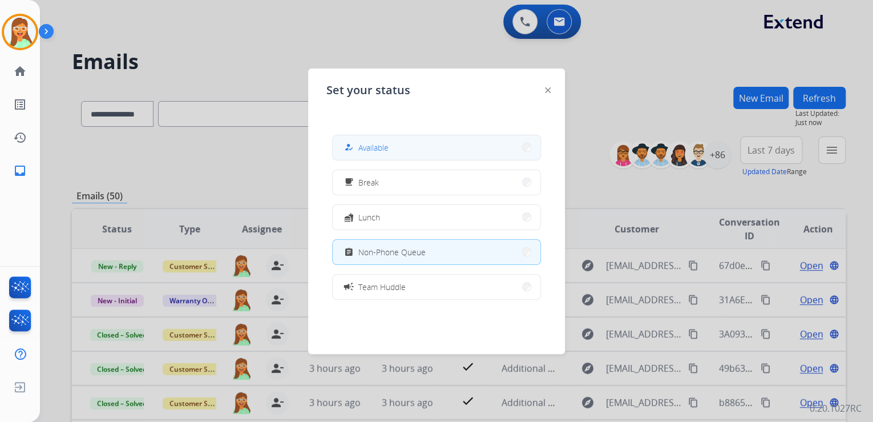
click at [382, 142] on span "Available" at bounding box center [373, 148] width 30 height 12
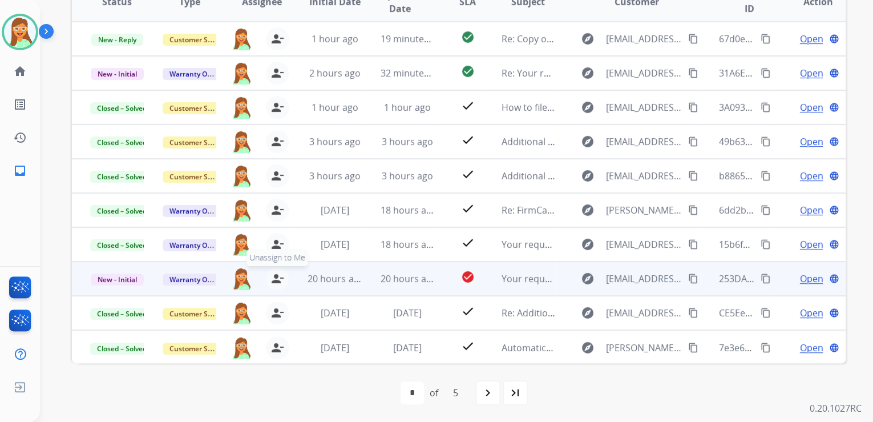
click at [280, 280] on mat-icon "person_remove" at bounding box center [278, 279] width 14 height 14
click at [280, 280] on mat-icon "person_add" at bounding box center [278, 279] width 14 height 14
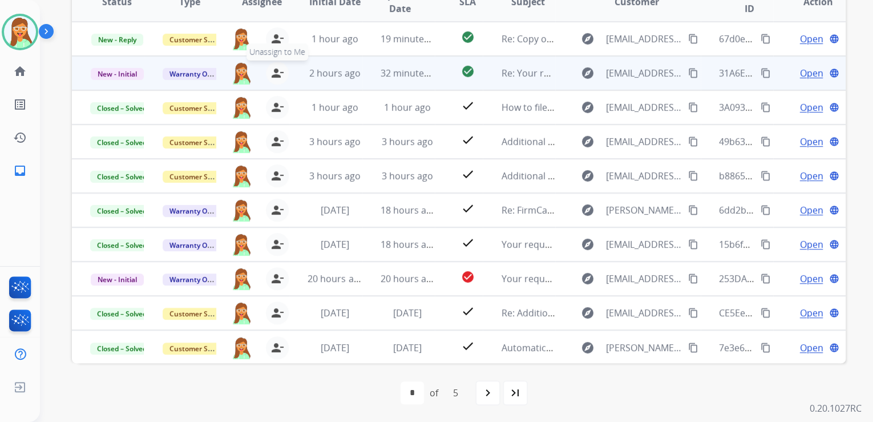
click at [276, 66] on mat-icon "person_remove" at bounding box center [278, 73] width 14 height 14
click at [277, 66] on mat-icon "person_add" at bounding box center [278, 73] width 14 height 14
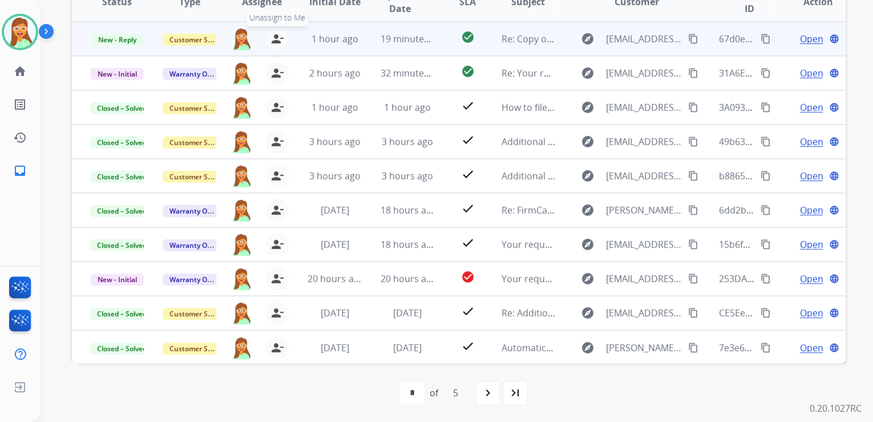
click at [278, 41] on mat-icon "person_remove" at bounding box center [278, 39] width 14 height 14
click at [278, 41] on mat-icon "person_add" at bounding box center [278, 39] width 14 height 14
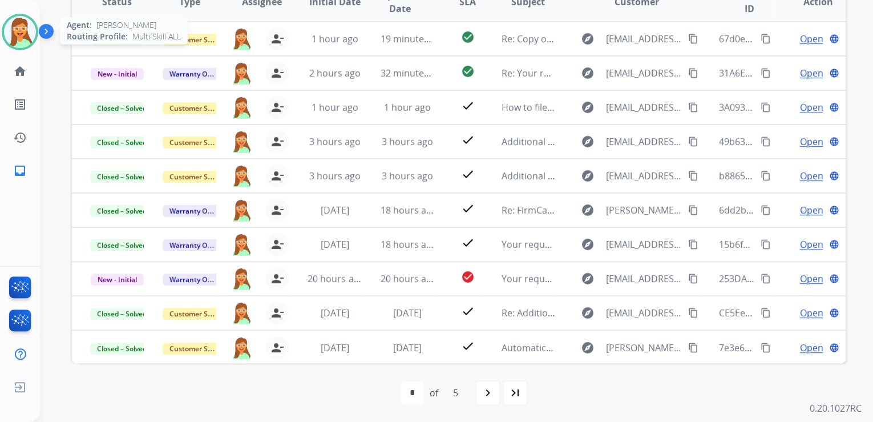
click at [8, 36] on img at bounding box center [20, 32] width 32 height 32
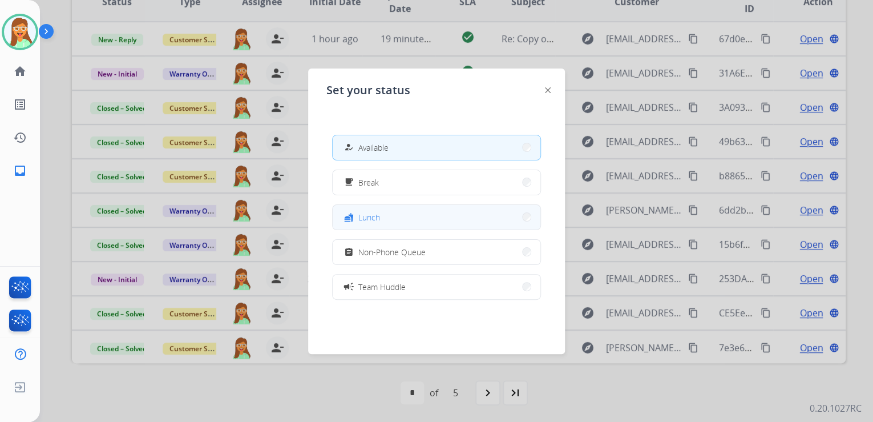
click at [477, 219] on button "fastfood Lunch" at bounding box center [437, 217] width 208 height 25
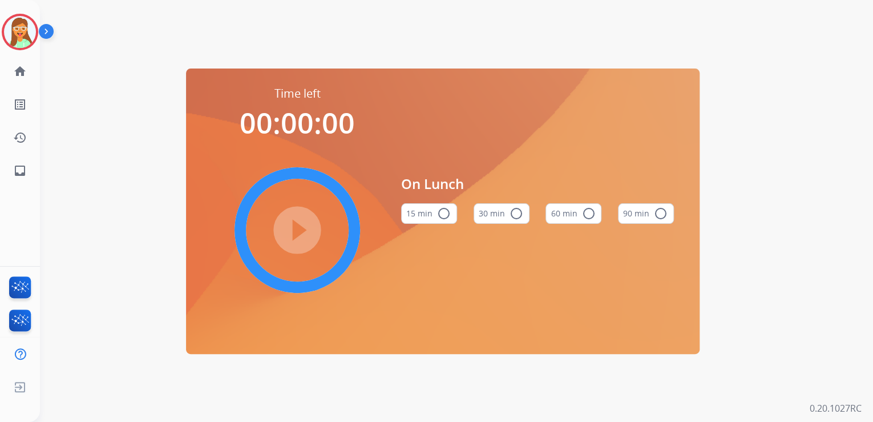
click at [0, 10] on html "[PERSON_NAME] Edit Avatar Agent: [PERSON_NAME] Profile: Multi Skill ALL home Ho…" at bounding box center [436, 211] width 873 height 422
click at [7, 25] on img at bounding box center [20, 32] width 32 height 32
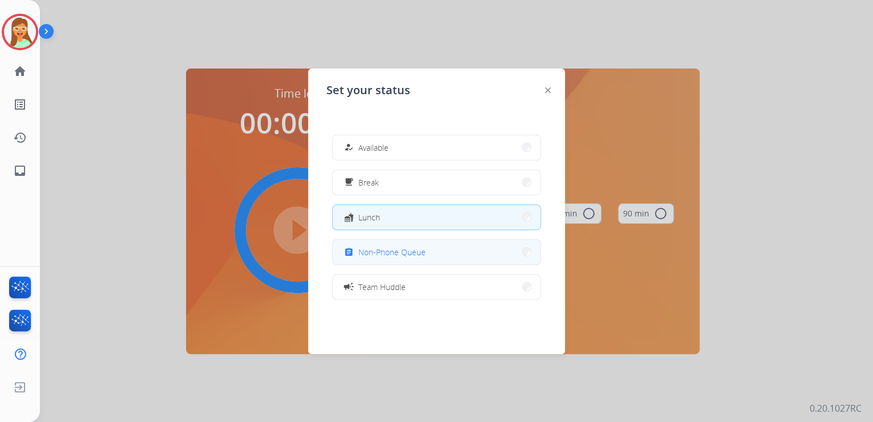
click at [381, 249] on span "Non-Phone Queue" at bounding box center [391, 252] width 67 height 12
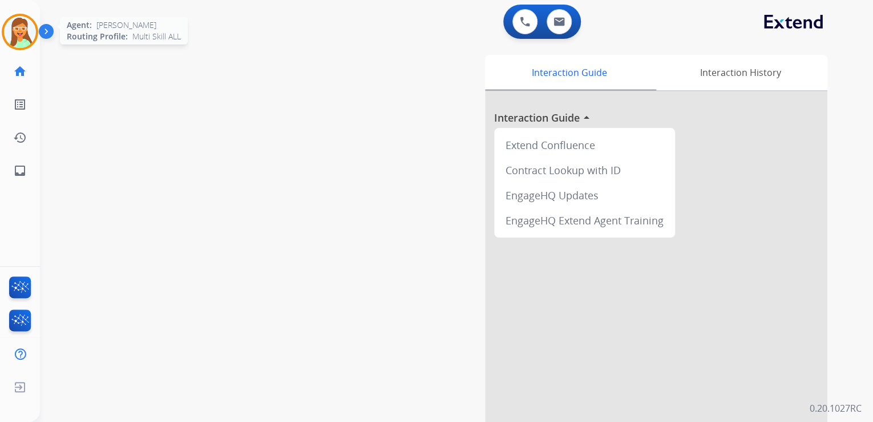
click at [9, 37] on img at bounding box center [20, 32] width 32 height 32
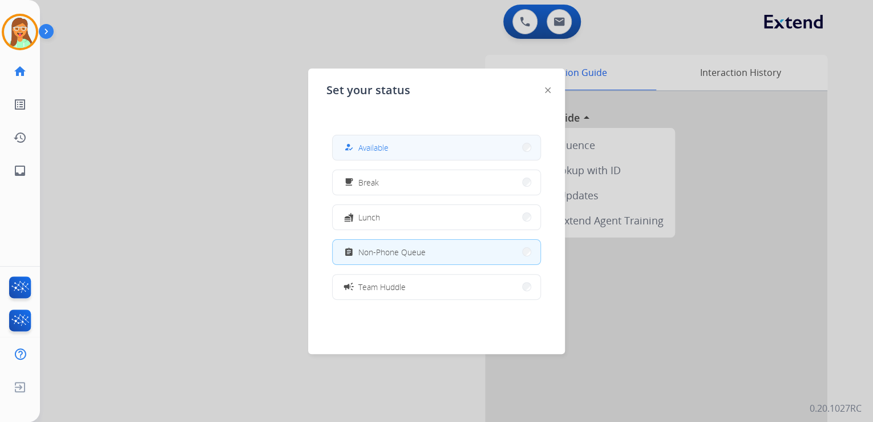
click at [395, 153] on button "how_to_reg Available" at bounding box center [437, 147] width 208 height 25
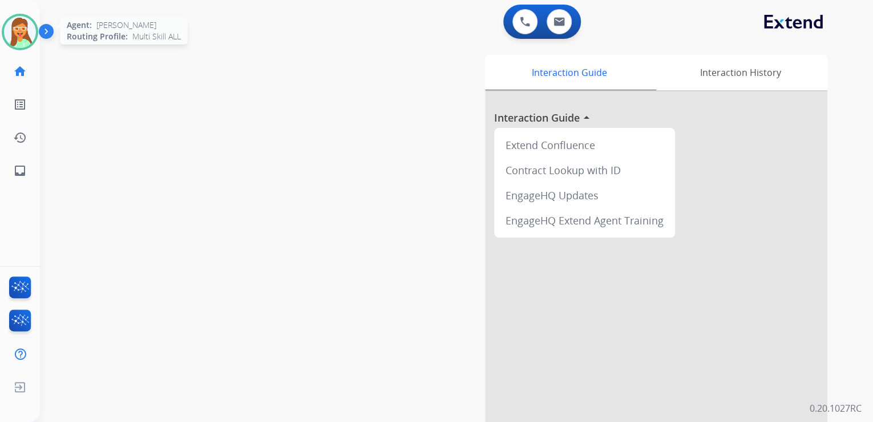
click at [17, 34] on img at bounding box center [20, 32] width 32 height 32
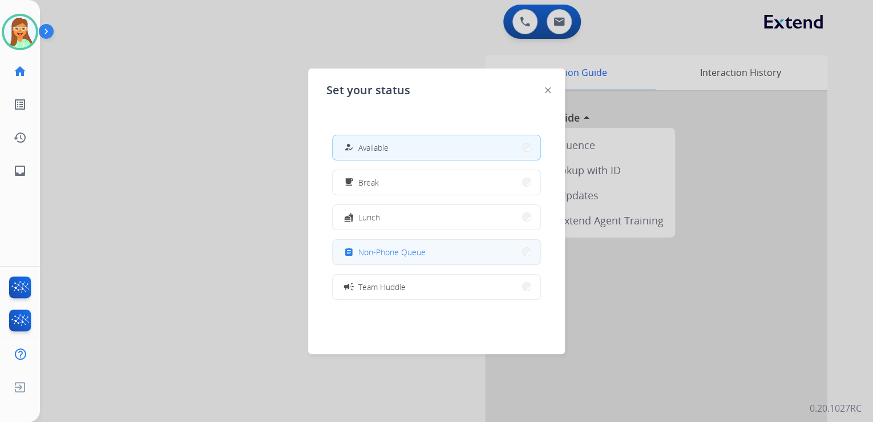
click at [412, 244] on button "assignment Non-Phone Queue" at bounding box center [437, 252] width 208 height 25
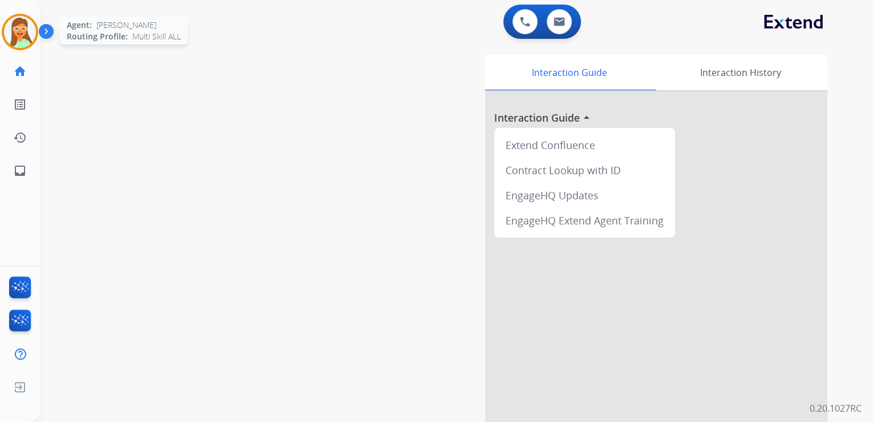
click at [11, 21] on img at bounding box center [20, 32] width 32 height 32
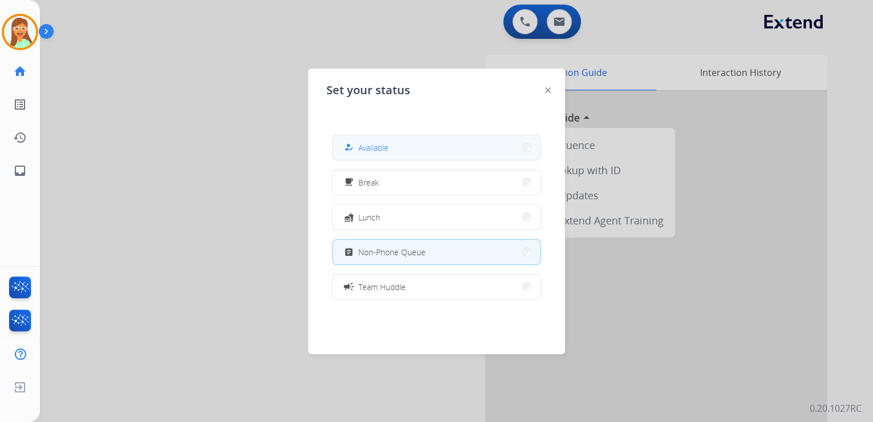
click at [411, 146] on button "how_to_reg Available" at bounding box center [437, 147] width 208 height 25
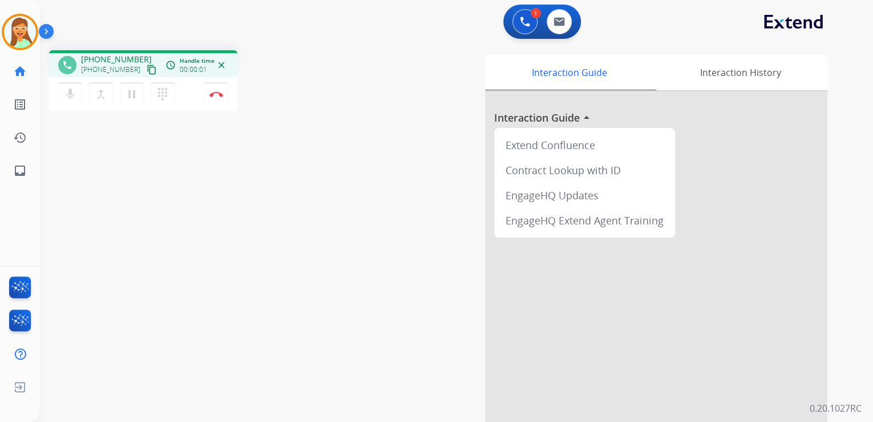
click at [145, 70] on button "content_copy" at bounding box center [152, 70] width 14 height 14
click at [213, 95] on img at bounding box center [216, 94] width 14 height 6
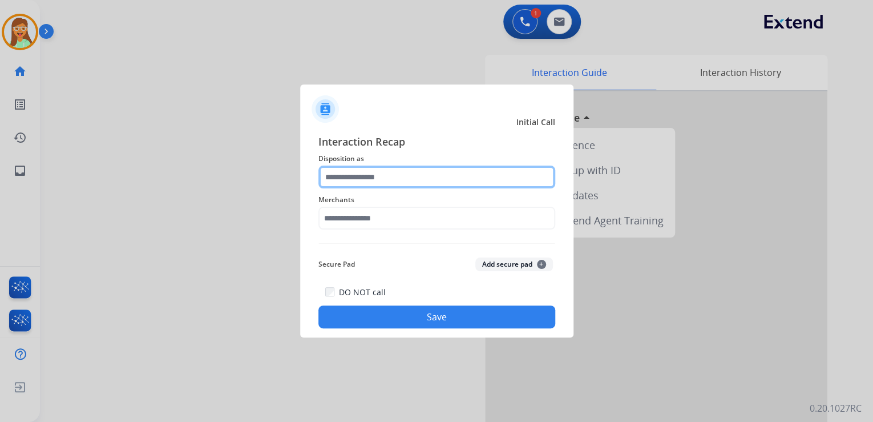
click at [379, 178] on input "text" at bounding box center [436, 177] width 237 height 23
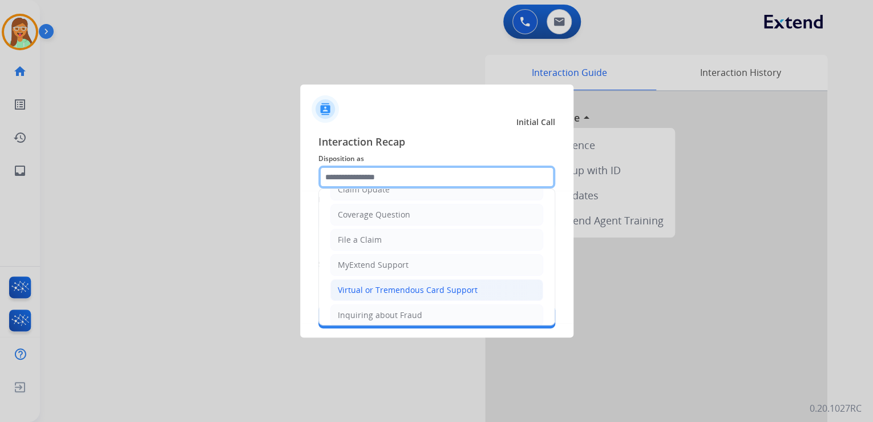
scroll to position [91, 0]
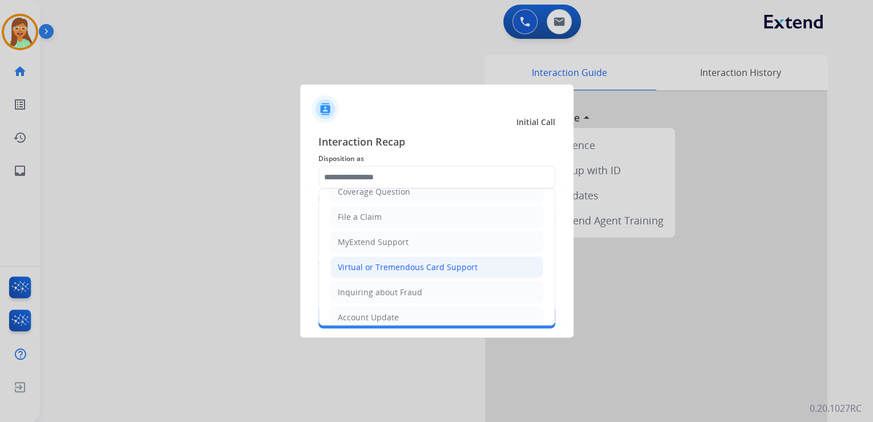
click at [388, 269] on div "Virtual or Tremendous Card Support" at bounding box center [408, 266] width 140 height 11
type input "**********"
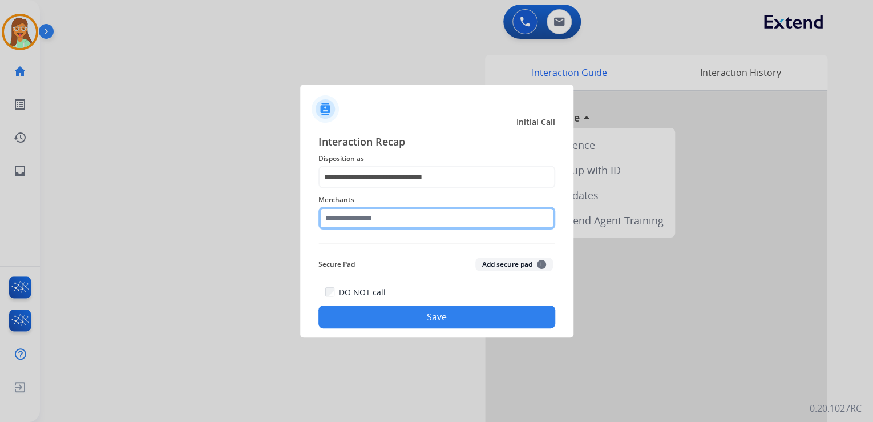
click at [378, 219] on input "text" at bounding box center [436, 218] width 237 height 23
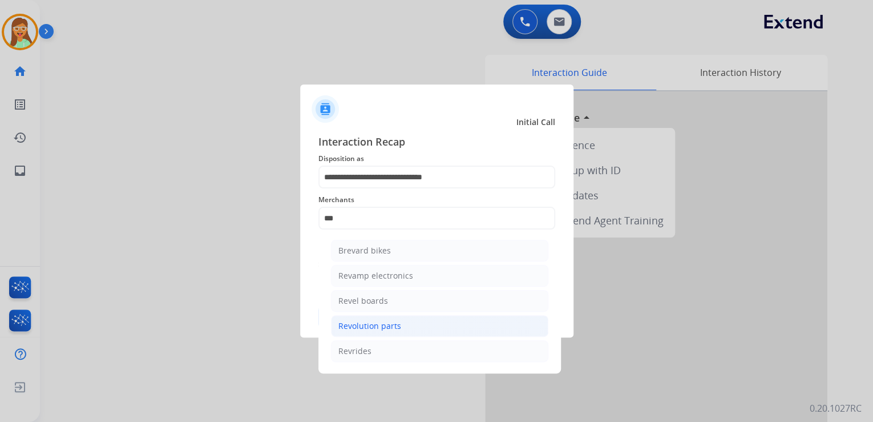
click at [410, 322] on li "Revolution parts" at bounding box center [439, 326] width 217 height 22
type input "**********"
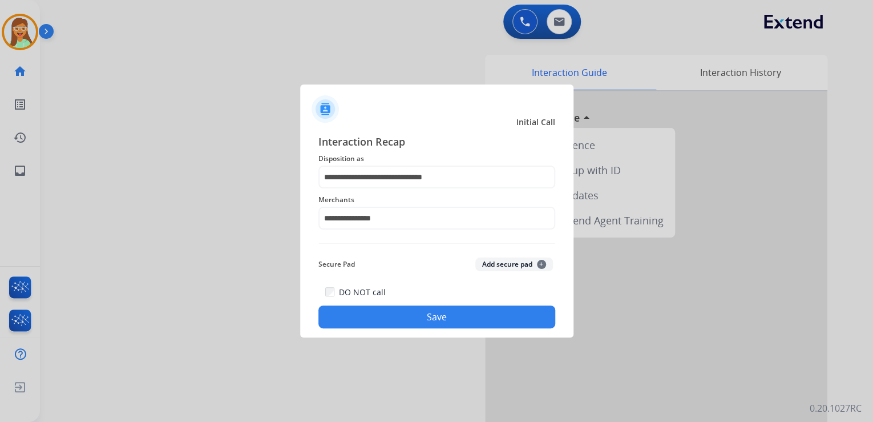
click at [414, 320] on button "Save" at bounding box center [436, 316] width 237 height 23
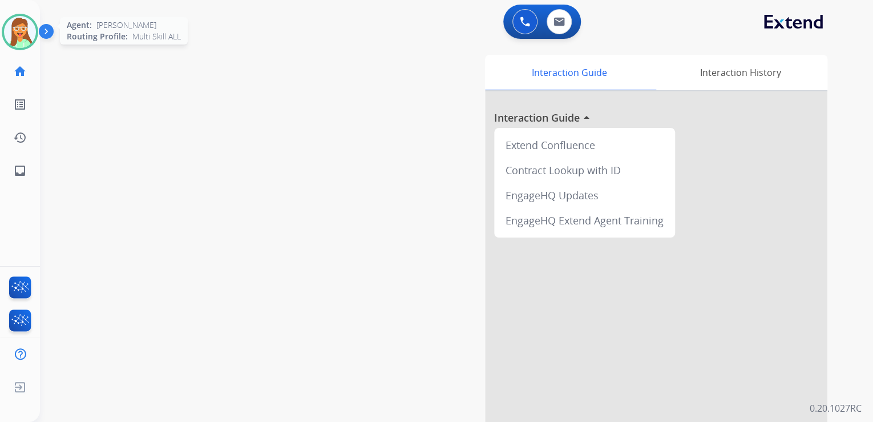
click at [13, 29] on img at bounding box center [20, 32] width 32 height 32
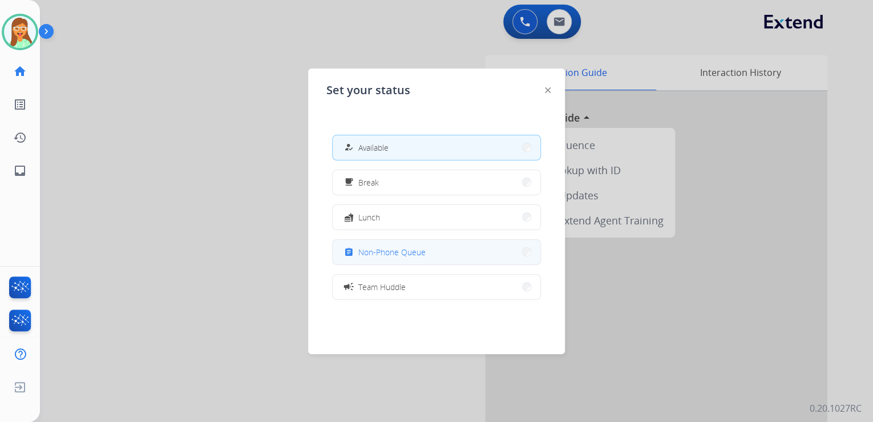
click at [453, 253] on button "assignment Non-Phone Queue" at bounding box center [437, 252] width 208 height 25
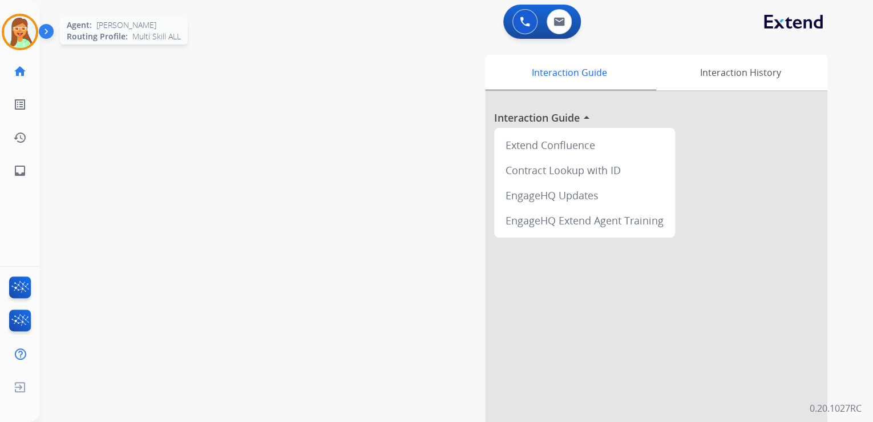
click at [10, 15] on div "Agent: [PERSON_NAME] Profile: Multi Skill ALL" at bounding box center [20, 32] width 37 height 37
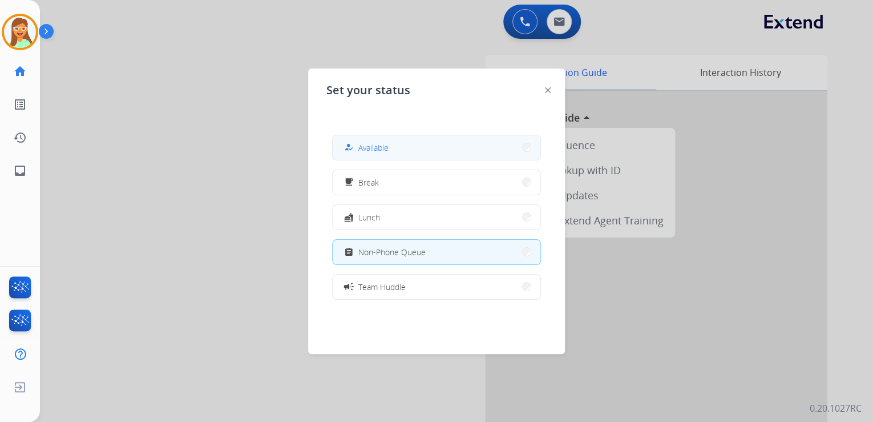
click at [435, 156] on button "how_to_reg Available" at bounding box center [437, 147] width 208 height 25
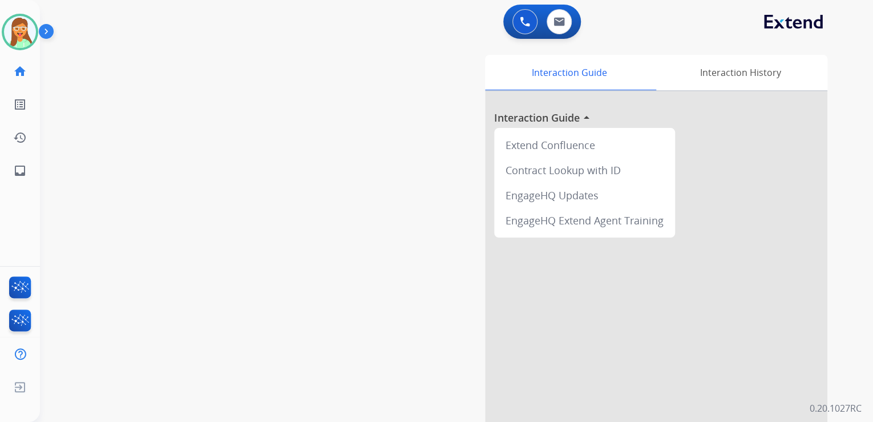
click at [41, 25] on img at bounding box center [48, 34] width 19 height 22
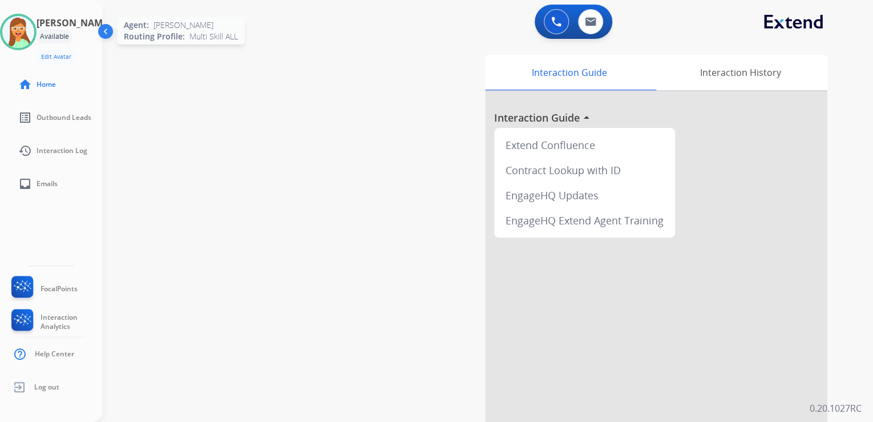
click at [34, 30] on img at bounding box center [18, 32] width 32 height 32
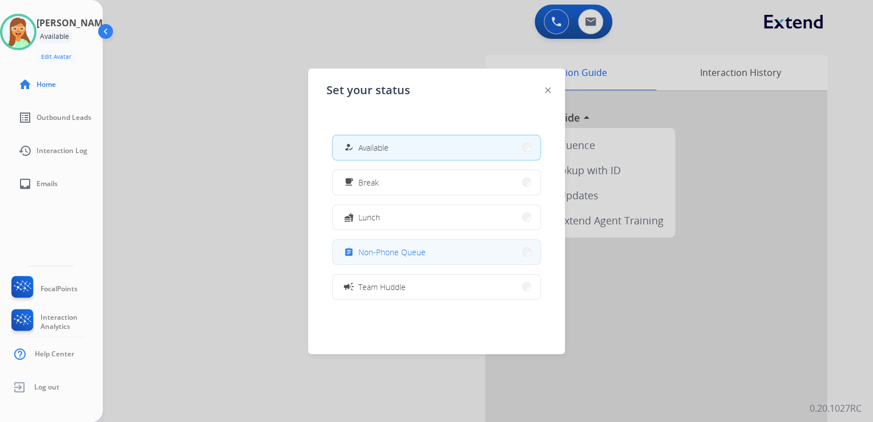
click at [441, 248] on button "assignment Non-Phone Queue" at bounding box center [437, 252] width 208 height 25
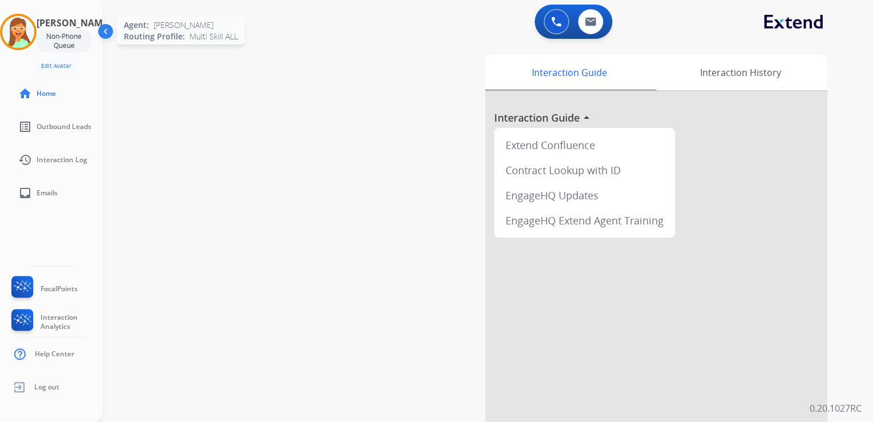
click at [18, 23] on img at bounding box center [18, 32] width 32 height 32
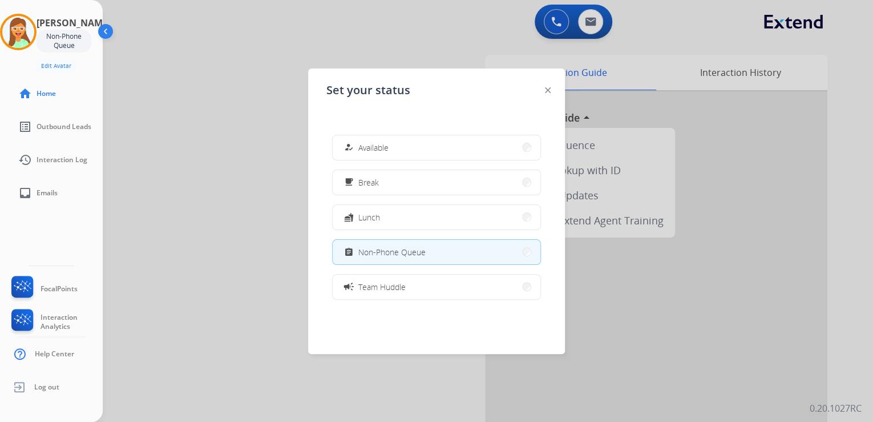
click at [130, 208] on div at bounding box center [436, 211] width 873 height 422
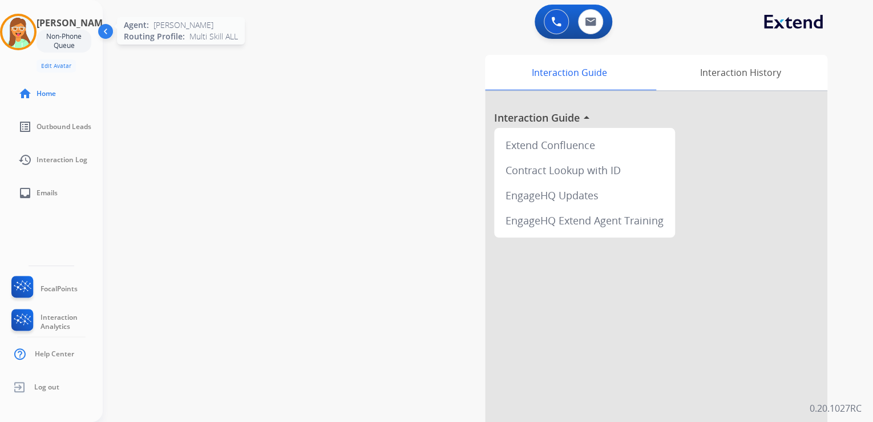
click at [34, 27] on img at bounding box center [18, 32] width 32 height 32
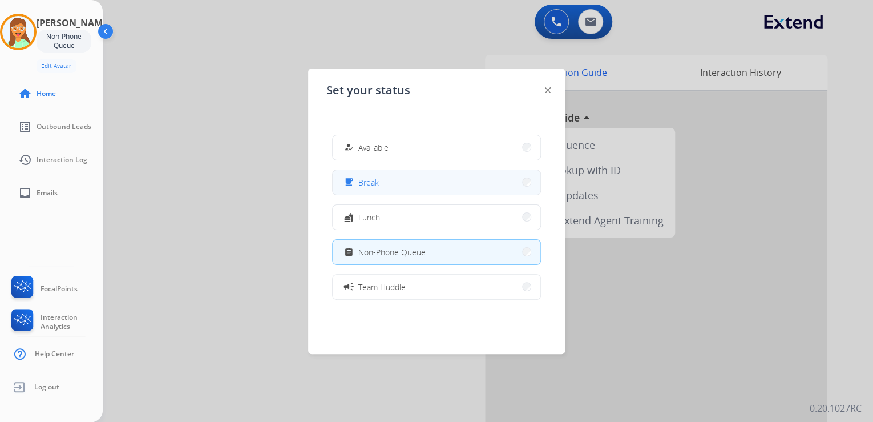
click at [437, 185] on button "free_breakfast Break" at bounding box center [437, 182] width 208 height 25
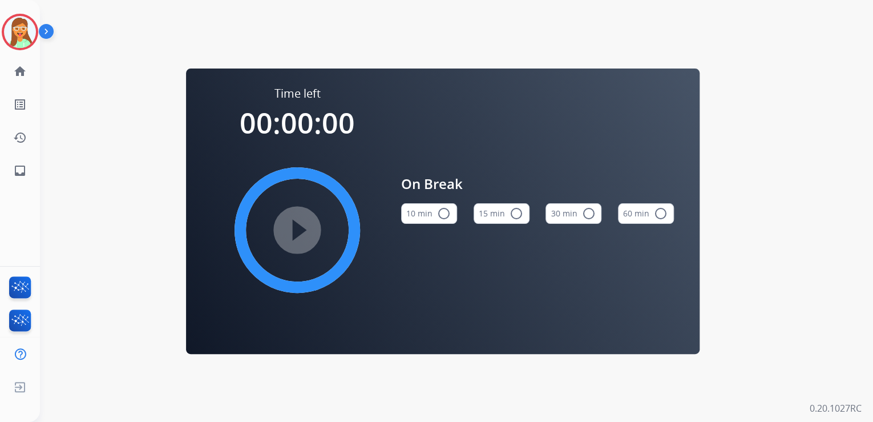
click at [1, 31] on div "Jasmyn Break Edit Avatar Agent: Jasmyn Routing Profile: Multi Skill ALL" at bounding box center [20, 32] width 40 height 37
click at [23, 29] on img at bounding box center [20, 32] width 32 height 32
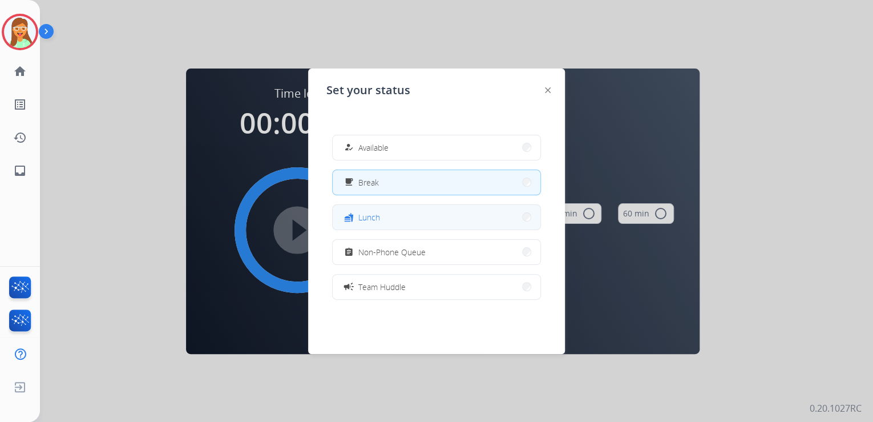
click at [427, 216] on button "fastfood Lunch" at bounding box center [437, 217] width 208 height 25
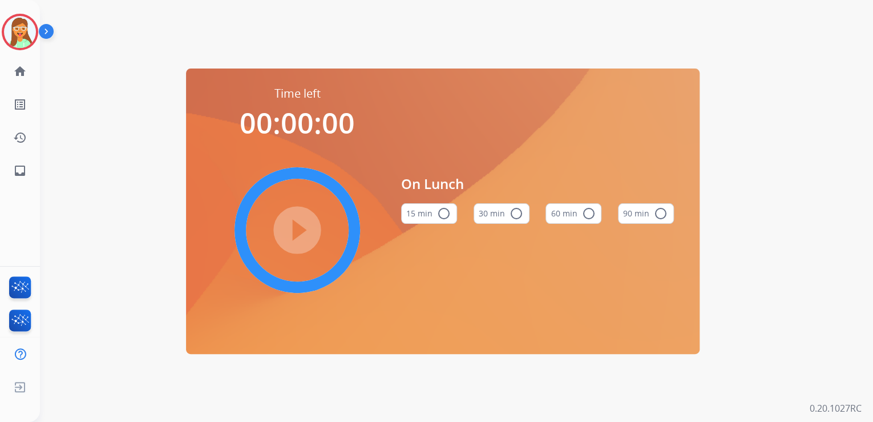
click at [575, 212] on font "60 min" at bounding box center [564, 213] width 26 height 11
click at [291, 223] on mat-icon "play_circle_filled" at bounding box center [298, 230] width 14 height 14
